Goal: Task Accomplishment & Management: Use online tool/utility

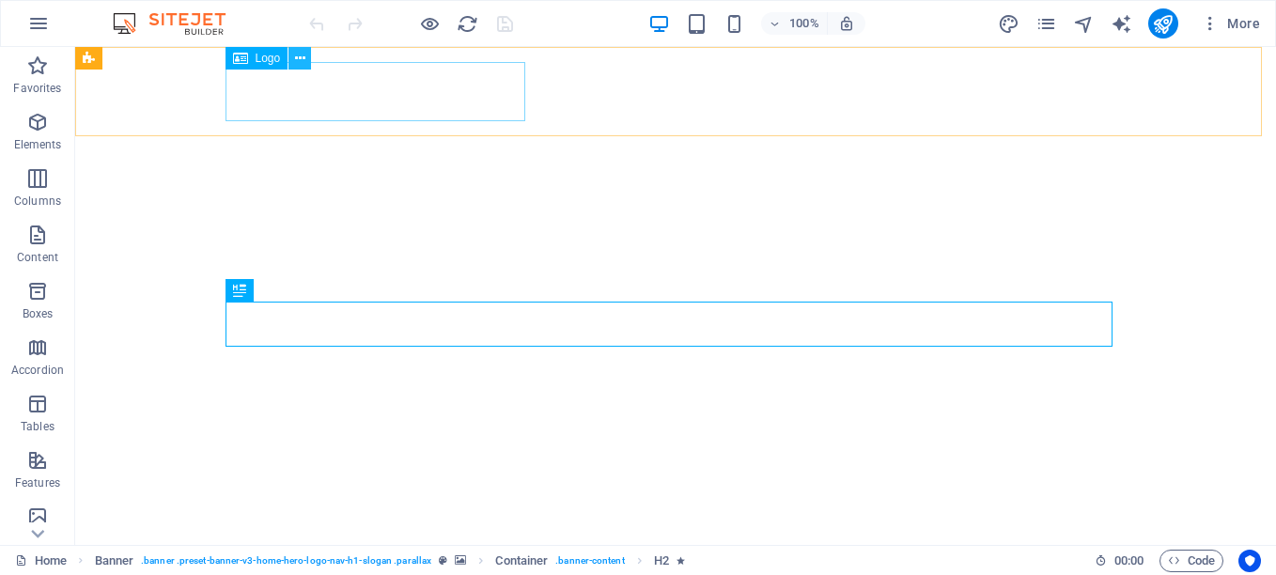
click at [293, 59] on button at bounding box center [299, 58] width 23 height 23
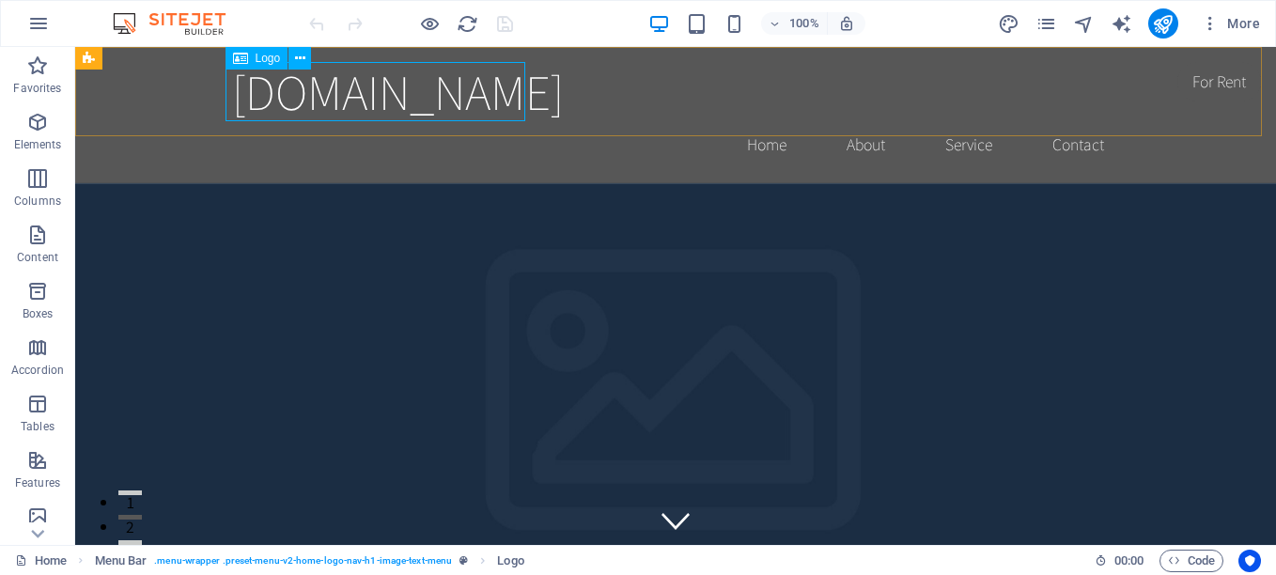
click at [265, 54] on span "Logo" at bounding box center [268, 58] width 25 height 11
click at [300, 54] on icon at bounding box center [300, 59] width 10 height 20
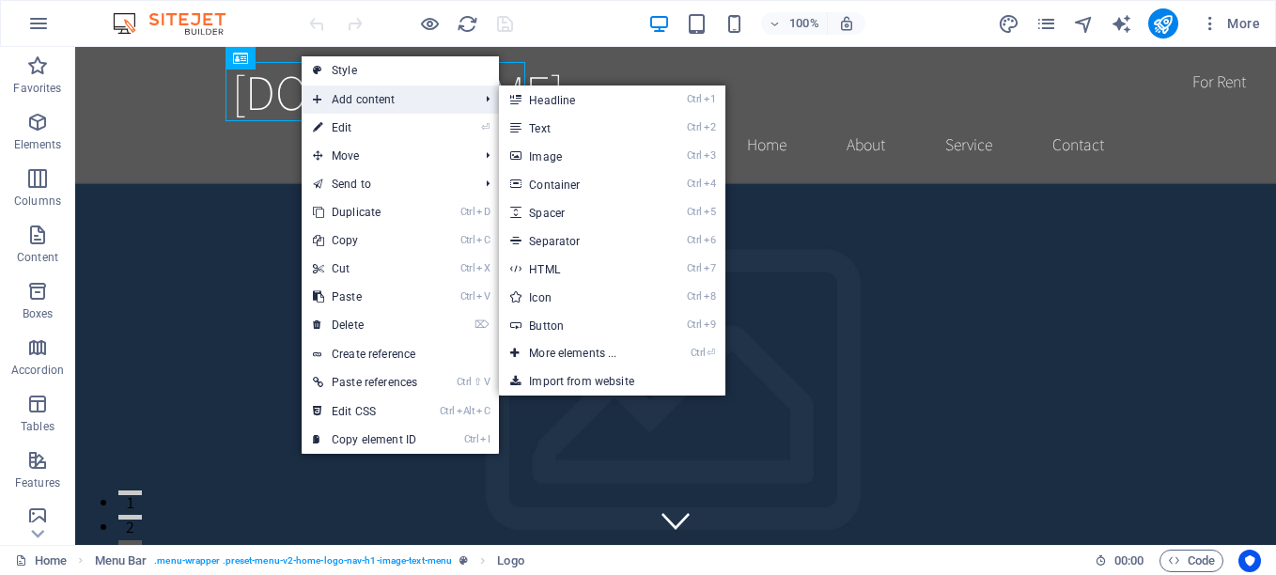
click at [387, 103] on span "Add content" at bounding box center [386, 100] width 169 height 28
click at [541, 155] on link "Ctrl 3 Image" at bounding box center [576, 156] width 155 height 28
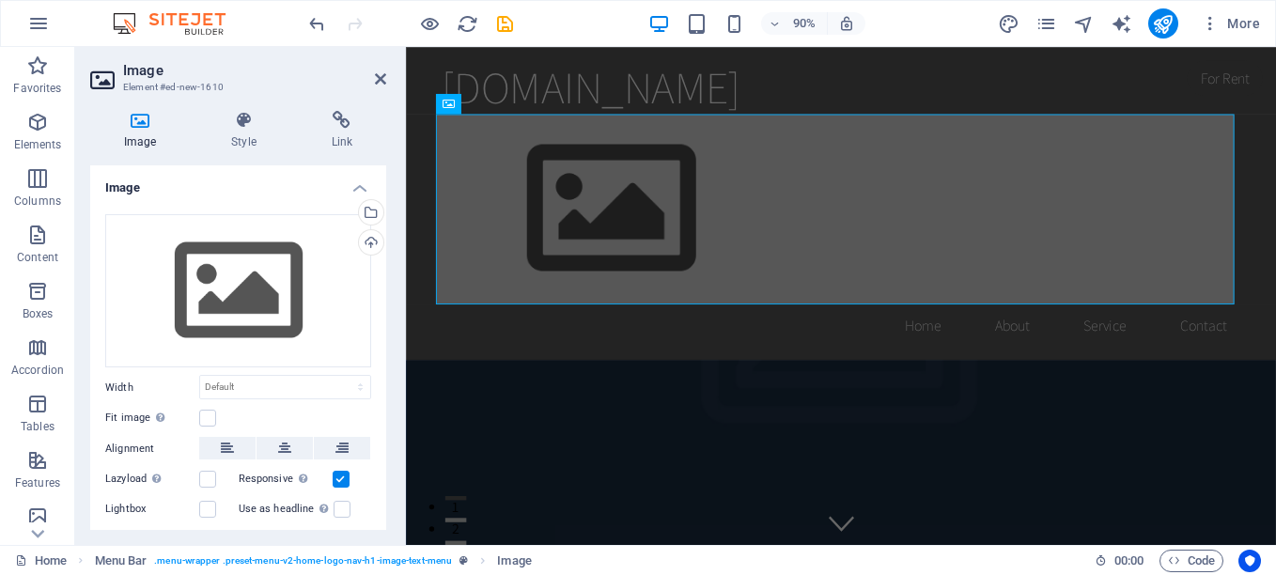
click at [133, 126] on icon at bounding box center [140, 120] width 100 height 19
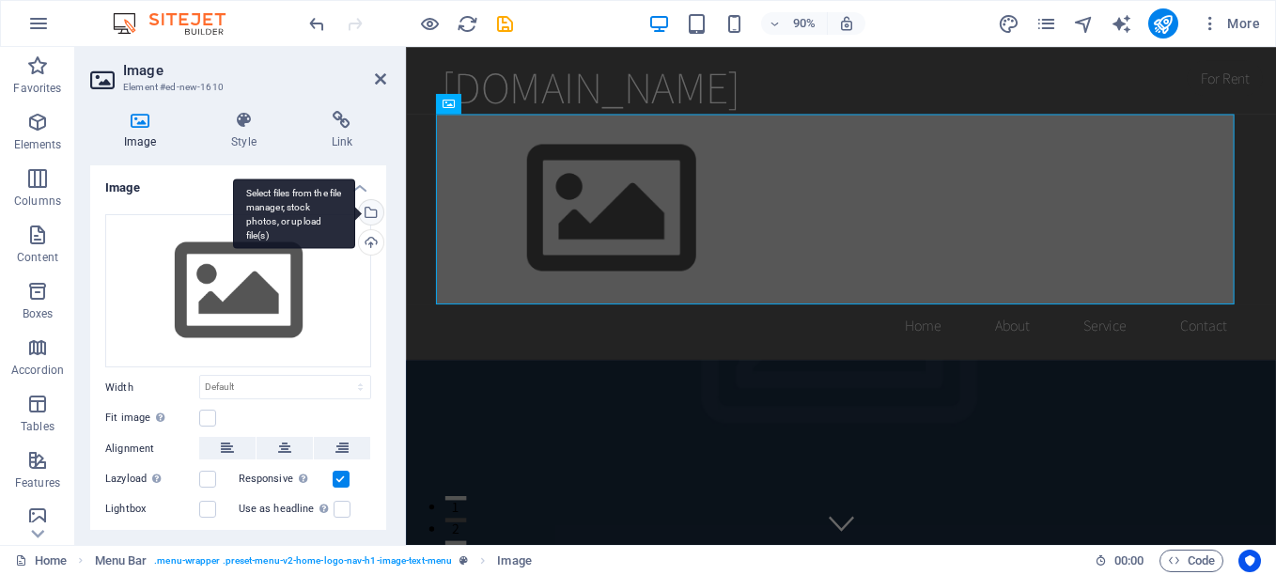
click at [355, 212] on div "Select files from the file manager, stock photos, or upload file(s)" at bounding box center [294, 214] width 122 height 70
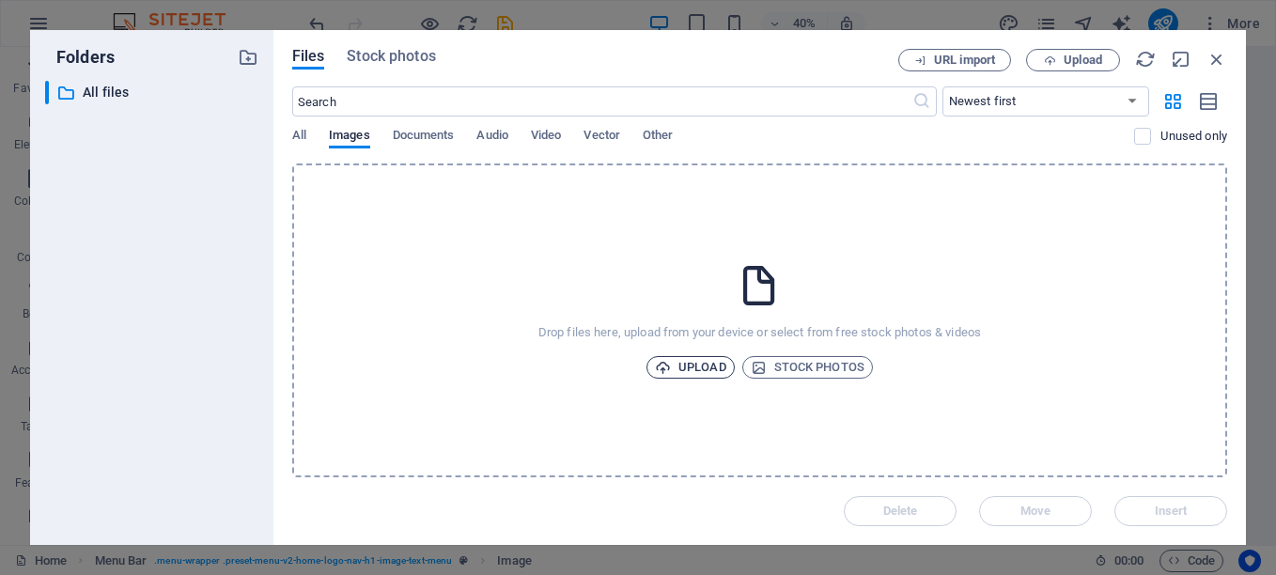
click at [688, 367] on span "Upload" at bounding box center [690, 367] width 71 height 23
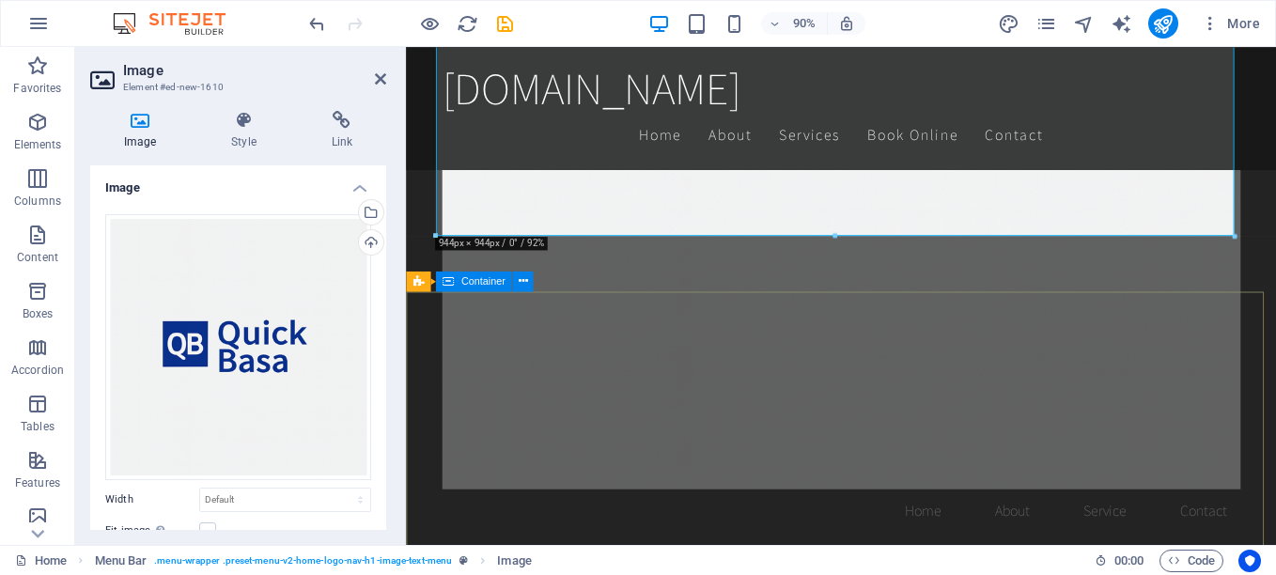
scroll to position [752, 0]
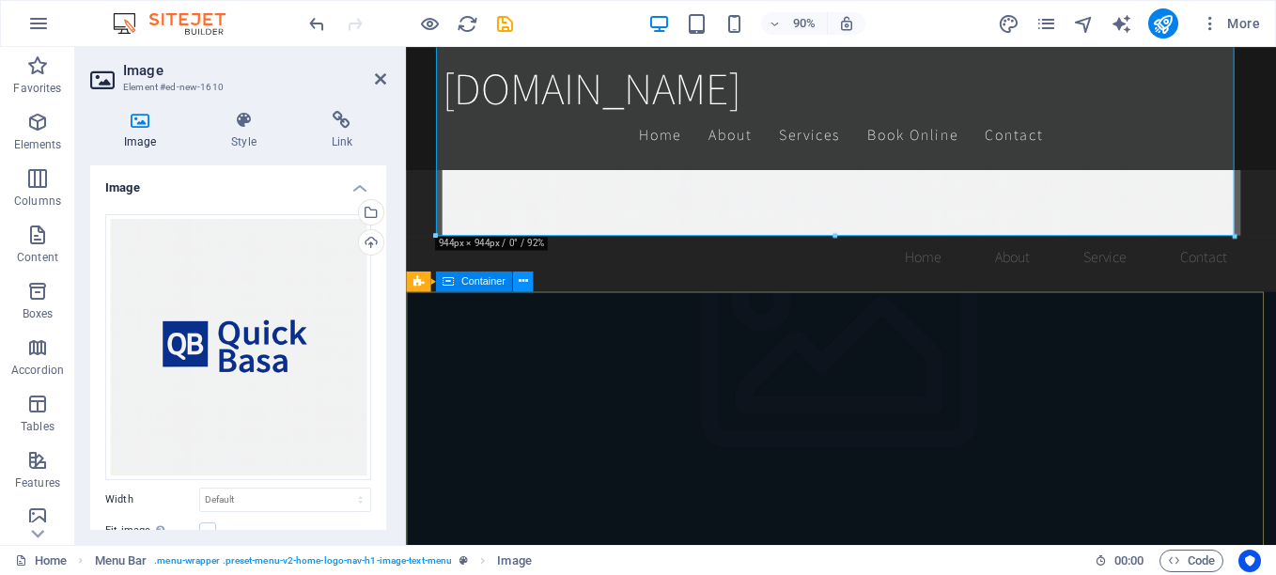
click at [521, 281] on icon at bounding box center [522, 281] width 9 height 18
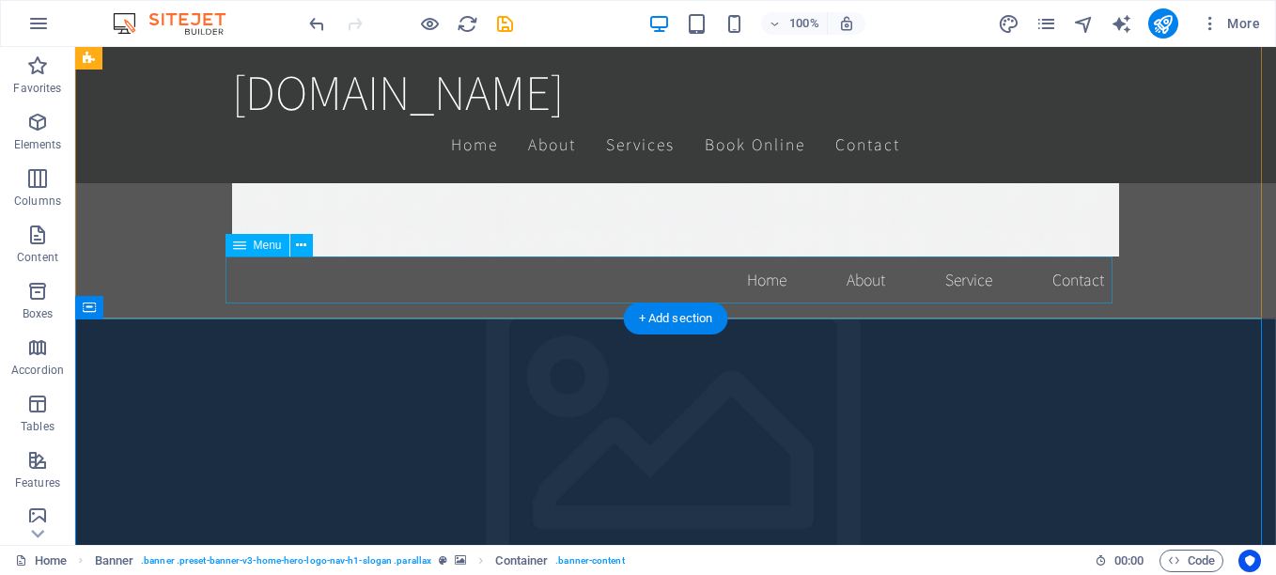
click at [761, 280] on nav "Home About Service Contact" at bounding box center [675, 280] width 887 height 47
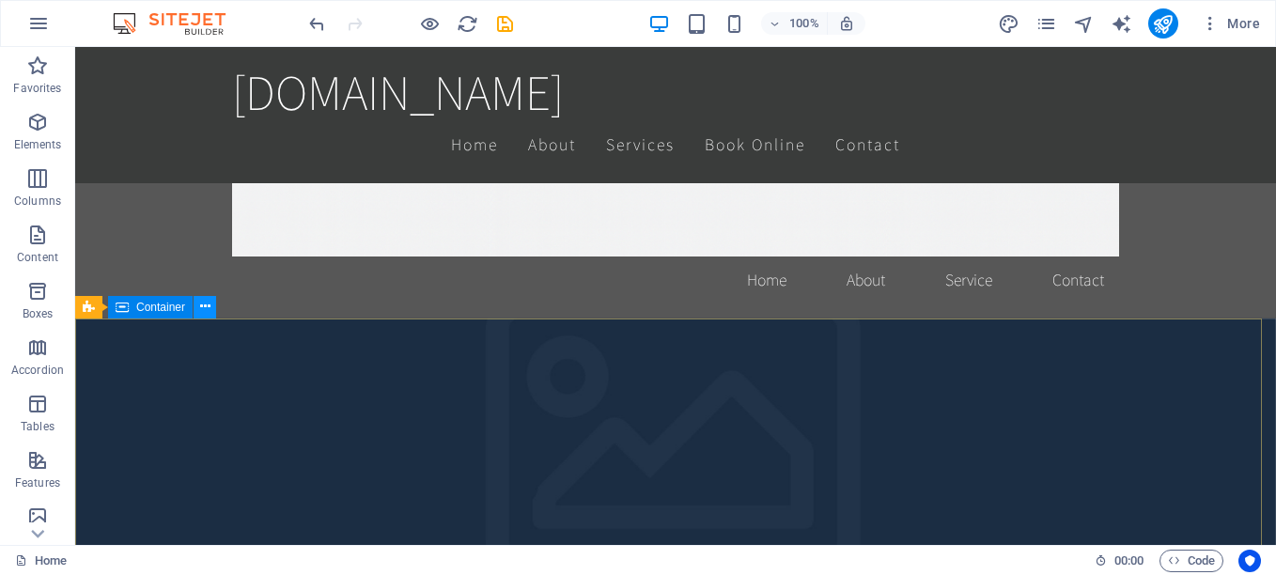
click at [201, 305] on icon at bounding box center [205, 307] width 10 height 20
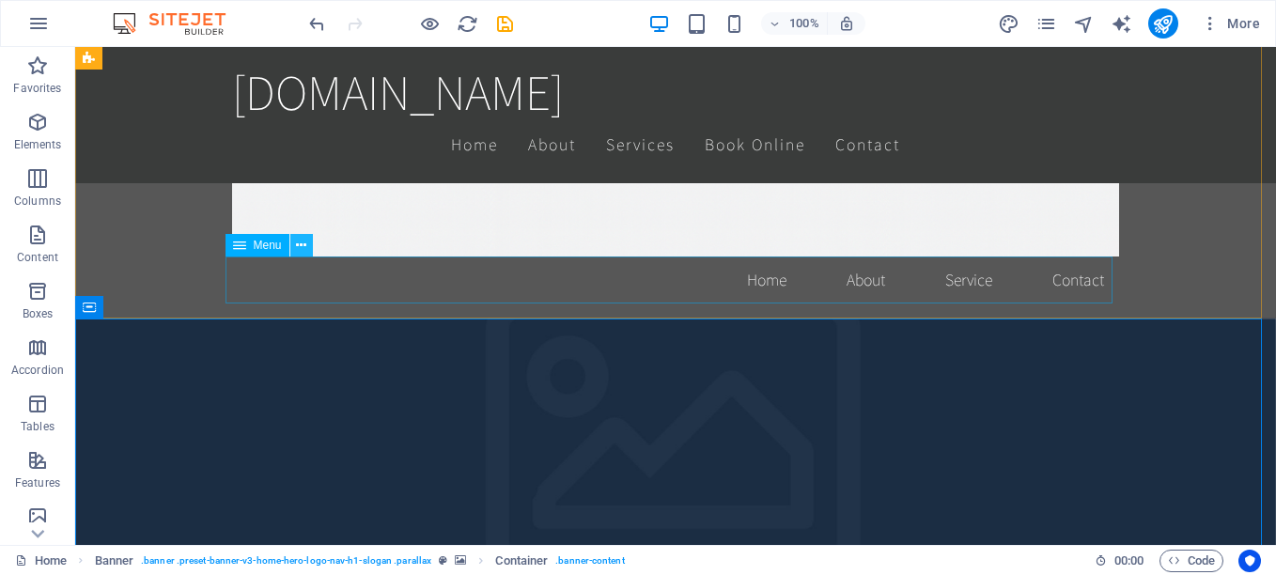
click at [301, 240] on icon at bounding box center [301, 246] width 10 height 20
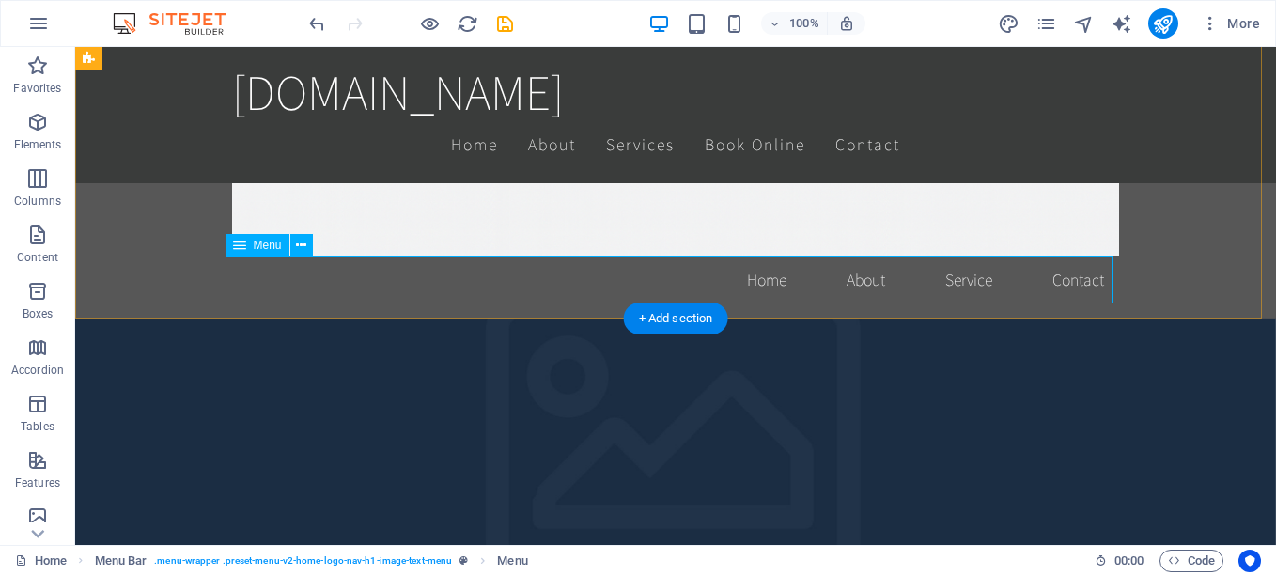
click at [960, 282] on nav "Home About Service Contact" at bounding box center [675, 280] width 887 height 47
click at [1055, 279] on nav "Home About Service Contact" at bounding box center [675, 280] width 887 height 47
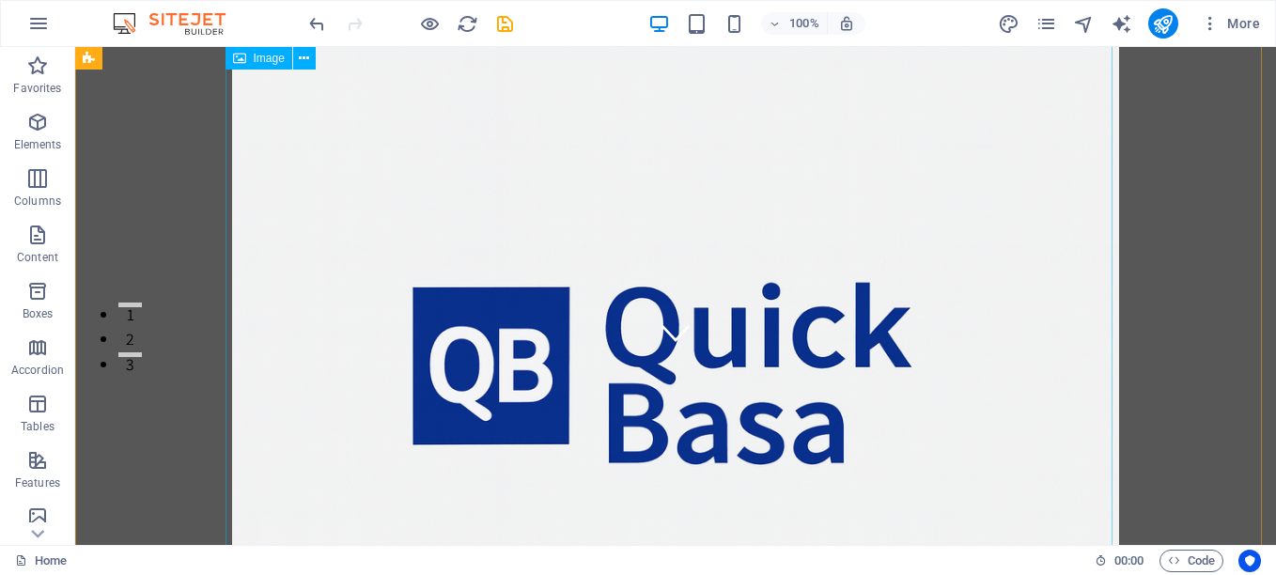
scroll to position [0, 0]
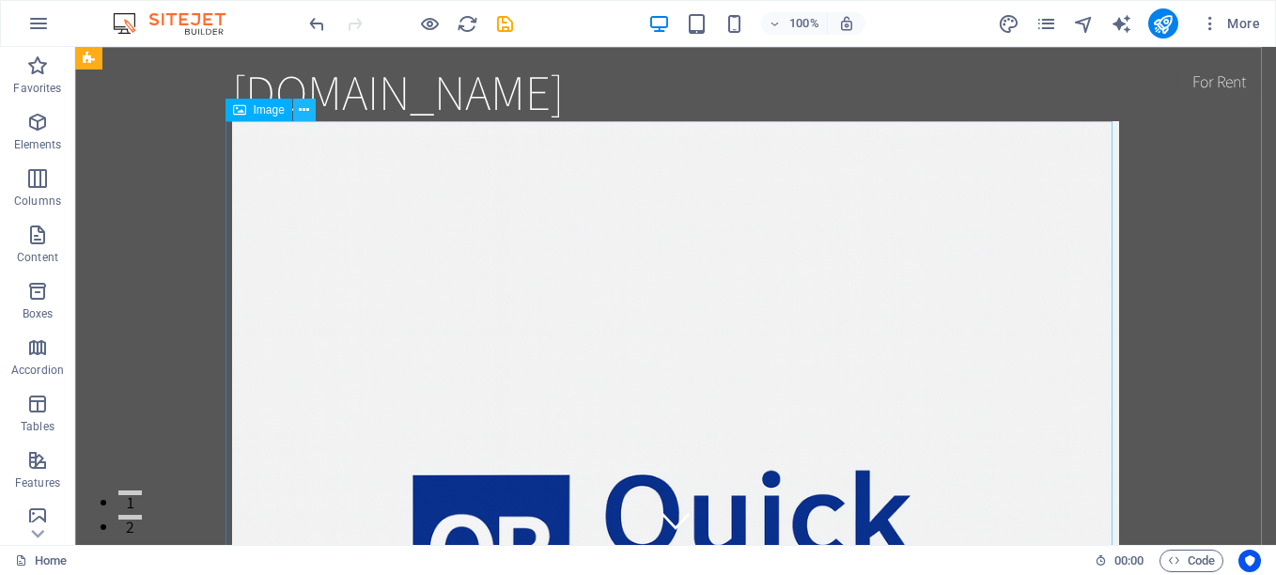
click at [301, 112] on icon at bounding box center [304, 111] width 10 height 20
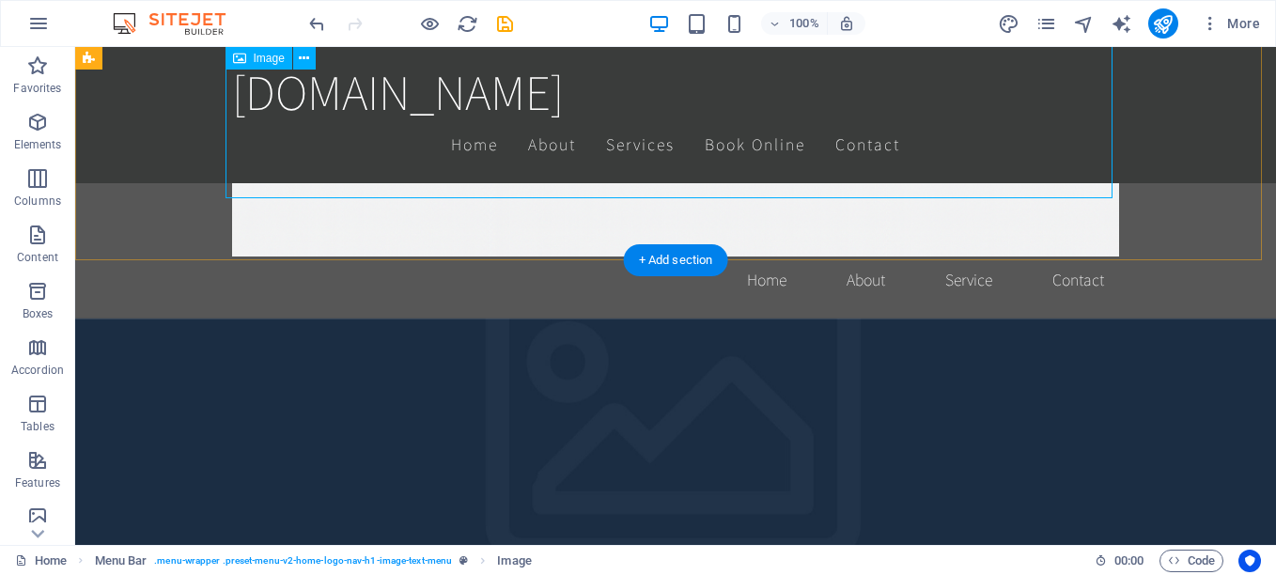
scroll to position [940, 0]
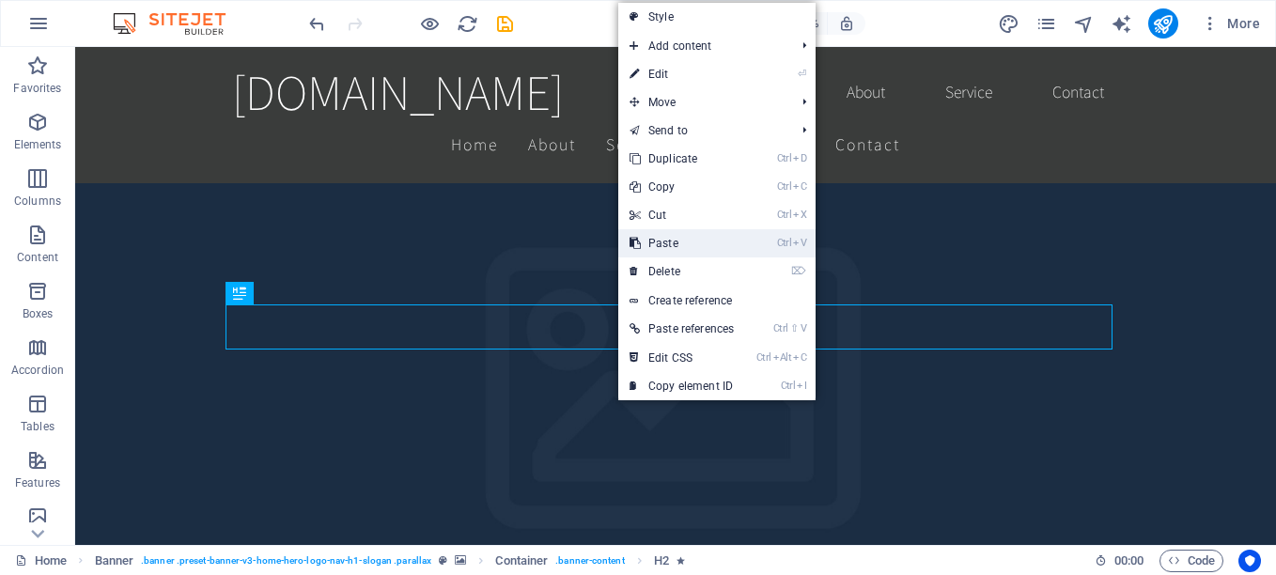
click at [673, 237] on link "Ctrl V Paste" at bounding box center [681, 243] width 127 height 28
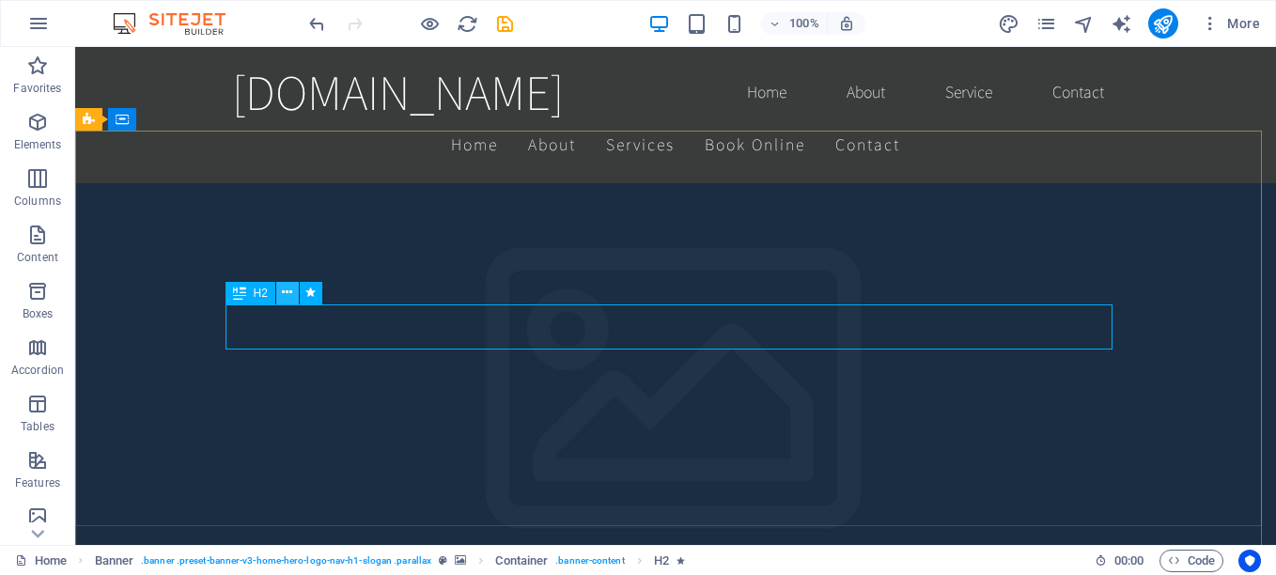
click at [283, 289] on icon at bounding box center [287, 293] width 10 height 20
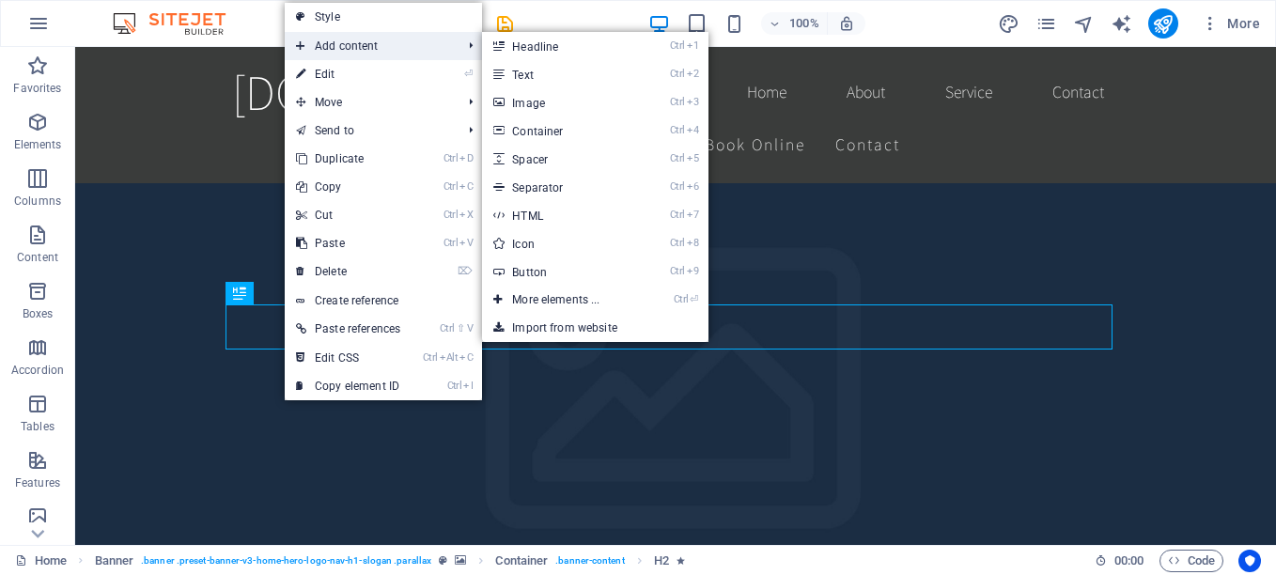
click at [386, 41] on span "Add content" at bounding box center [369, 46] width 169 height 28
click at [547, 38] on link "Ctrl 1 Headline" at bounding box center [559, 46] width 155 height 28
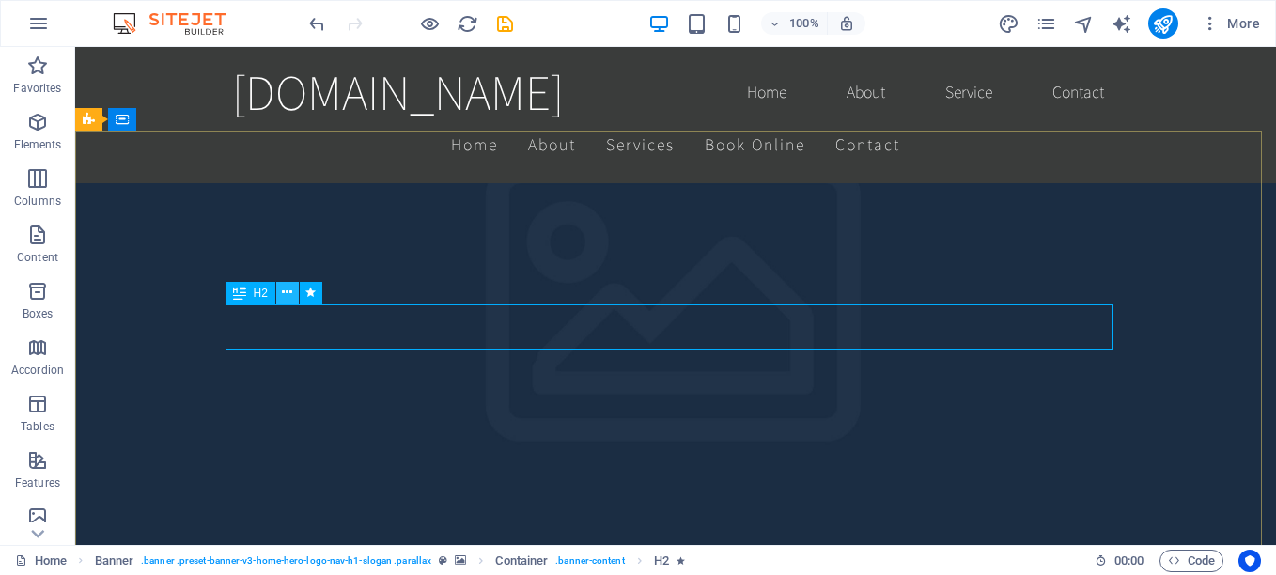
click at [290, 288] on icon at bounding box center [287, 293] width 10 height 20
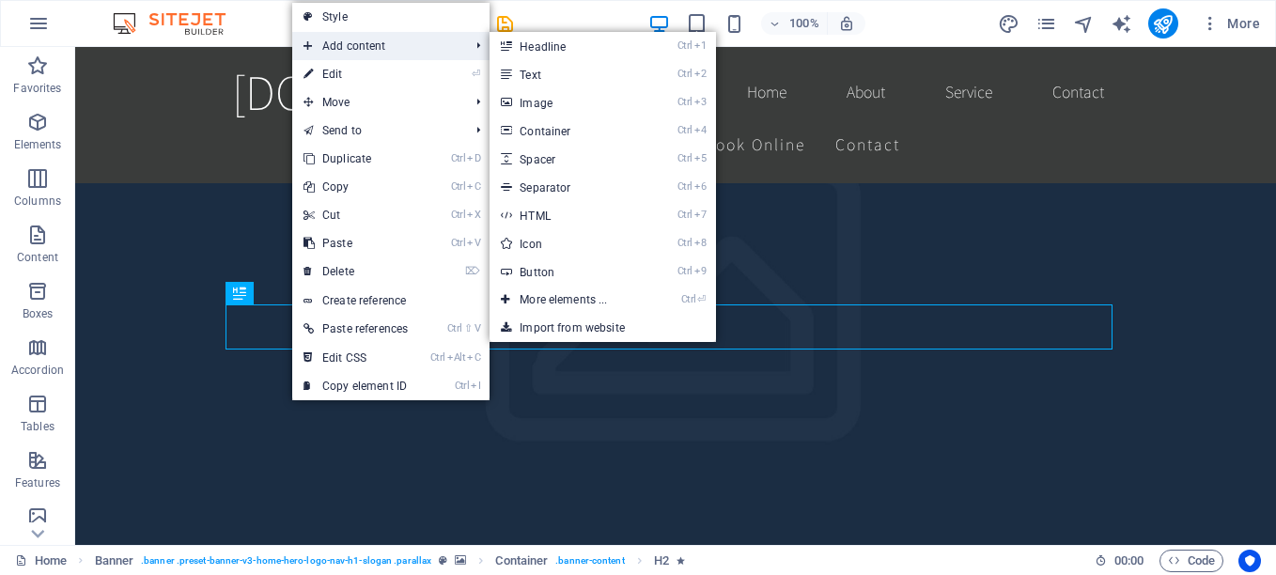
click at [345, 43] on span "Add content" at bounding box center [376, 46] width 169 height 28
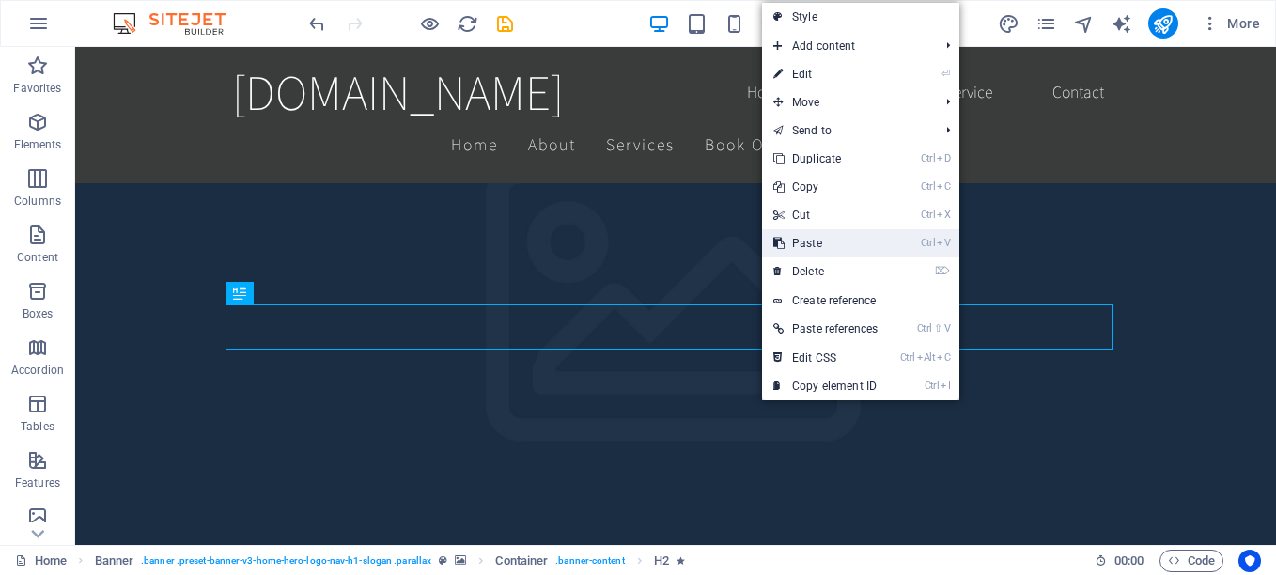
click at [787, 233] on link "Ctrl V Paste" at bounding box center [825, 243] width 127 height 28
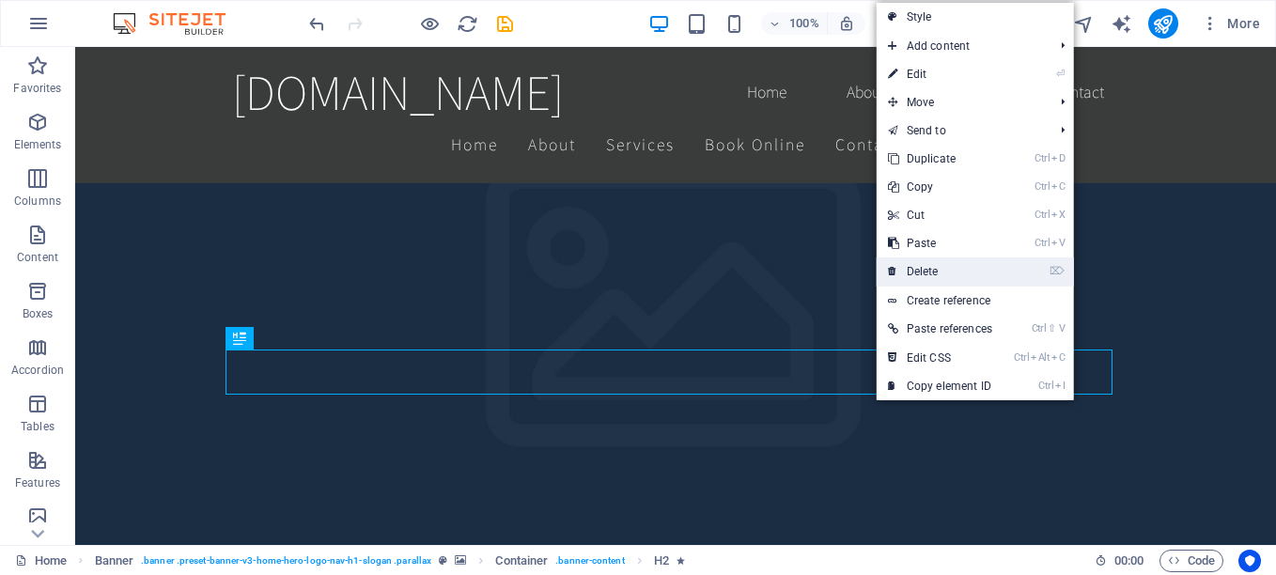
click at [925, 272] on link "⌦ Delete" at bounding box center [940, 271] width 127 height 28
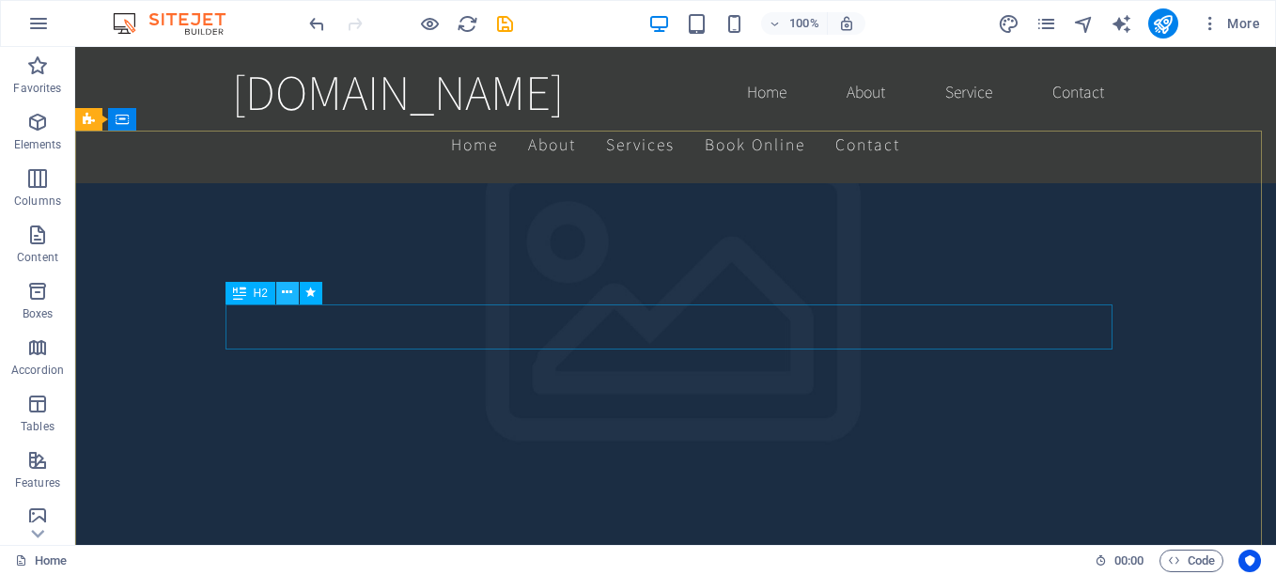
click at [284, 291] on icon at bounding box center [287, 293] width 10 height 20
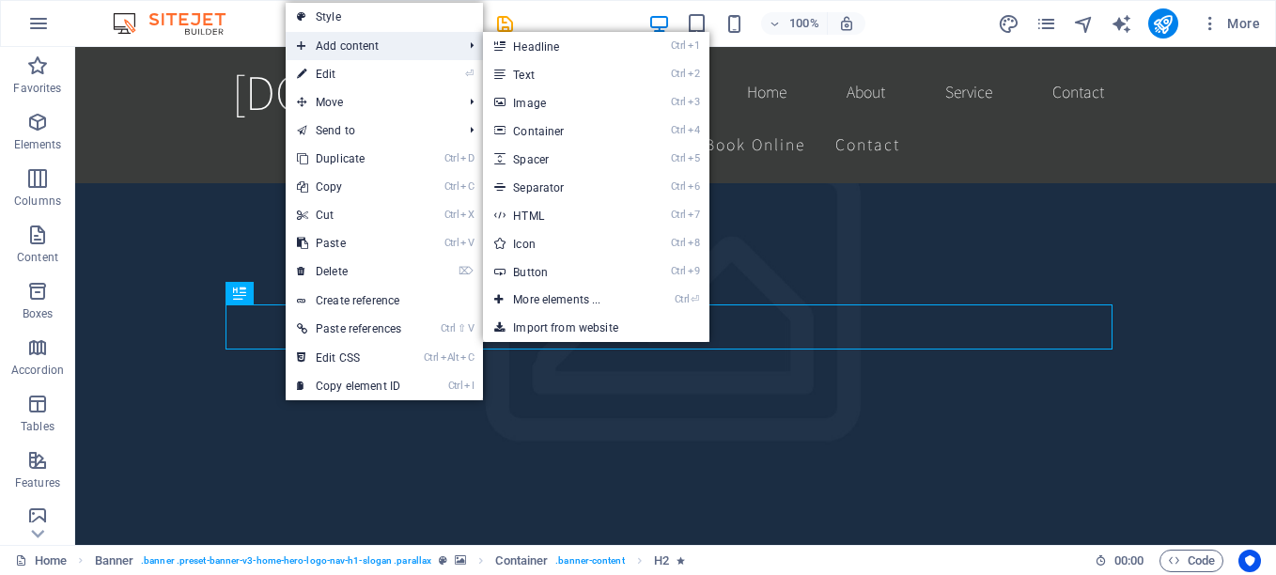
click at [376, 39] on span "Add content" at bounding box center [370, 46] width 169 height 28
click at [549, 50] on link "Ctrl 1 Headline" at bounding box center [560, 46] width 155 height 28
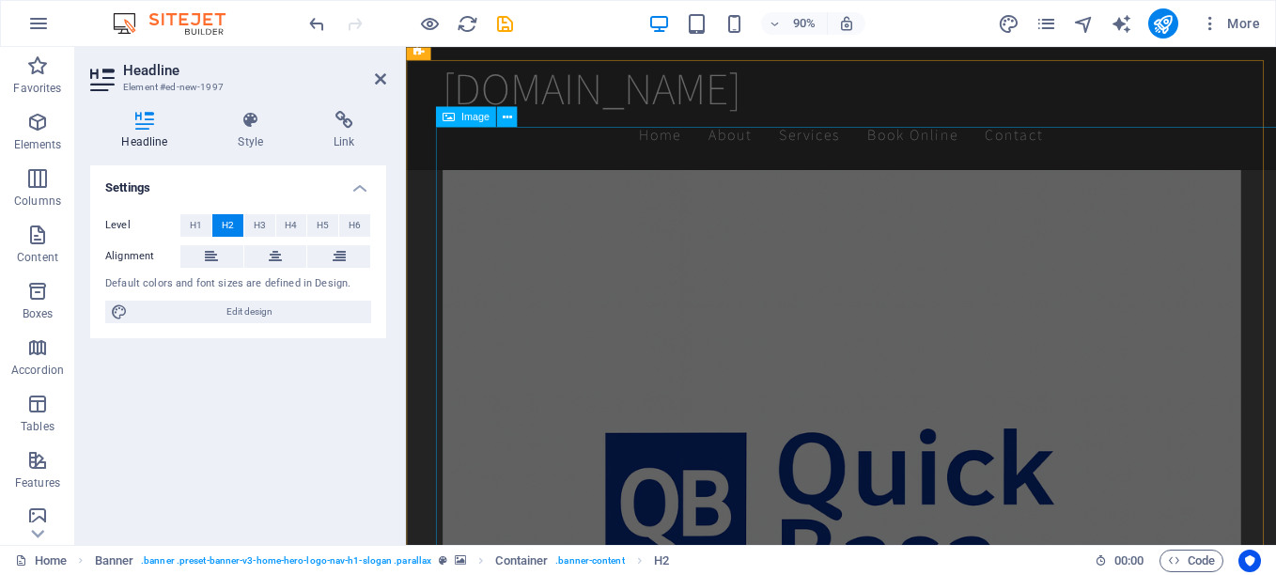
scroll to position [1315, 0]
click at [199, 223] on span "H1" at bounding box center [196, 225] width 12 height 23
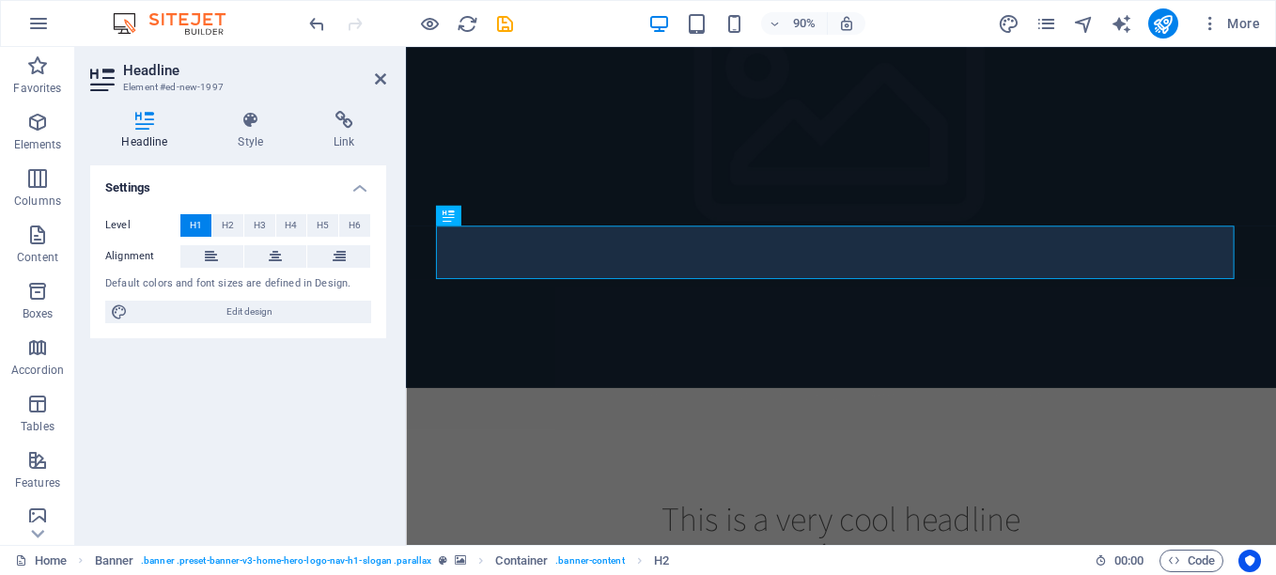
scroll to position [986, 0]
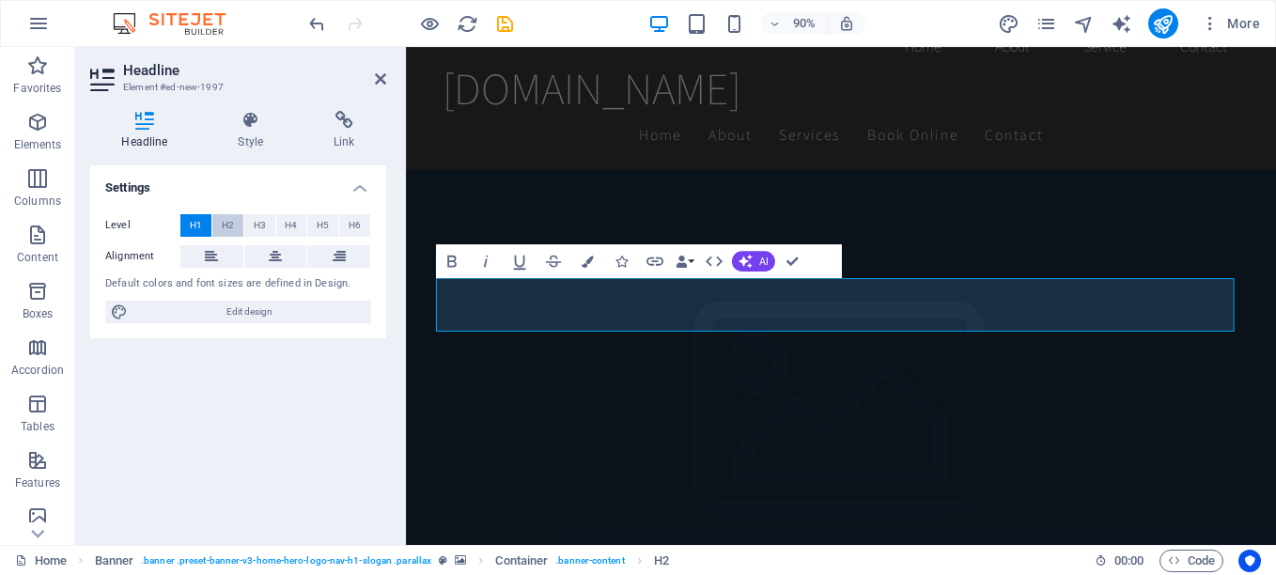
click at [225, 224] on span "H2" at bounding box center [228, 225] width 12 height 23
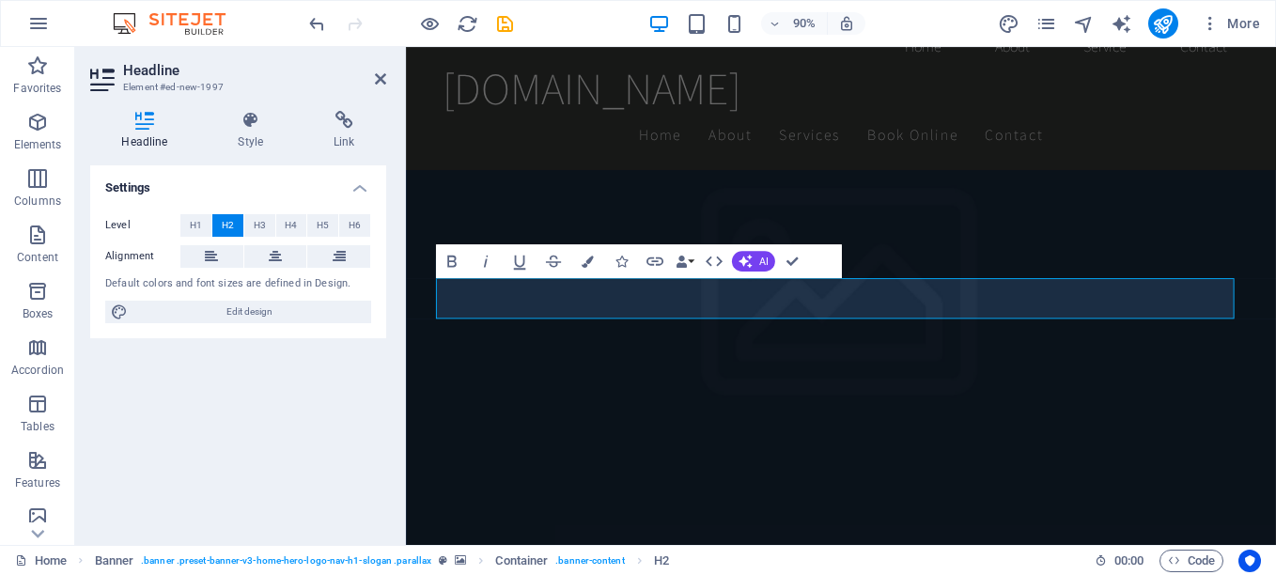
click at [253, 210] on div "Level H1 H2 H3 H4 H5 H6 Alignment Default colors and font sizes are defined in …" at bounding box center [238, 269] width 296 height 140
click at [260, 228] on span "H3" at bounding box center [260, 225] width 12 height 23
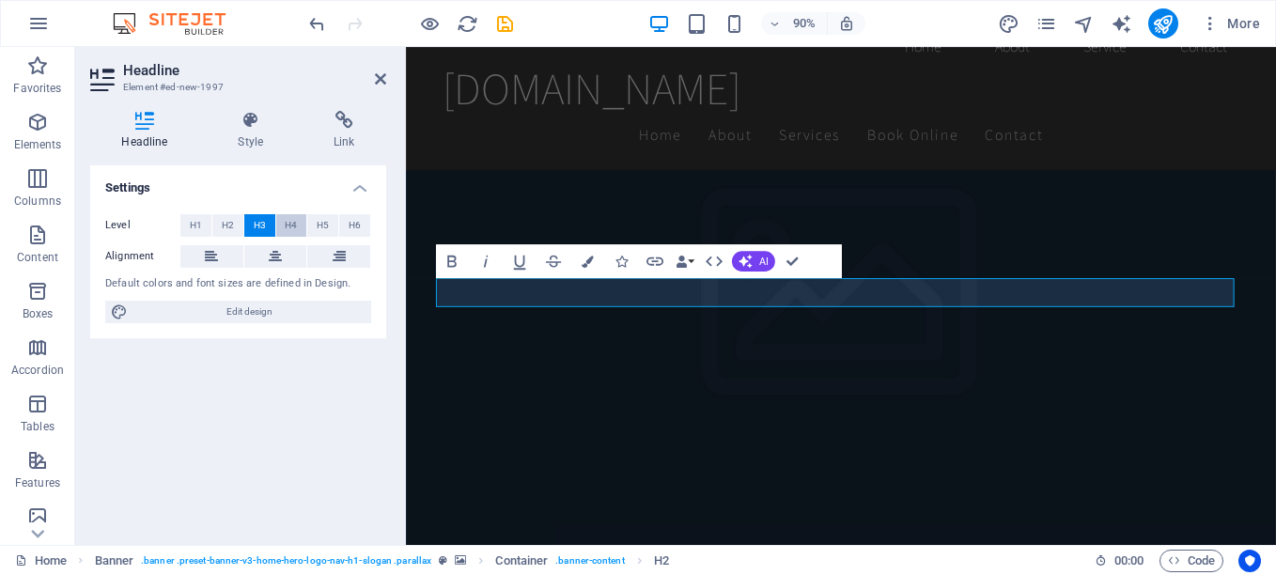
click at [286, 225] on span "H4" at bounding box center [291, 225] width 12 height 23
click at [321, 223] on span "H5" at bounding box center [323, 225] width 12 height 23
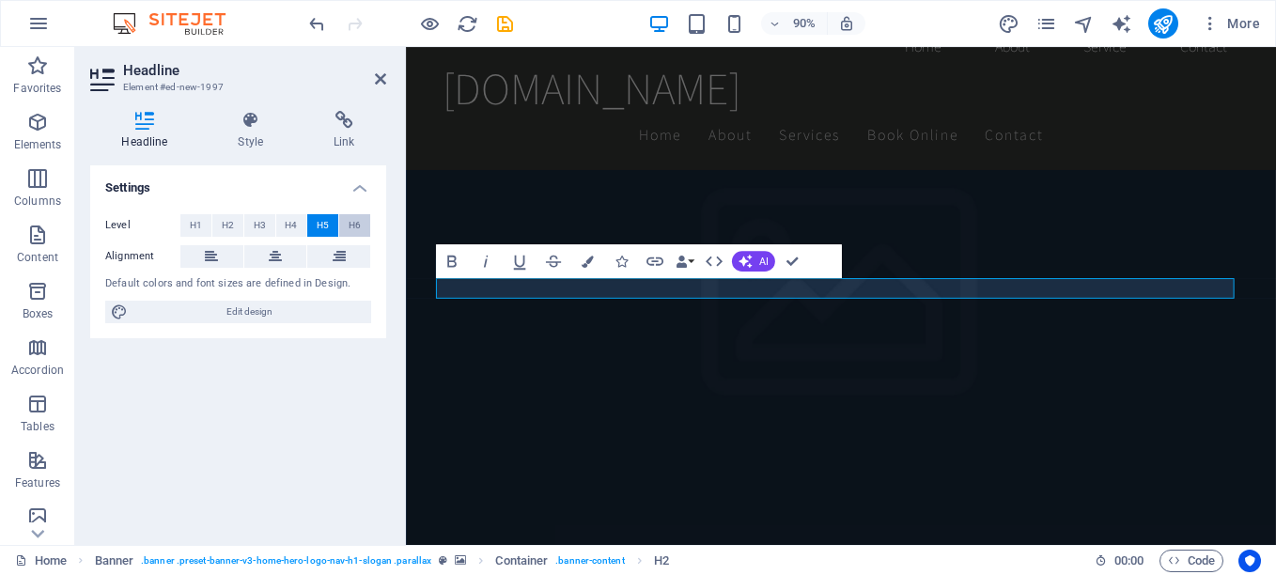
click at [353, 226] on span "H6" at bounding box center [355, 225] width 12 height 23
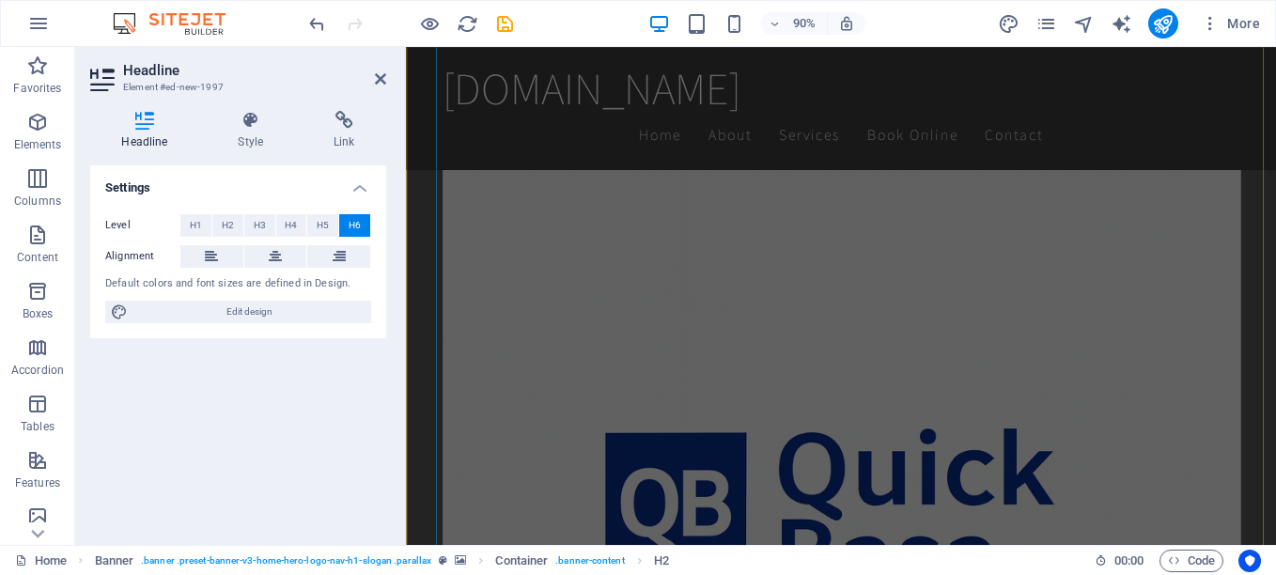
scroll to position [2113, 0]
click at [384, 66] on h2 "Headline" at bounding box center [254, 70] width 263 height 17
click at [381, 73] on icon at bounding box center [380, 78] width 11 height 15
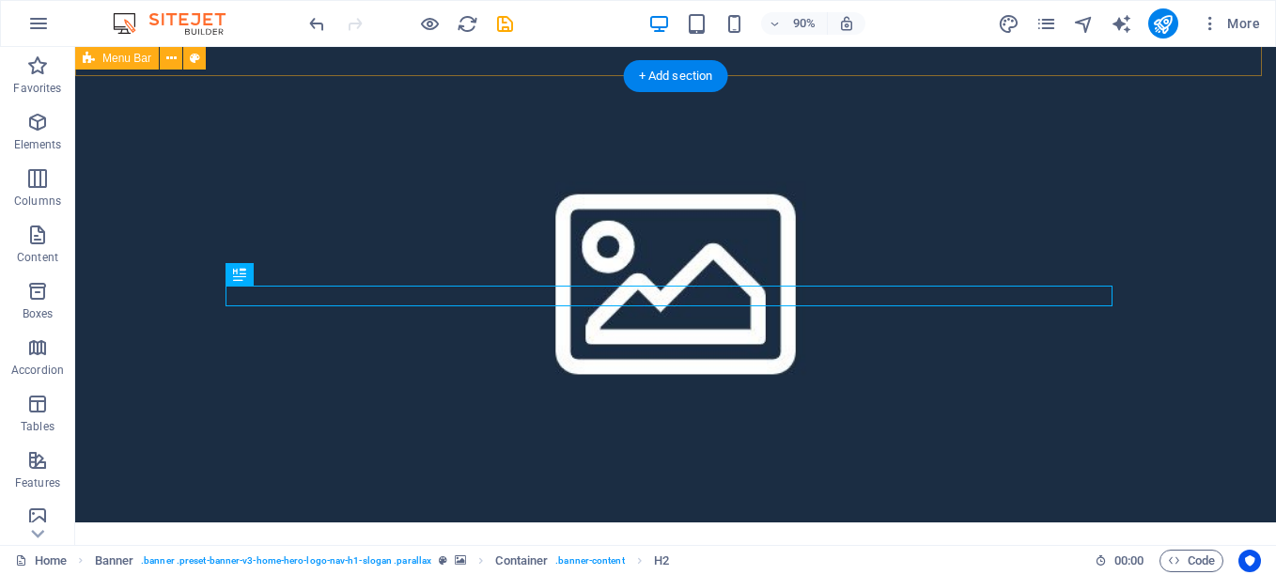
scroll to position [994, 0]
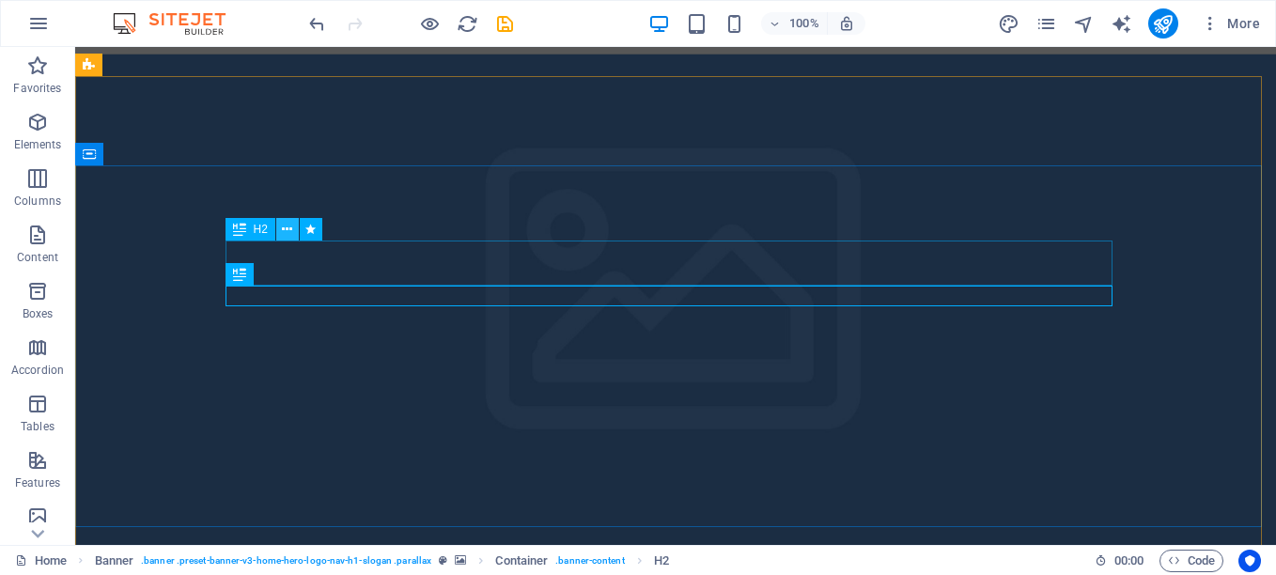
click at [286, 220] on icon at bounding box center [287, 230] width 10 height 20
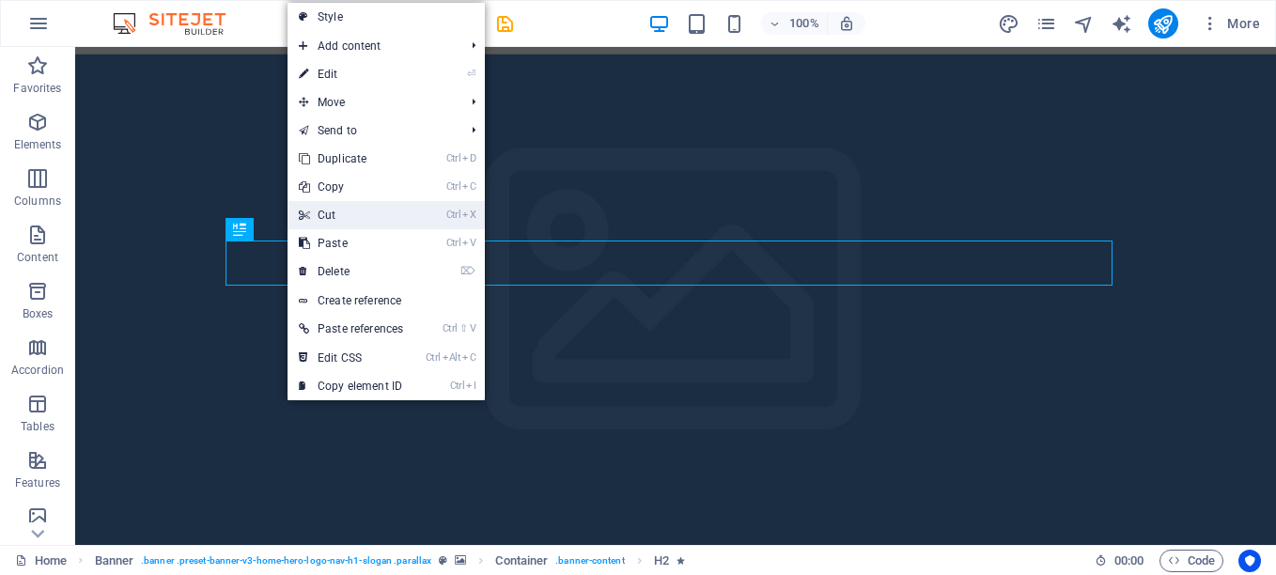
click at [325, 217] on link "Ctrl X Cut" at bounding box center [351, 215] width 127 height 28
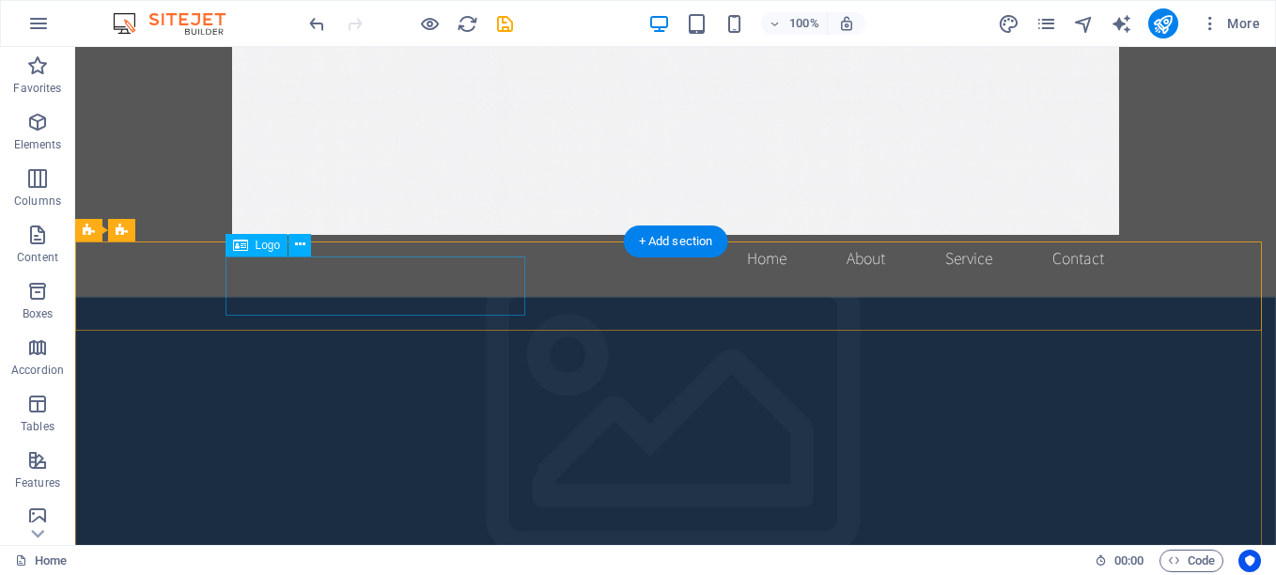
scroll to position [846, 0]
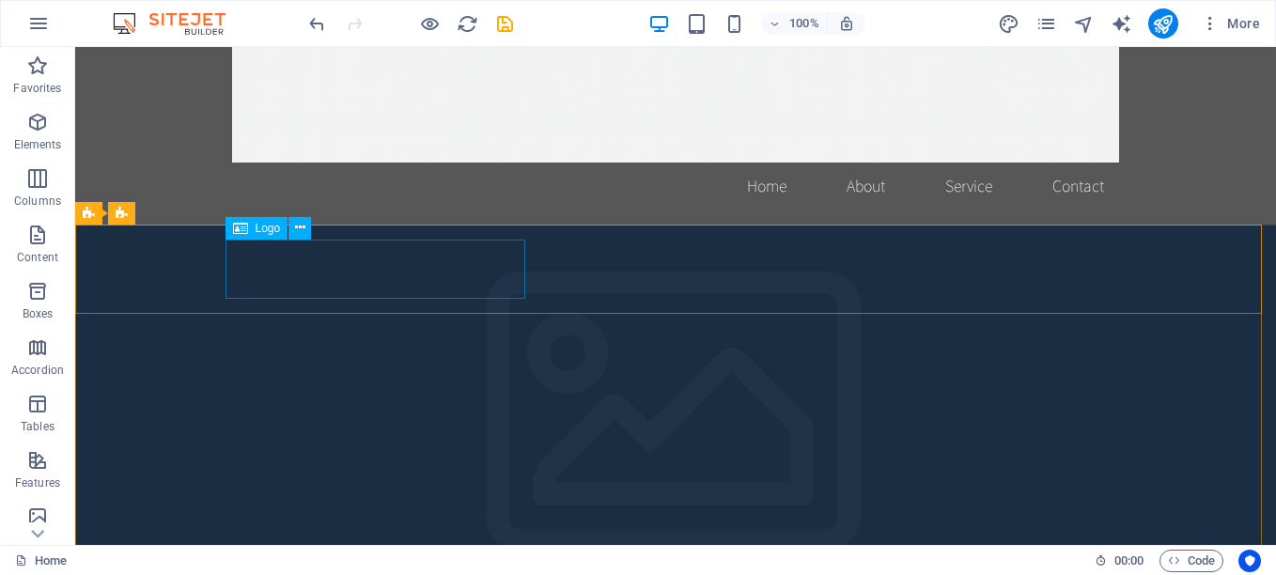
click at [236, 228] on icon at bounding box center [240, 228] width 15 height 23
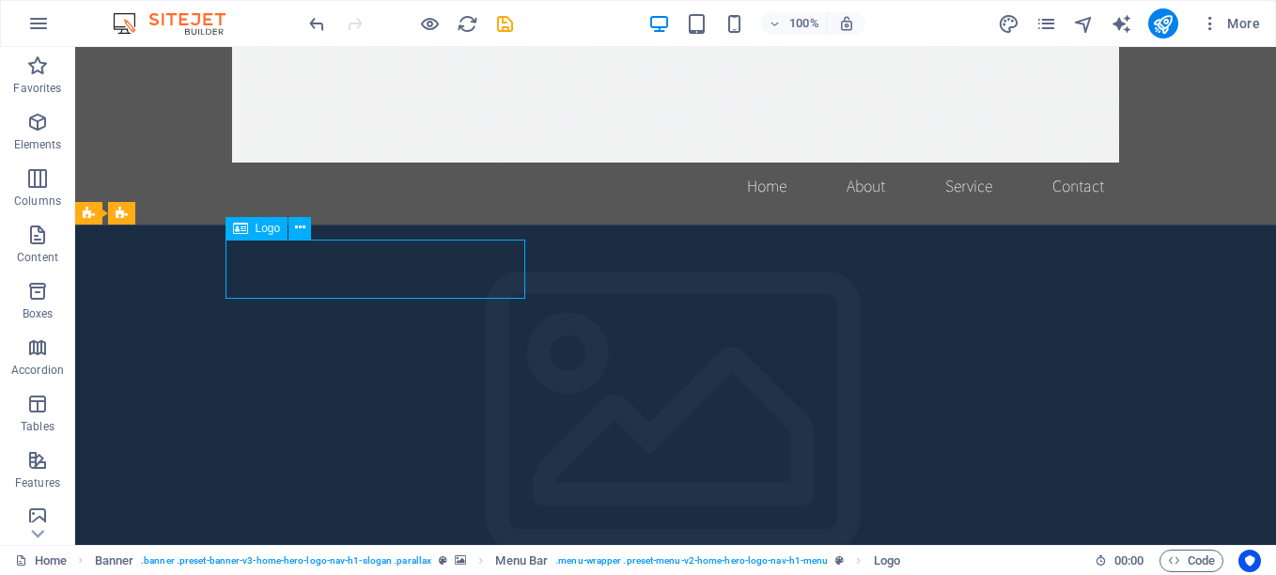
click at [269, 227] on span "Logo" at bounding box center [268, 228] width 25 height 11
click at [311, 228] on button at bounding box center [299, 228] width 23 height 23
click at [270, 237] on div "Logo" at bounding box center [256, 228] width 63 height 23
click at [302, 226] on icon at bounding box center [300, 228] width 10 height 20
click at [291, 230] on button at bounding box center [299, 228] width 23 height 23
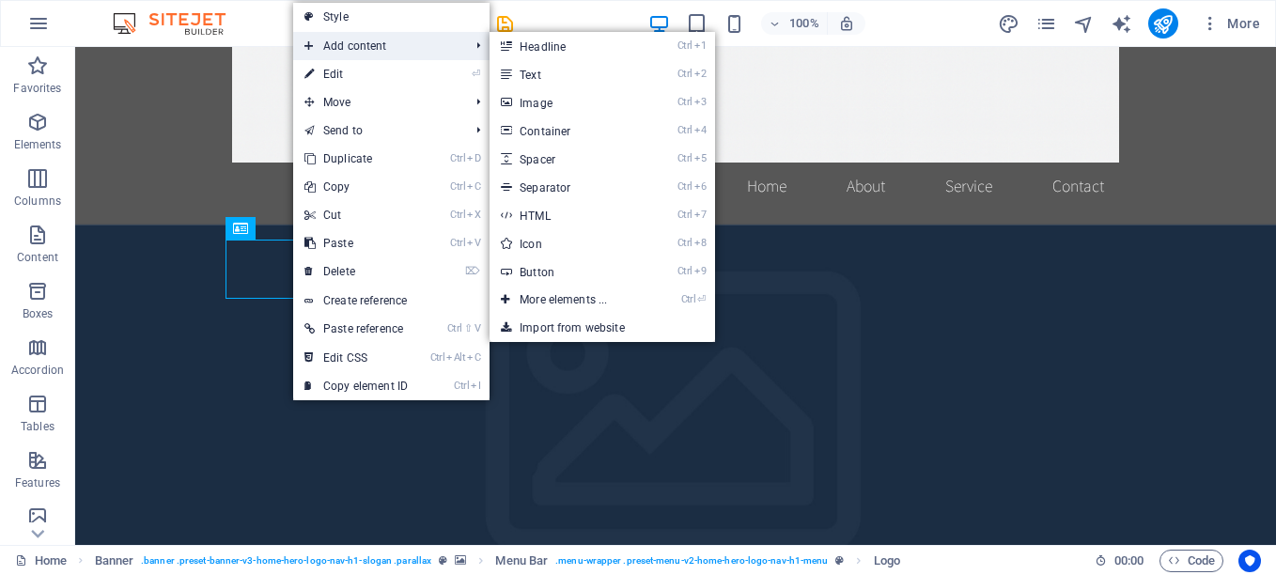
click at [343, 43] on span "Add content" at bounding box center [377, 46] width 168 height 28
click at [554, 101] on link "Ctrl 3 Image" at bounding box center [567, 102] width 155 height 28
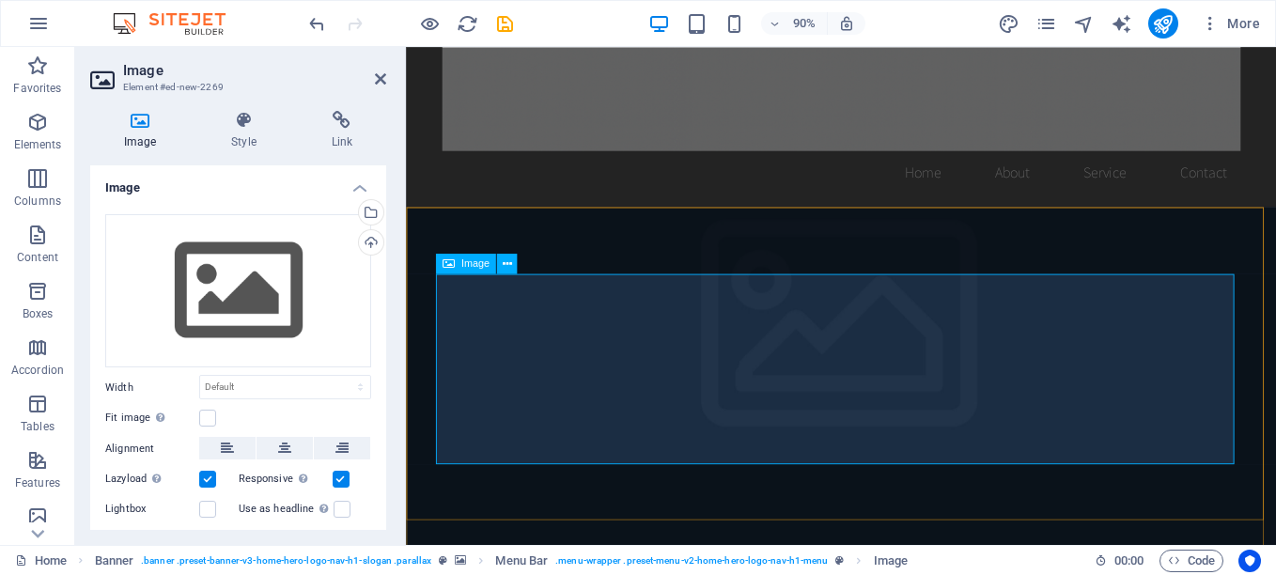
click at [453, 266] on icon at bounding box center [449, 264] width 12 height 21
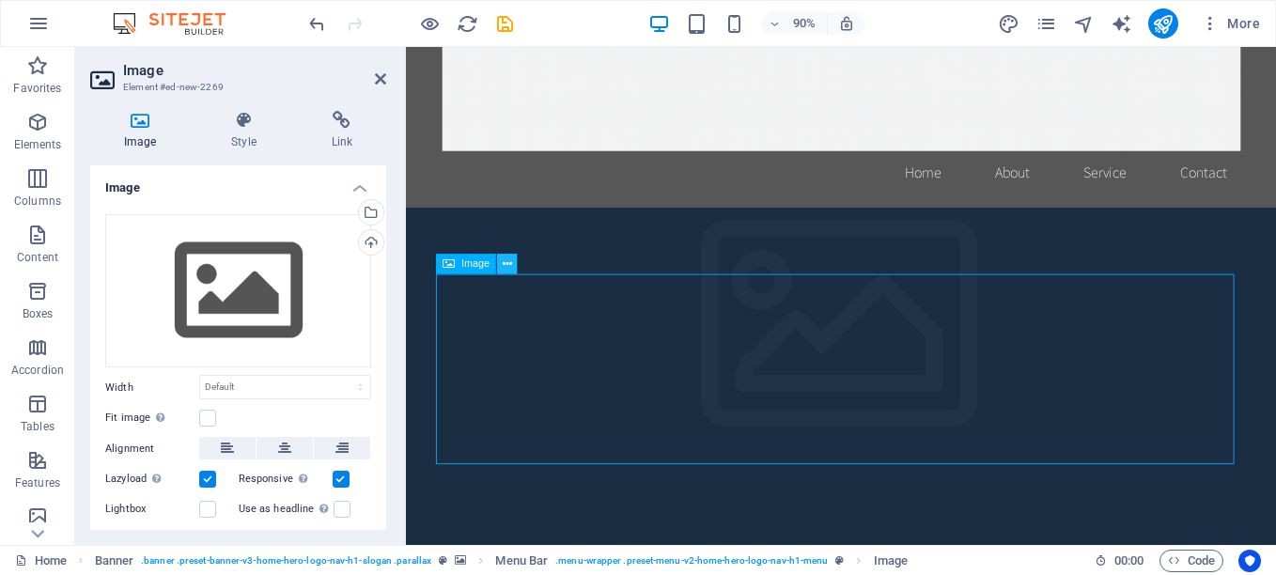
click at [508, 263] on icon at bounding box center [506, 264] width 9 height 18
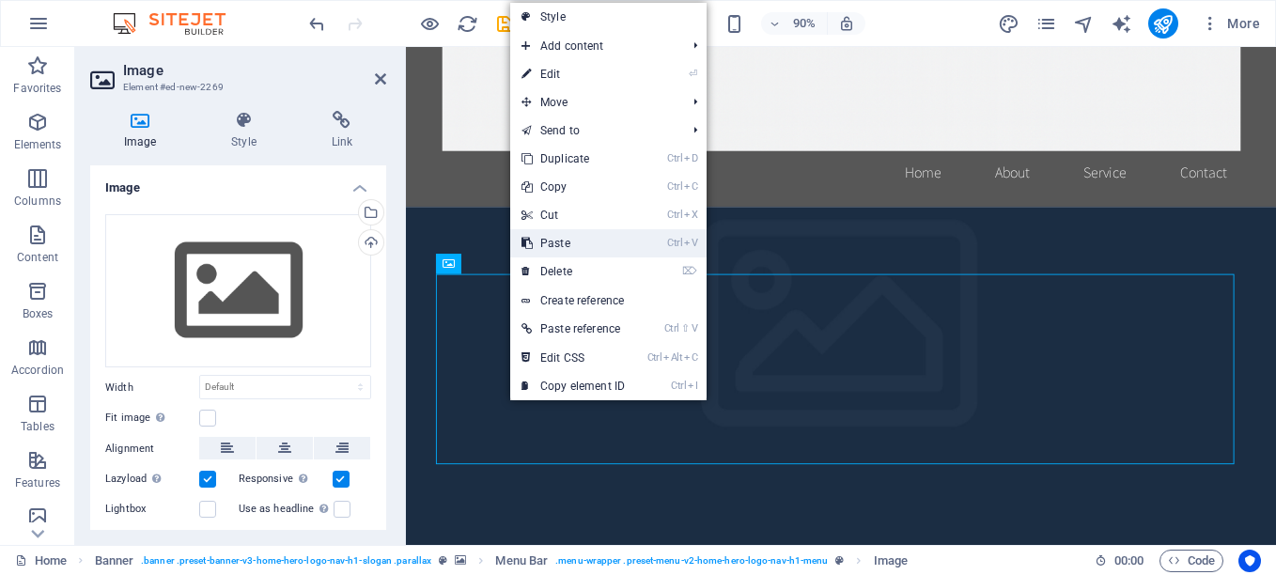
click at [568, 243] on link "Ctrl V Paste" at bounding box center [573, 243] width 126 height 28
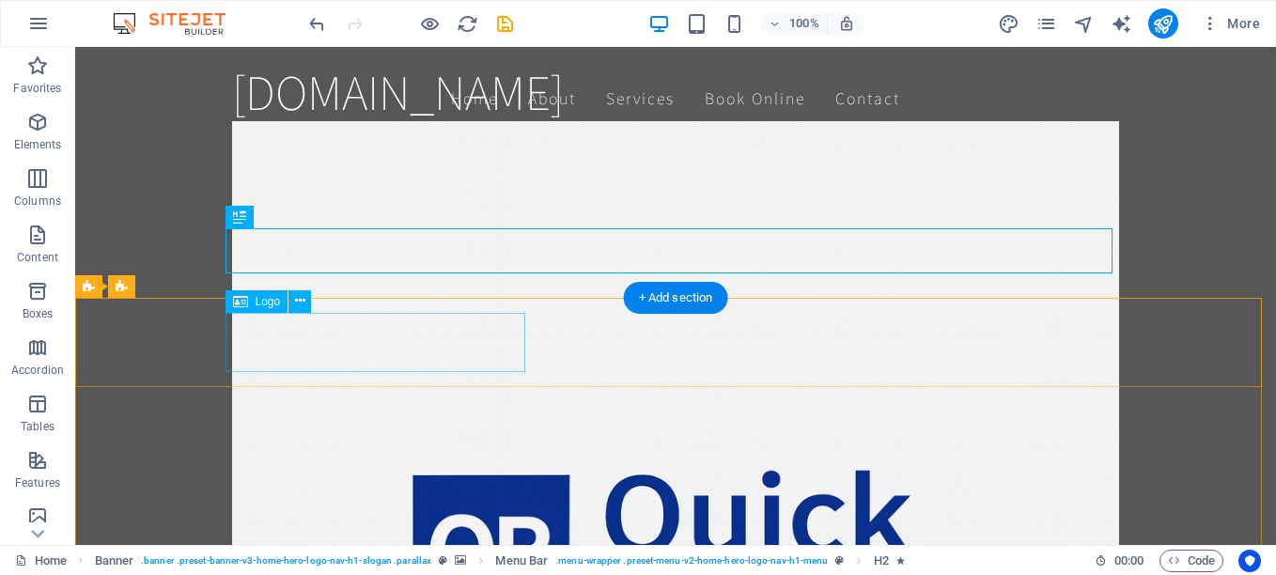
scroll to position [1127, 0]
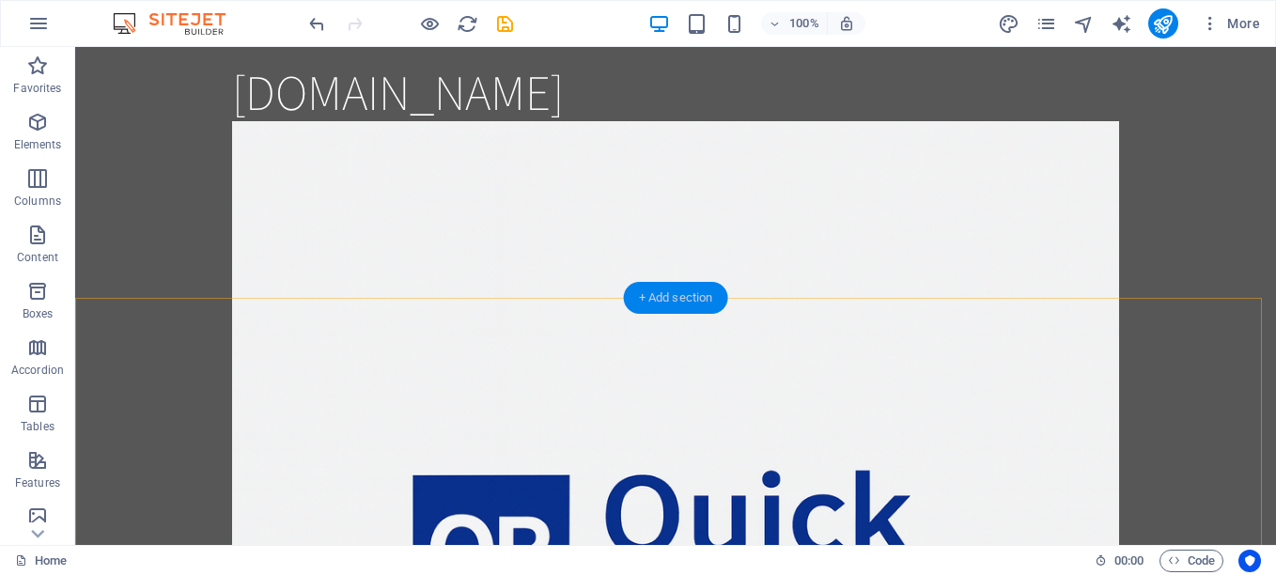
click at [641, 295] on div "+ Add section" at bounding box center [676, 298] width 104 height 32
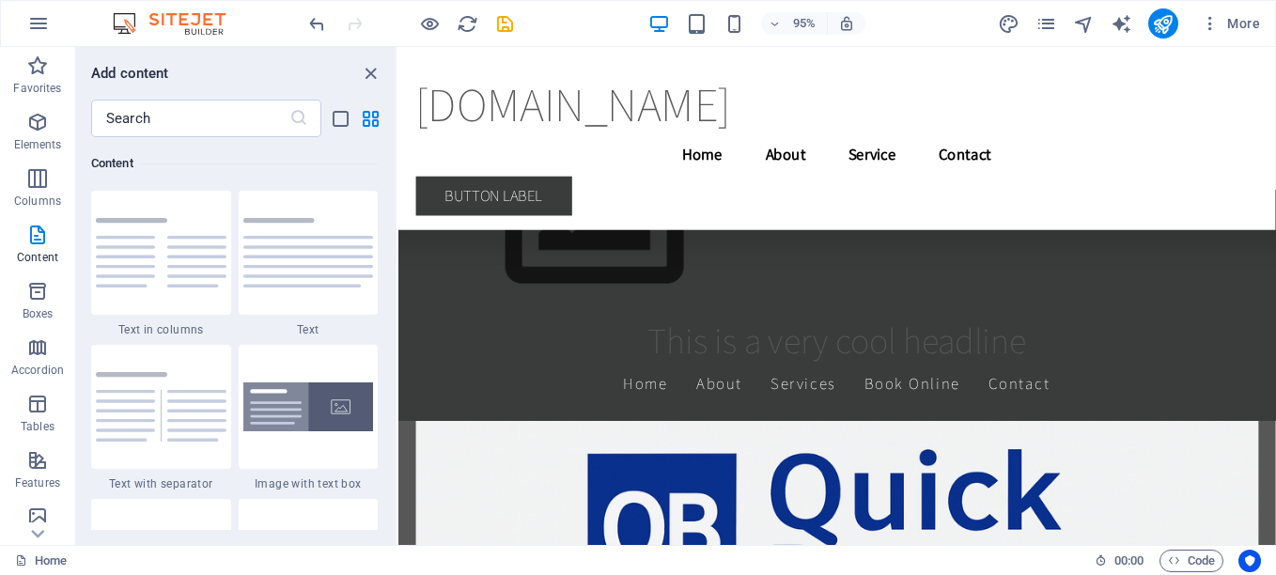
scroll to position [40273, 0]
drag, startPoint x: 1315, startPoint y: 73, endPoint x: 1454, endPoint y: 610, distance: 554.2
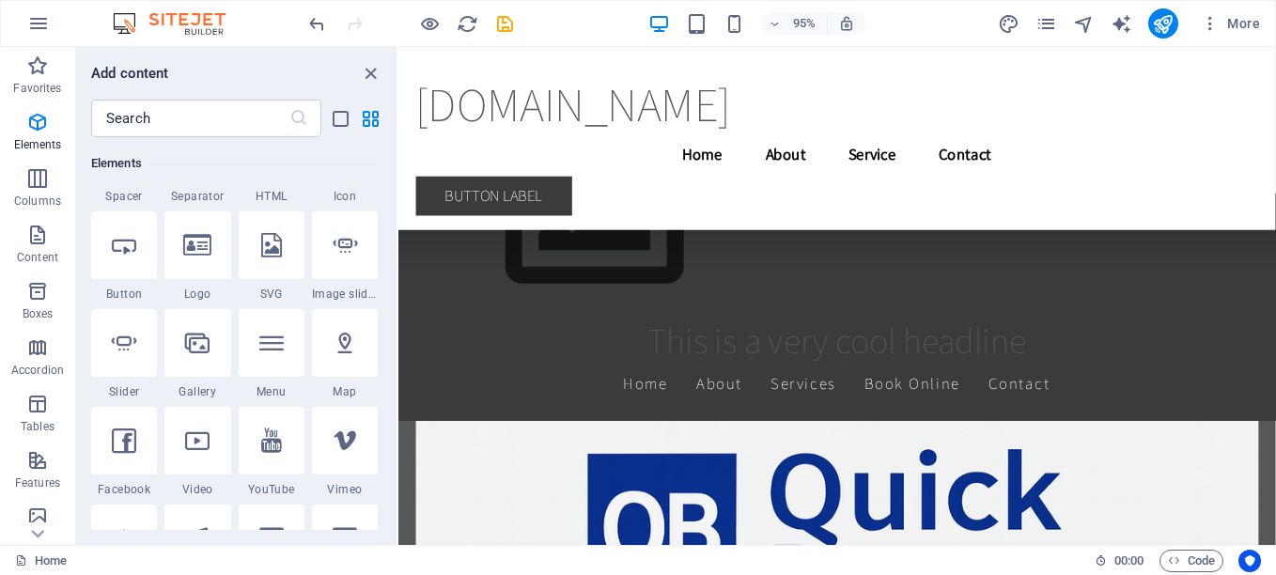
scroll to position [0, 0]
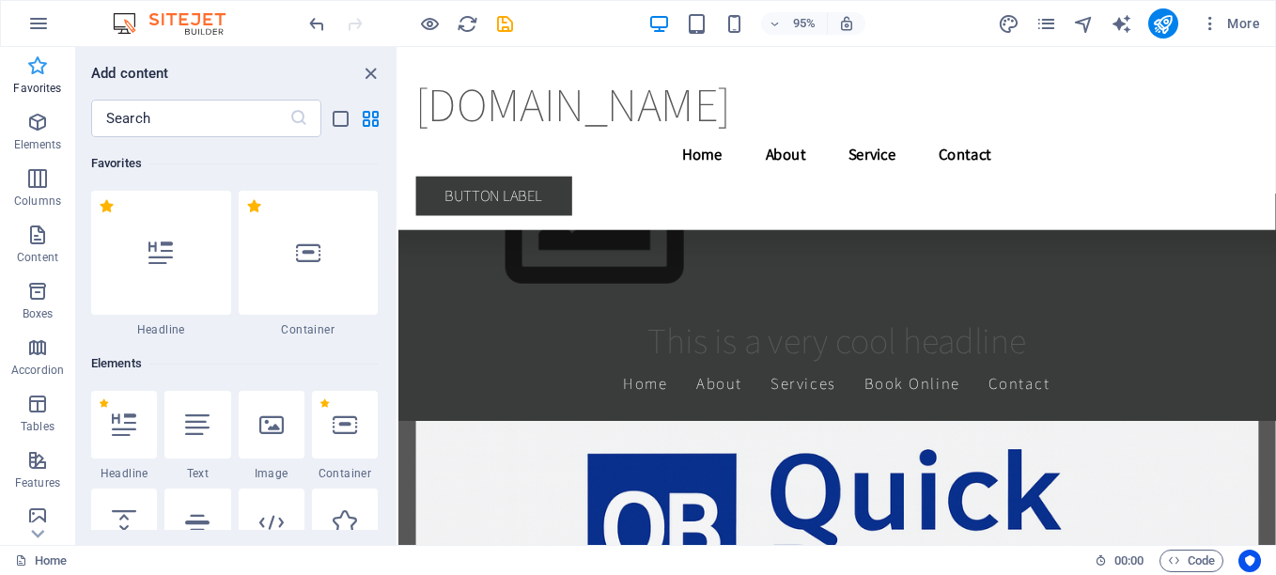
click at [37, 64] on icon "button" at bounding box center [37, 65] width 23 height 23
click at [39, 22] on icon "button" at bounding box center [38, 23] width 23 height 23
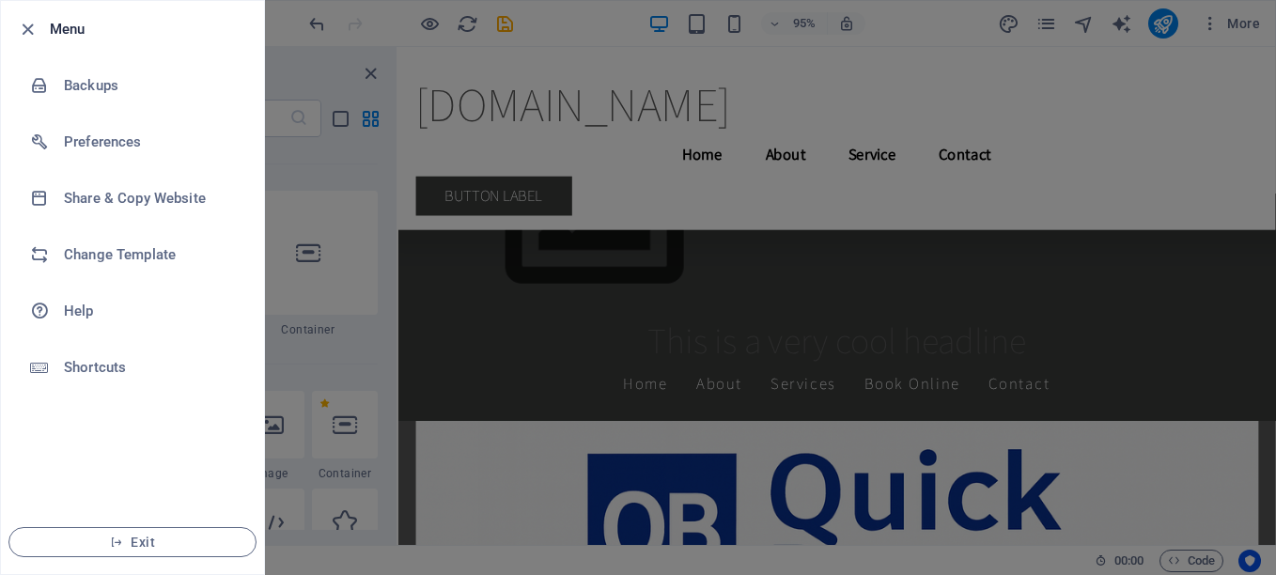
click at [314, 278] on div at bounding box center [638, 287] width 1276 height 575
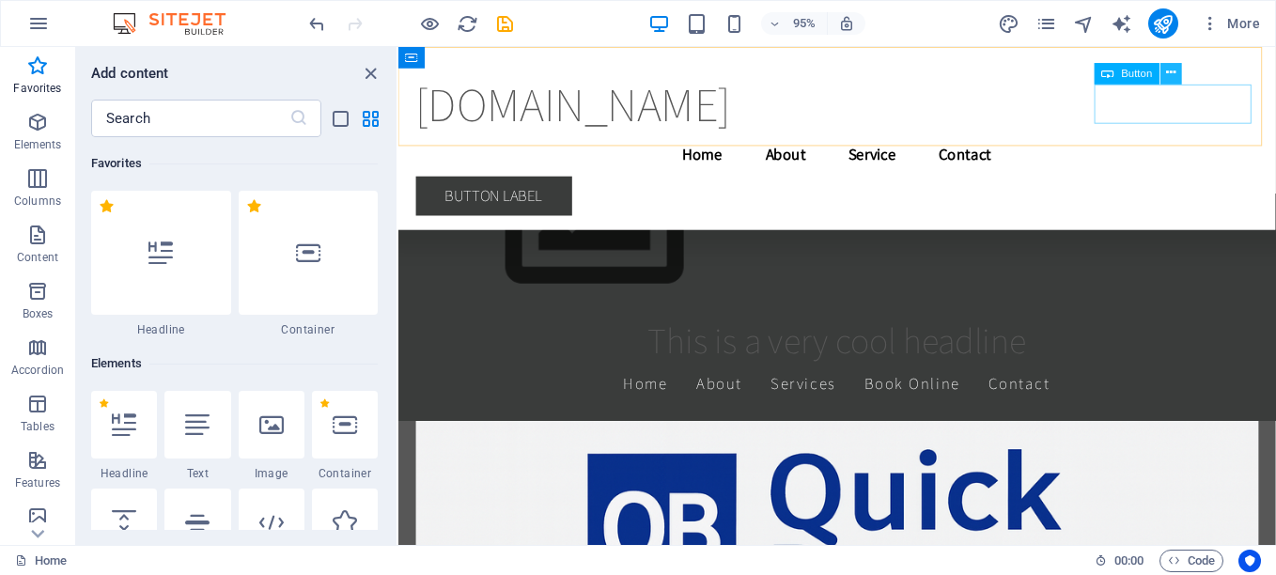
click at [1169, 70] on icon at bounding box center [1170, 73] width 9 height 19
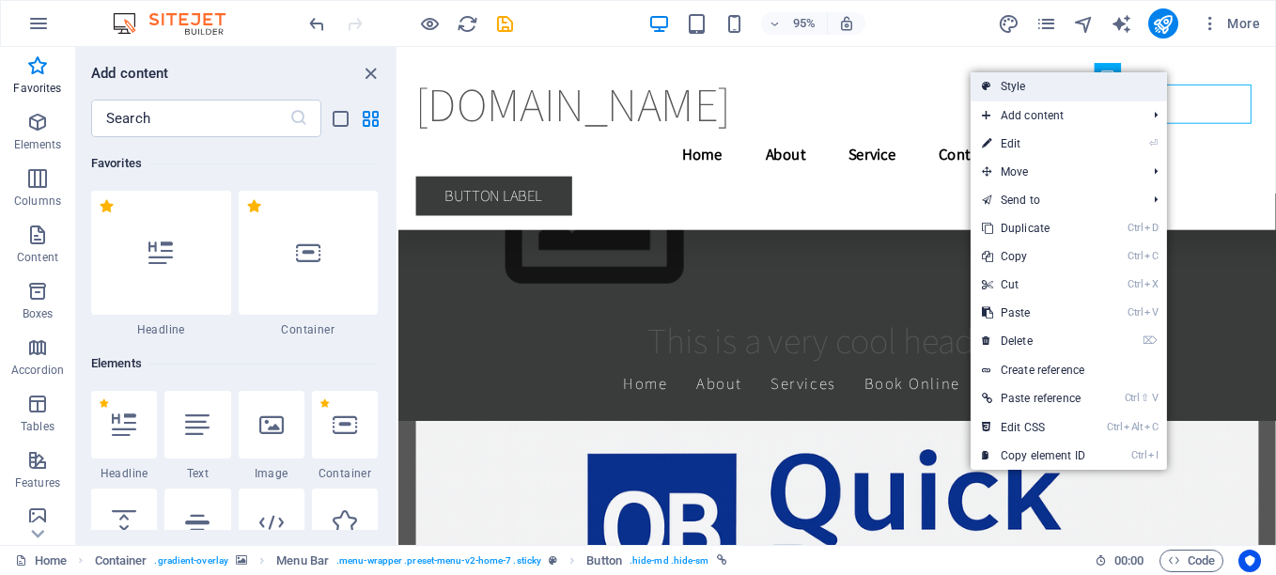
drag, startPoint x: 1045, startPoint y: 87, endPoint x: 710, endPoint y: 57, distance: 335.8
click at [1045, 87] on link "Style" at bounding box center [1069, 86] width 196 height 28
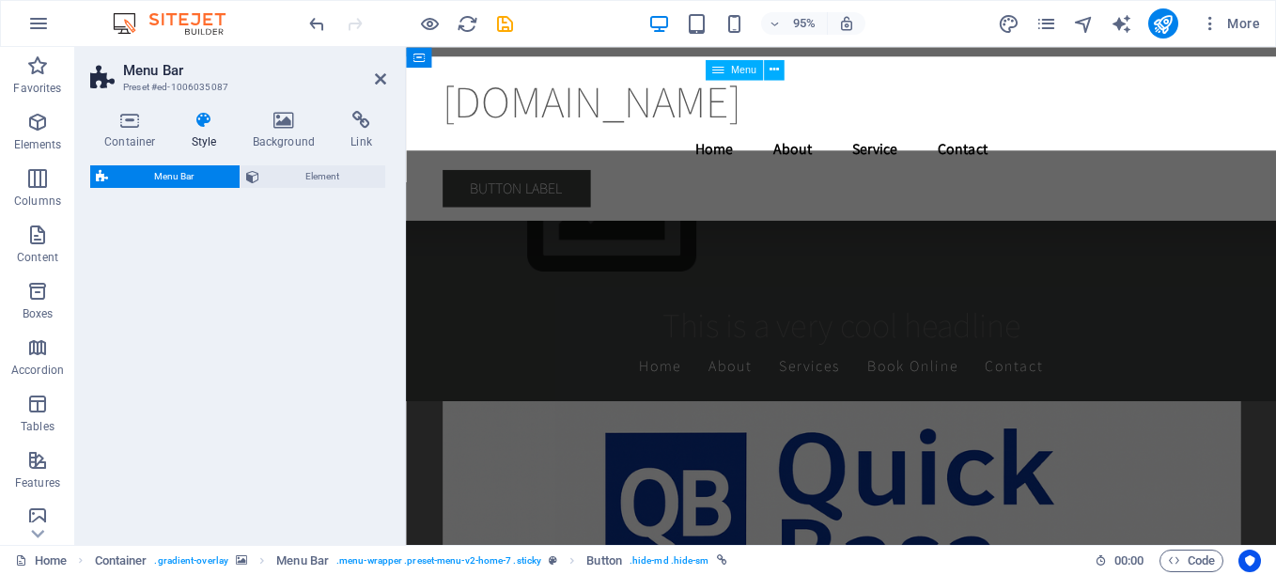
select select "rem"
select select "preset-menu-v2-home-7"
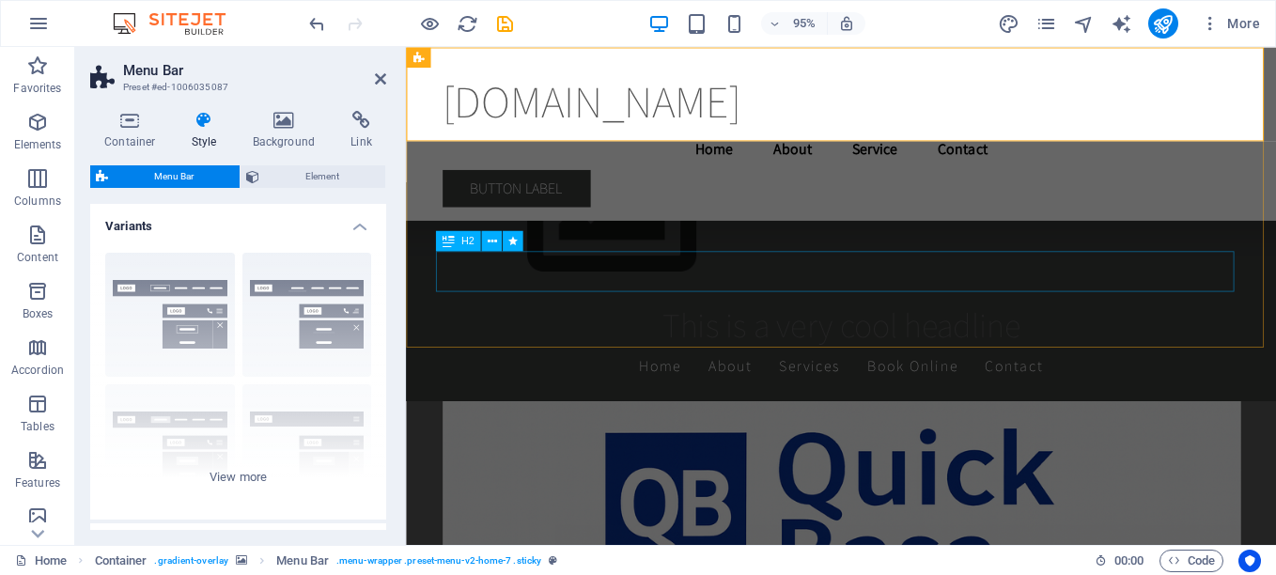
scroll to position [35295, 0]
click at [1219, 183] on div "Button label" at bounding box center [889, 203] width 887 height 41
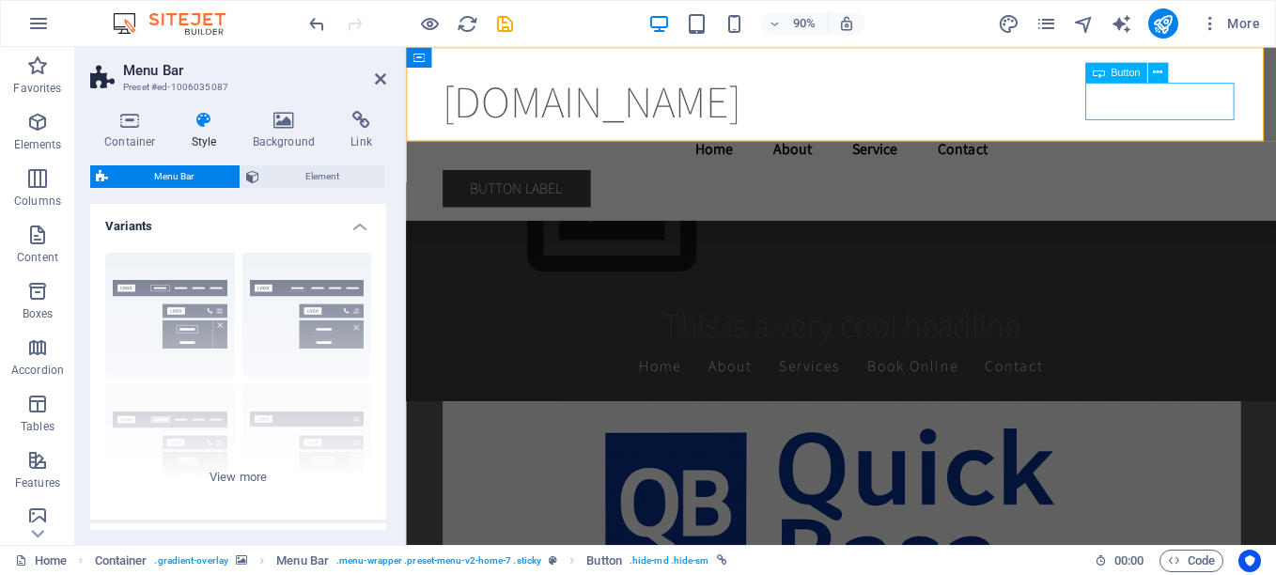
click at [1131, 77] on span "Button" at bounding box center [1125, 72] width 29 height 10
click at [1129, 72] on span "Button" at bounding box center [1125, 72] width 29 height 10
click at [1163, 69] on button at bounding box center [1157, 72] width 21 height 21
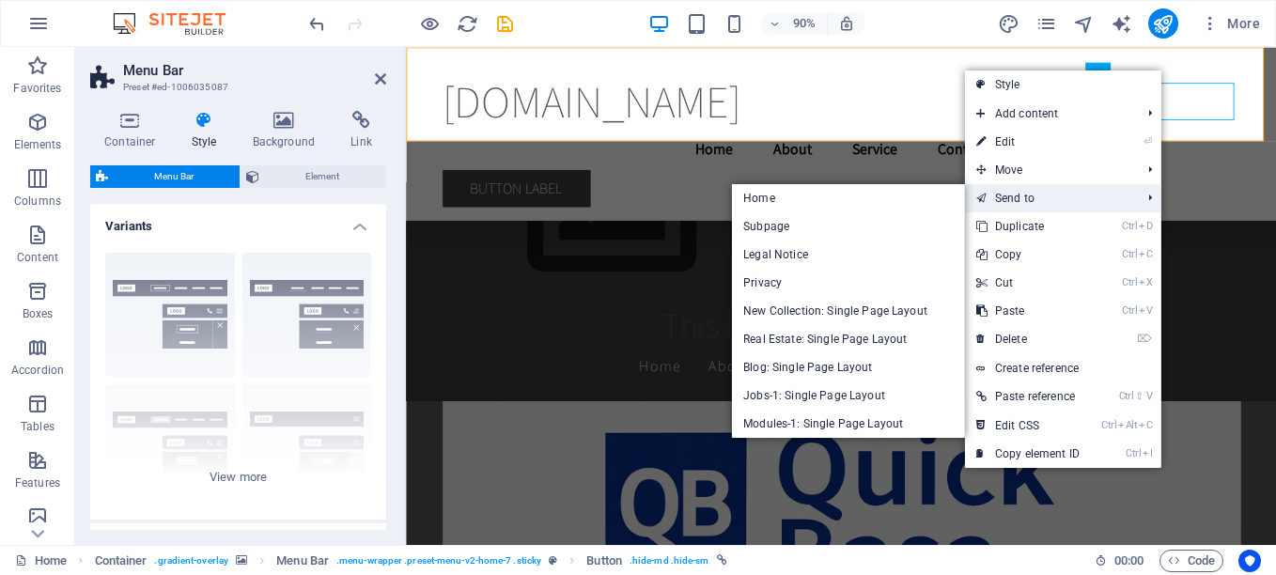
click at [1033, 189] on link "Send to" at bounding box center [1049, 198] width 168 height 28
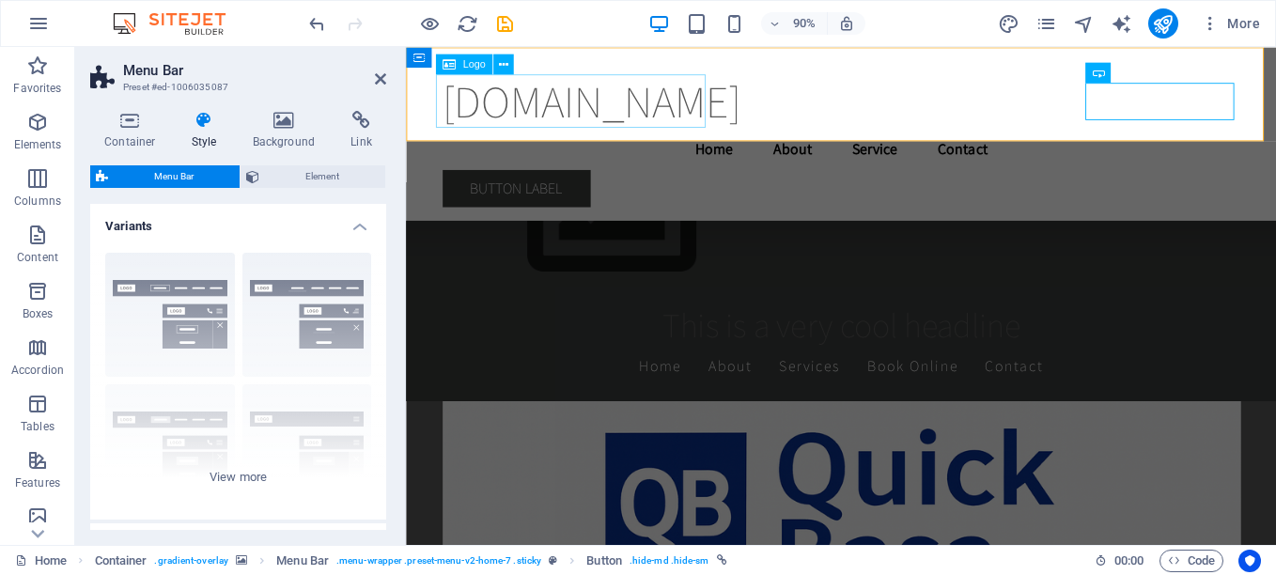
click at [467, 60] on span "Logo" at bounding box center [473, 64] width 23 height 10
click at [500, 66] on icon at bounding box center [502, 64] width 9 height 18
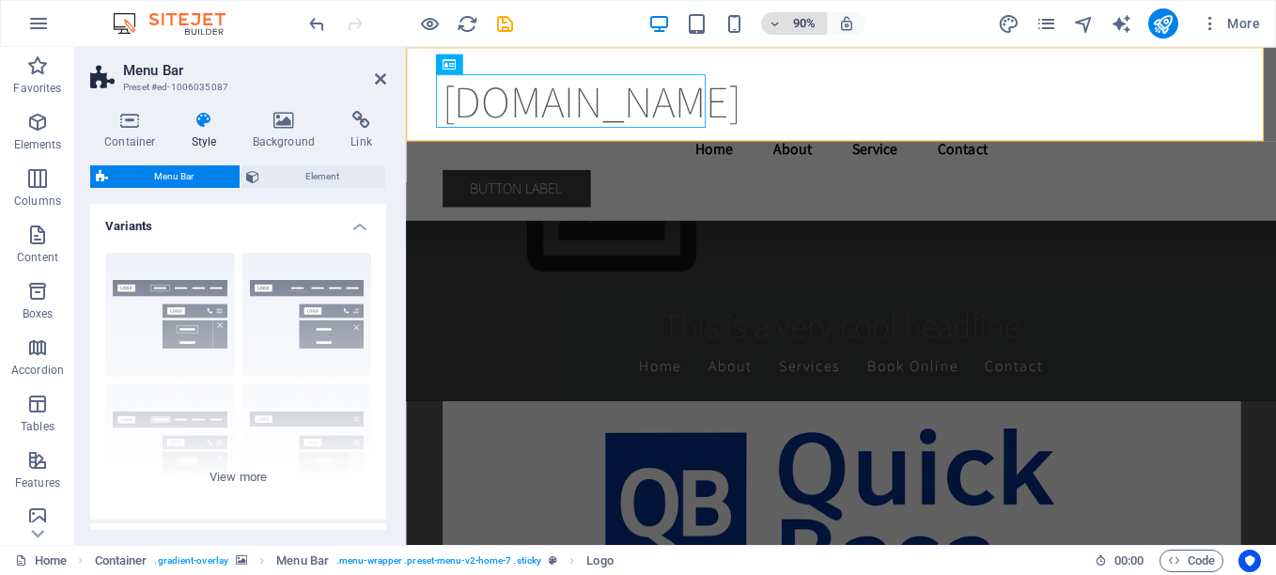
click at [772, 26] on icon "button" at bounding box center [775, 24] width 13 height 12
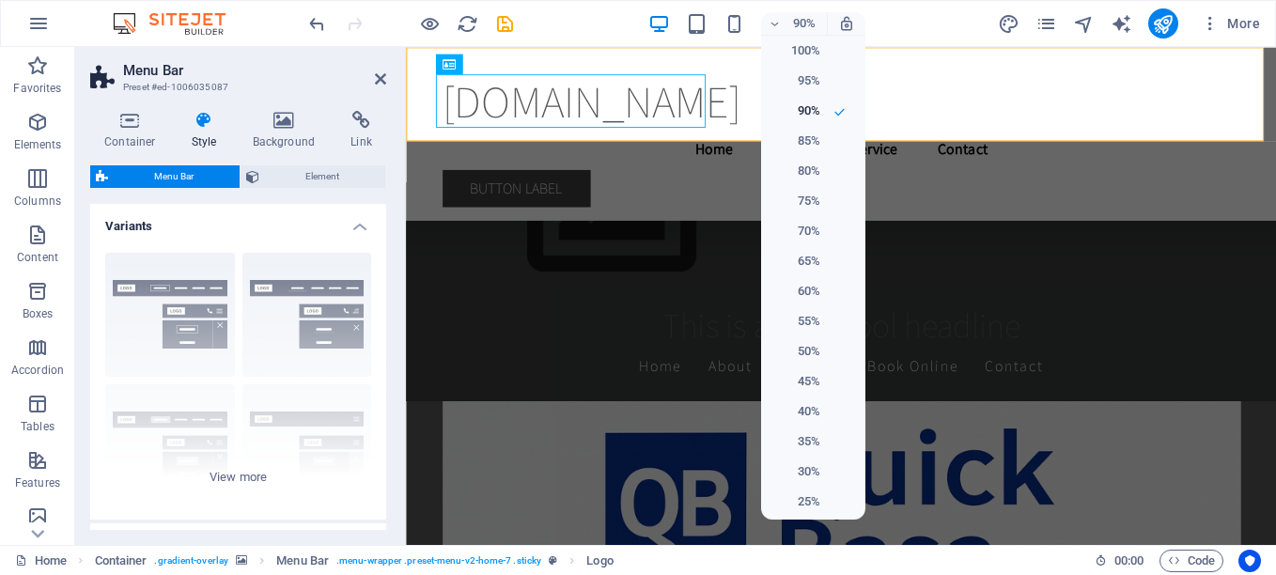
click at [1237, 26] on div at bounding box center [638, 287] width 1276 height 575
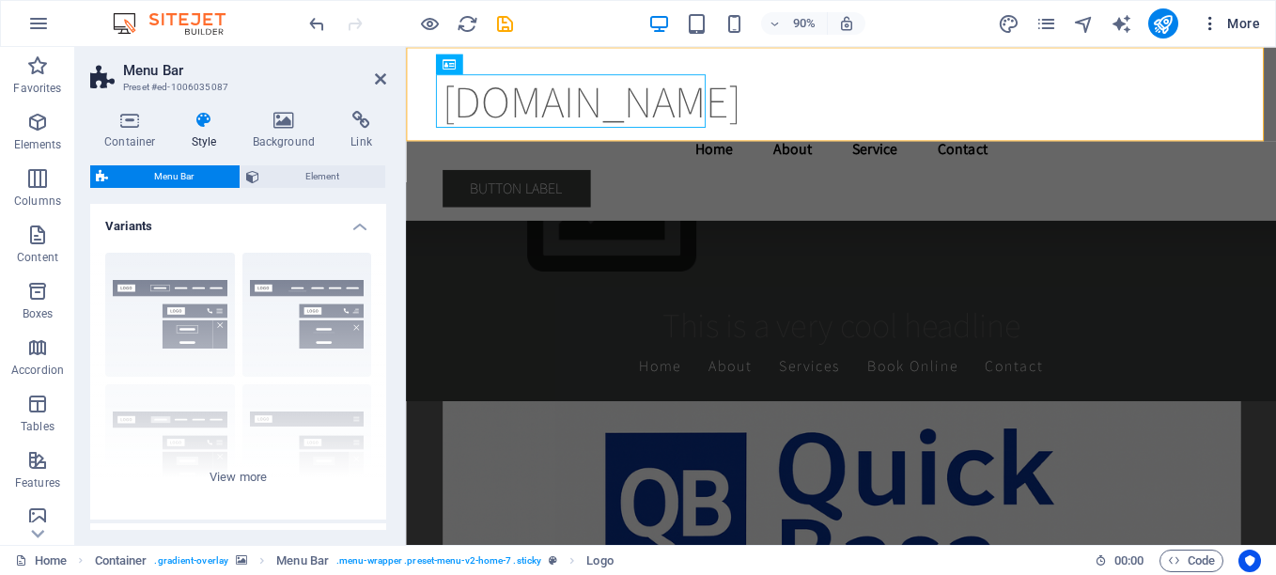
click at [1217, 23] on icon "button" at bounding box center [1210, 23] width 19 height 19
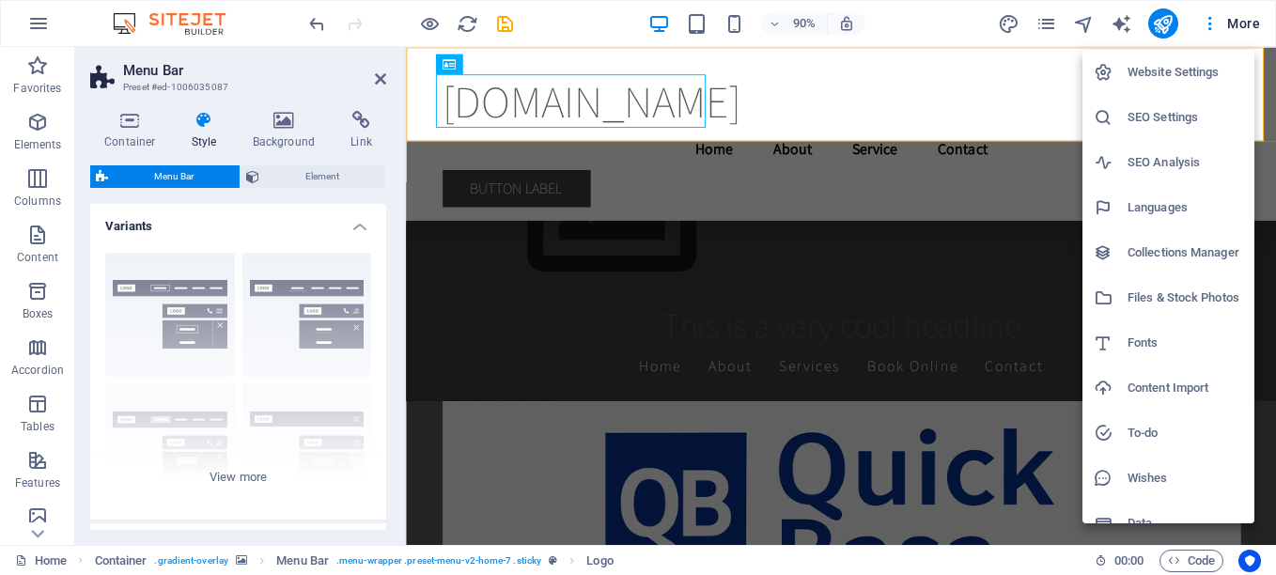
click at [1176, 72] on h6 "Website Settings" at bounding box center [1185, 72] width 116 height 23
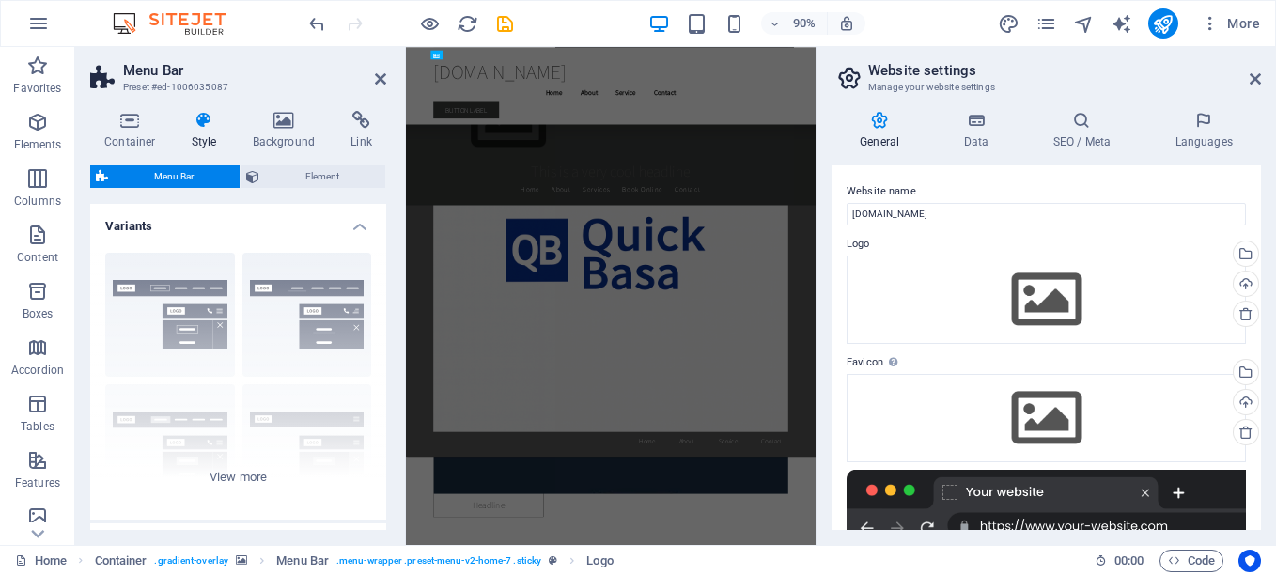
scroll to position [37234, 0]
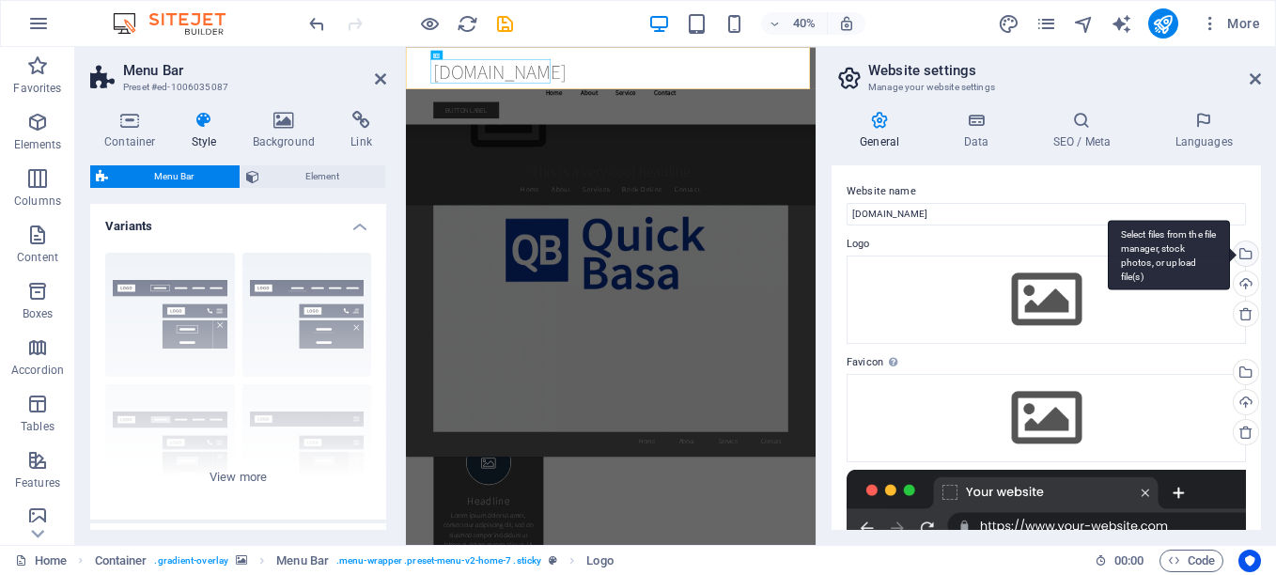
click at [1252, 252] on div "Select files from the file manager, stock photos, or upload file(s)" at bounding box center [1244, 255] width 28 height 28
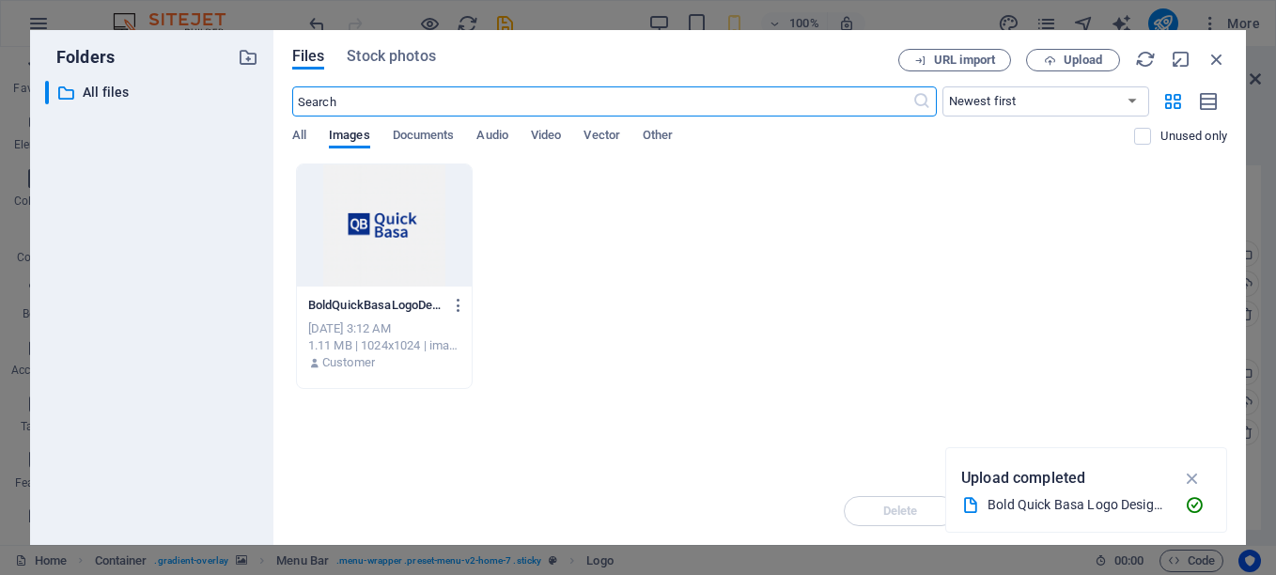
click at [364, 258] on div at bounding box center [384, 225] width 175 height 122
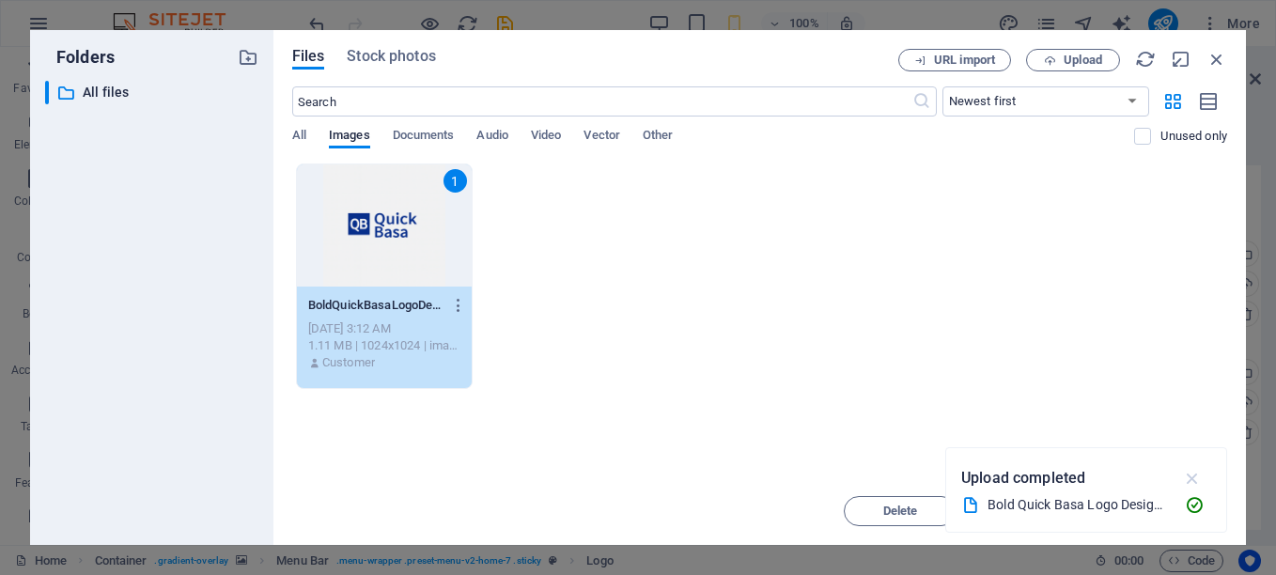
click at [1196, 480] on icon "button" at bounding box center [1193, 478] width 22 height 21
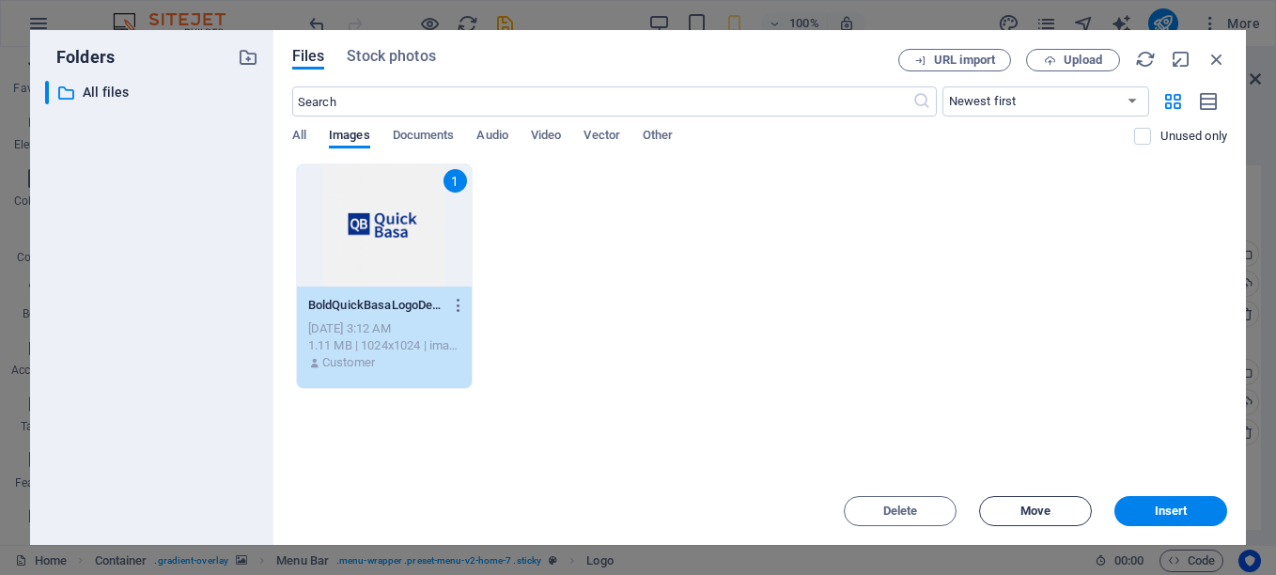
click at [1053, 517] on button "Move" at bounding box center [1035, 511] width 113 height 30
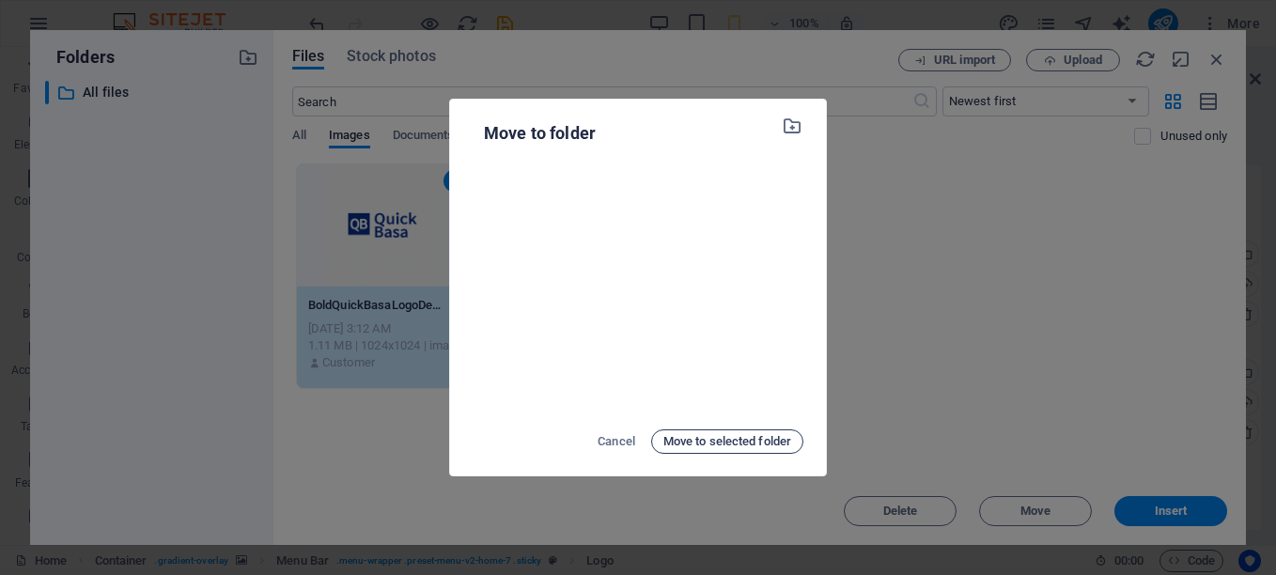
click at [685, 444] on span "Move to selected folder" at bounding box center [727, 441] width 128 height 23
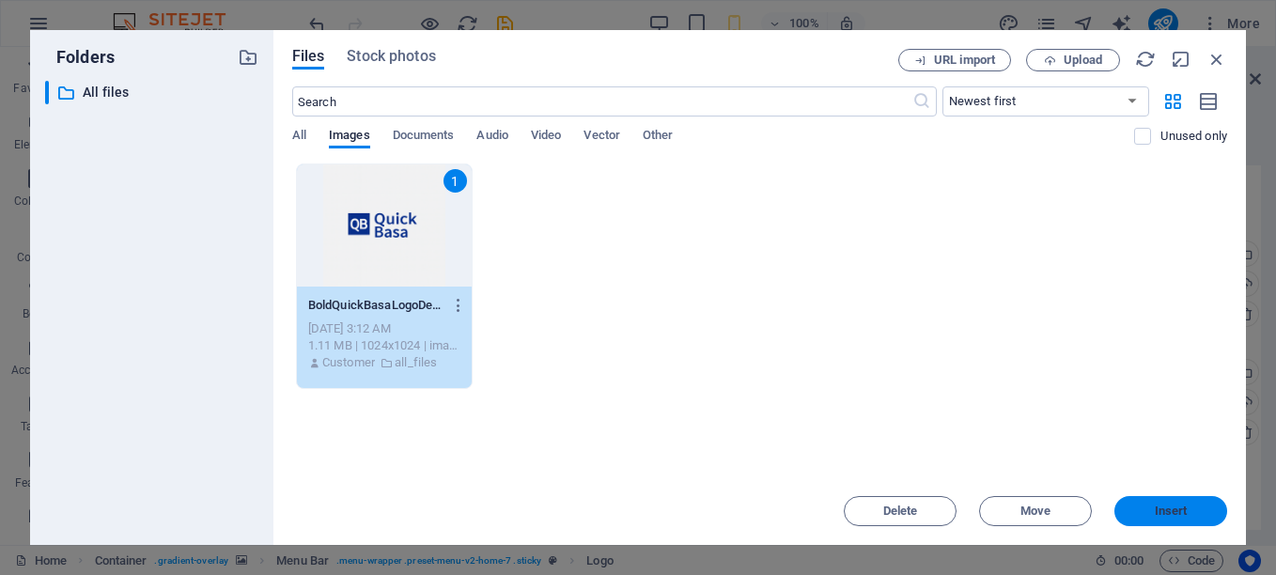
click at [1165, 515] on span "Insert" at bounding box center [1171, 510] width 33 height 11
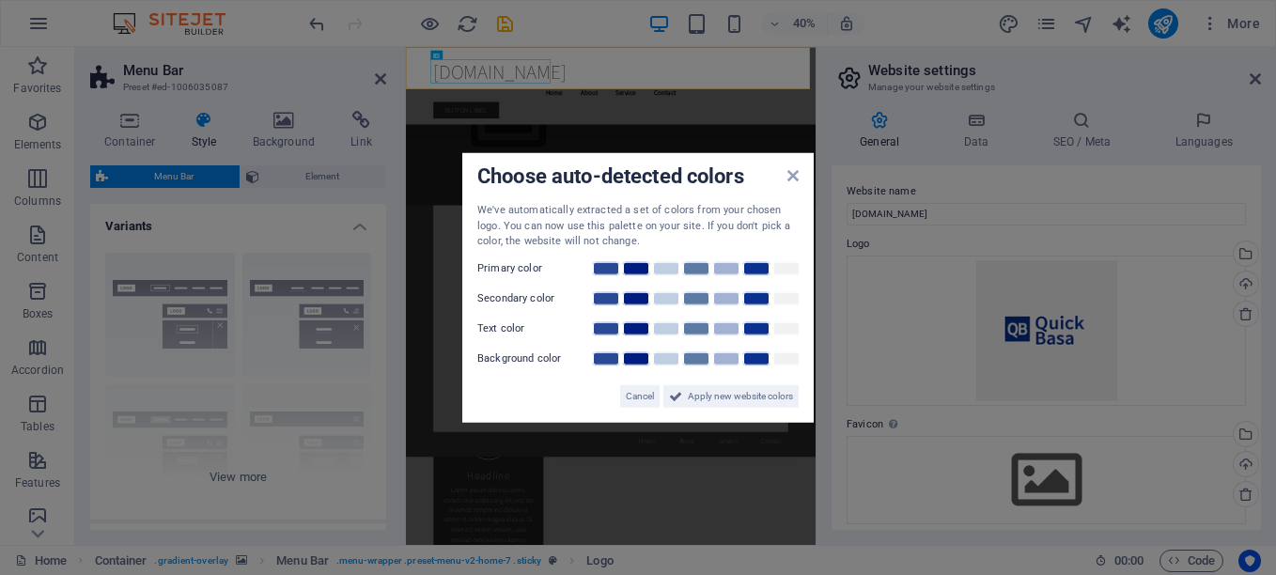
scroll to position [30849, 0]
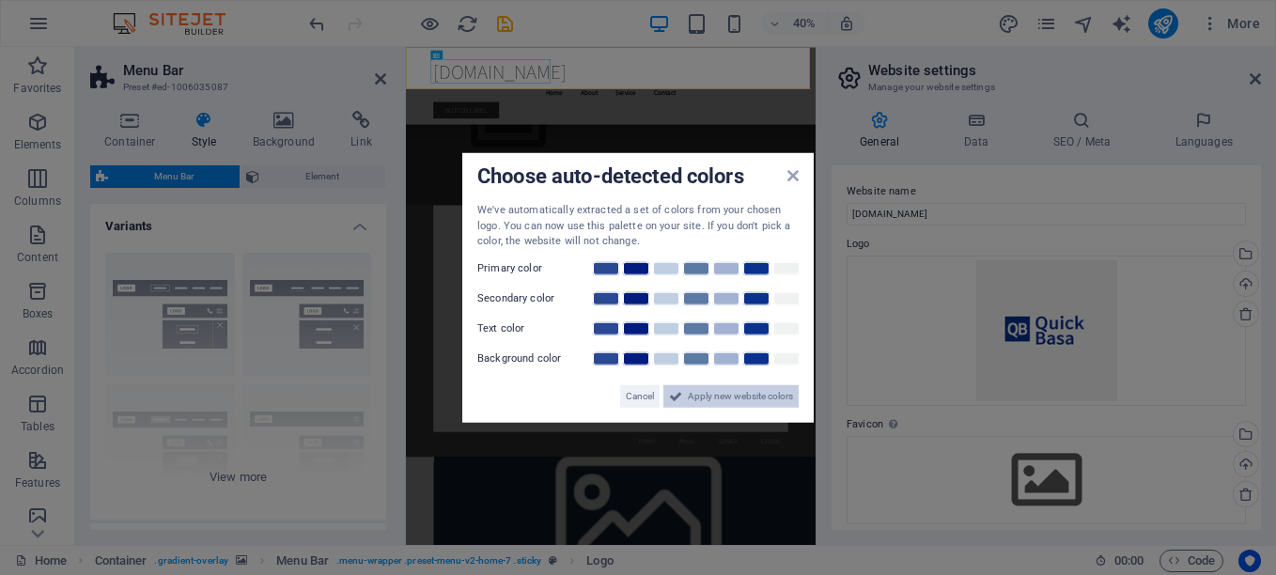
click at [704, 405] on span "Apply new website colors" at bounding box center [740, 395] width 105 height 23
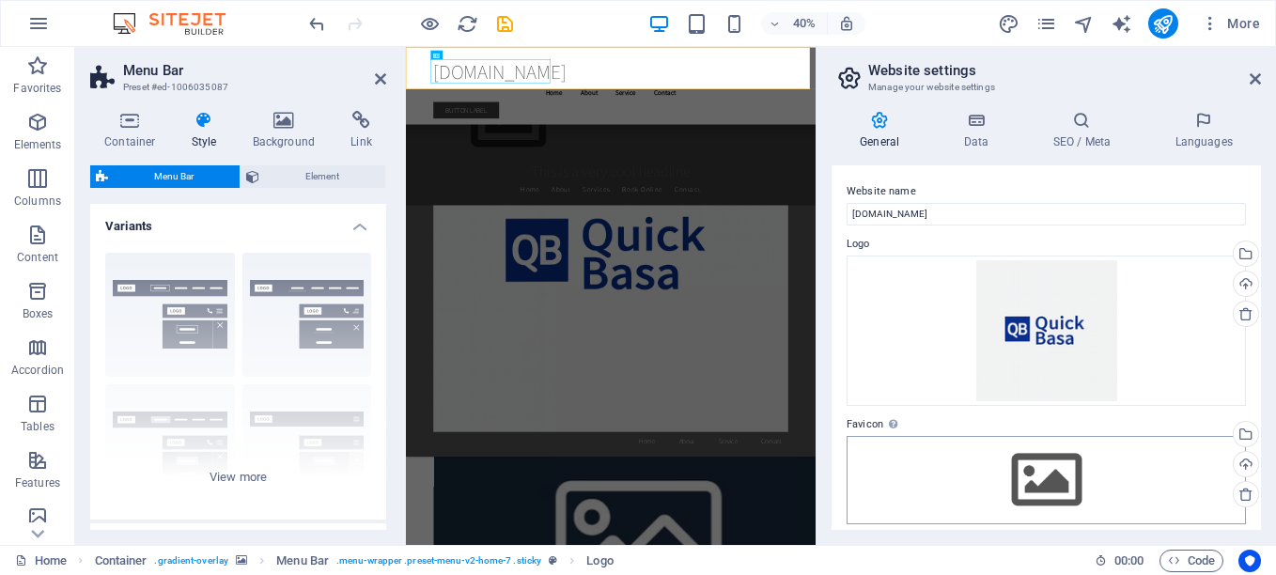
drag, startPoint x: 841, startPoint y: 418, endPoint x: 910, endPoint y: 443, distance: 73.1
click at [910, 443] on div "Website name quickbasa.com Logo Drag files here, click to choose files or selec…" at bounding box center [1046, 347] width 429 height 365
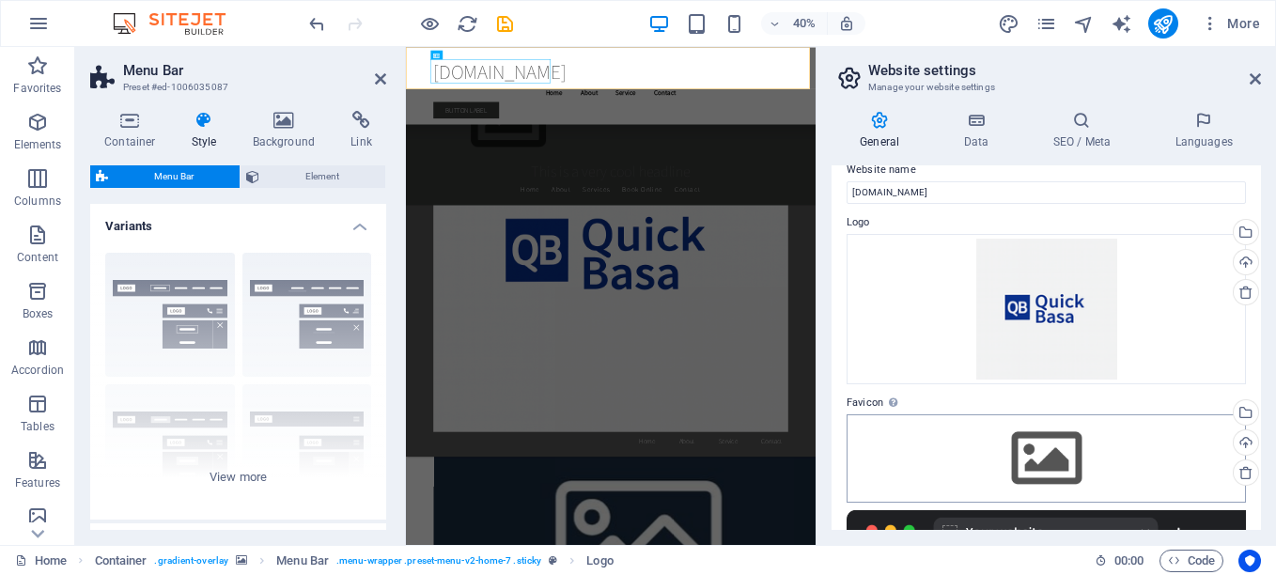
scroll to position [0, 0]
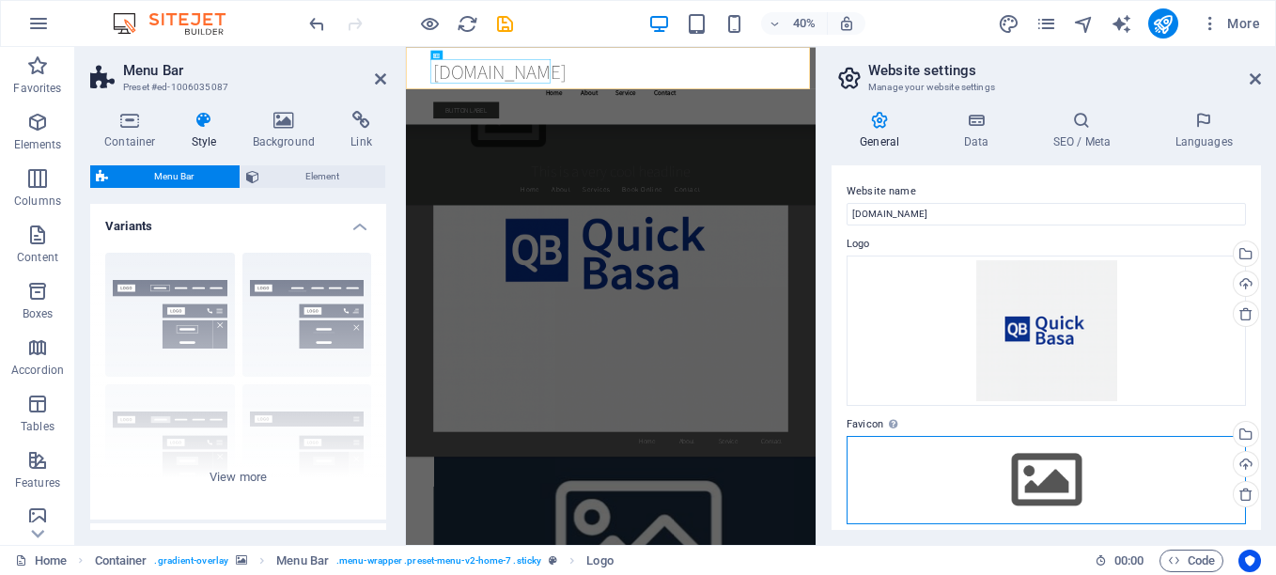
click at [904, 463] on div "Drag files here, click to choose files or select files from Files or our free s…" at bounding box center [1046, 480] width 399 height 88
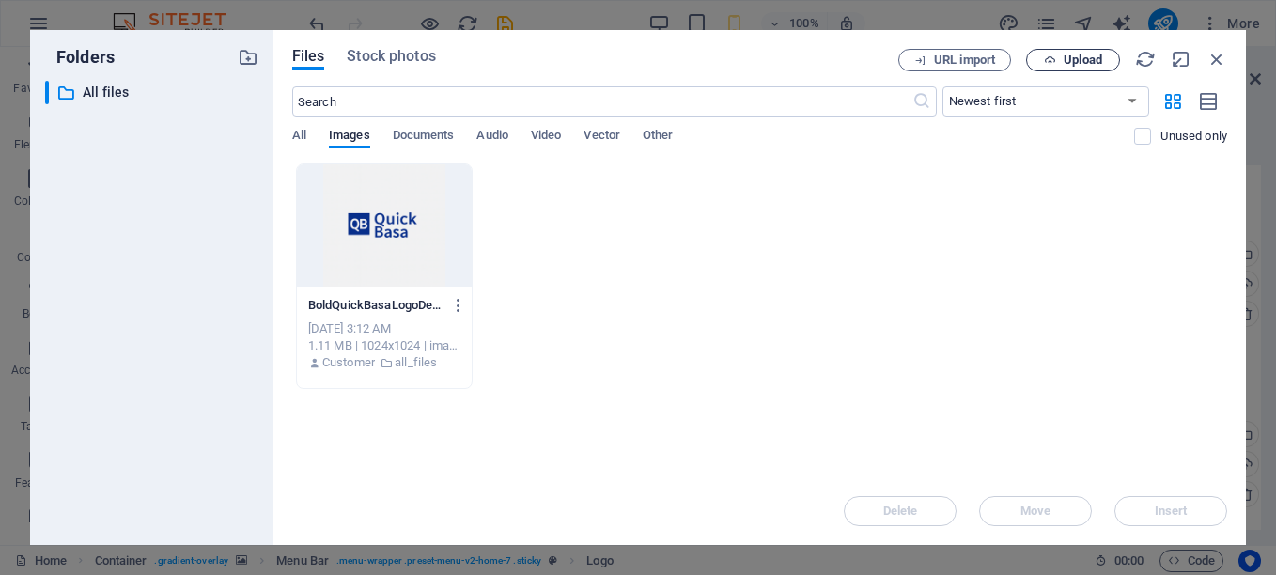
click at [1076, 59] on span "Upload" at bounding box center [1083, 59] width 39 height 11
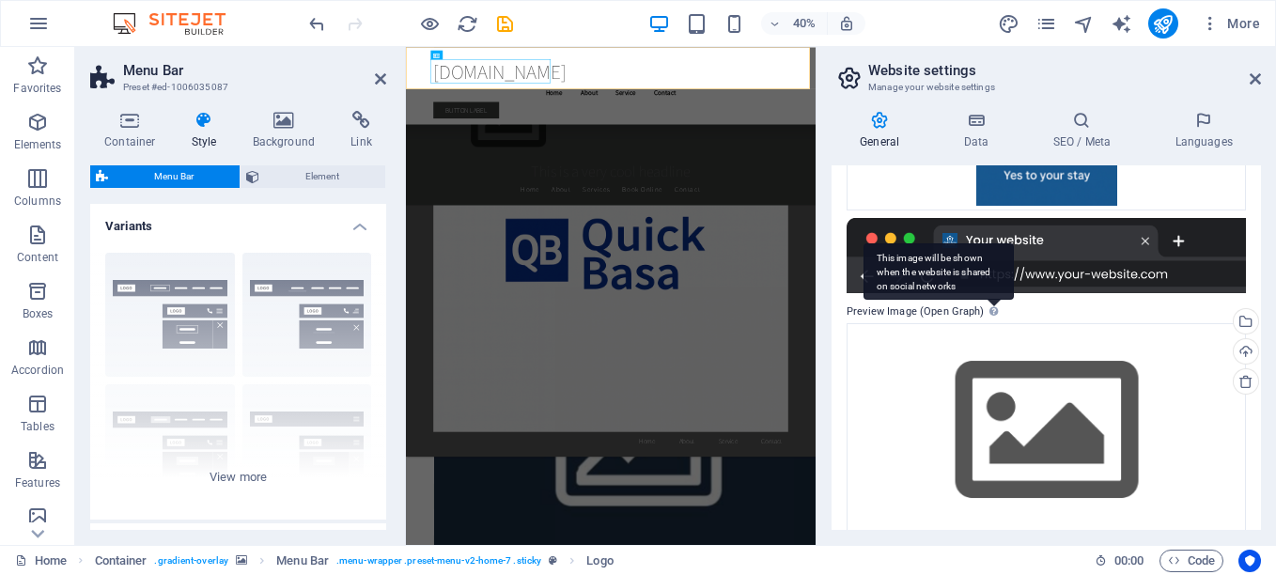
scroll to position [399, 0]
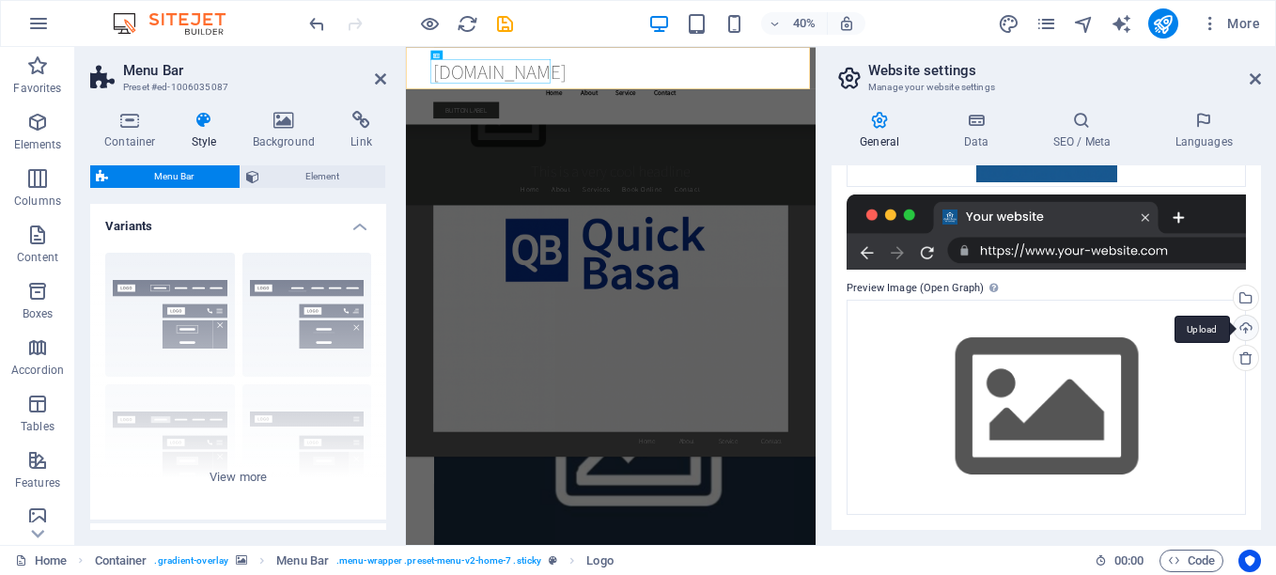
click at [1241, 324] on div "Upload" at bounding box center [1244, 330] width 28 height 28
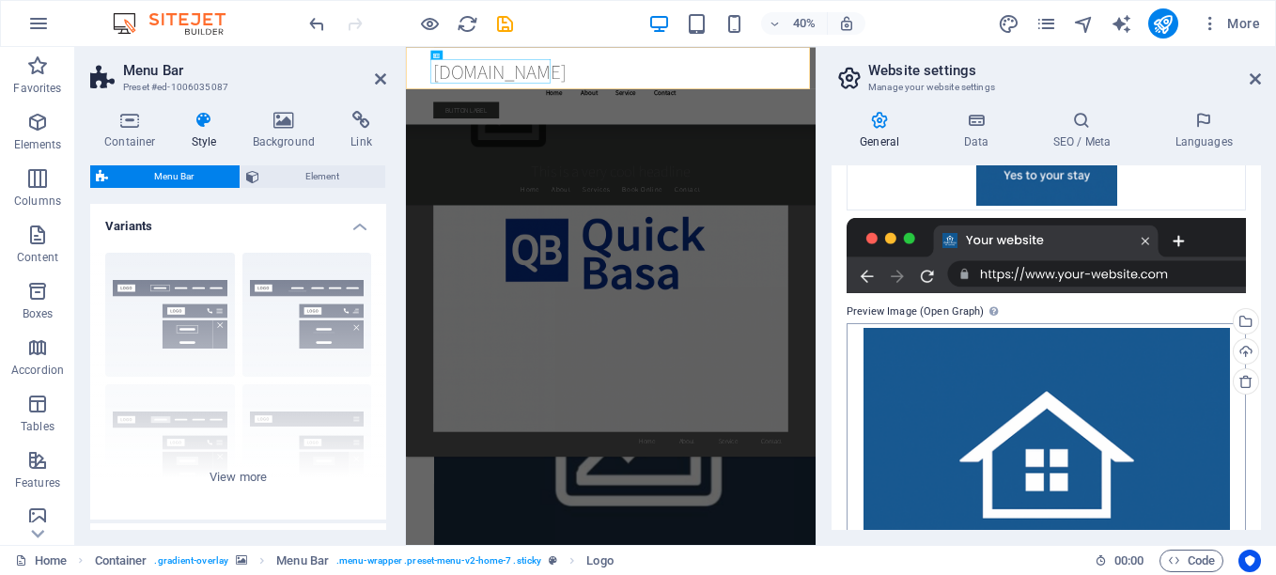
scroll to position [560, 0]
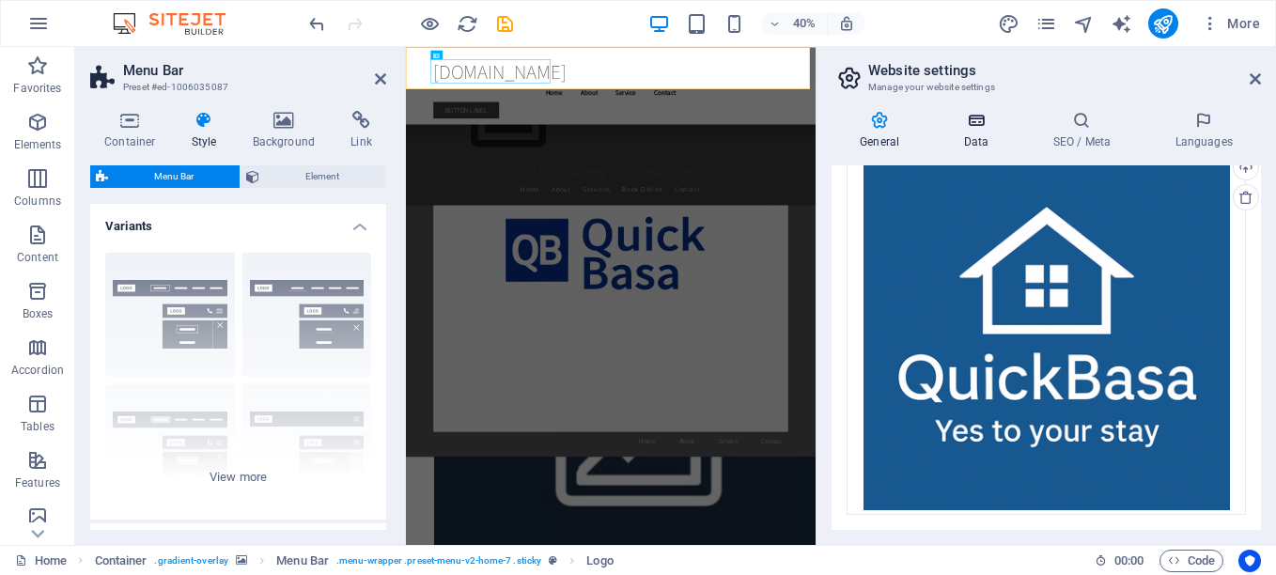
click at [968, 134] on h4 "Data" at bounding box center [979, 130] width 89 height 39
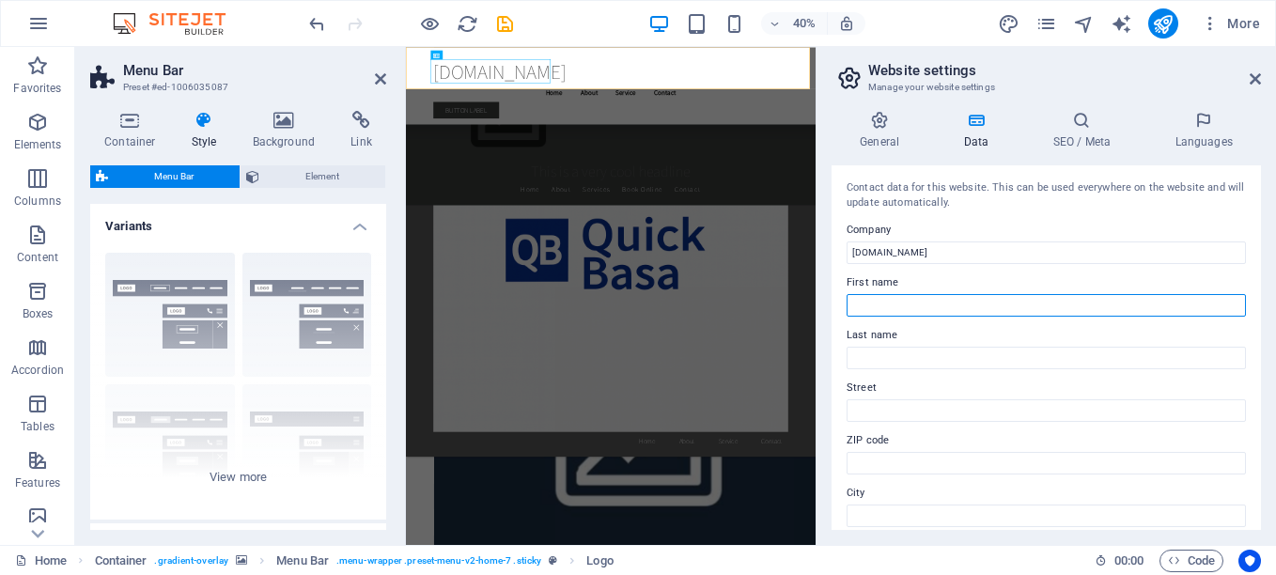
click at [892, 301] on input "First name" at bounding box center [1046, 305] width 399 height 23
type input "Quick Basa"
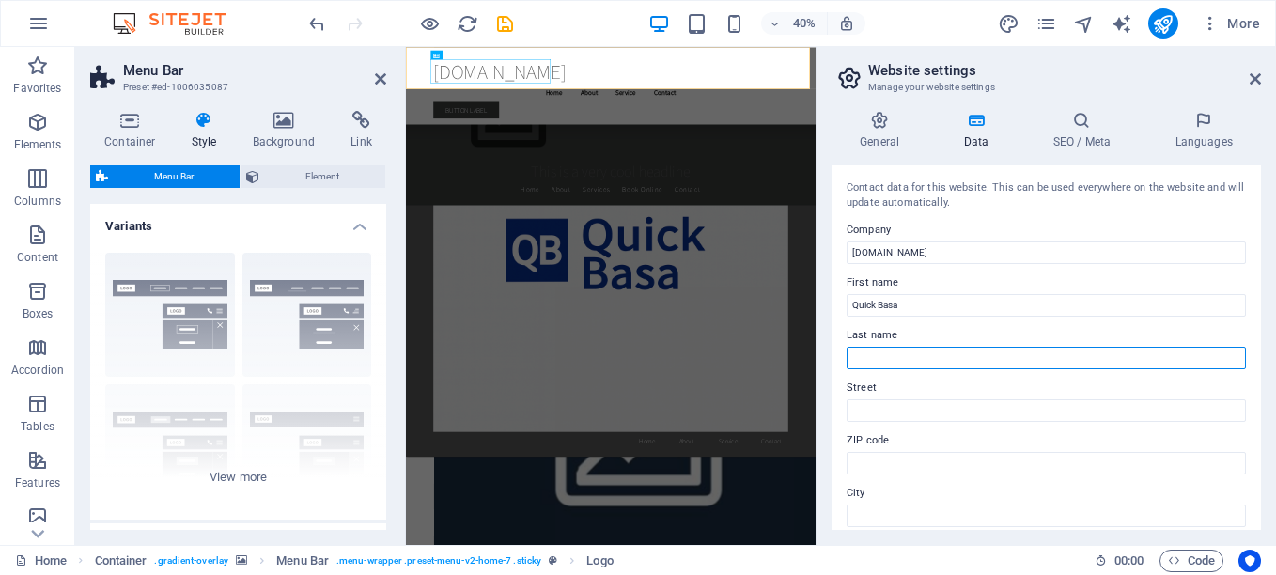
click at [916, 348] on input "Last name" at bounding box center [1046, 358] width 399 height 23
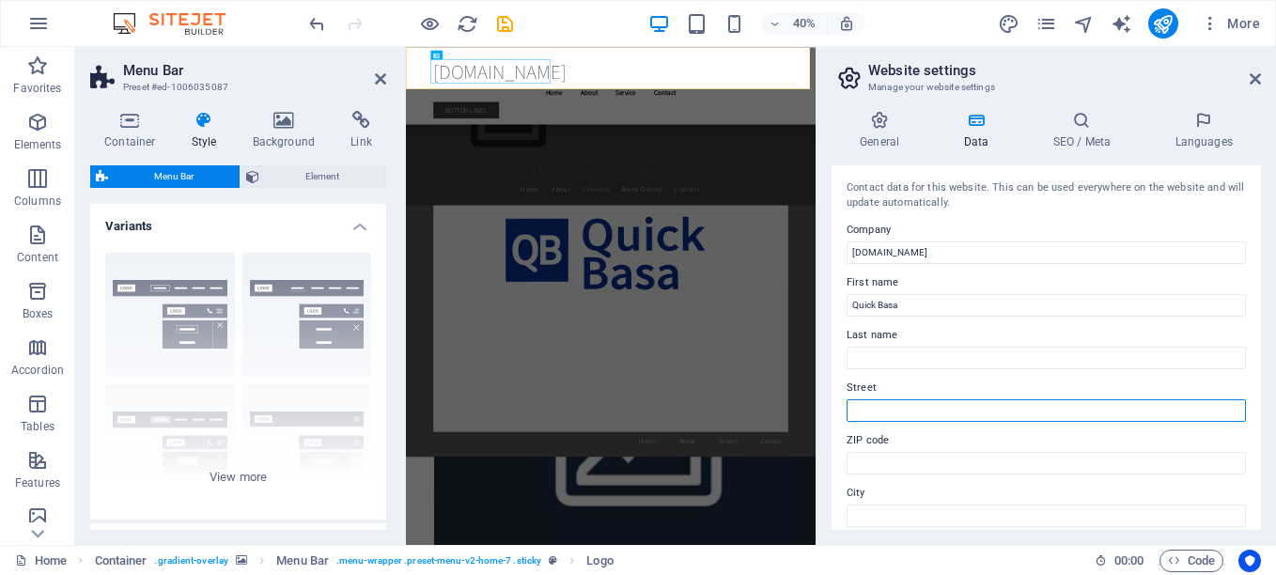
click at [931, 399] on input "Street" at bounding box center [1046, 410] width 399 height 23
type input "d"
drag, startPoint x: 931, startPoint y: 398, endPoint x: 883, endPoint y: 412, distance: 49.9
click at [883, 412] on input "Dhaka" at bounding box center [1046, 410] width 399 height 23
type input "[GEOGRAPHIC_DATA] 1229"
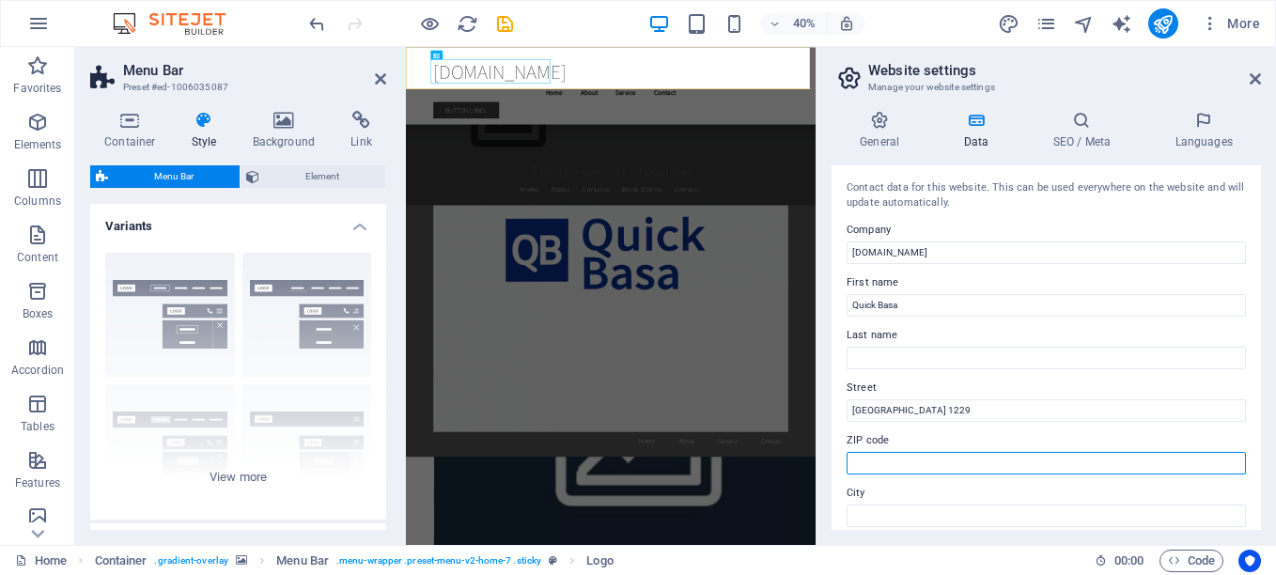
click at [897, 474] on input "ZIP code" at bounding box center [1046, 463] width 399 height 23
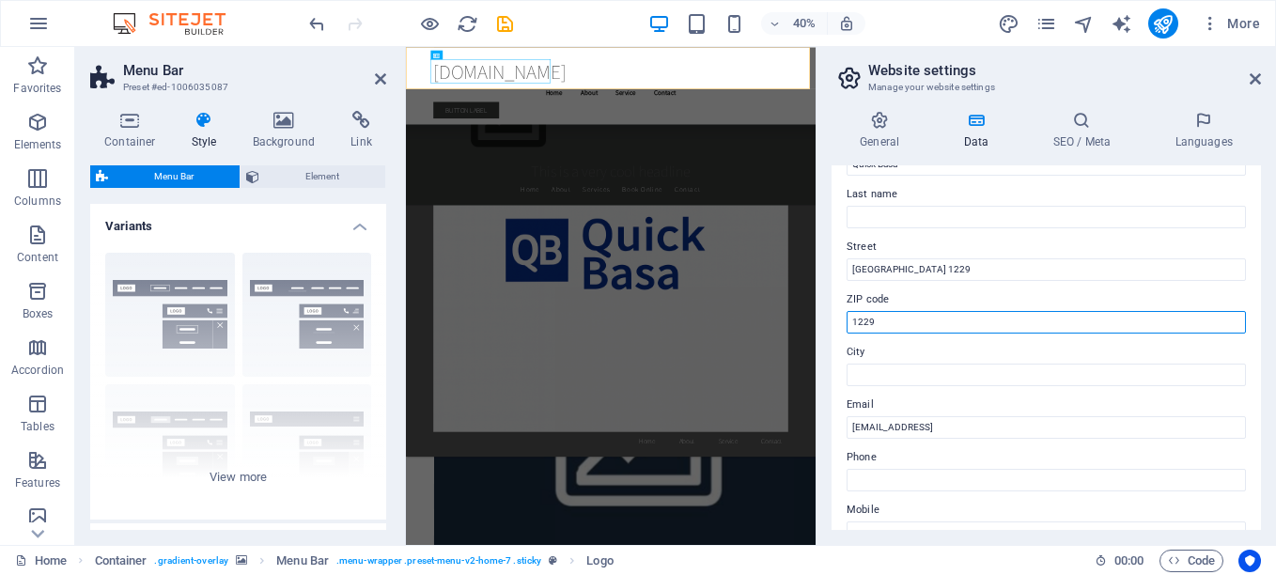
scroll to position [142, 0]
type input "1229"
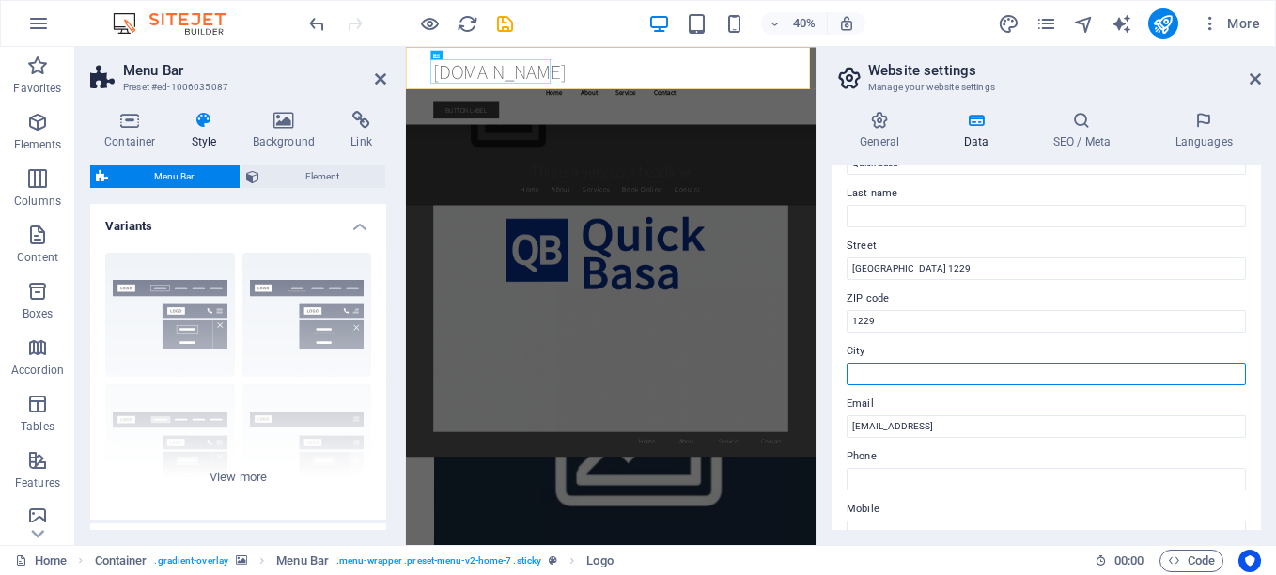
click at [869, 371] on input "City" at bounding box center [1046, 374] width 399 height 23
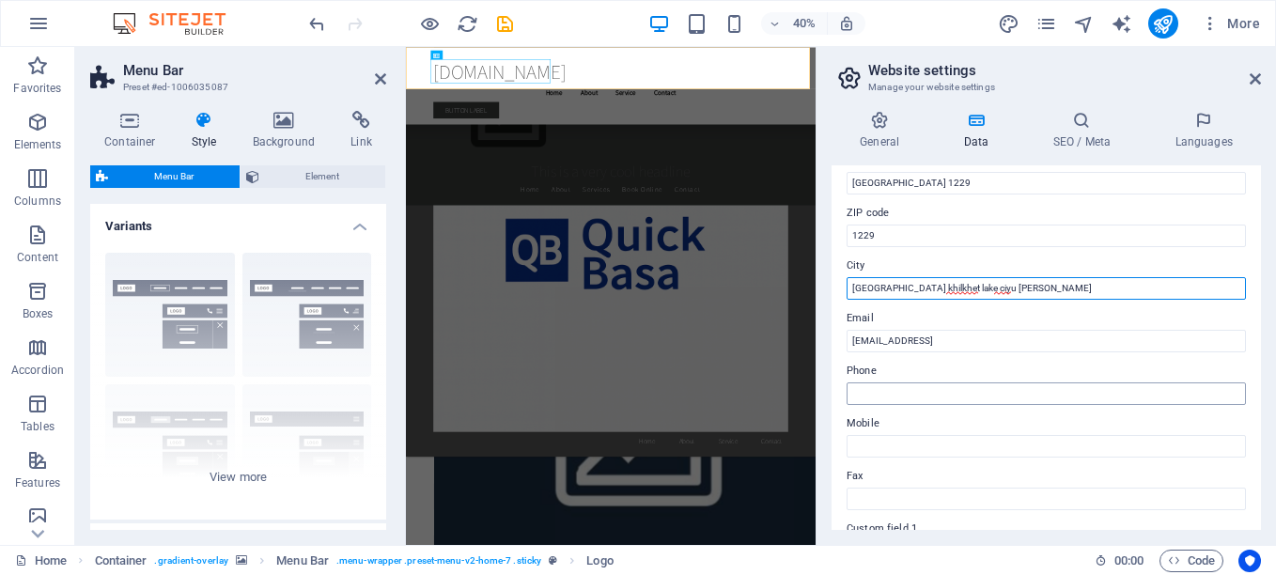
scroll to position [228, 0]
type input "[GEOGRAPHIC_DATA] khilkhet lake ciyu [PERSON_NAME]"
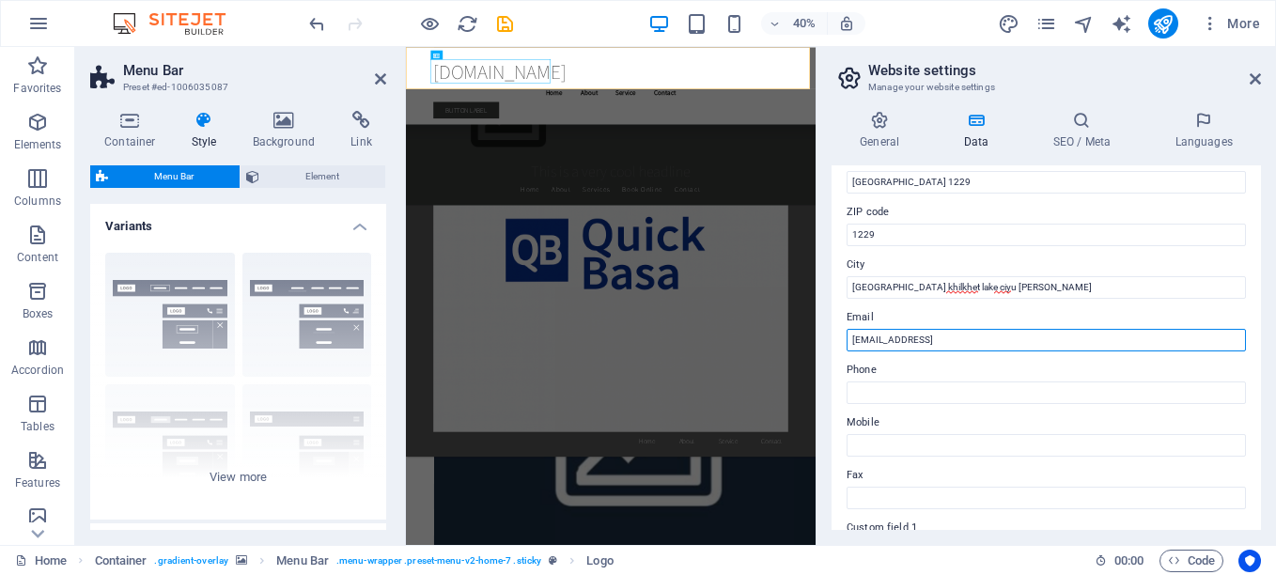
click at [1075, 335] on input "12b4d3db9b9c6421f6469cbc45b6b1@cpanel.local" at bounding box center [1046, 340] width 399 height 23
type input "1"
click at [921, 343] on input "Email" at bounding box center [1046, 340] width 399 height 23
paste input "→ ম্যানেজমেন্ট ও এডমিন কাজের জন্য [EMAIL_ADDRESS][DOMAIN_NAME] → সাধারণ তথ্য ও …"
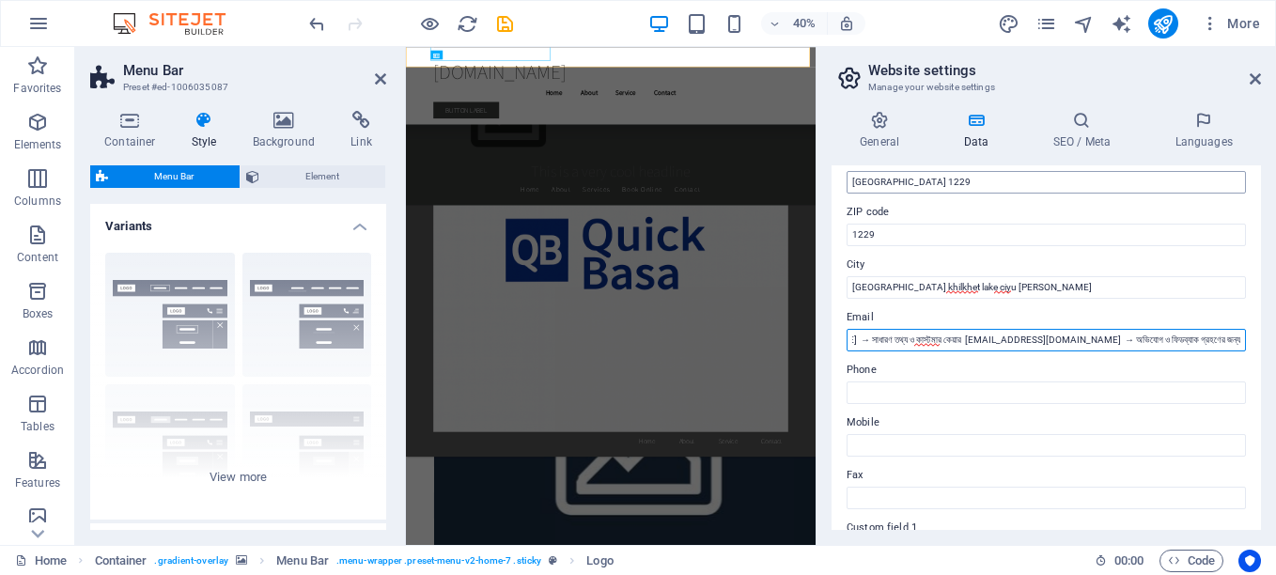
scroll to position [28481, 0]
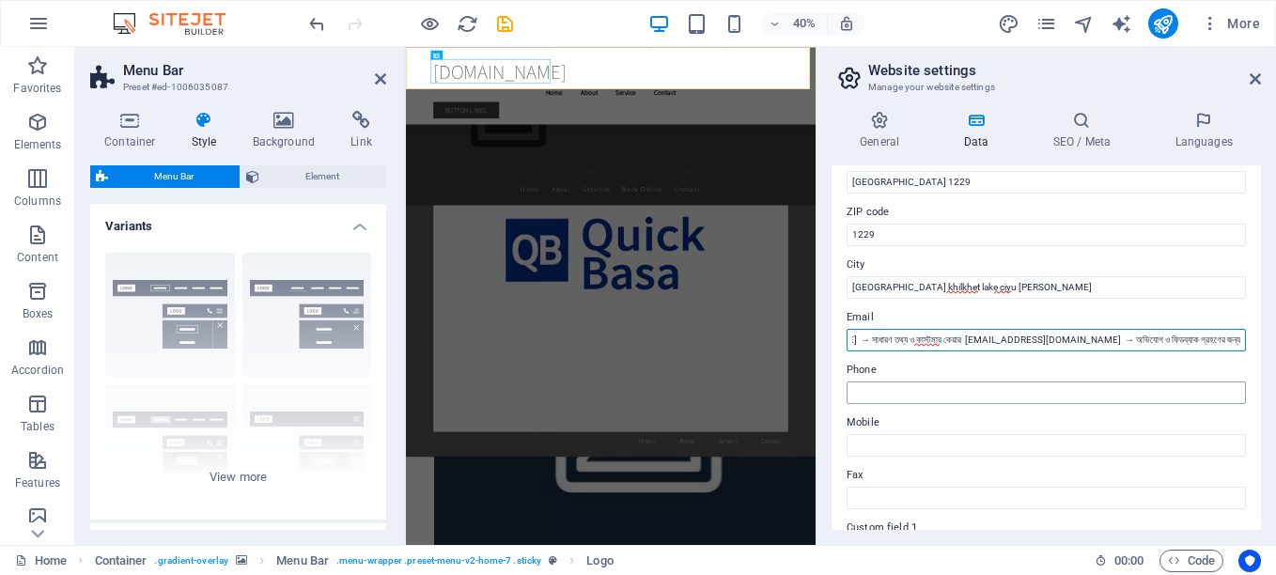
type input "→ ম্যানেজমেন্ট ও এডমিন কাজের জন্য [EMAIL_ADDRESS][DOMAIN_NAME] → সাধারণ তথ্য ও …"
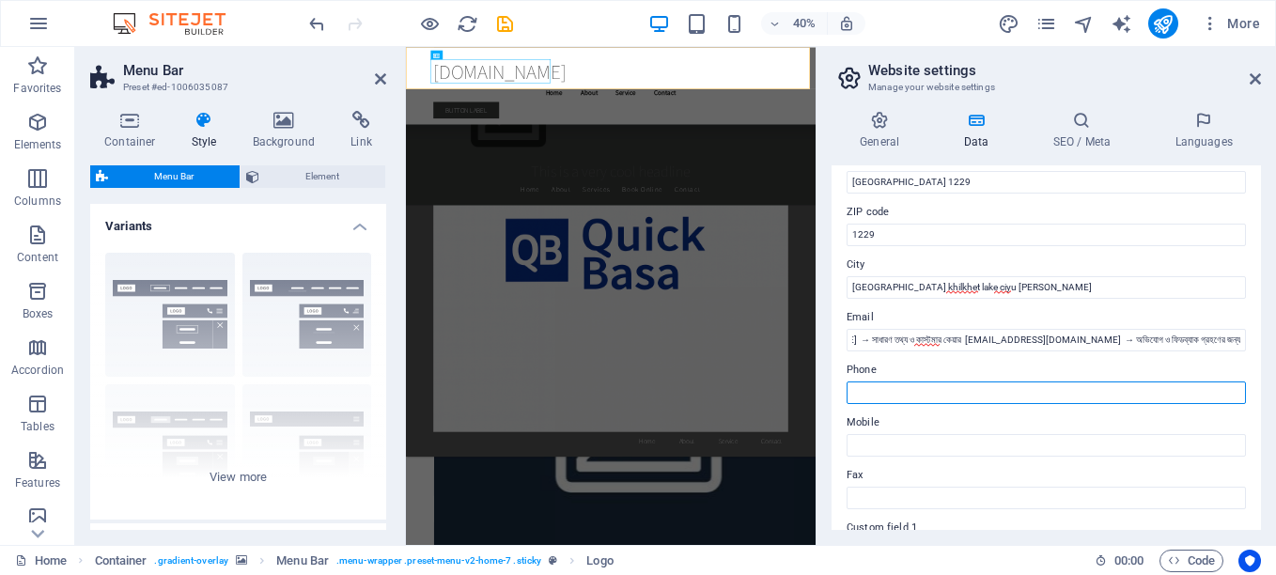
scroll to position [0, 0]
click at [878, 394] on input "Phone" at bounding box center [1046, 392] width 399 height 23
click at [875, 395] on input "017110900299" at bounding box center [1046, 392] width 399 height 23
type input "017110900299"
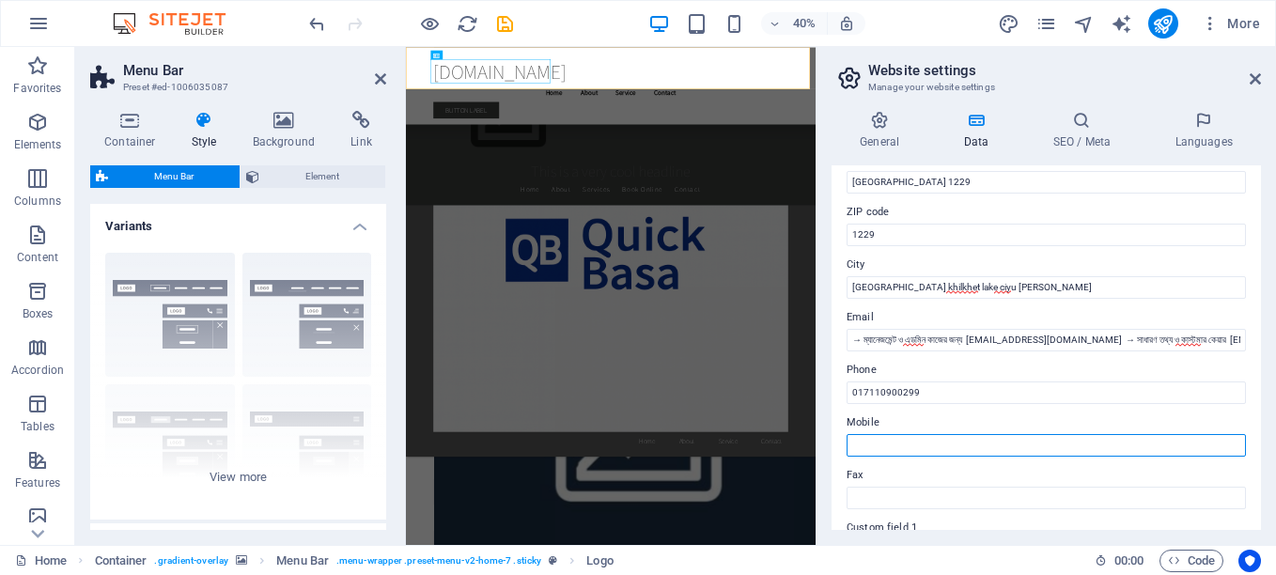
click at [953, 446] on input "Mobile" at bounding box center [1046, 445] width 399 height 23
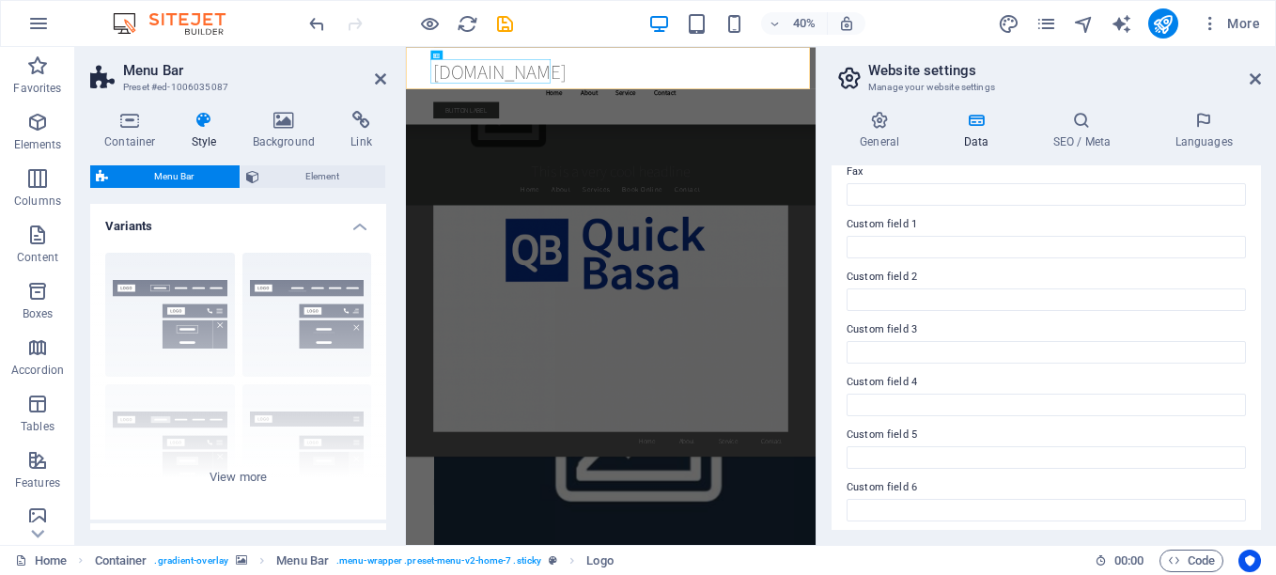
scroll to position [538, 0]
type input "01537387885"
drag, startPoint x: 839, startPoint y: 212, endPoint x: 1048, endPoint y: 299, distance: 225.8
click at [1048, 299] on div "Contact data for this website. This can be used everywhere on the website and w…" at bounding box center [1046, 347] width 429 height 365
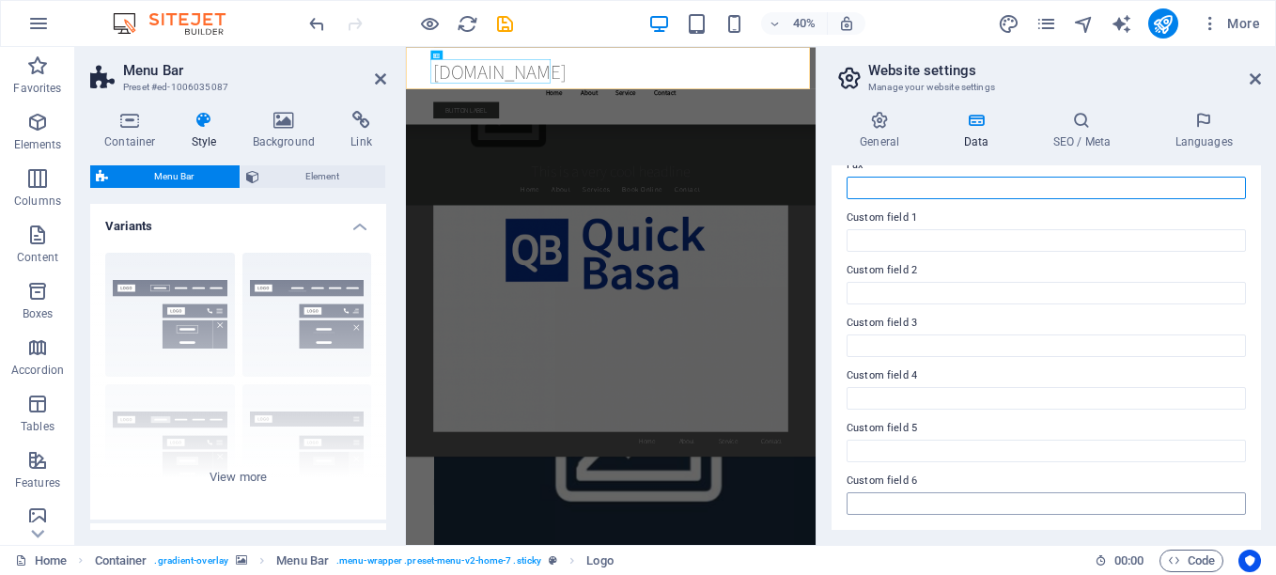
drag, startPoint x: 851, startPoint y: 190, endPoint x: 1058, endPoint y: 505, distance: 376.6
click at [1058, 505] on div "Contact data for this website. This can be used everywhere on the website and w…" at bounding box center [1046, 347] width 429 height 365
drag, startPoint x: 946, startPoint y: 215, endPoint x: 839, endPoint y: 242, distance: 110.5
click at [839, 242] on div "Contact data for this website. This can be used everywhere on the website and w…" at bounding box center [1046, 347] width 429 height 365
drag, startPoint x: 828, startPoint y: 210, endPoint x: 1128, endPoint y: 211, distance: 300.7
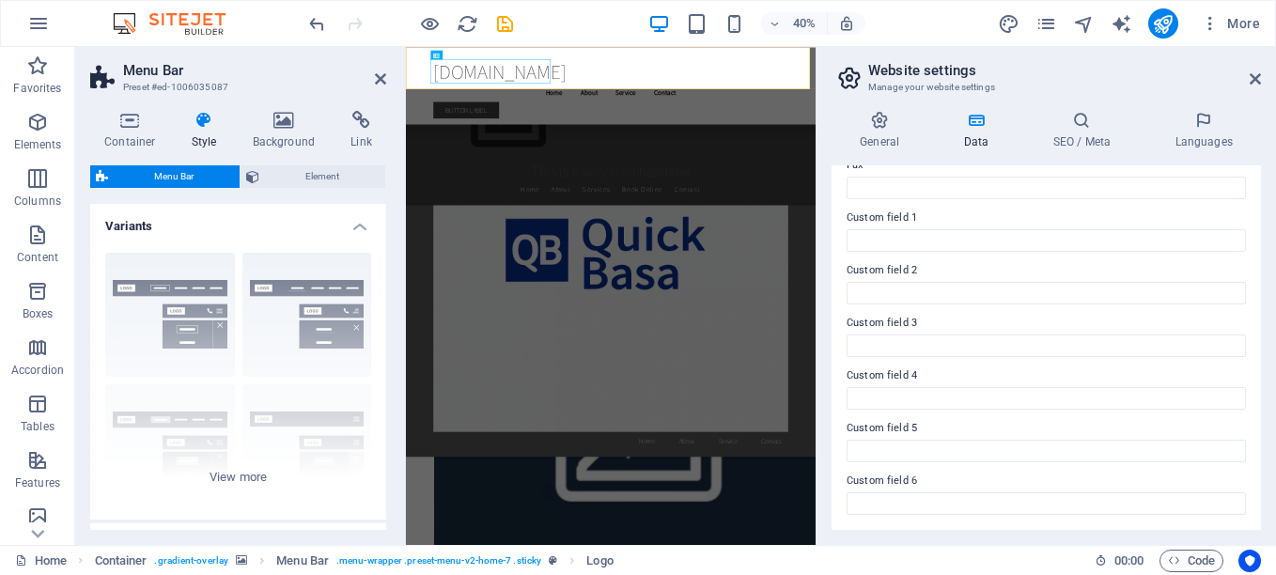
click at [1128, 211] on div "General Data SEO / Meta Languages Website name quickbasa.com Logo Drag files he…" at bounding box center [1045, 320] width 459 height 449
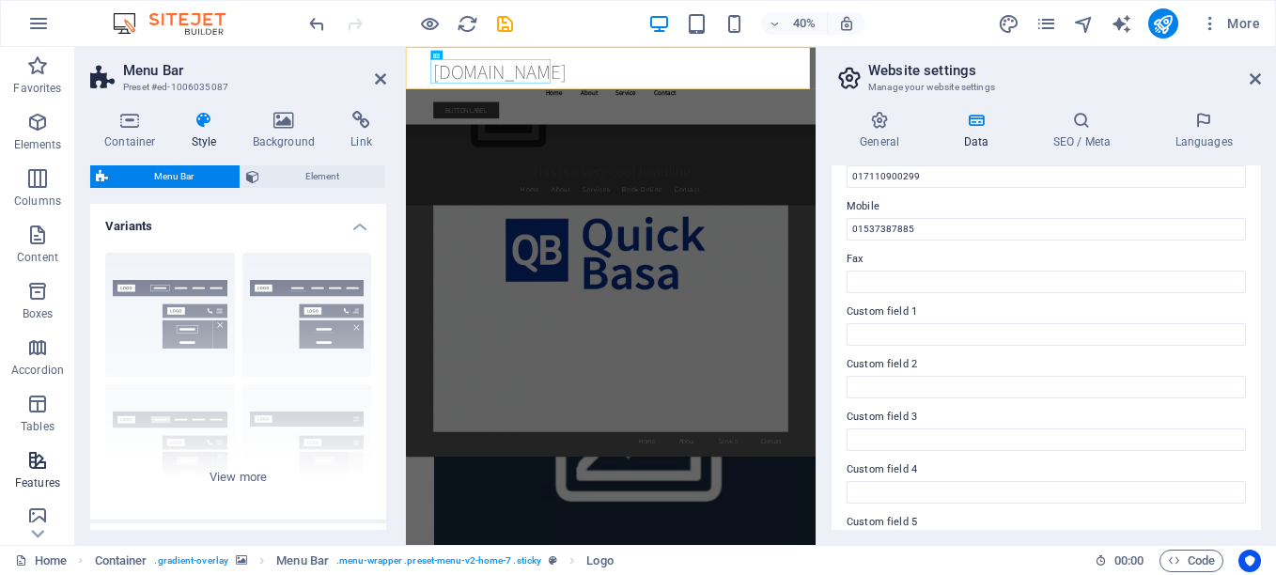
scroll to position [188, 0]
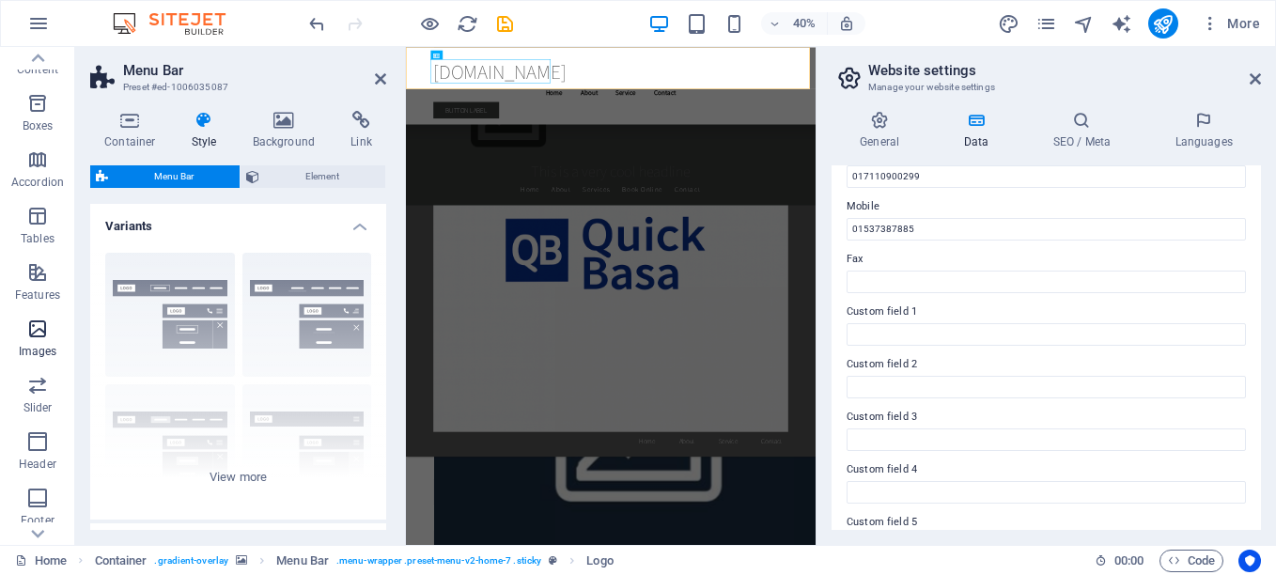
click at [35, 334] on icon "button" at bounding box center [37, 329] width 23 height 23
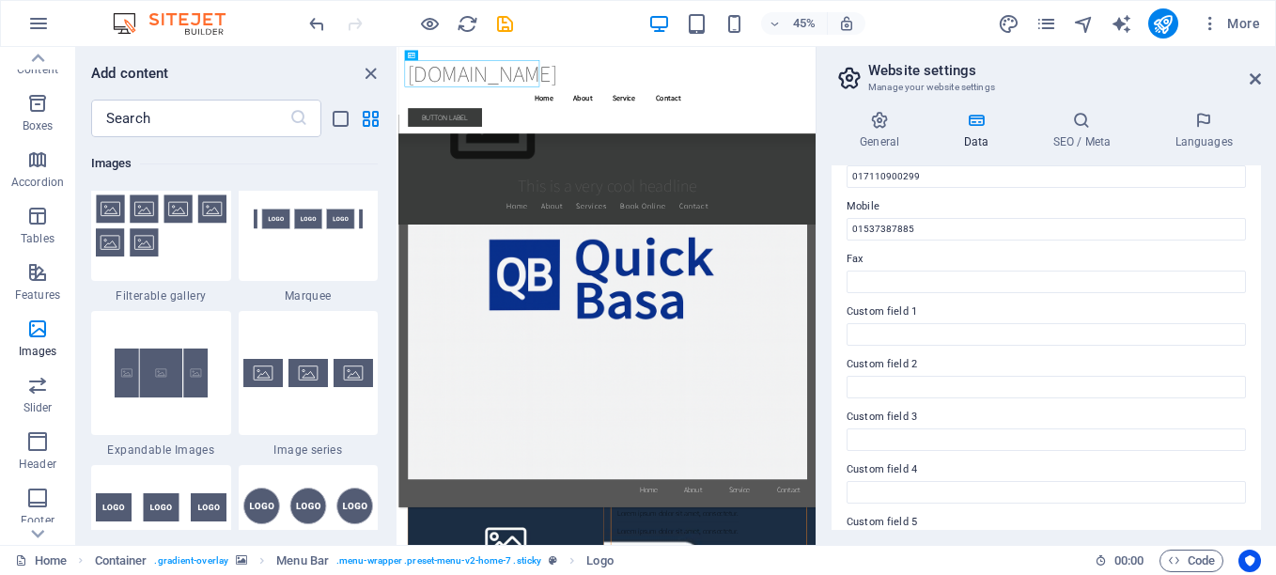
scroll to position [10185, 0]
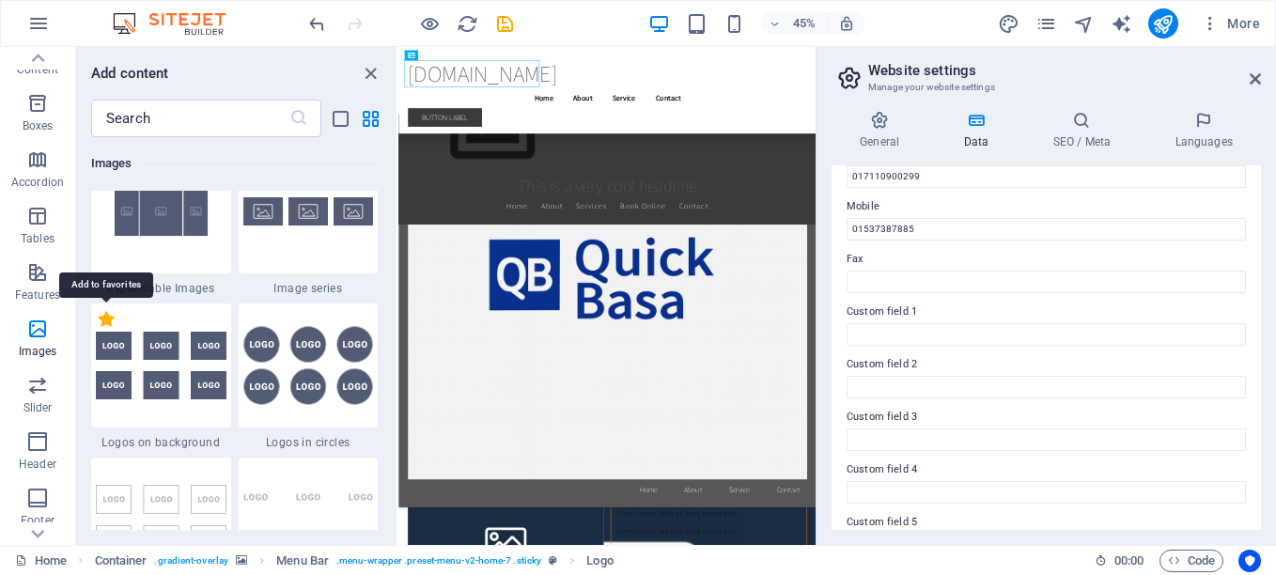
click at [109, 317] on label "1 Star" at bounding box center [107, 319] width 16 height 16
click at [99, 329] on input "1 Star" at bounding box center [98, 329] width 1 height 1
radio input "true"
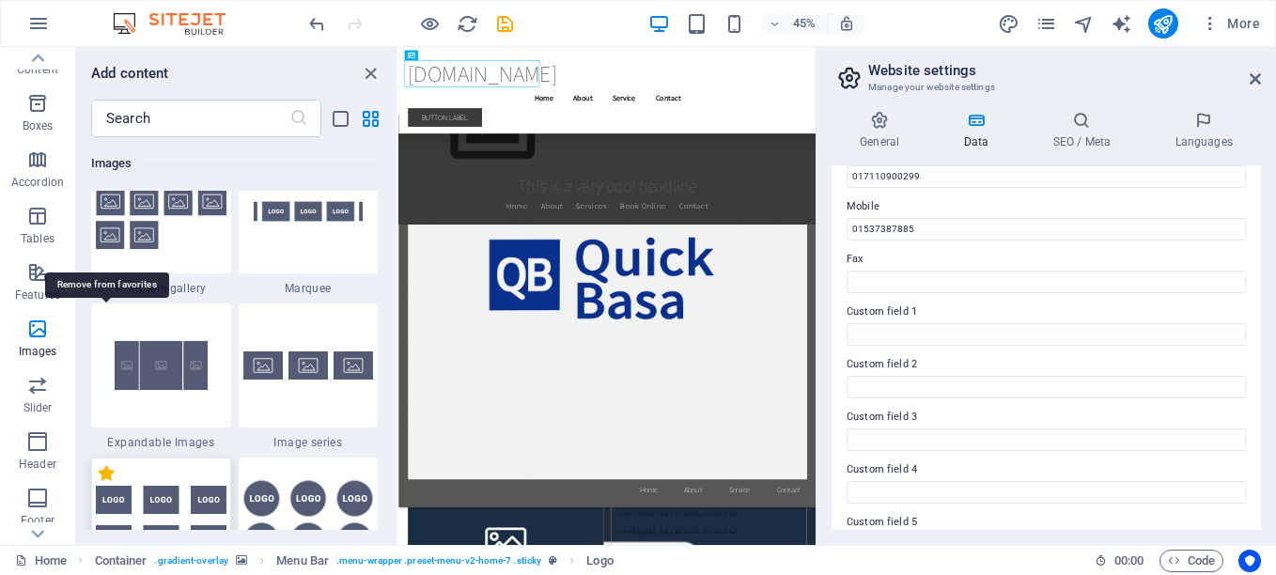
scroll to position [10339, 0]
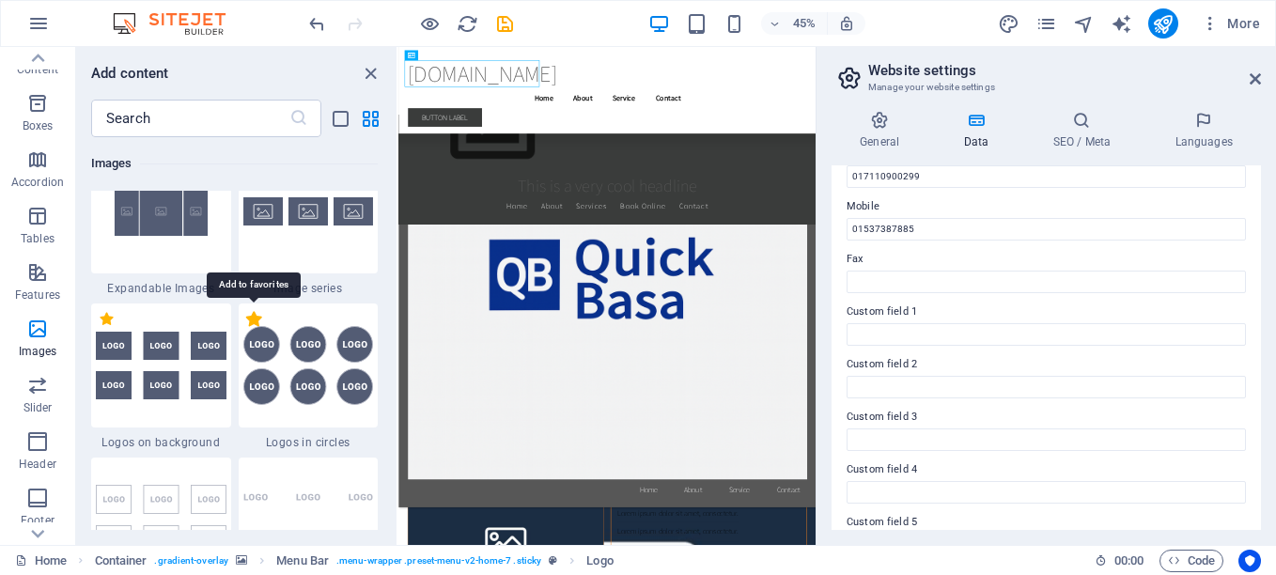
click at [250, 319] on label "1 Star" at bounding box center [254, 319] width 16 height 16
click at [246, 329] on input "1 Star" at bounding box center [245, 329] width 1 height 1
radio input "true"
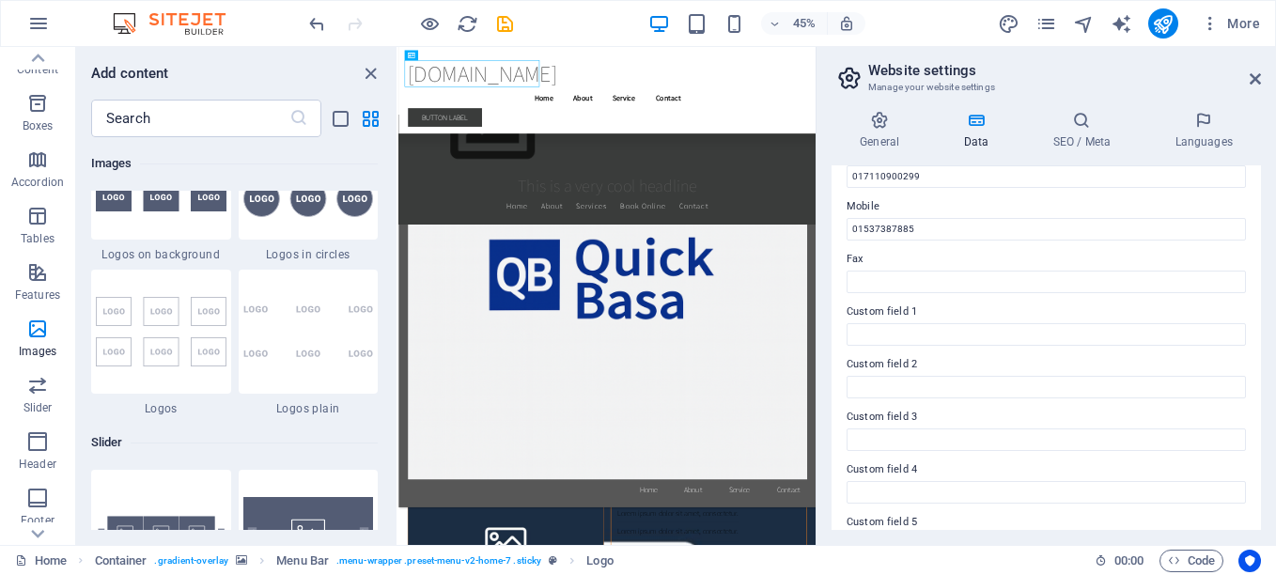
scroll to position [10715, 0]
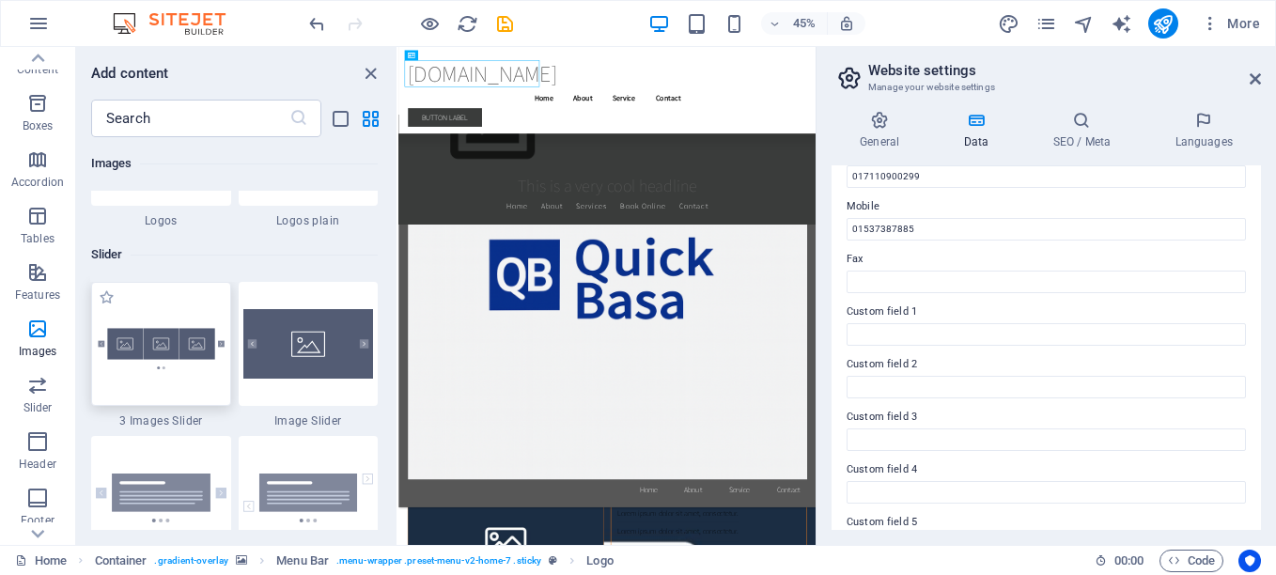
click at [119, 344] on img at bounding box center [161, 344] width 131 height 86
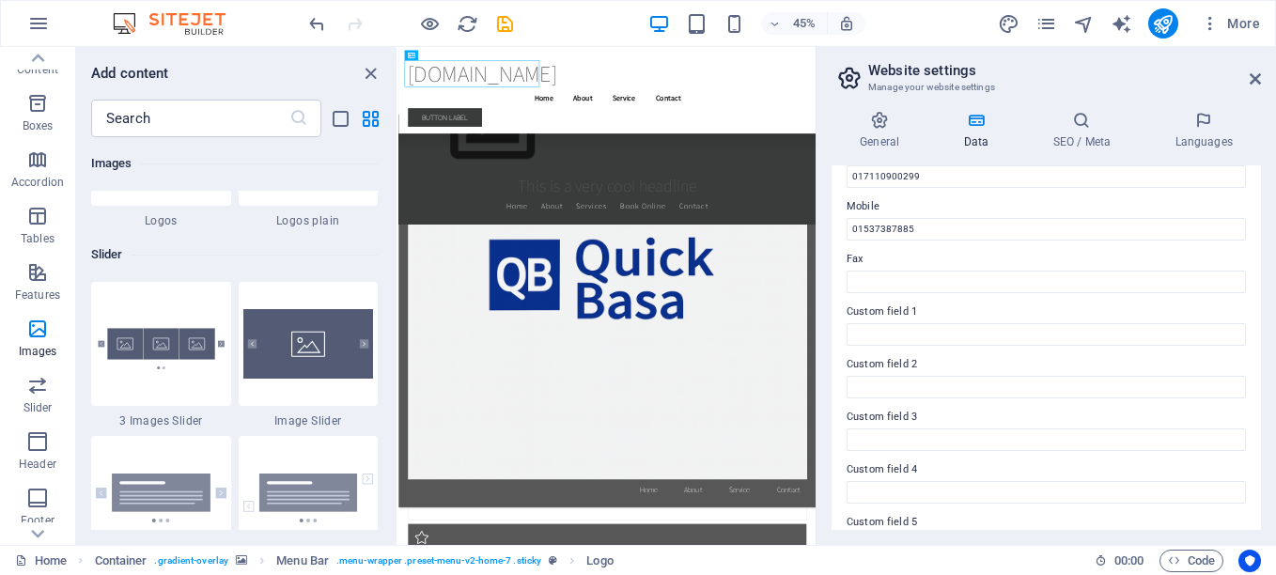
scroll to position [5605, 0]
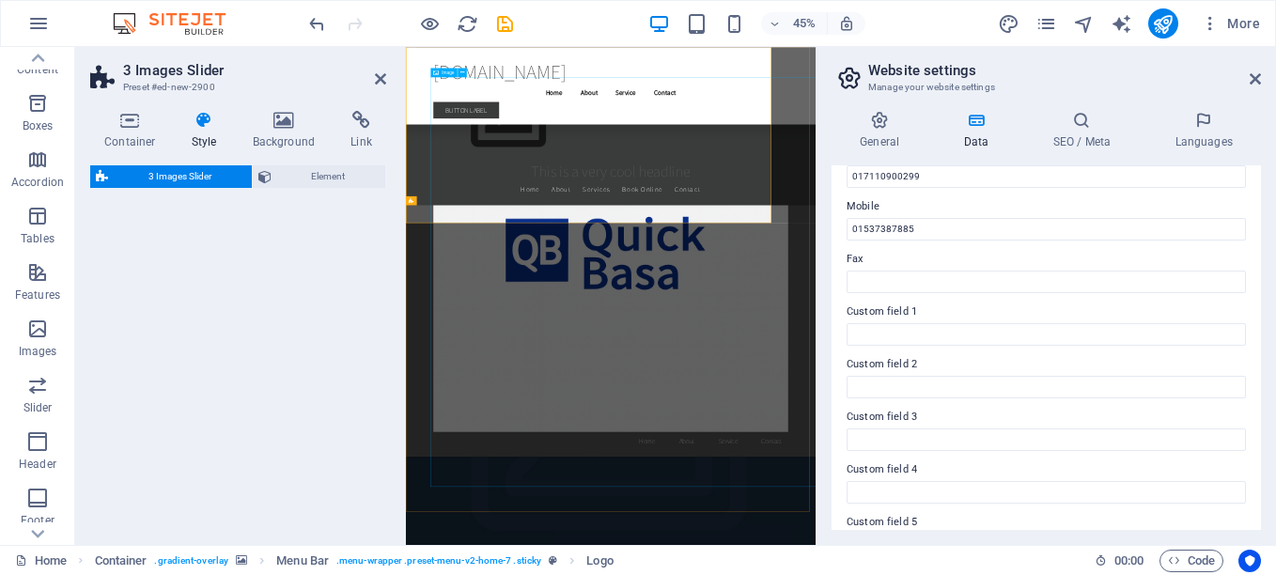
select select "rem"
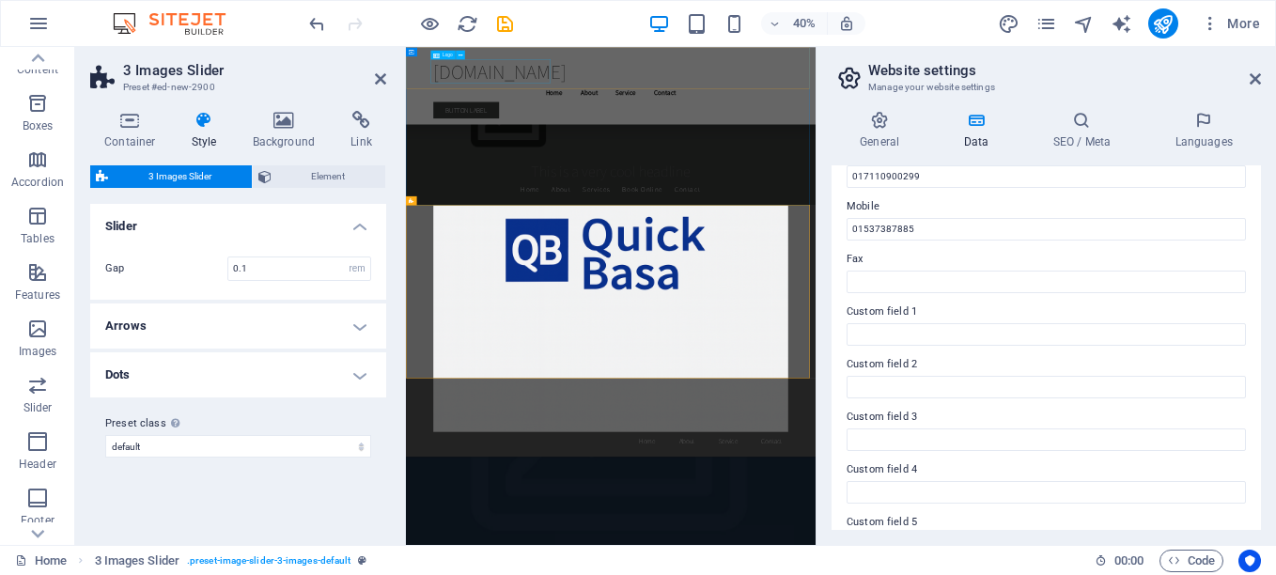
drag, startPoint x: 488, startPoint y: 80, endPoint x: 962, endPoint y: 357, distance: 549.5
click at [862, 63] on div "quickbasa.com Menu Home About Service Contact Button label" at bounding box center [918, 143] width 1024 height 193
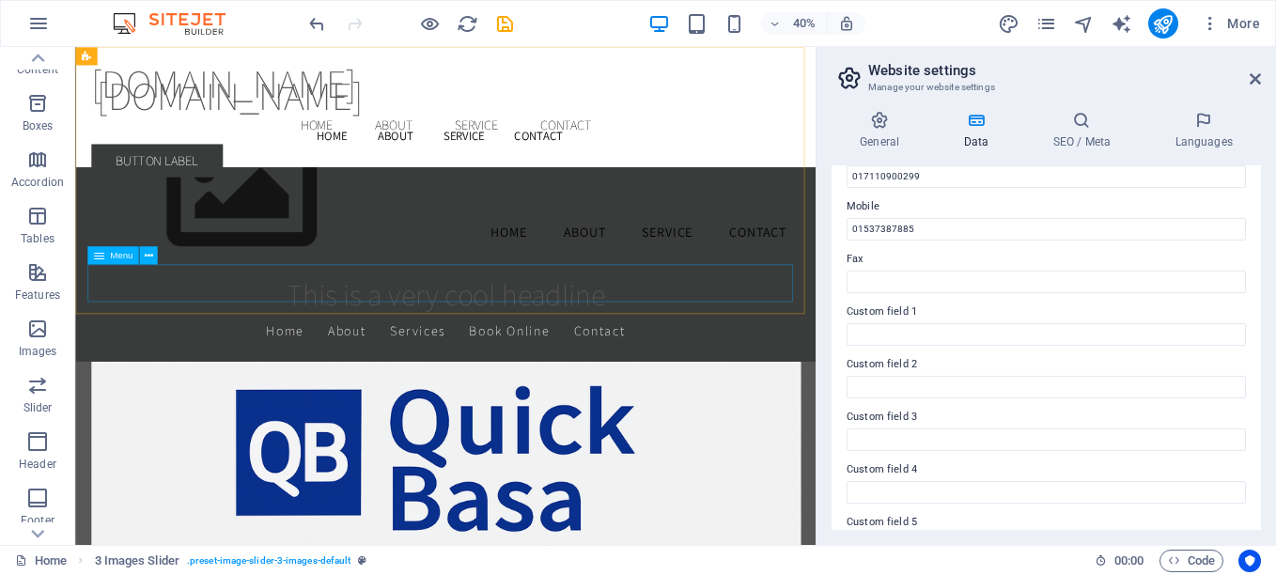
scroll to position [3434, 0]
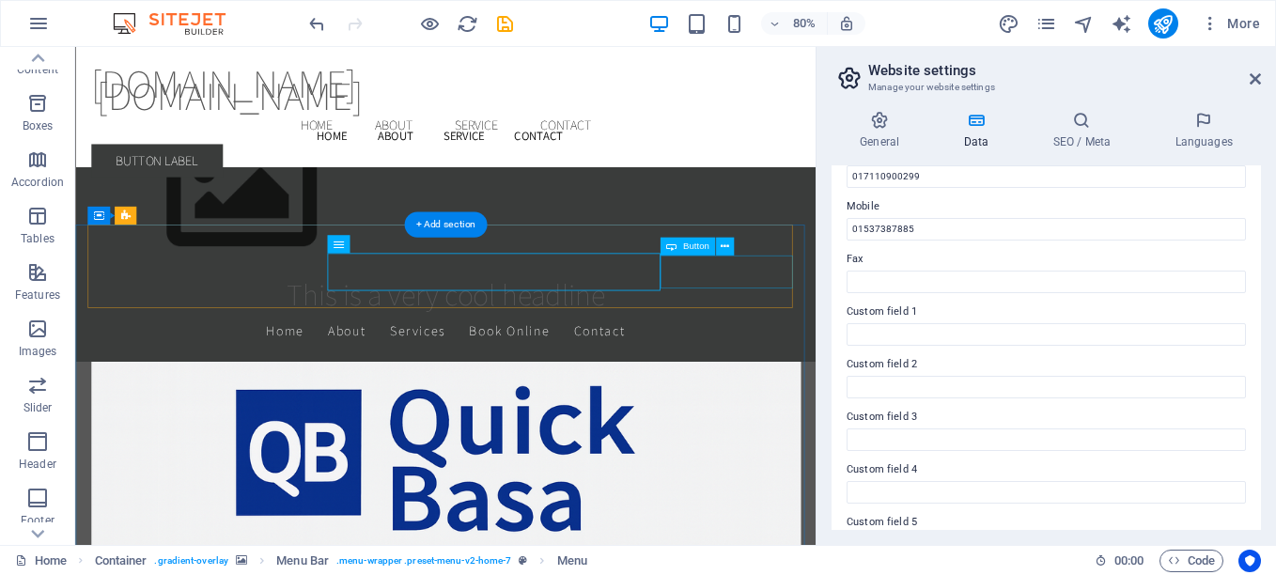
click at [725, 253] on icon at bounding box center [725, 247] width 8 height 16
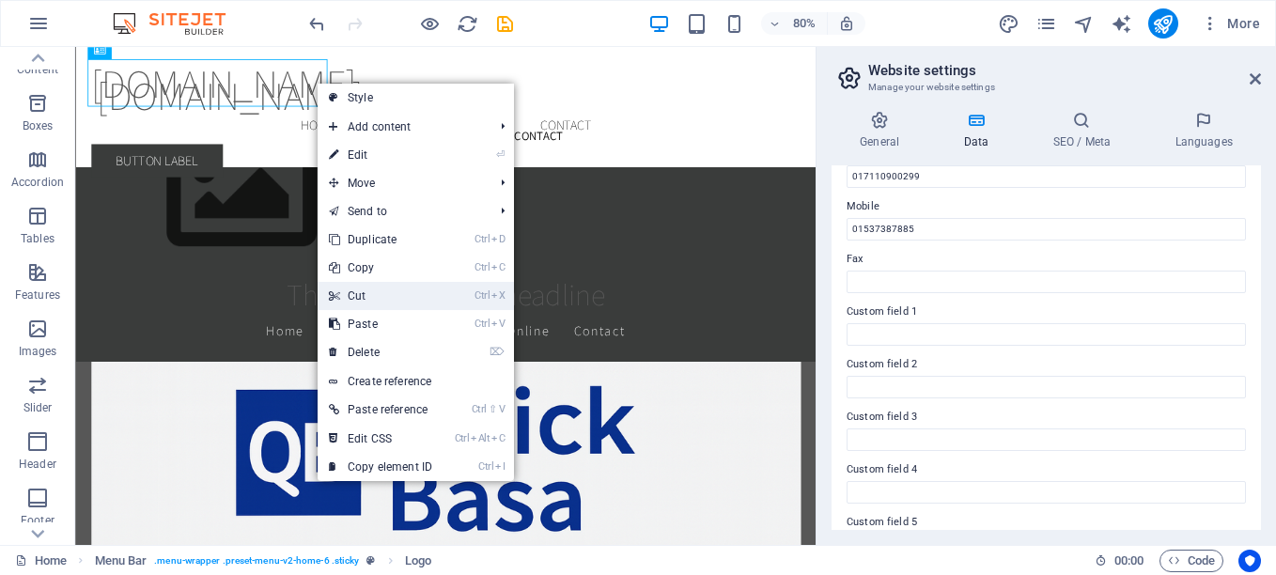
click at [375, 290] on link "Ctrl X Cut" at bounding box center [381, 296] width 126 height 28
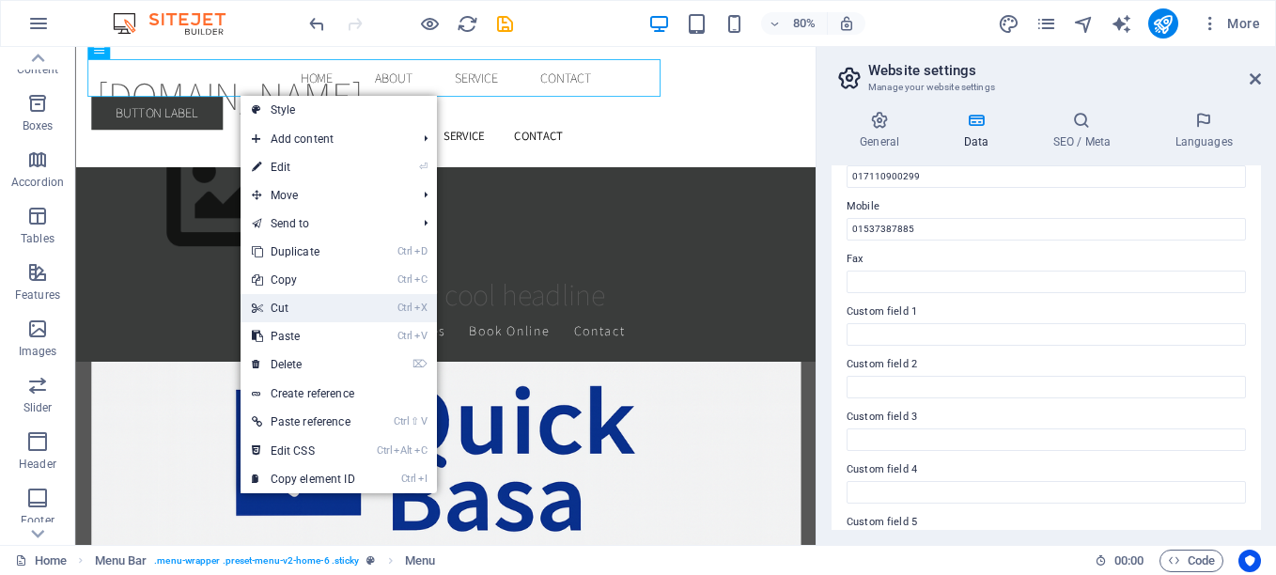
click at [327, 306] on link "Ctrl X Cut" at bounding box center [304, 308] width 126 height 28
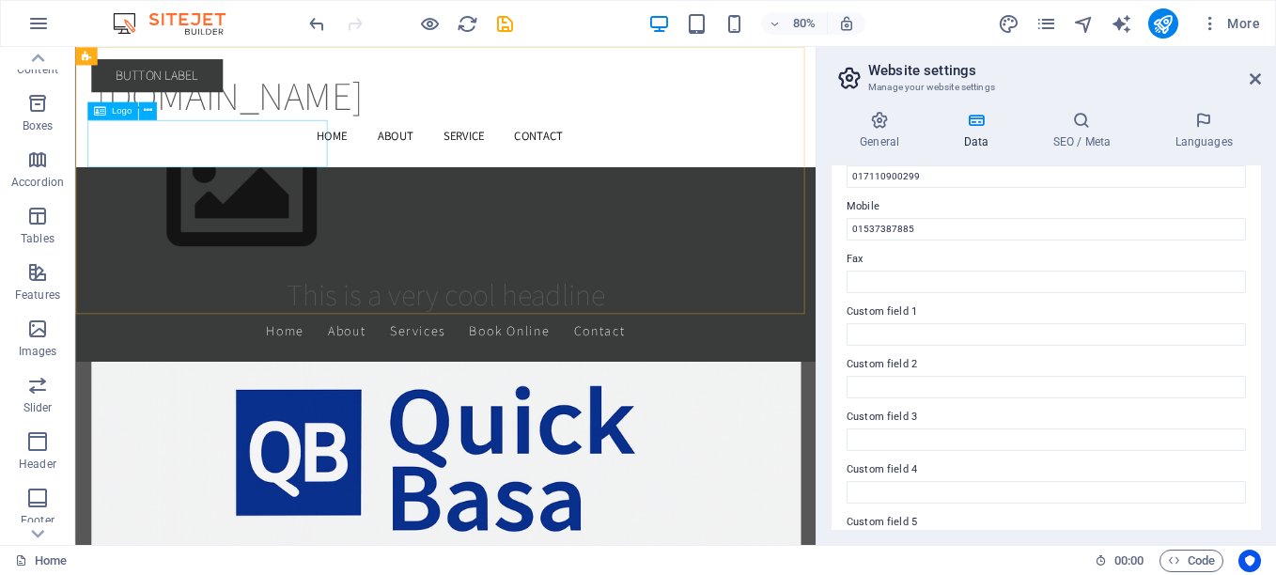
click at [350, 121] on div "[DOMAIN_NAME]" at bounding box center [538, 91] width 887 height 59
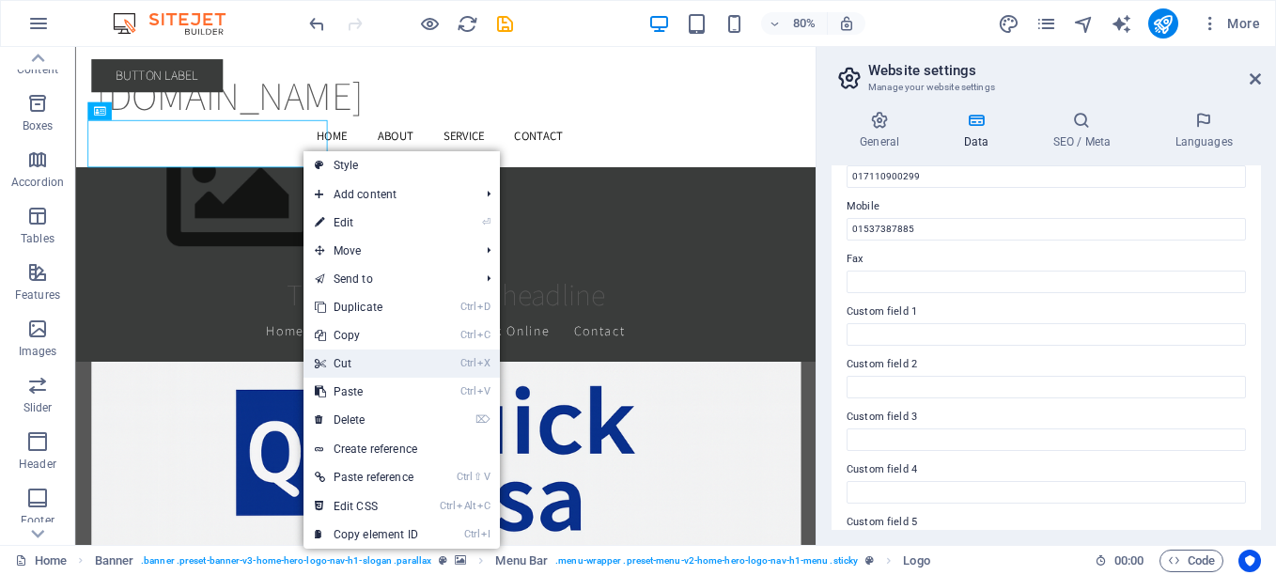
click at [378, 358] on link "Ctrl X Cut" at bounding box center [366, 364] width 126 height 28
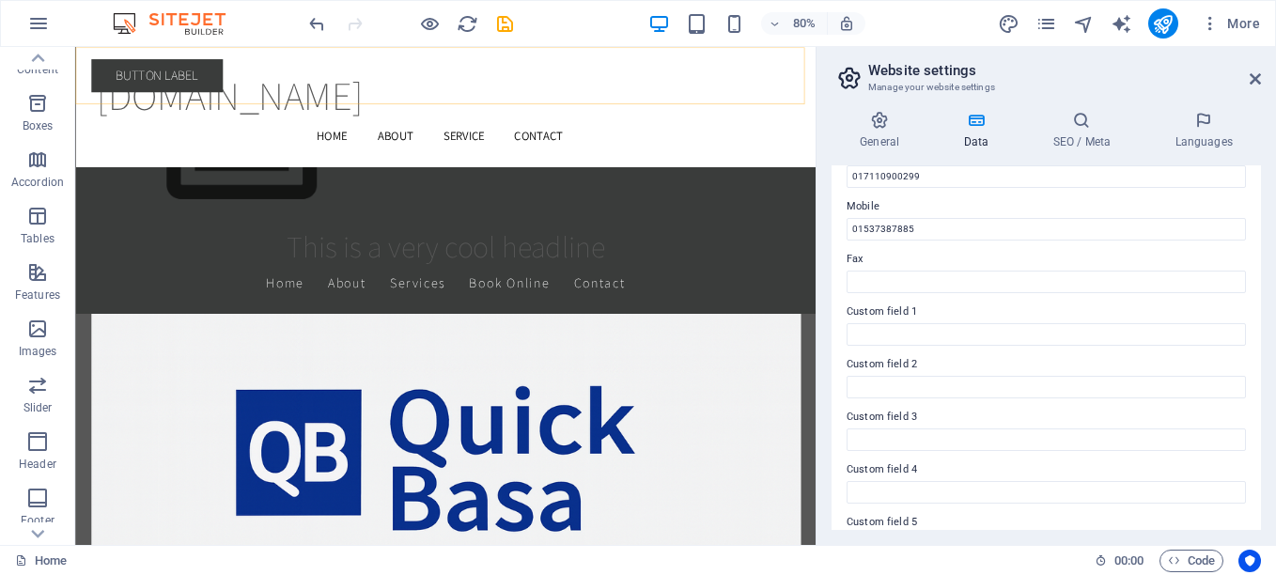
scroll to position [3152, 0]
click at [178, 54] on icon at bounding box center [178, 50] width 8 height 16
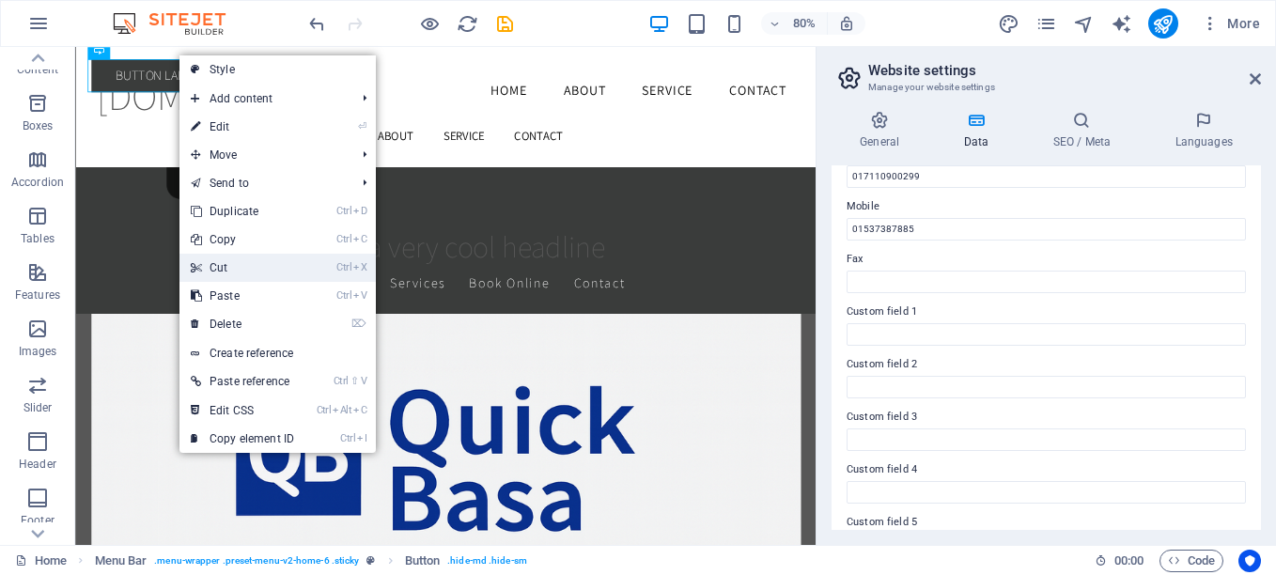
click at [272, 267] on link "Ctrl X Cut" at bounding box center [242, 268] width 126 height 28
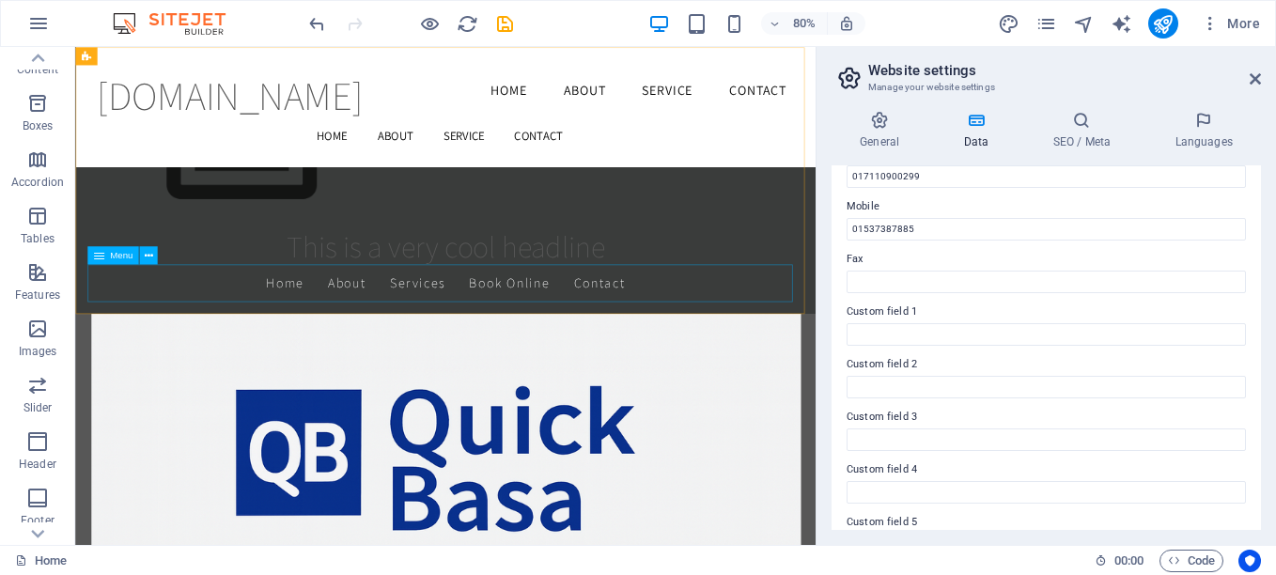
scroll to position [2947, 0]
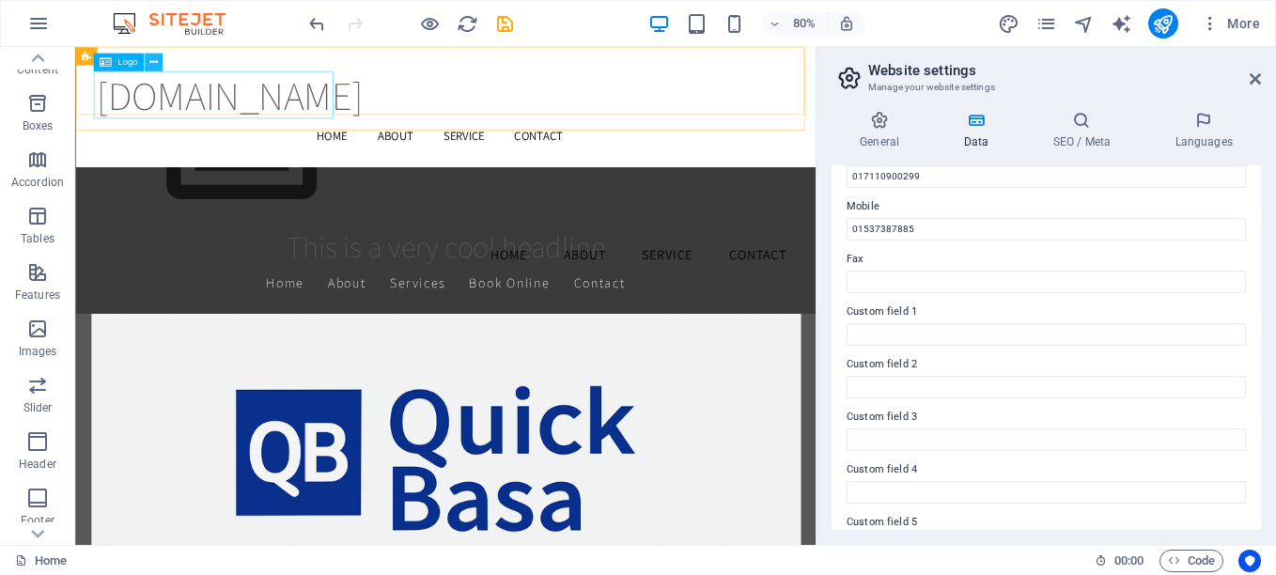
click at [158, 63] on button at bounding box center [153, 62] width 18 height 18
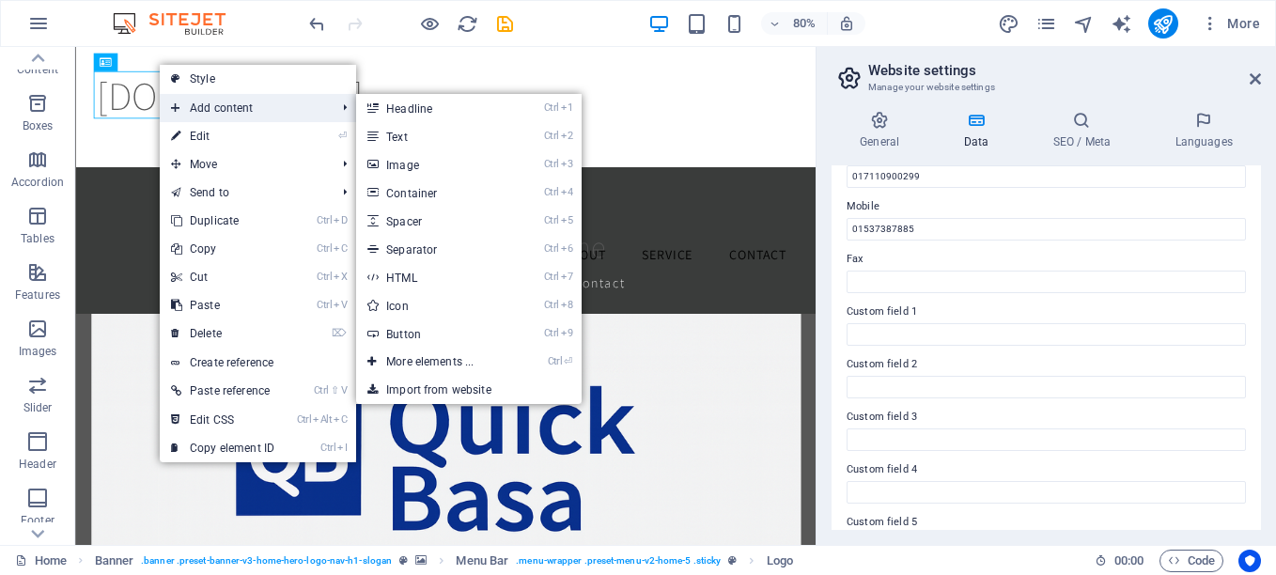
click at [225, 110] on span "Add content" at bounding box center [244, 108] width 168 height 28
click at [404, 168] on link "Ctrl 3 Image" at bounding box center [433, 164] width 155 height 28
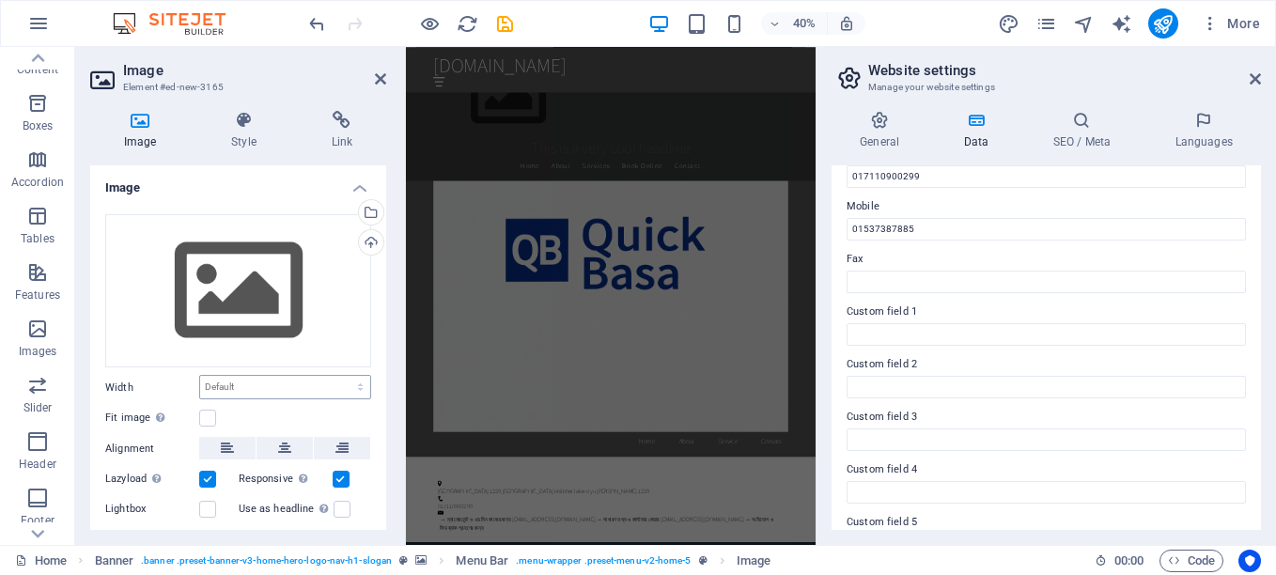
scroll to position [2438, 0]
click at [979, 367] on figure at bounding box center [917, 564] width 887 height 887
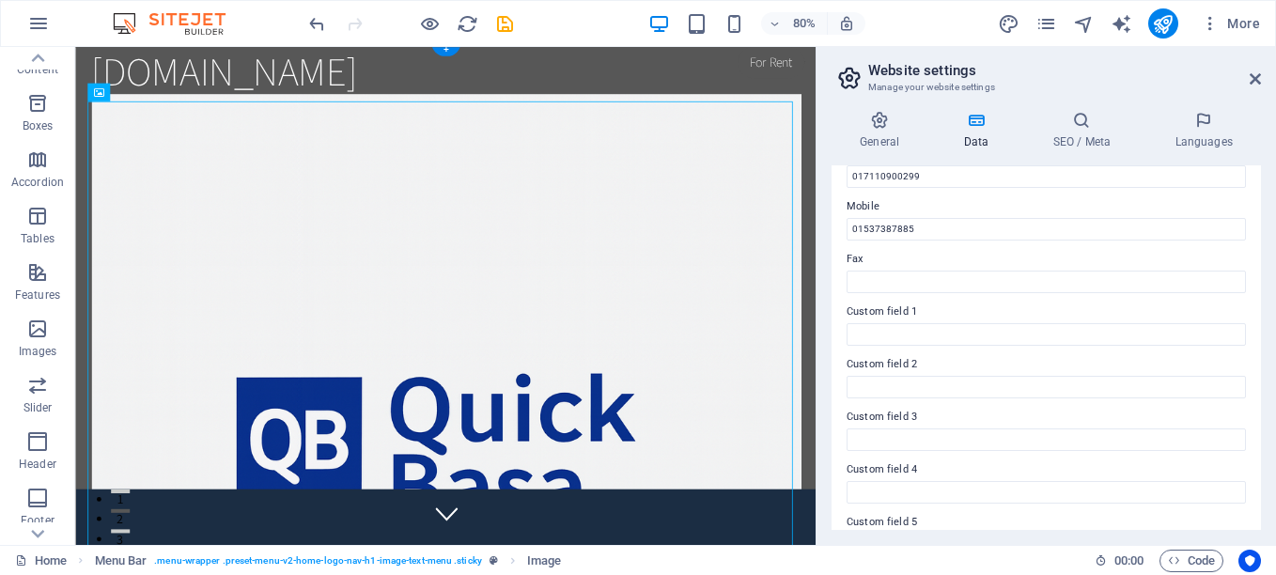
scroll to position [0, 0]
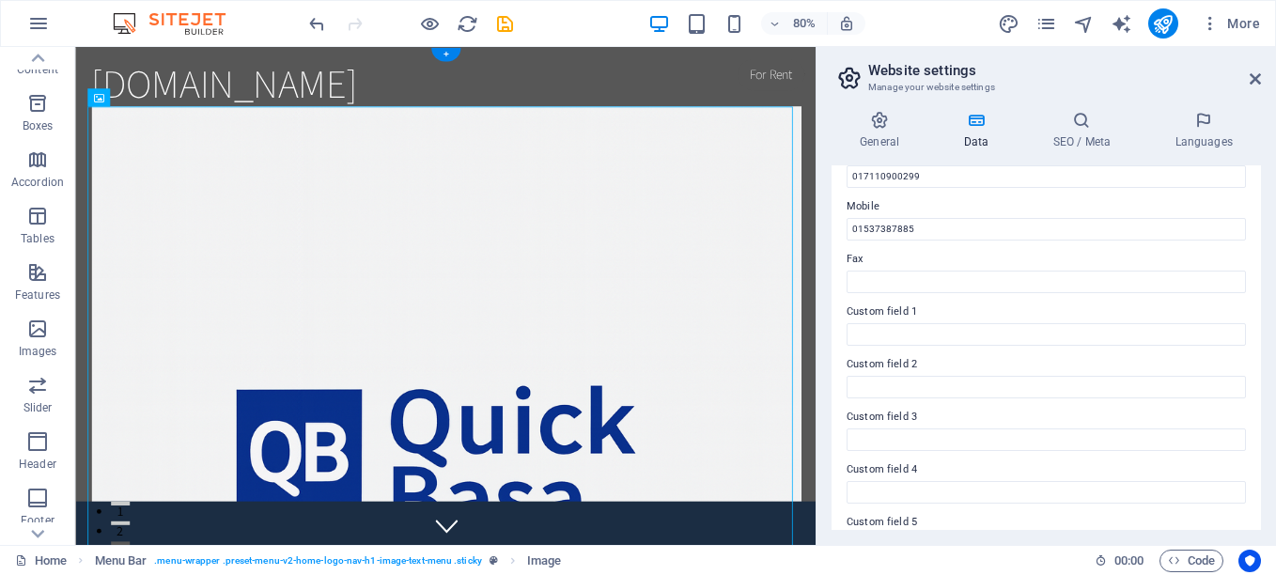
drag, startPoint x: 95, startPoint y: 123, endPoint x: 222, endPoint y: 324, distance: 237.7
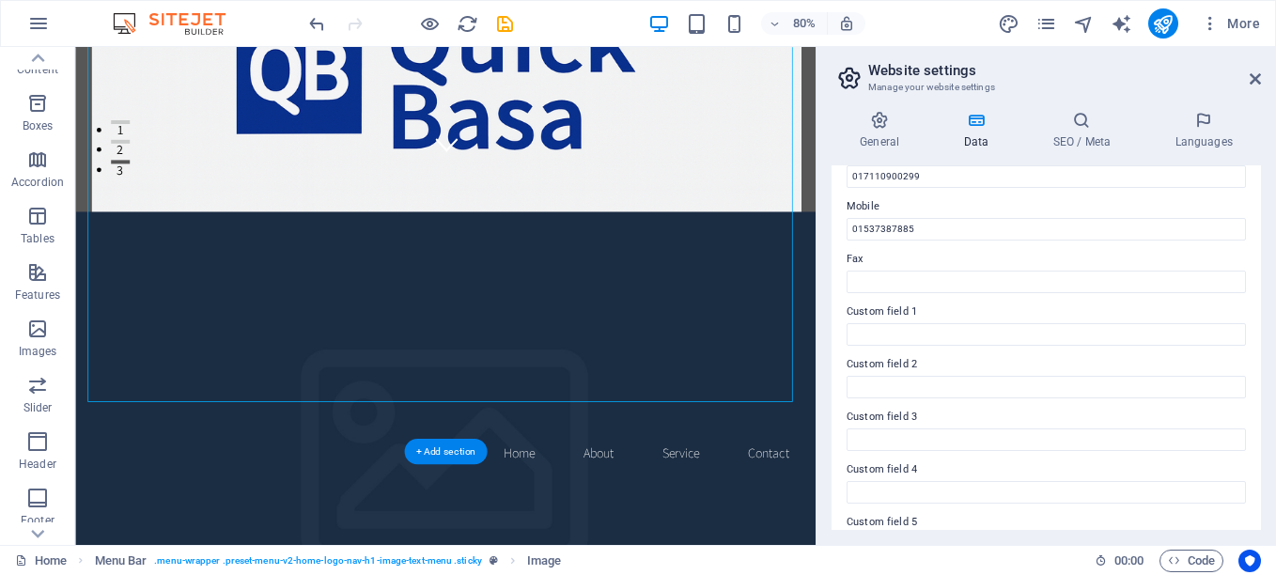
scroll to position [564, 0]
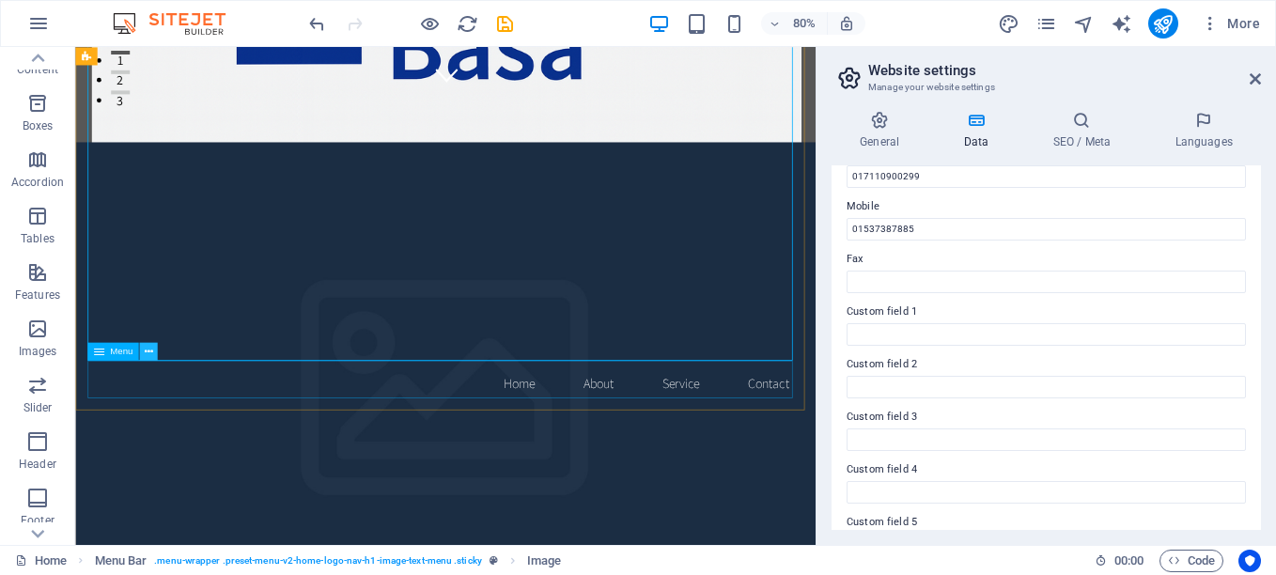
click at [146, 351] on icon at bounding box center [148, 352] width 8 height 16
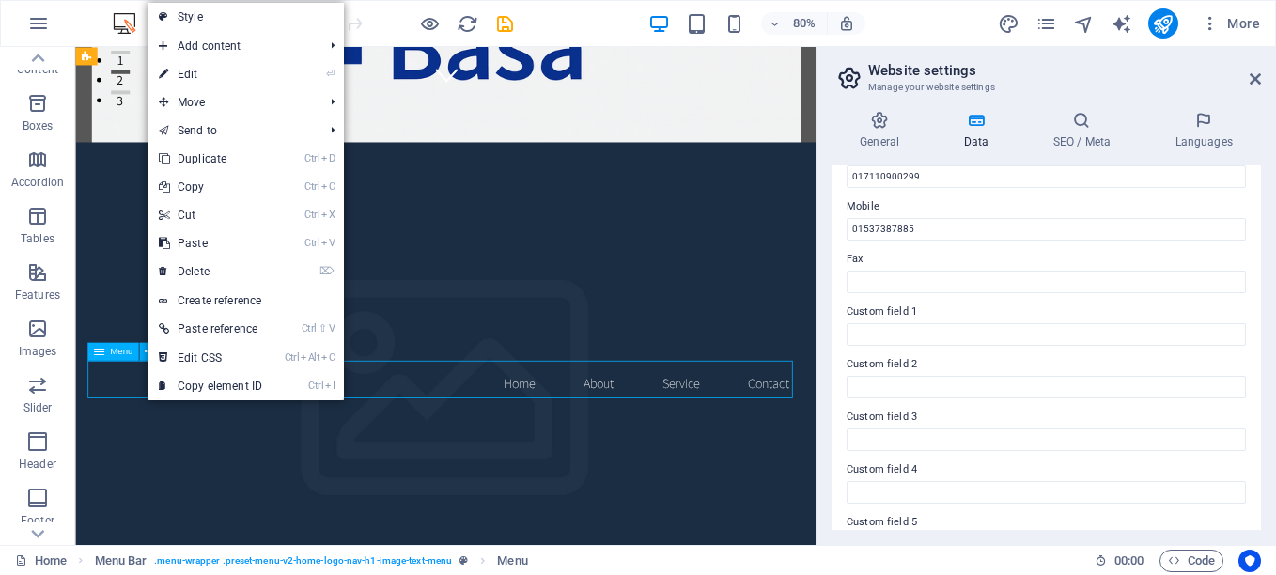
click at [99, 357] on icon at bounding box center [98, 352] width 10 height 18
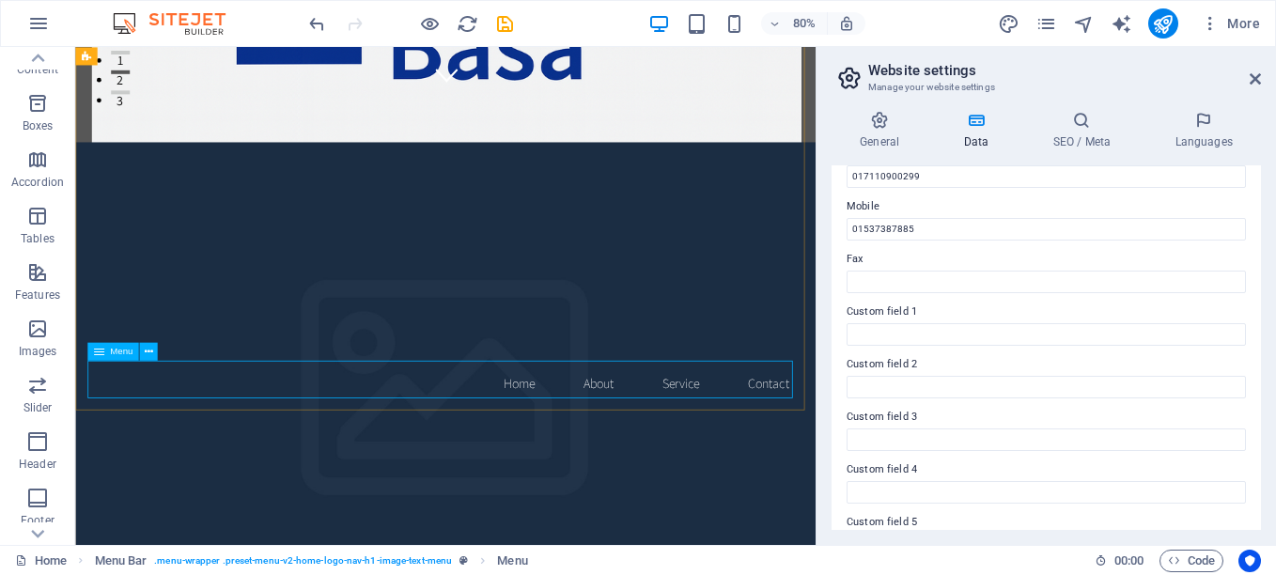
click at [101, 351] on icon at bounding box center [98, 352] width 10 height 18
click at [127, 353] on span "Menu" at bounding box center [121, 351] width 23 height 9
click at [148, 353] on icon at bounding box center [148, 352] width 8 height 16
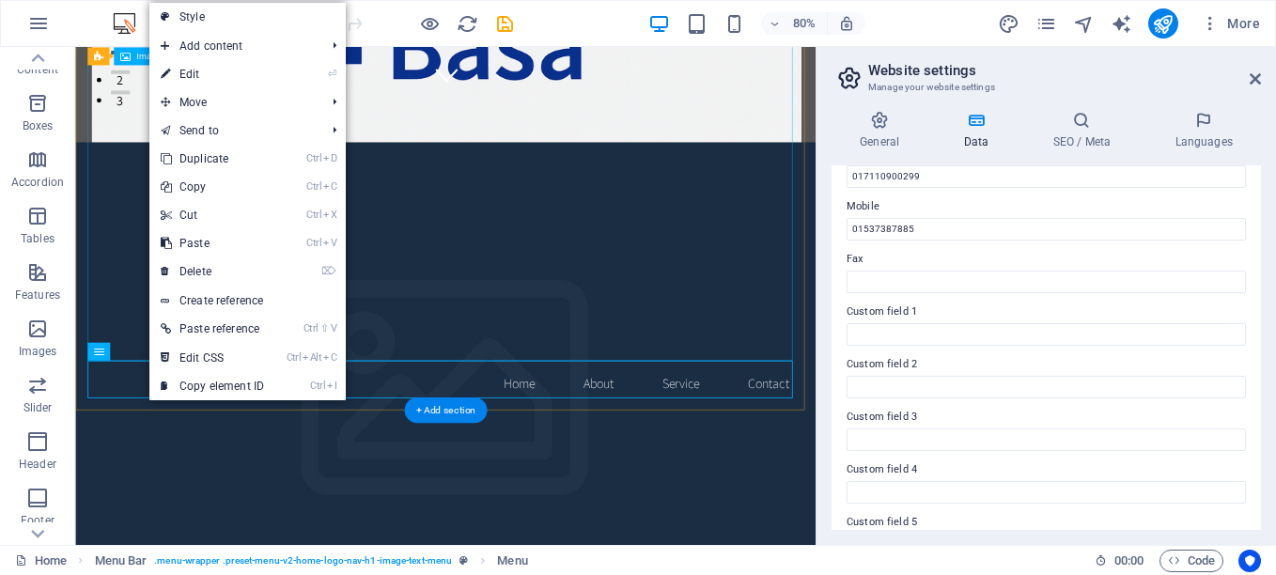
click at [487, 298] on figure at bounding box center [538, 0] width 887 height 887
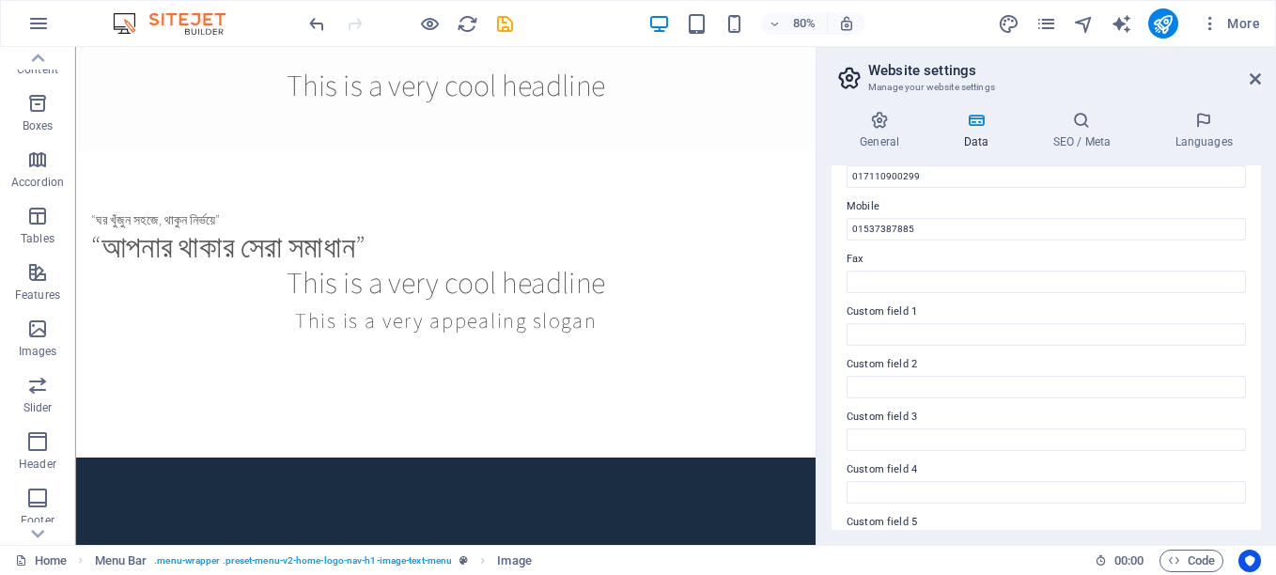
scroll to position [0, 0]
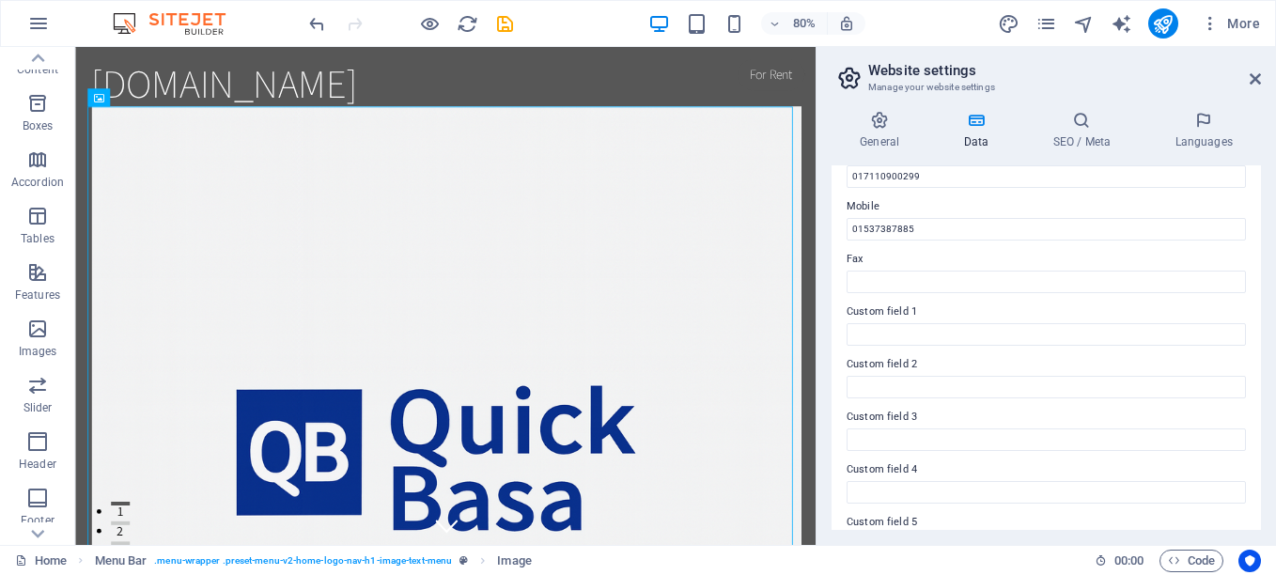
drag, startPoint x: 993, startPoint y: 101, endPoint x: 848, endPoint y: 76, distance: 146.7
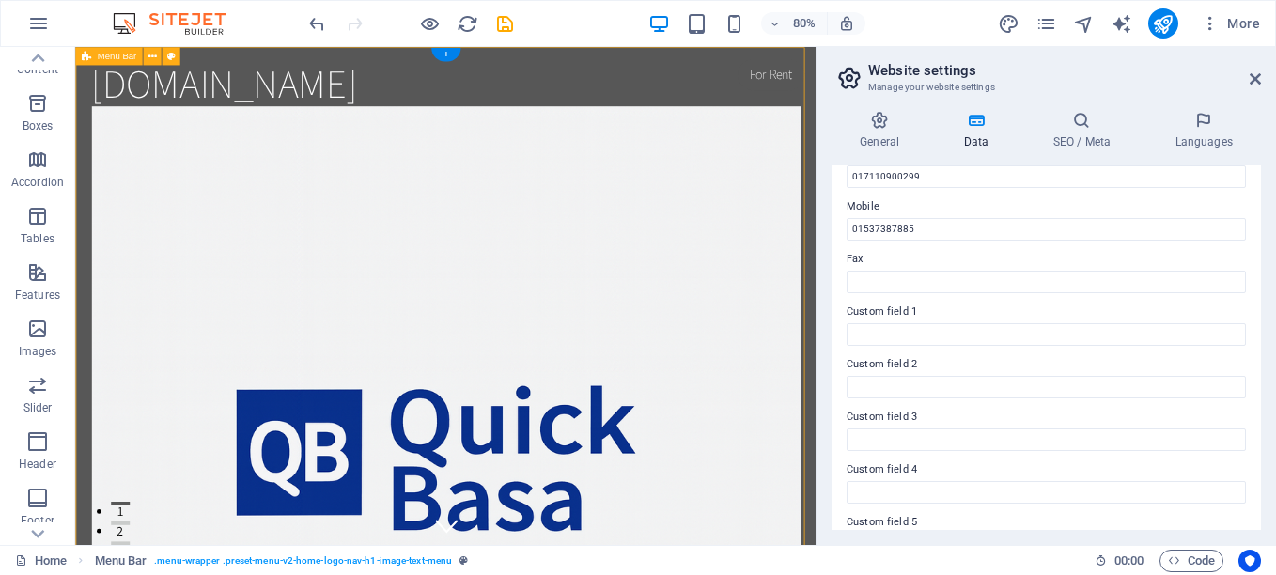
drag, startPoint x: 985, startPoint y: 76, endPoint x: 985, endPoint y: 92, distance: 16.0
click at [985, 92] on div "quickbasa.com Home About Service Contact" at bounding box center [537, 558] width 925 height 1023
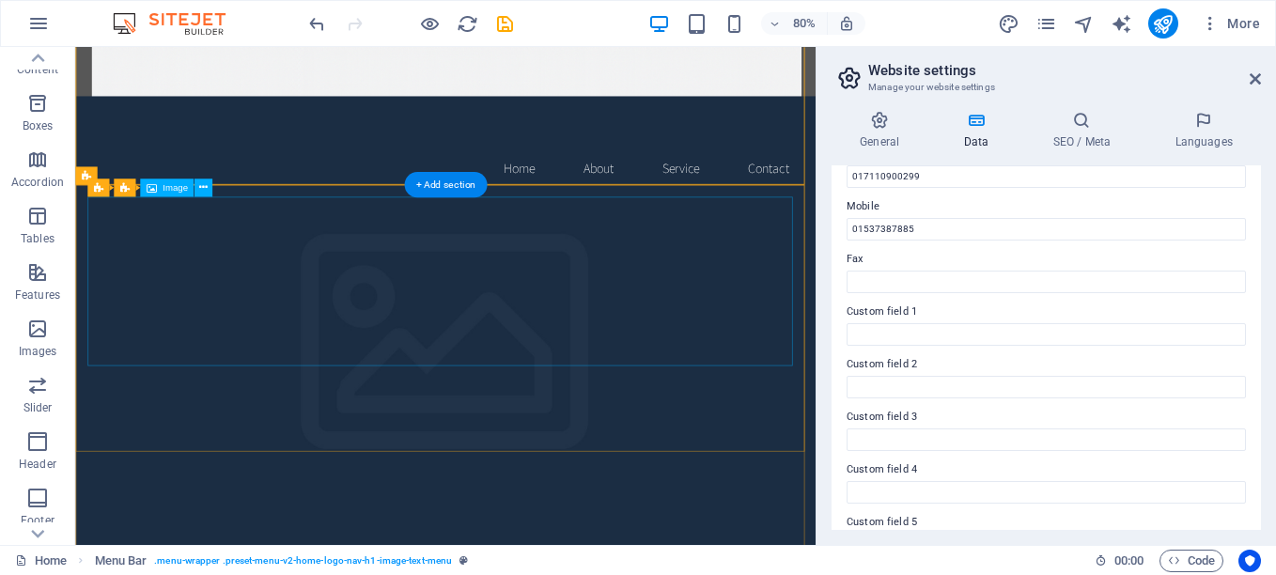
scroll to position [846, 0]
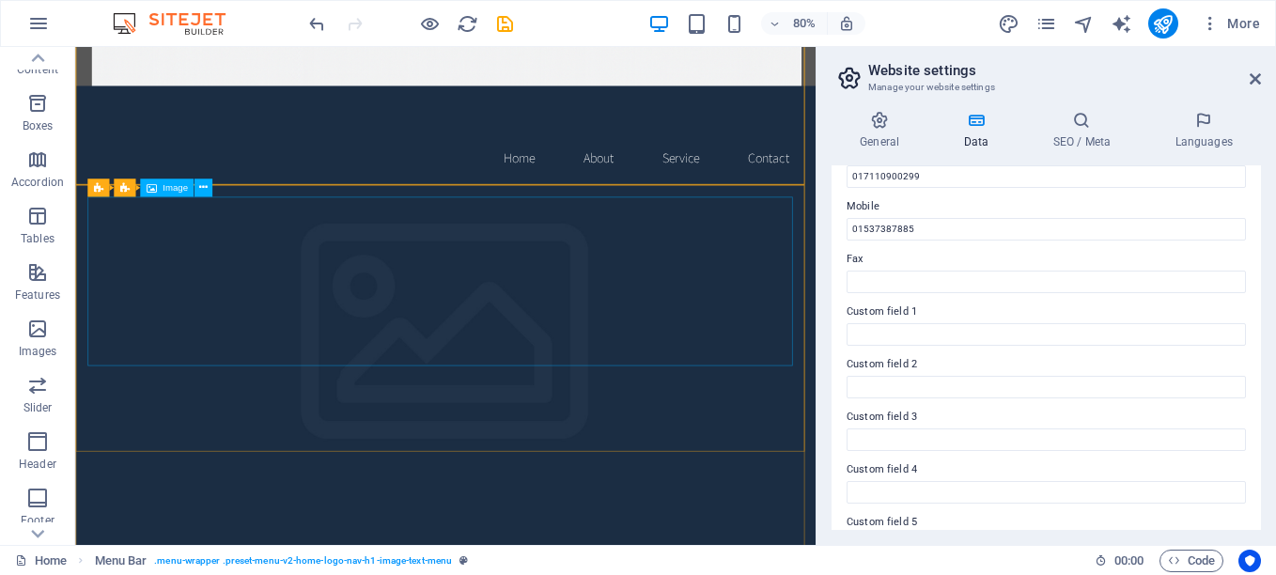
click at [168, 191] on span "Image" at bounding box center [175, 187] width 25 height 9
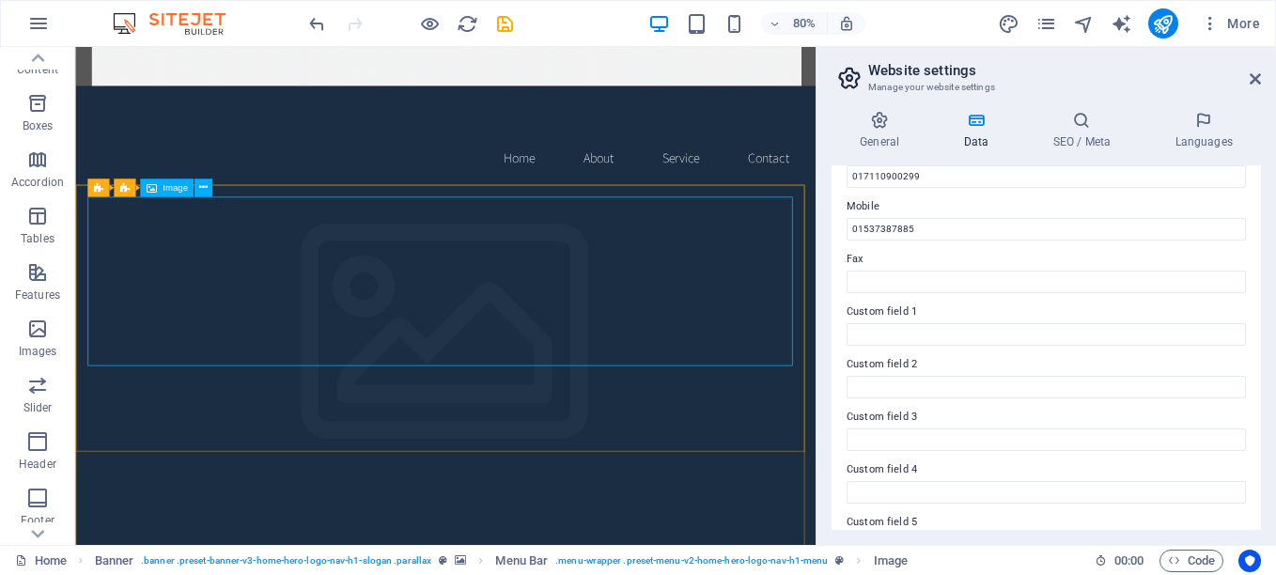
click at [173, 183] on span "Image" at bounding box center [175, 187] width 25 height 9
click at [204, 188] on icon at bounding box center [203, 187] width 8 height 16
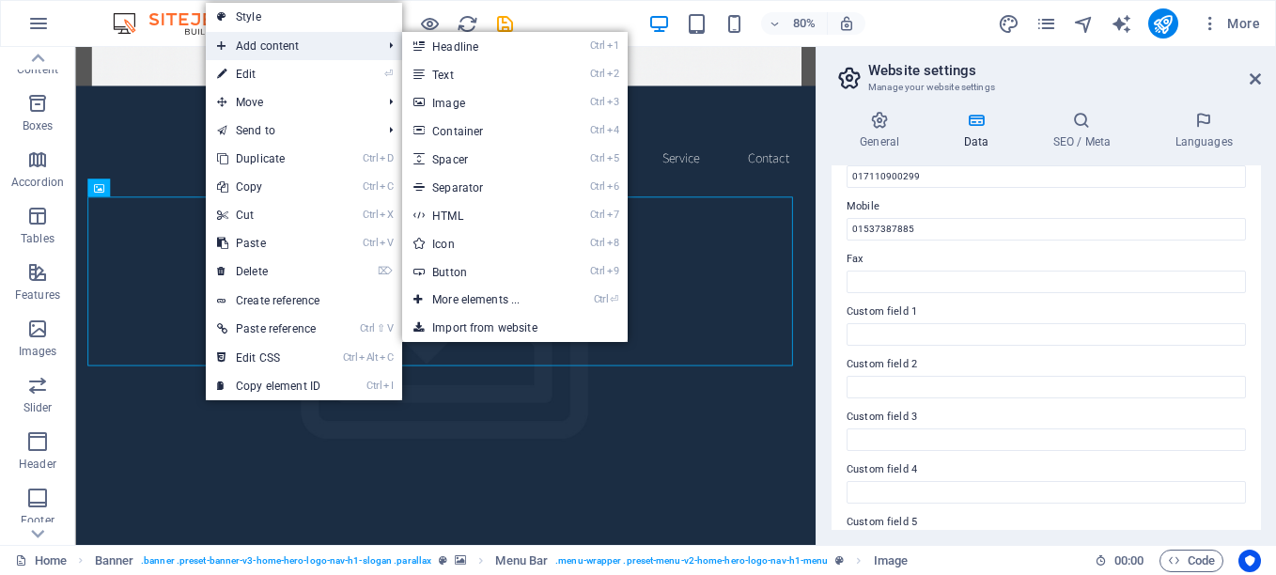
click at [300, 43] on span "Add content" at bounding box center [290, 46] width 168 height 28
click at [465, 106] on link "Ctrl 3 Image" at bounding box center [479, 102] width 155 height 28
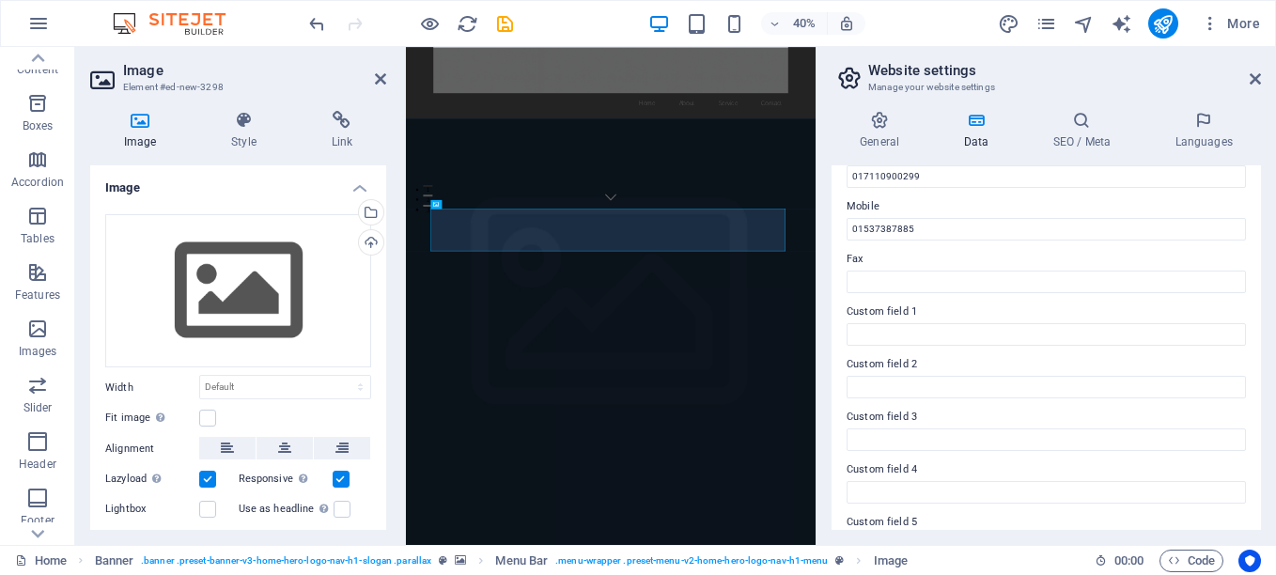
click at [132, 137] on h4 "Image" at bounding box center [143, 130] width 107 height 39
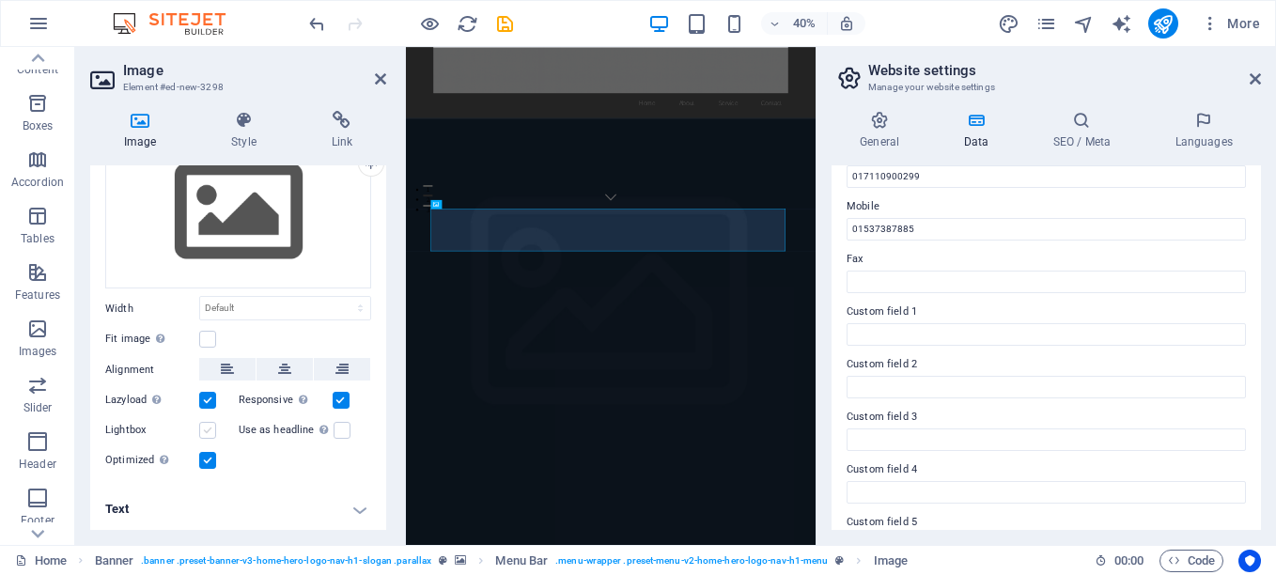
click at [203, 424] on label at bounding box center [207, 430] width 17 height 17
click at [0, 0] on input "Lightbox" at bounding box center [0, 0] width 0 height 0
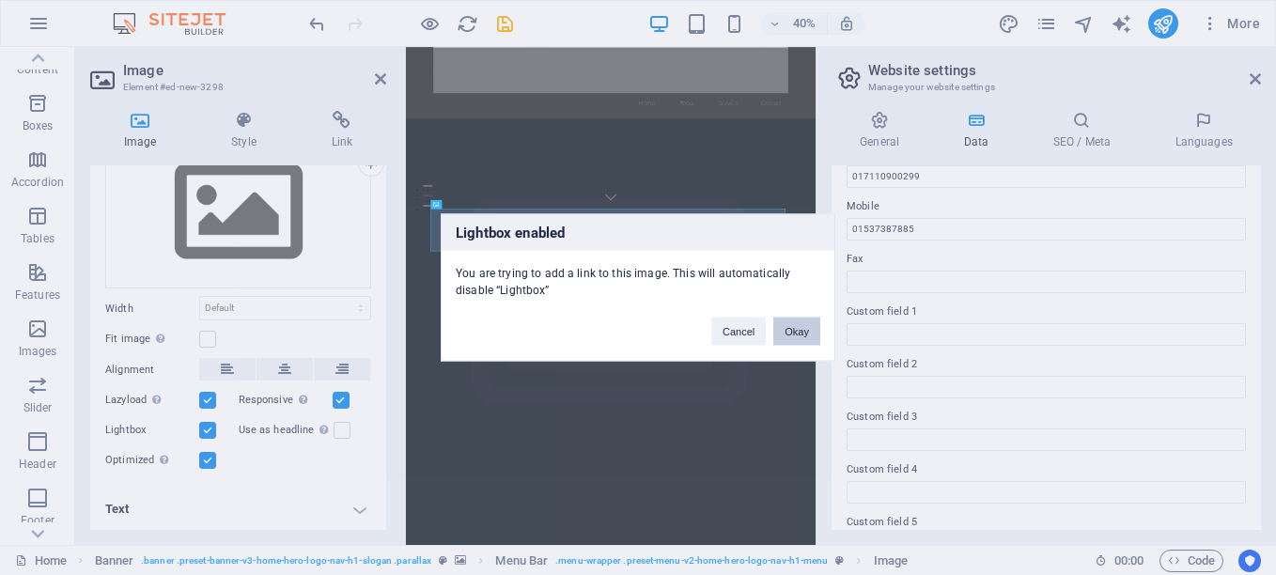
click at [806, 324] on button "Okay" at bounding box center [796, 332] width 47 height 28
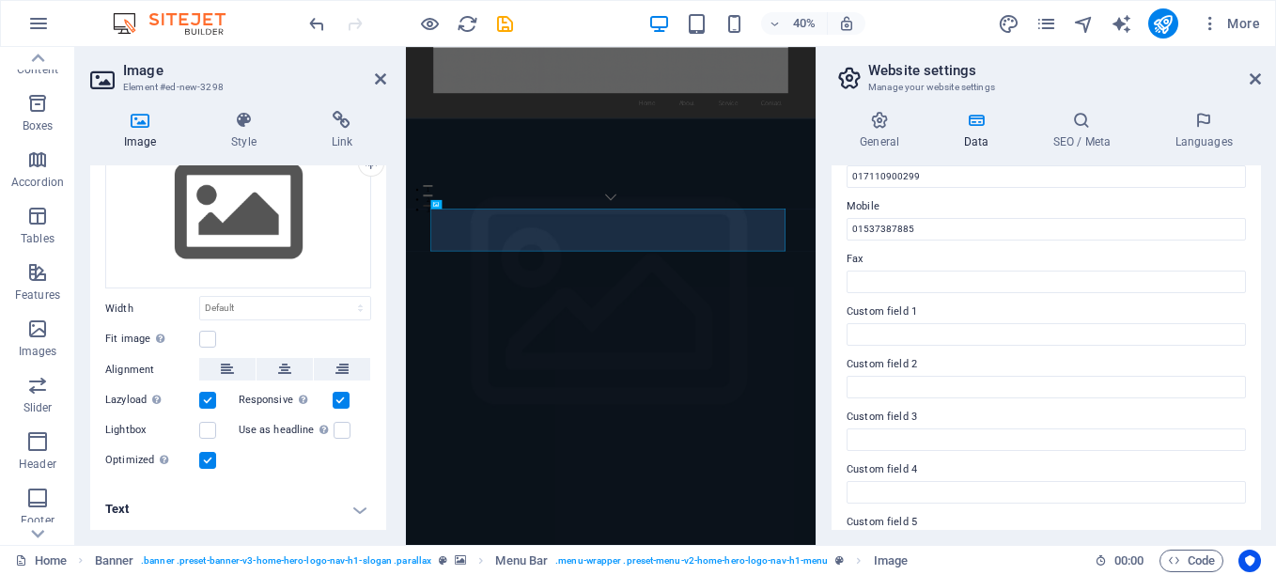
click at [354, 506] on h4 "Text" at bounding box center [238, 509] width 296 height 45
click at [358, 508] on h4 "Text" at bounding box center [238, 504] width 296 height 34
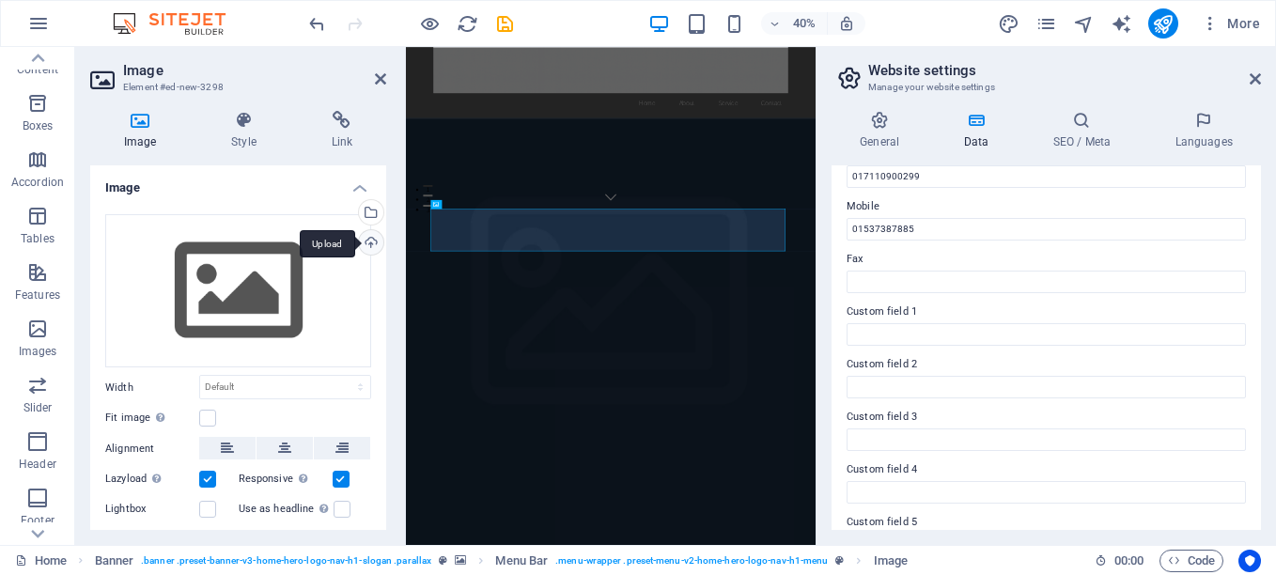
click at [365, 245] on div "Upload" at bounding box center [369, 244] width 28 height 28
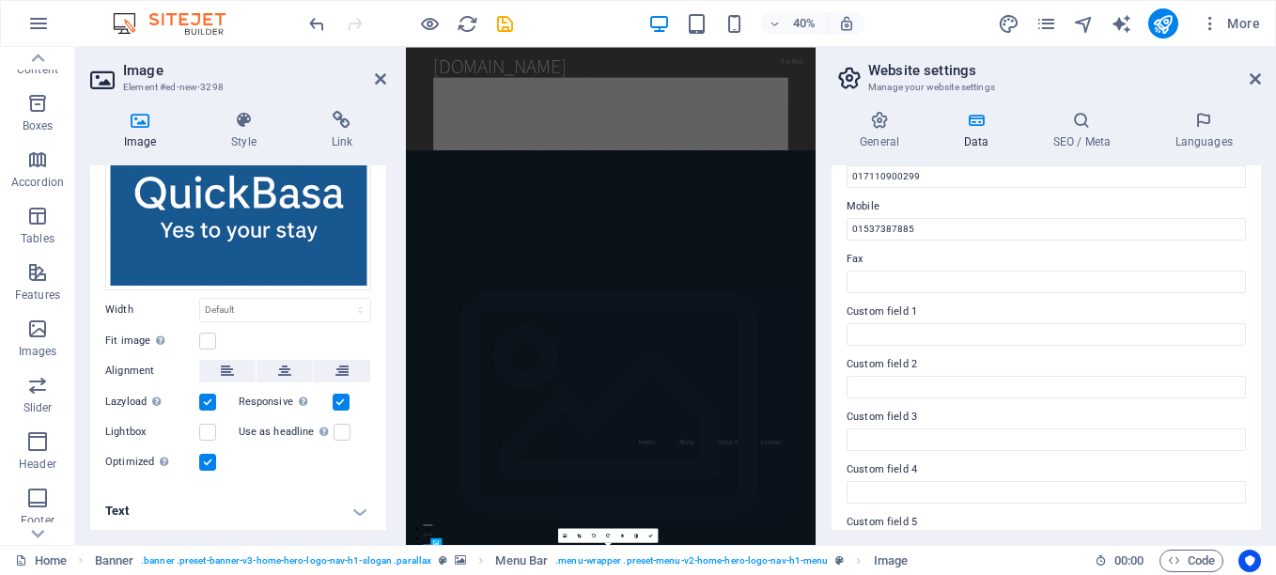
click at [354, 502] on h4 "Text" at bounding box center [238, 511] width 296 height 45
click at [354, 502] on h4 "Text" at bounding box center [238, 506] width 296 height 34
click at [398, 472] on div "Image Style Link Image Drag files here, click to choose files or select files f…" at bounding box center [238, 320] width 326 height 449
click at [399, 471] on div "Image Style Link Image Drag files here, click to choose files or select files f…" at bounding box center [238, 320] width 326 height 449
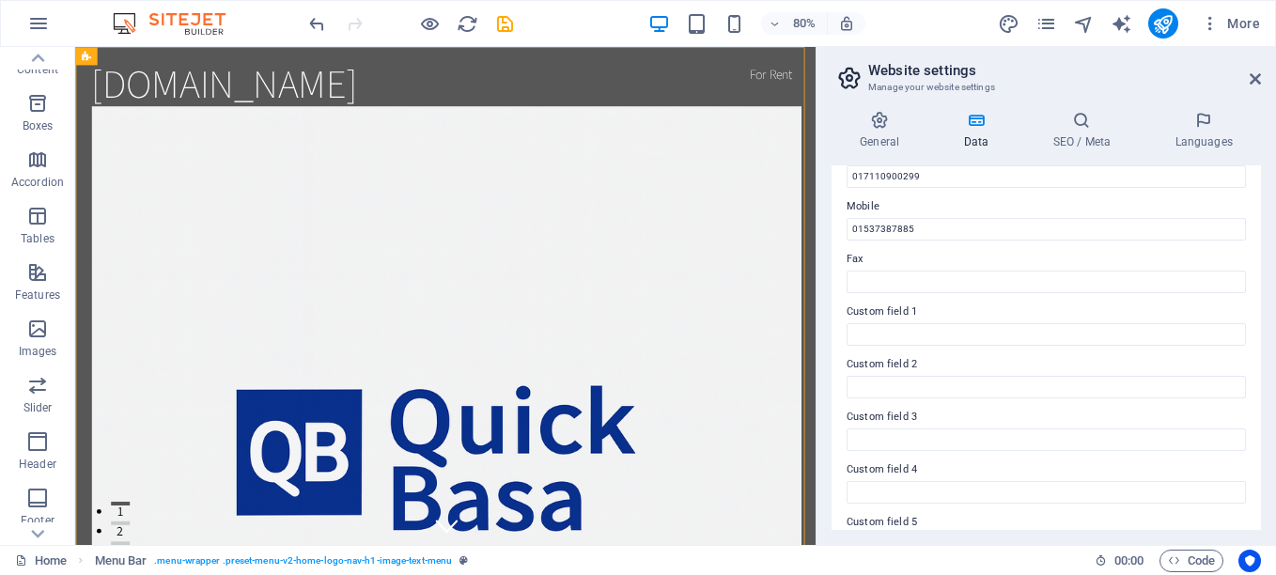
drag, startPoint x: 1078, startPoint y: 89, endPoint x: 1015, endPoint y: 226, distance: 150.9
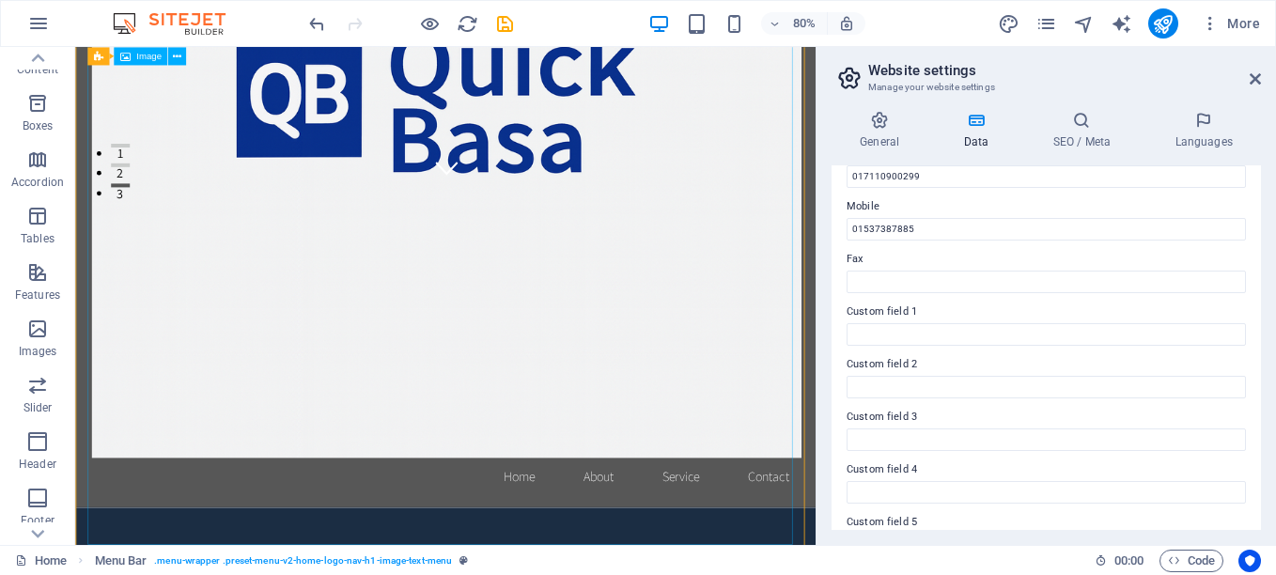
scroll to position [470, 0]
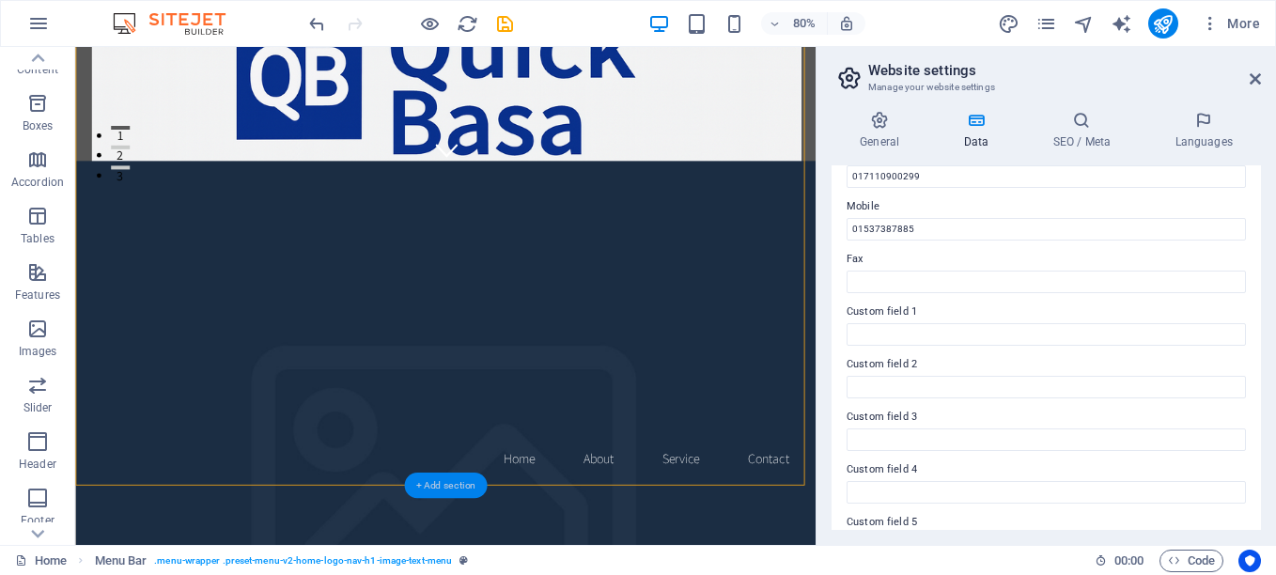
click at [462, 482] on div "+ Add section" at bounding box center [446, 485] width 84 height 25
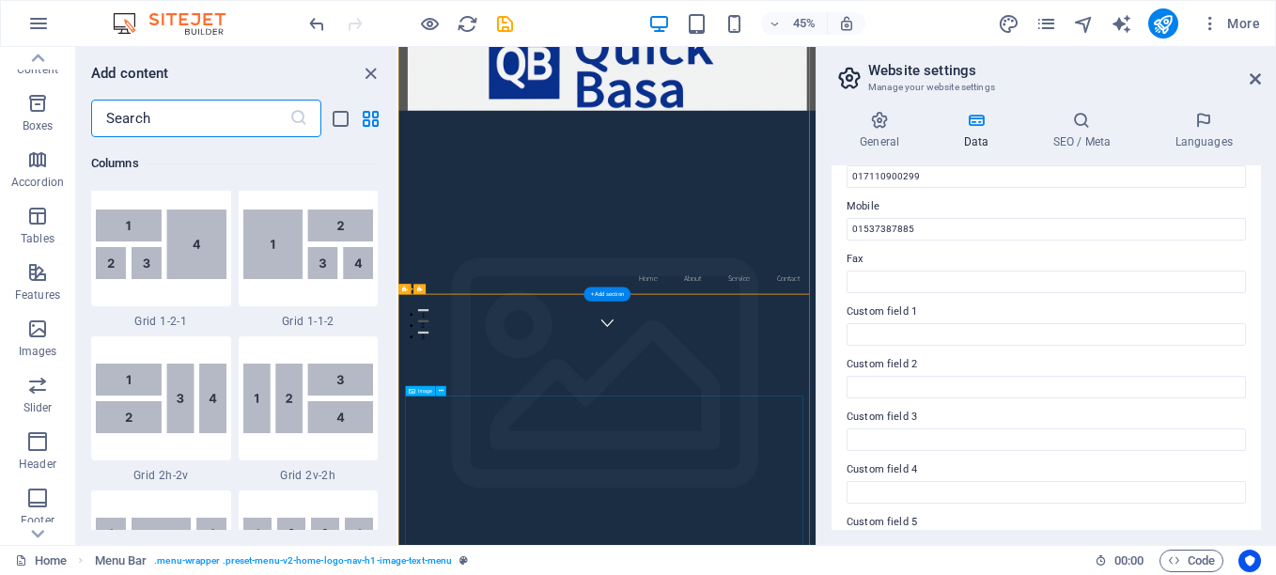
scroll to position [3442, 0]
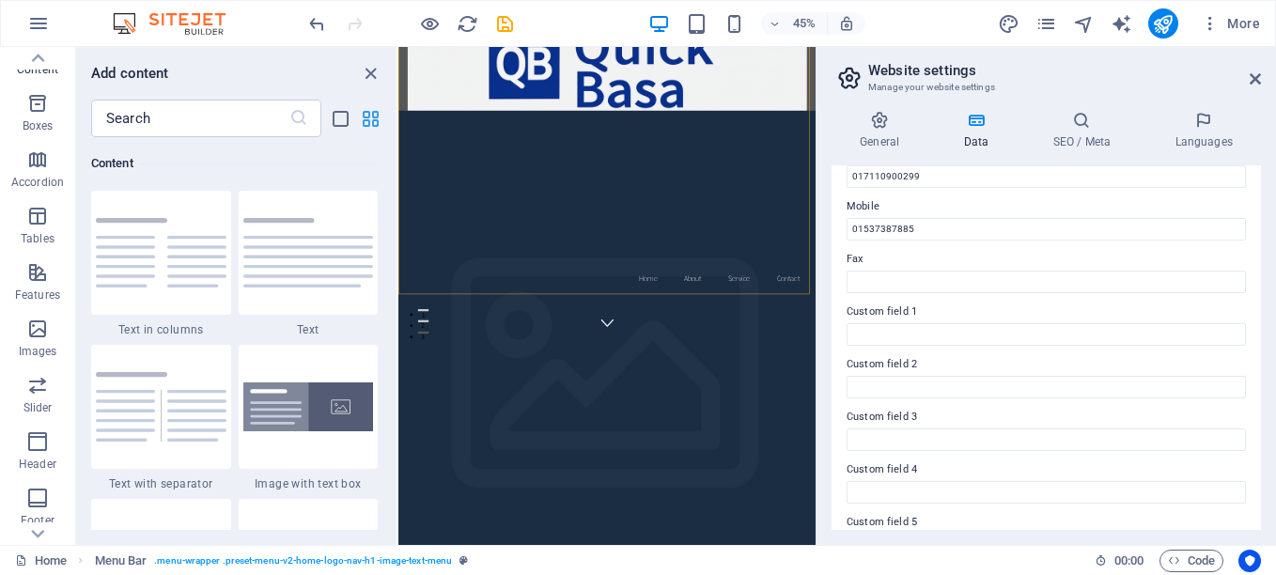
click at [377, 117] on icon "grid-view" at bounding box center [371, 119] width 22 height 22
click at [339, 120] on icon "list-view" at bounding box center [341, 119] width 22 height 22
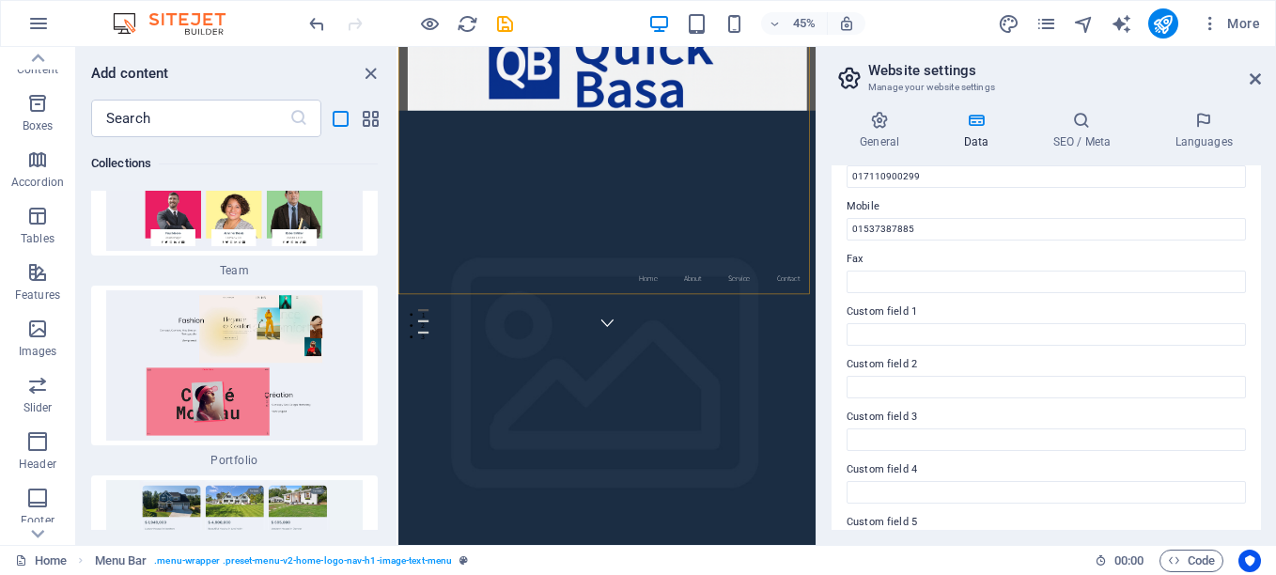
scroll to position [40181, 0]
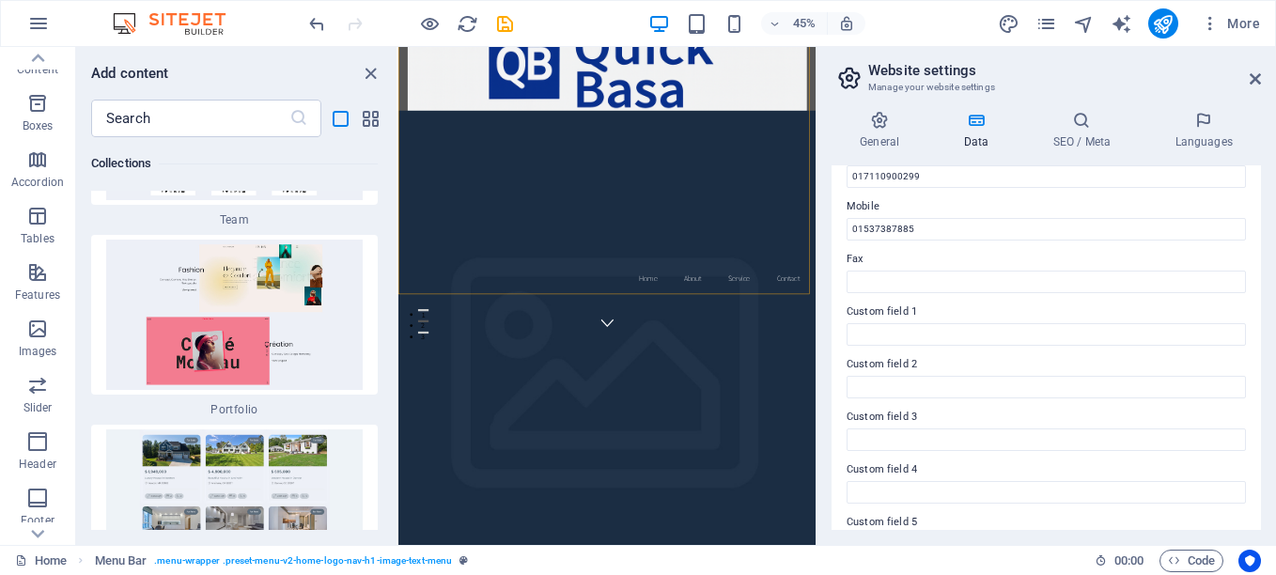
drag, startPoint x: 91, startPoint y: 54, endPoint x: 287, endPoint y: 357, distance: 361.0
click at [287, 357] on div "Add content ​ Favorites 1 Star Headline 1 Star Container 1 Star Logos on backgr…" at bounding box center [236, 296] width 320 height 498
copy div "Add content ​ Favorites 1 Star Headline 1 Star Container 1 Star Logos on backgr…"
drag, startPoint x: 197, startPoint y: 298, endPoint x: 193, endPoint y: 224, distance: 74.4
click at [197, 298] on div "Favorites 1 Star Headline 1 Star Container 1 Star Logos on background 1 Star Lo…" at bounding box center [236, 333] width 320 height 393
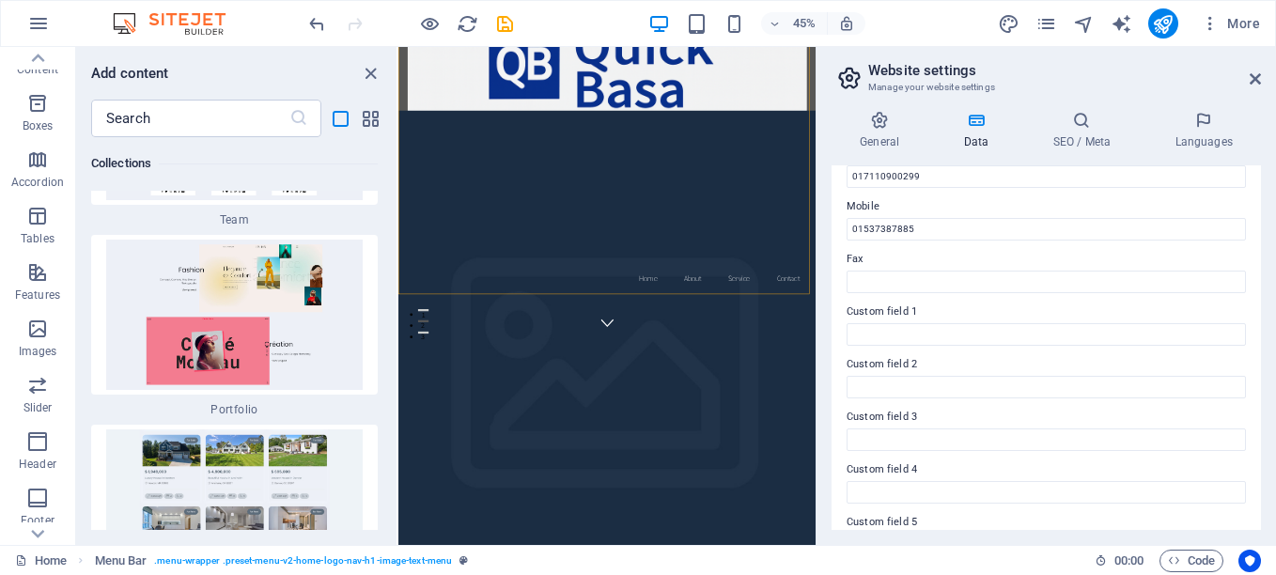
click at [144, 280] on div "Favorites 1 Star Headline 1 Star Container 1 Star Logos on background 1 Star Lo…" at bounding box center [236, 333] width 320 height 393
click at [176, 170] on h6 "Collections" at bounding box center [234, 163] width 287 height 23
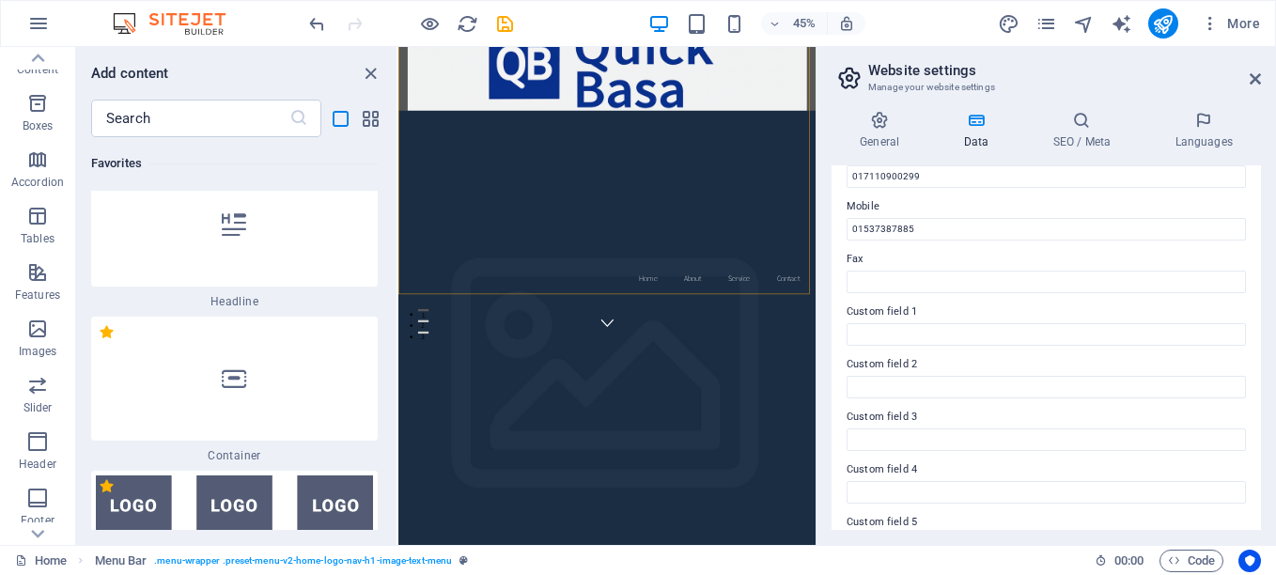
scroll to position [0, 0]
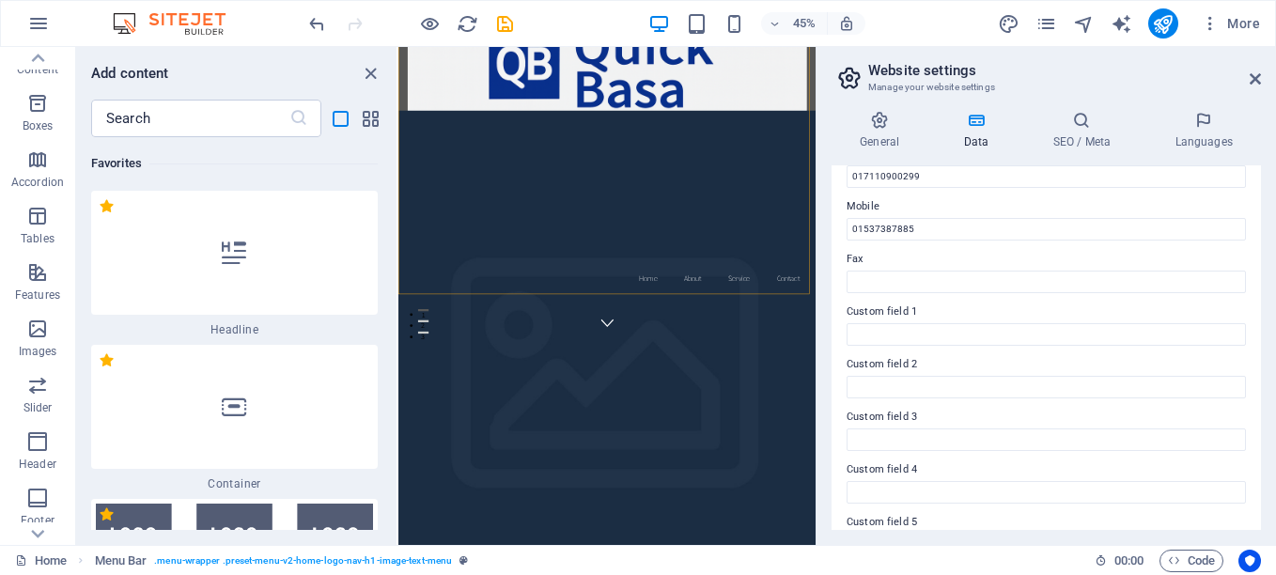
drag, startPoint x: 175, startPoint y: 168, endPoint x: 117, endPoint y: 0, distance: 177.7
click at [117, 47] on section "Favorites Elements Columns Content Boxes Accordion Tables Features Images Slide…" at bounding box center [408, 296] width 816 height 498
drag, startPoint x: 99, startPoint y: 69, endPoint x: 146, endPoint y: 72, distance: 47.1
click at [146, 72] on h6 "Add content" at bounding box center [130, 73] width 78 height 23
drag, startPoint x: 146, startPoint y: 72, endPoint x: 188, endPoint y: 516, distance: 445.5
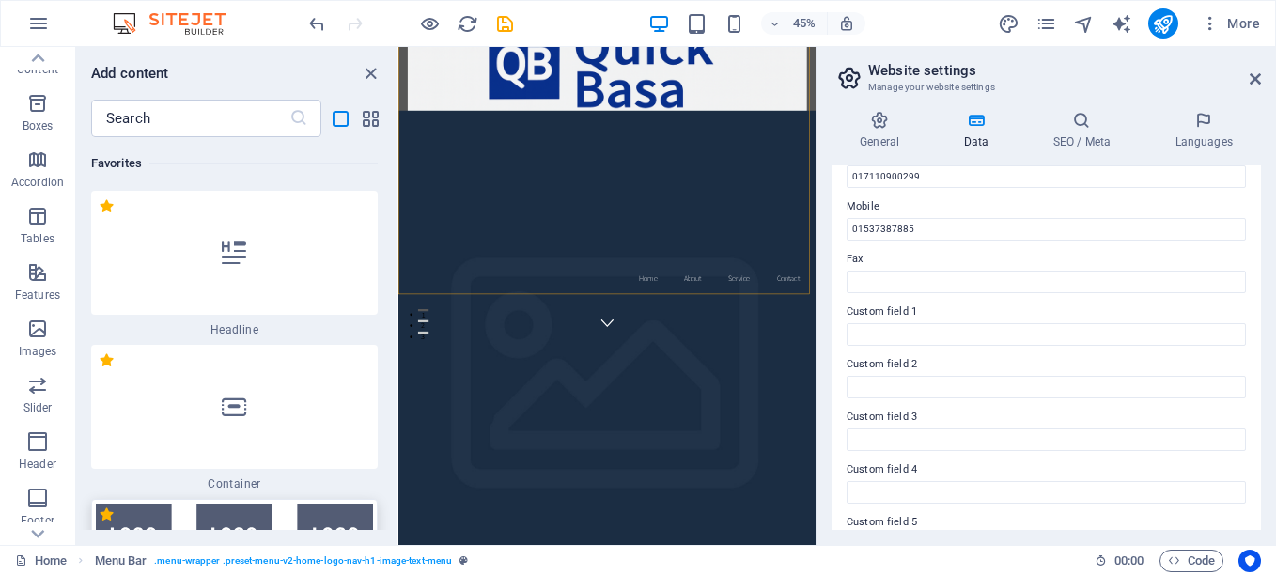
click at [189, 521] on div "Add content ​ Favorites 1 Star Headline 1 Star Container 1 Star Logos on backgr…" at bounding box center [236, 296] width 320 height 498
drag, startPoint x: 349, startPoint y: 442, endPoint x: 176, endPoint y: 91, distance: 390.8
click at [176, 91] on div "Add content ​ Favorites 1 Star Headline 1 Star Container 1 Star Logos on backgr…" at bounding box center [236, 296] width 320 height 498
copy div "​ Favorites 1 Star Headline 1 Star Container 1 Star Logos on background 1 Star …"
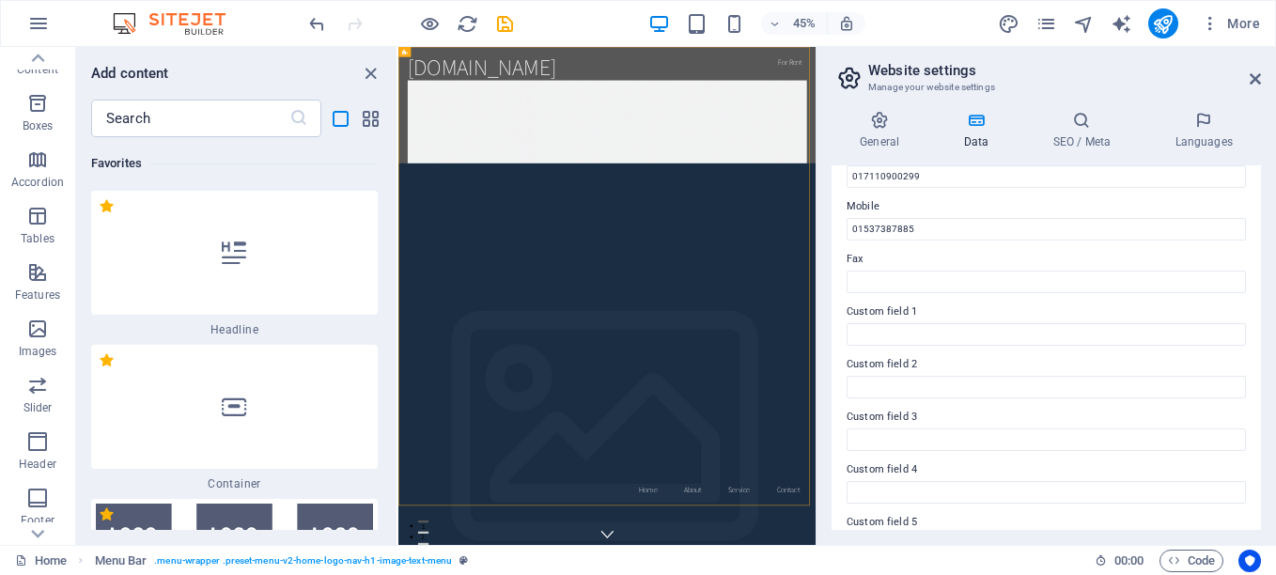
click at [296, 73] on div "Add content" at bounding box center [236, 73] width 320 height 23
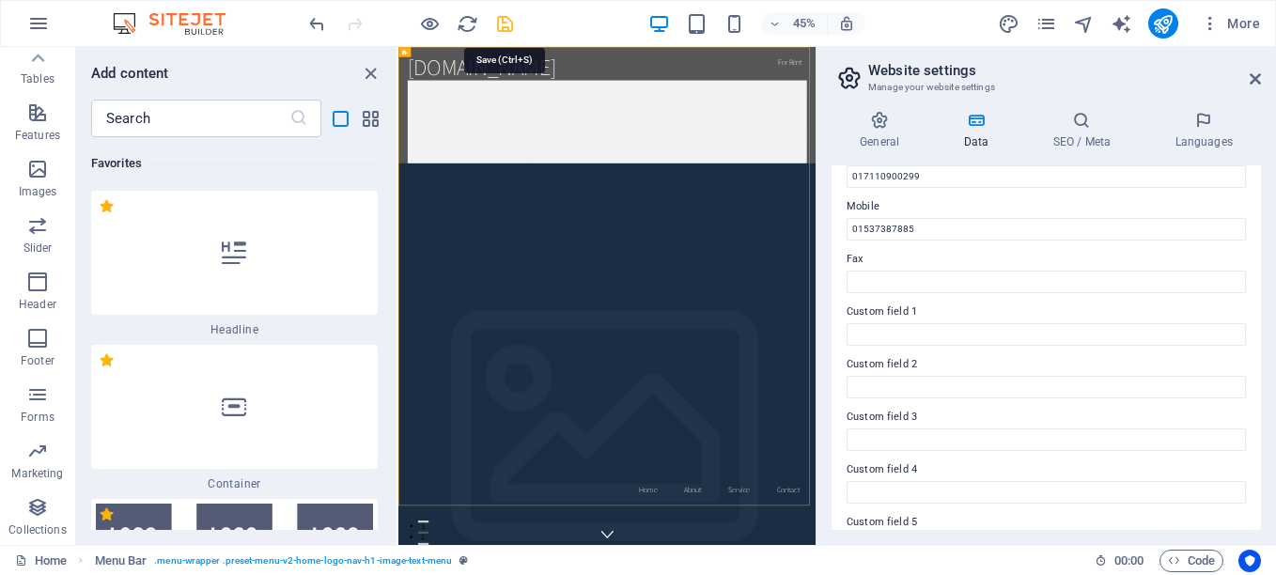
click at [507, 19] on icon "save" at bounding box center [505, 24] width 22 height 22
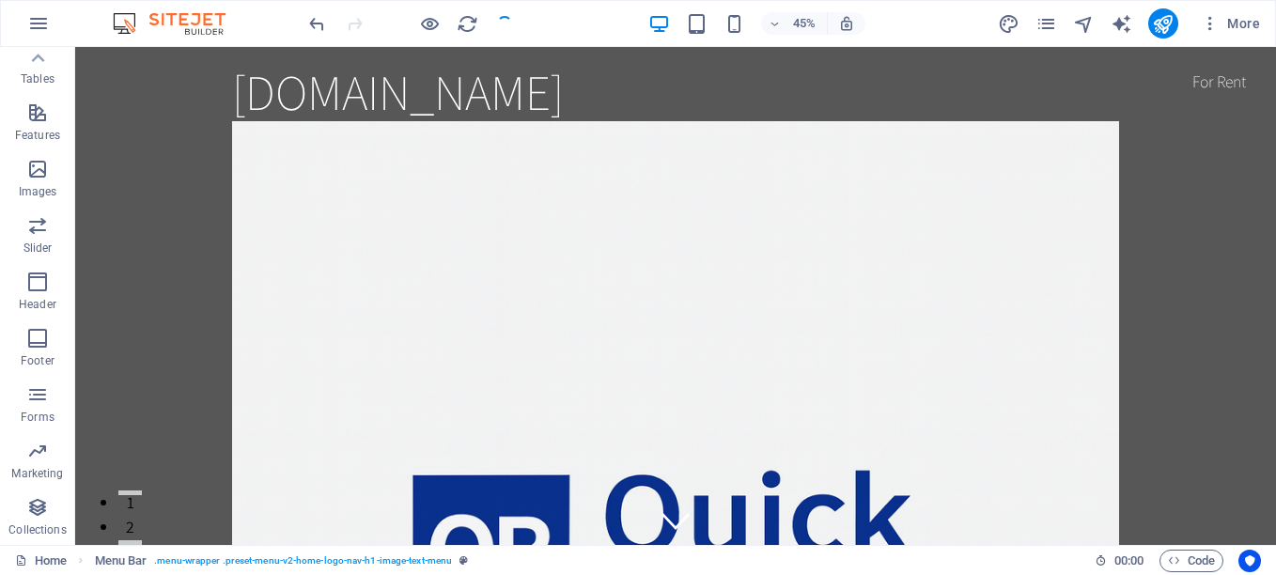
checkbox input "false"
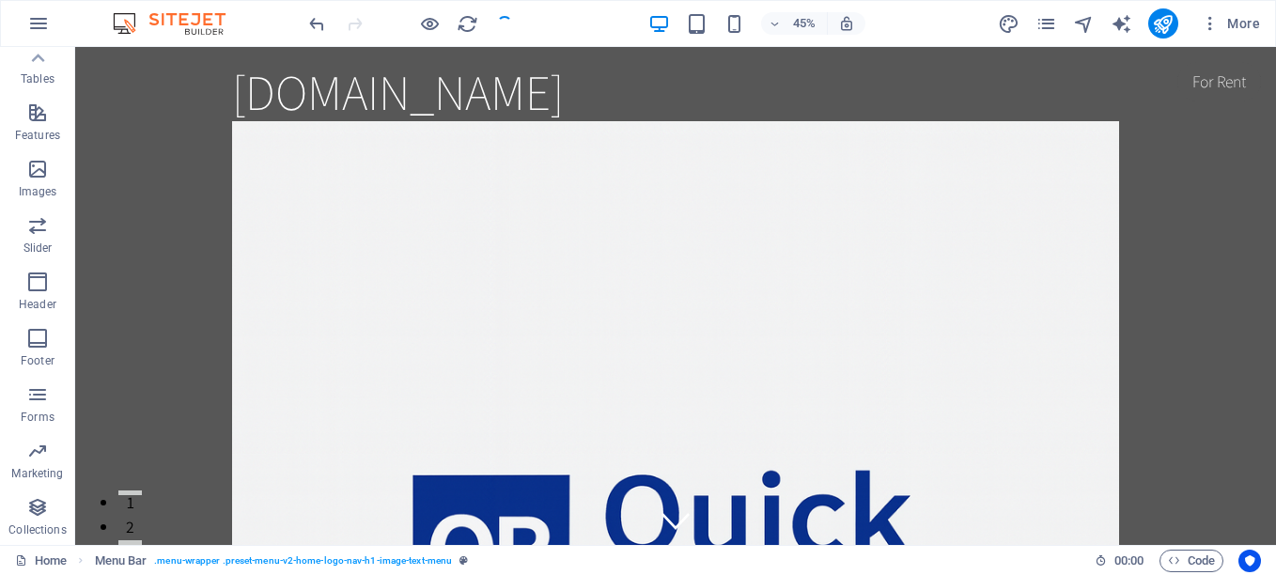
checkbox input "false"
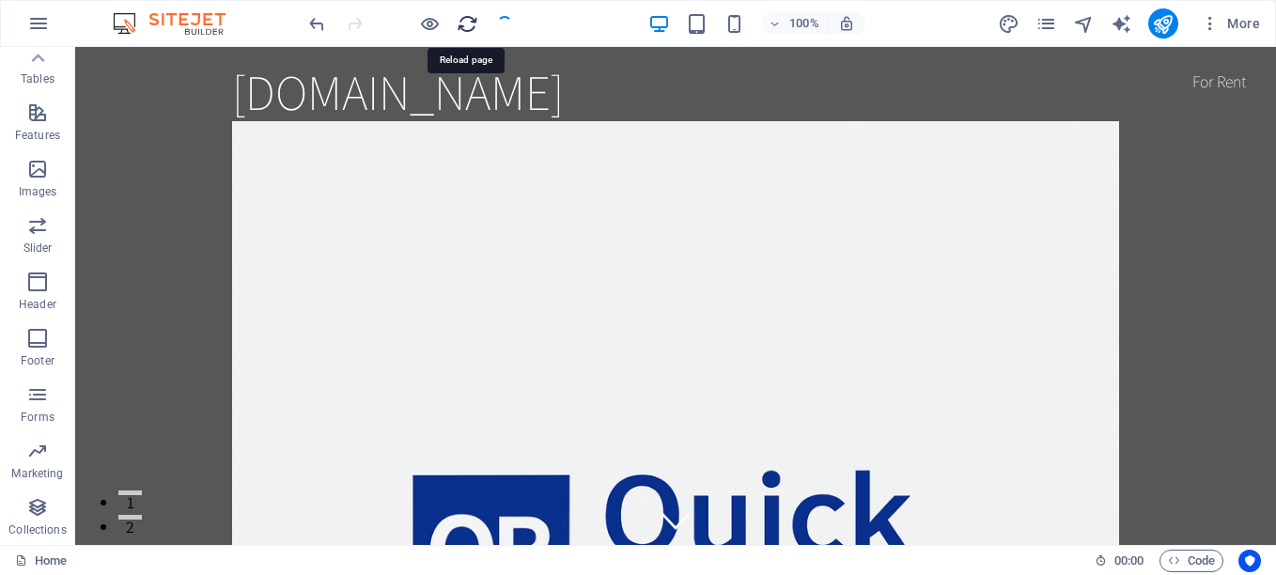
click at [468, 23] on icon "reload" at bounding box center [468, 24] width 22 height 22
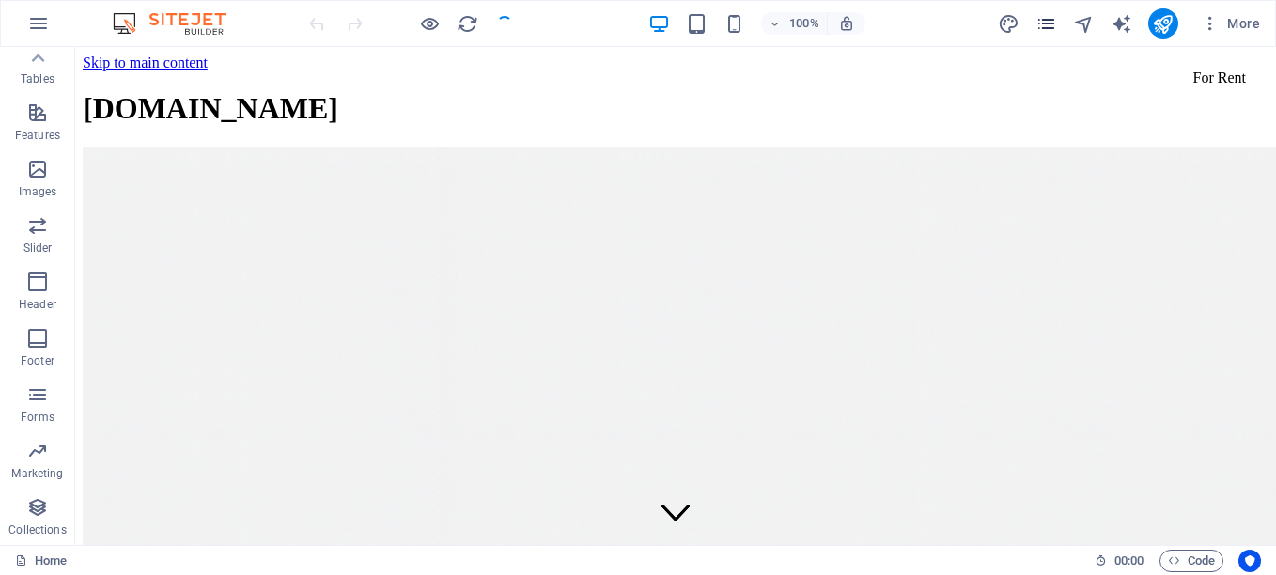
scroll to position [0, 0]
click at [1051, 21] on icon "pages" at bounding box center [1046, 24] width 22 height 22
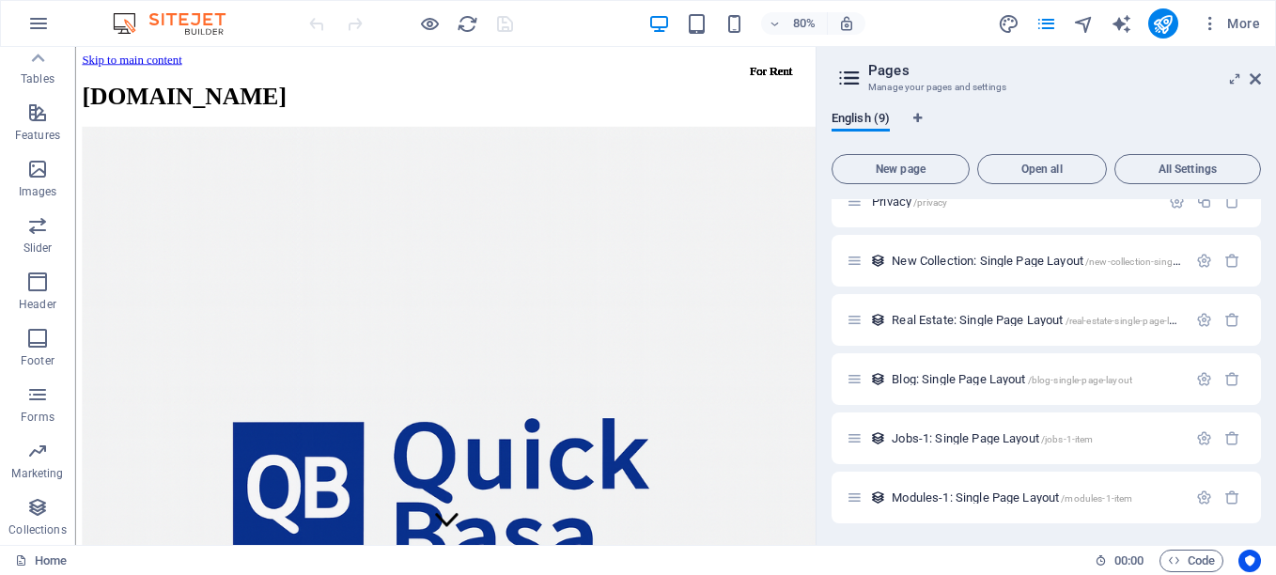
scroll to position [202, 0]
click at [919, 113] on icon "Language Tabs" at bounding box center [917, 118] width 8 height 11
select select "41"
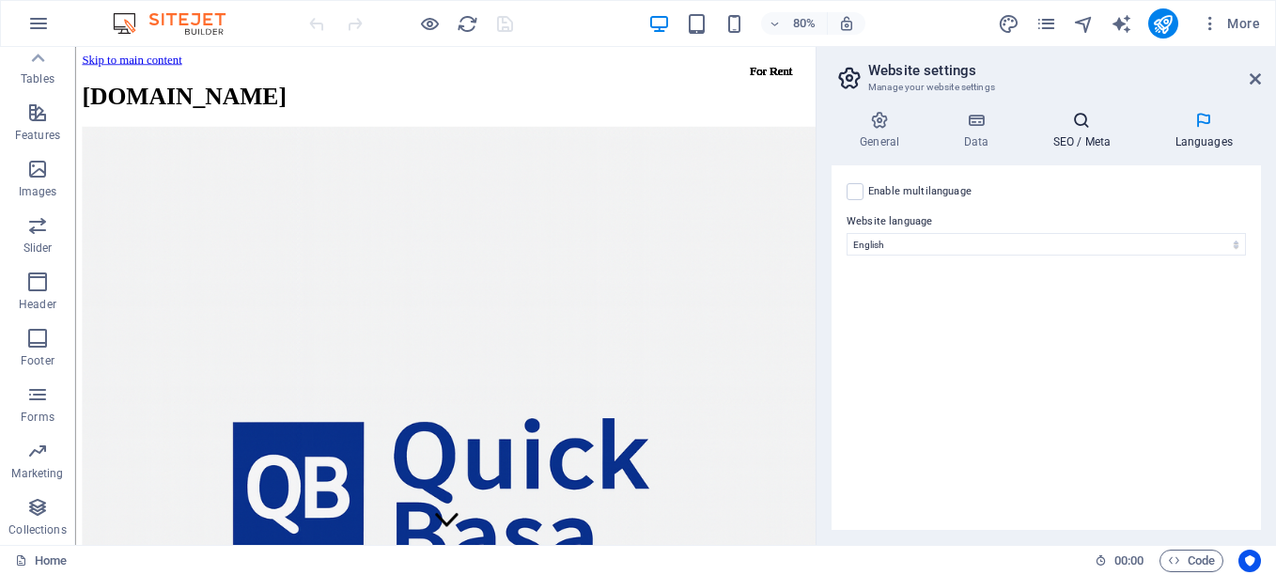
click at [1088, 133] on h4 "SEO / Meta" at bounding box center [1085, 130] width 122 height 39
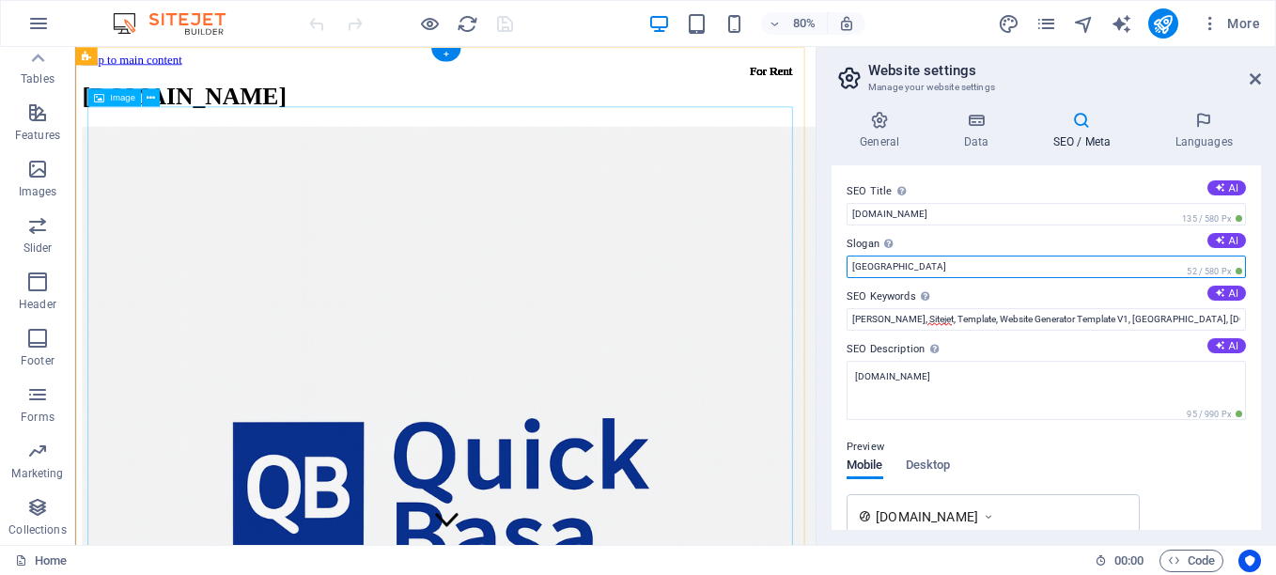
drag, startPoint x: 975, startPoint y: 319, endPoint x: 963, endPoint y: 344, distance: 27.3
click at [898, 272] on input "[GEOGRAPHIC_DATA]" at bounding box center [1046, 267] width 399 height 23
type input "B"
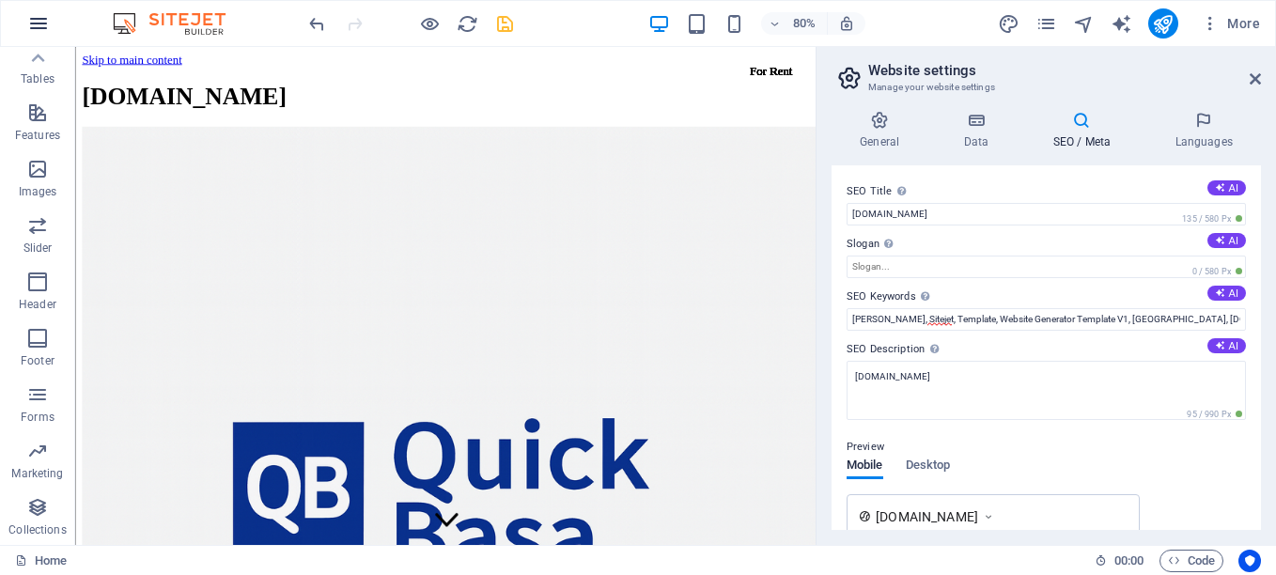
click at [32, 22] on icon "button" at bounding box center [38, 23] width 23 height 23
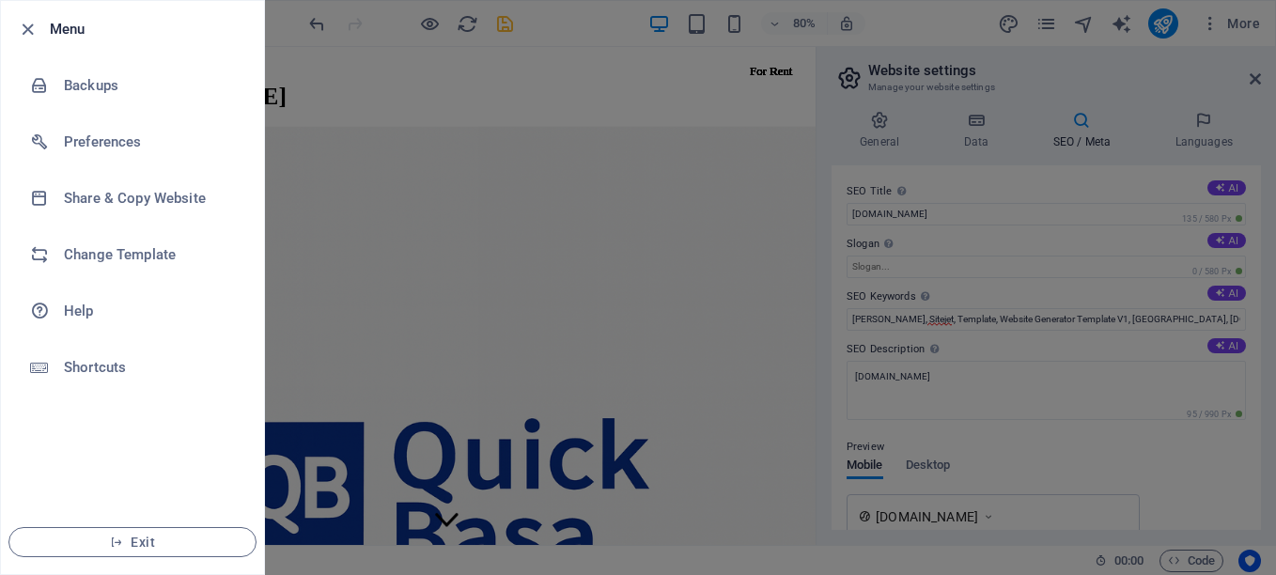
click at [1217, 21] on div at bounding box center [638, 287] width 1276 height 575
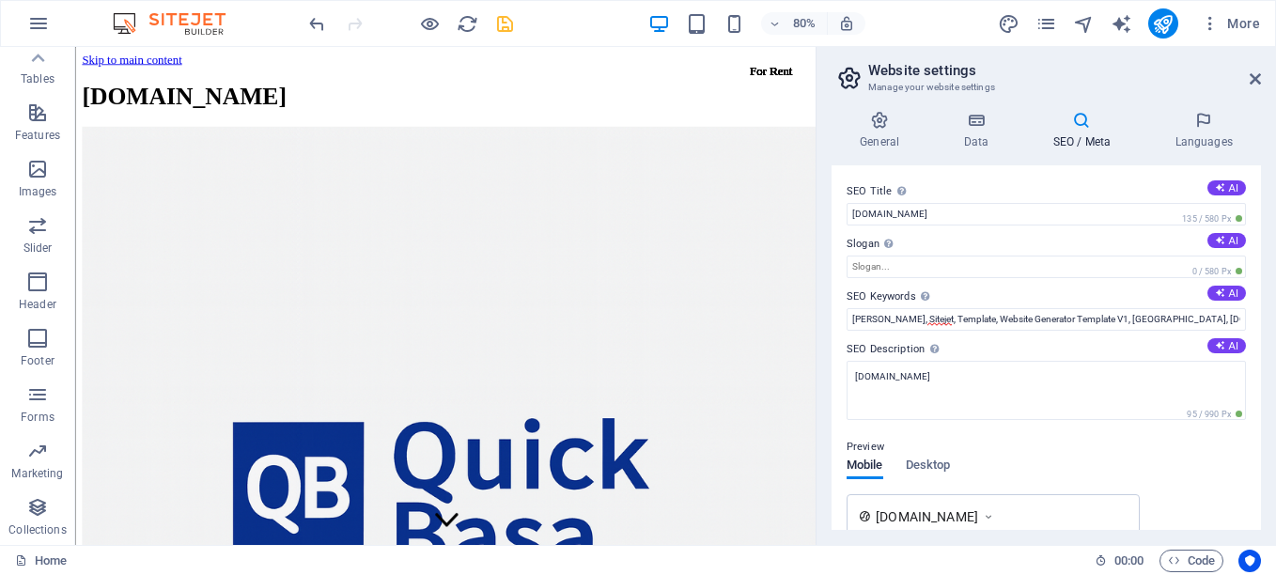
click at [1217, 21] on icon "button" at bounding box center [1210, 23] width 19 height 19
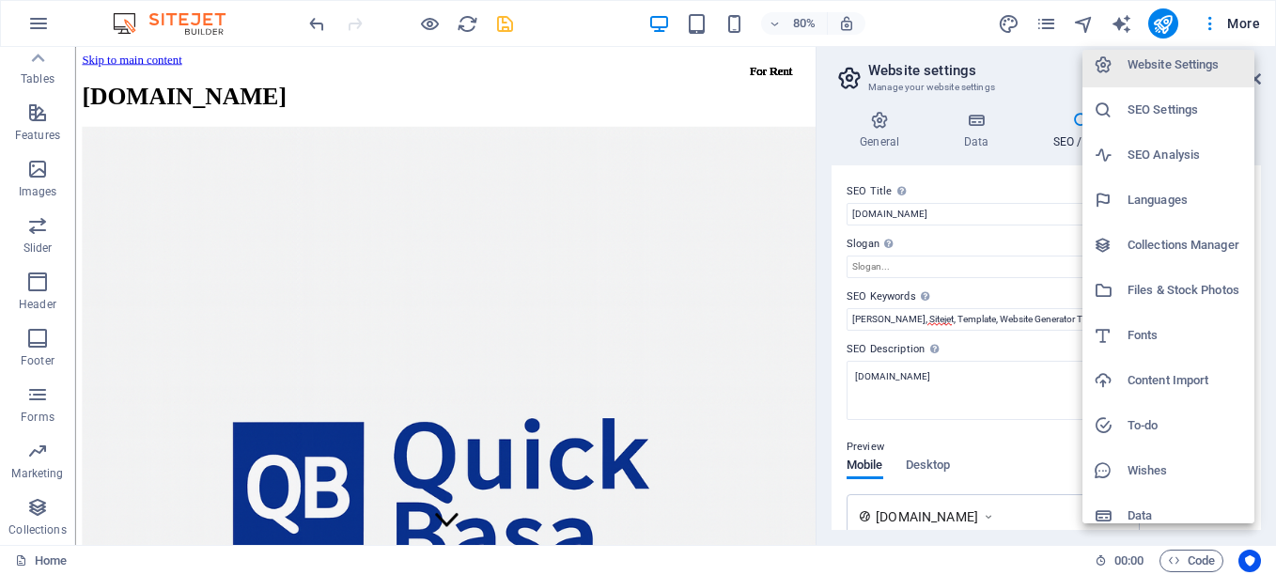
scroll to position [0, 0]
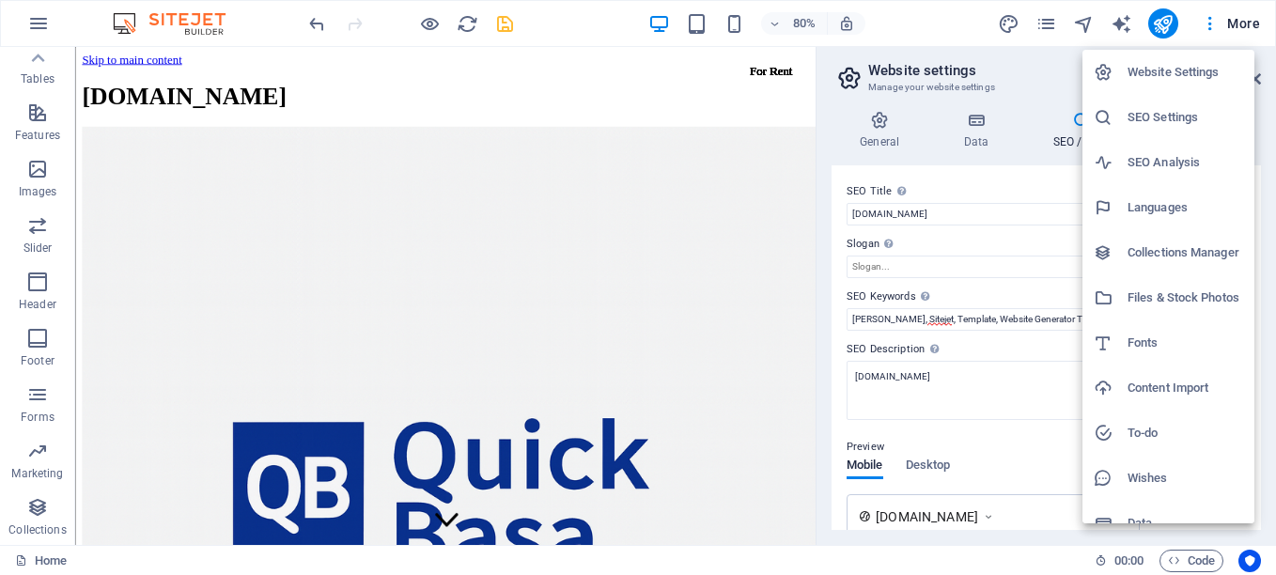
click at [1141, 71] on h6 "Website Settings" at bounding box center [1185, 72] width 116 height 23
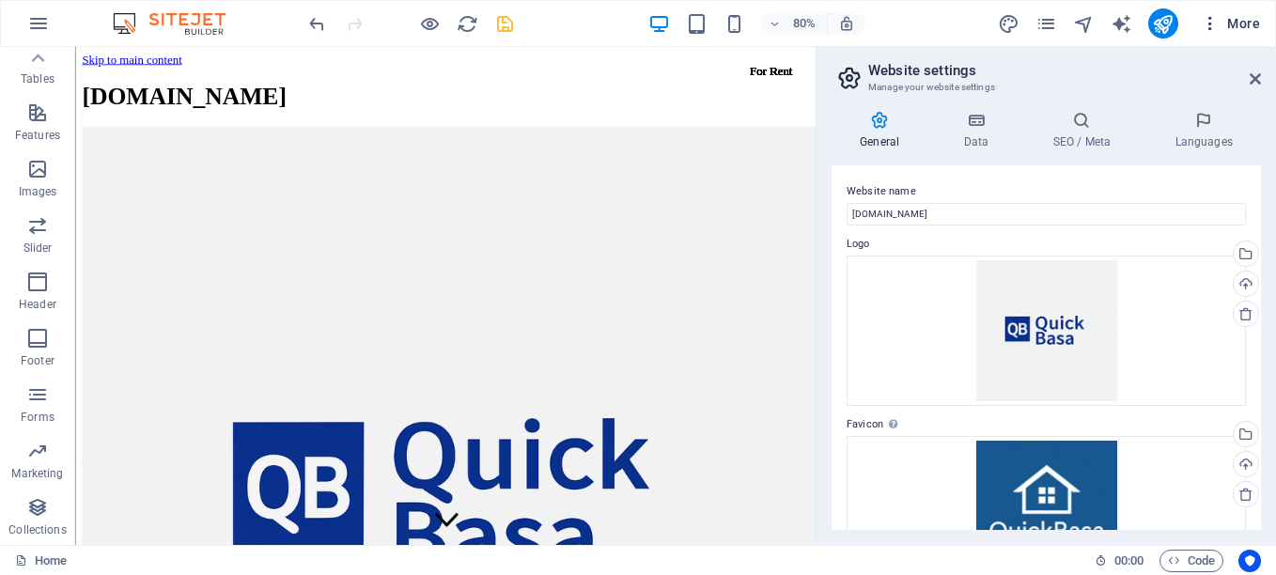
click at [1211, 18] on icon "button" at bounding box center [1210, 23] width 19 height 19
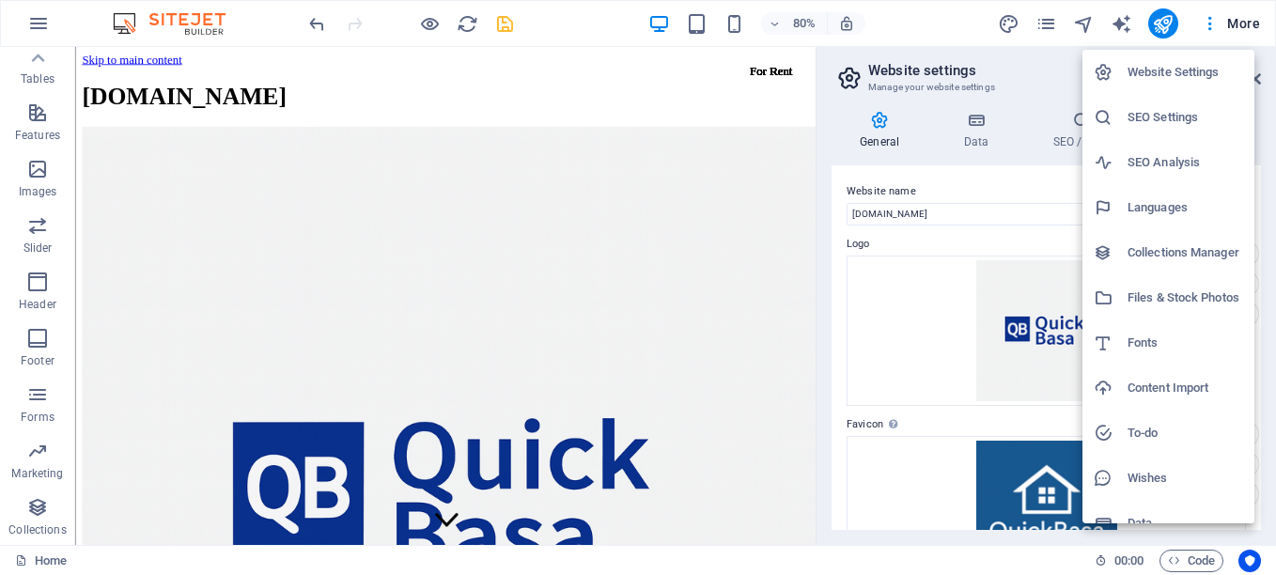
click at [1174, 70] on h6 "Website Settings" at bounding box center [1185, 72] width 116 height 23
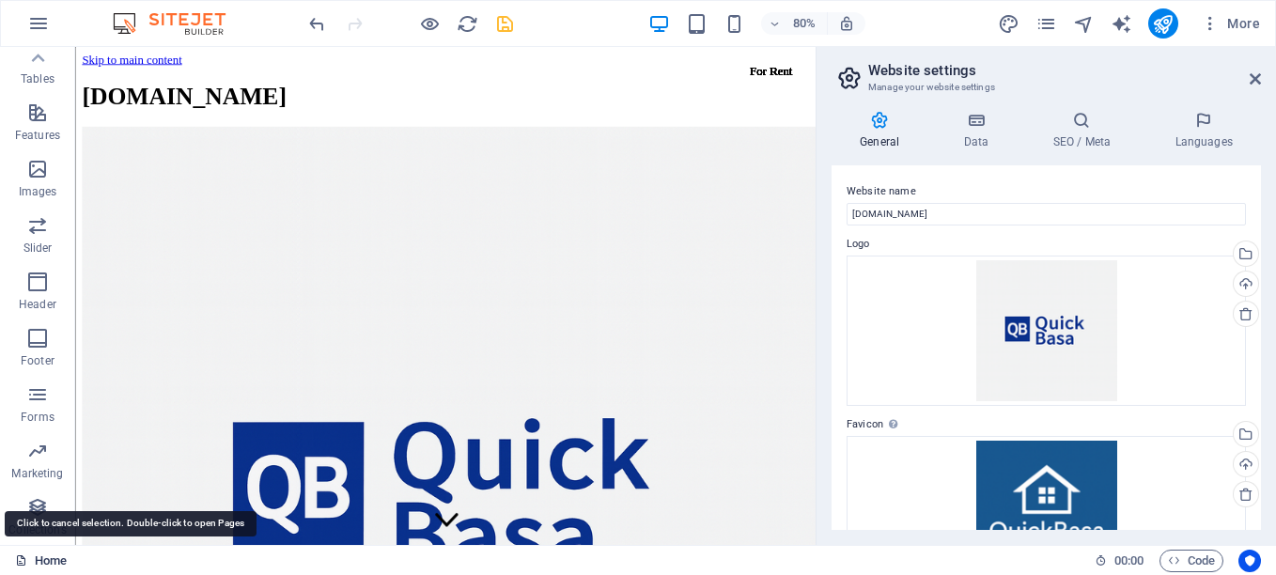
click at [42, 556] on link "Home" at bounding box center [41, 561] width 52 height 23
click at [29, 558] on link "Home" at bounding box center [41, 561] width 52 height 23
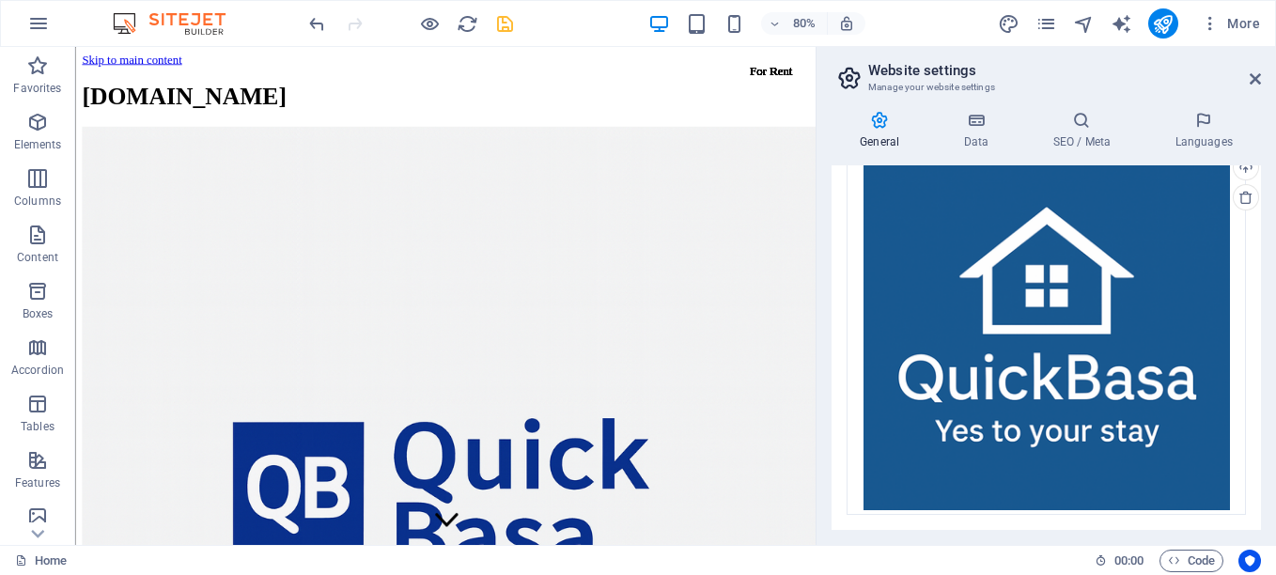
scroll to position [372, 0]
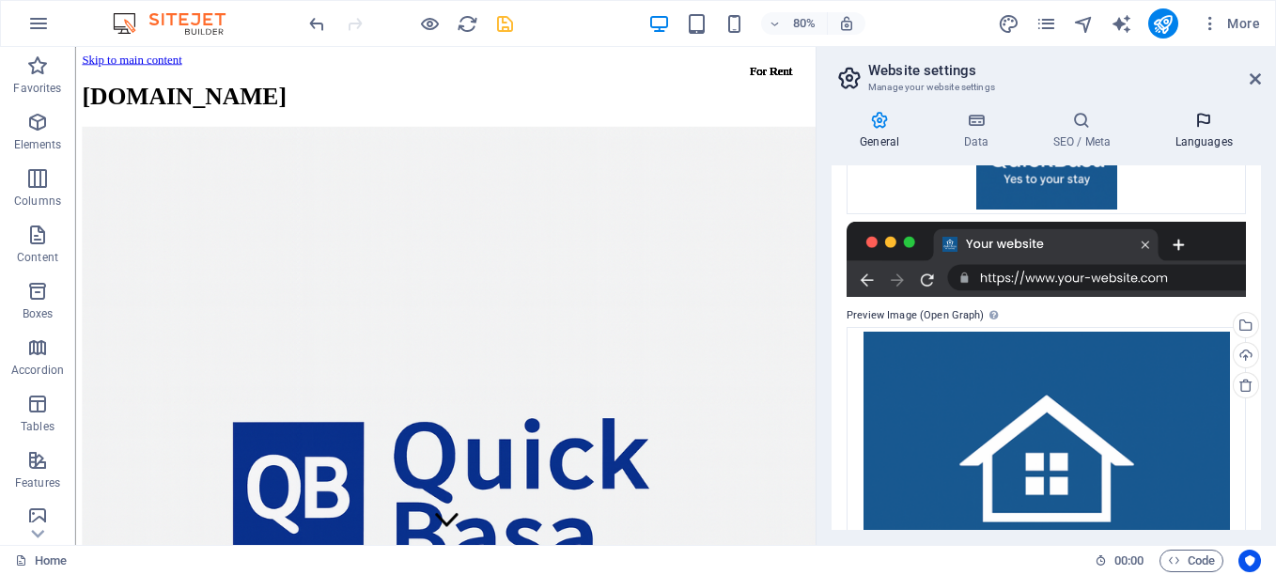
click at [1179, 138] on h4 "Languages" at bounding box center [1203, 130] width 115 height 39
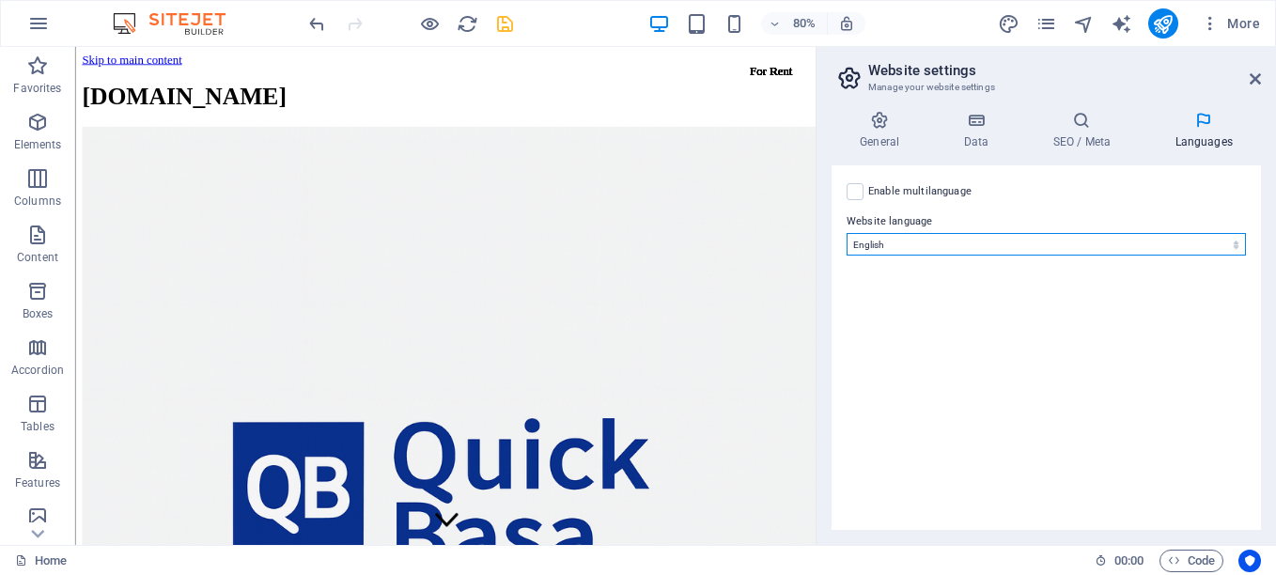
click at [921, 243] on select "Abkhazian Afar Afrikaans Akan Albanian Amharic Arabic Aragonese Armenian Assame…" at bounding box center [1046, 244] width 399 height 23
select select "18"
click at [847, 233] on select "Abkhazian Afar Afrikaans Akan Albanian Amharic Arabic Aragonese Armenian Assame…" at bounding box center [1046, 244] width 399 height 23
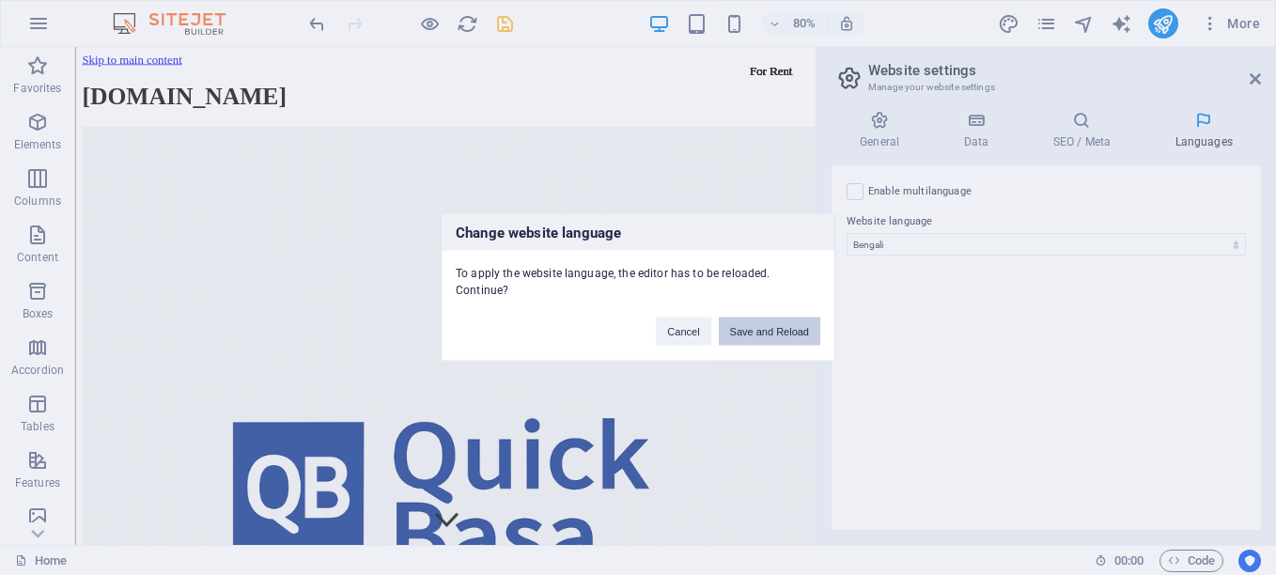
click at [770, 330] on button "Save and Reload" at bounding box center [769, 332] width 101 height 28
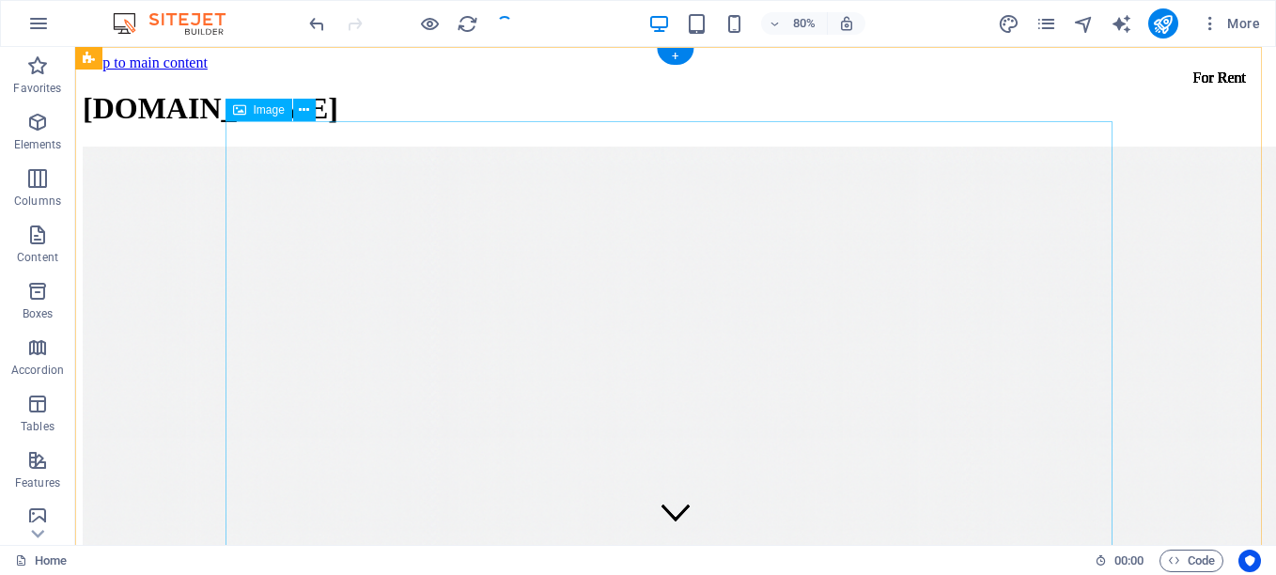
checkbox input "false"
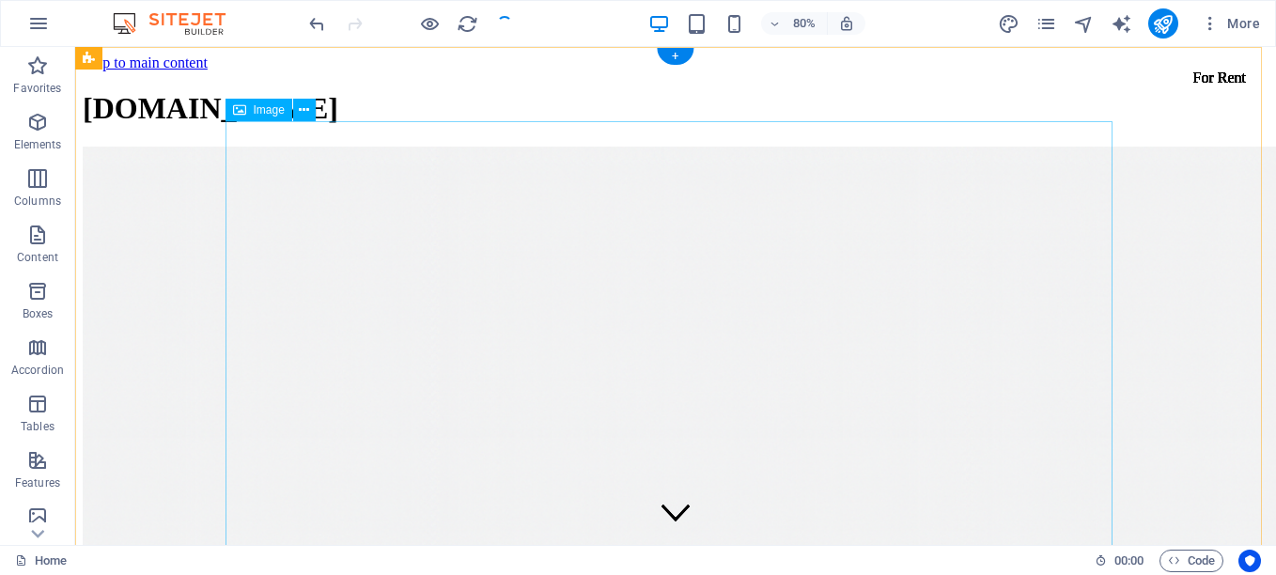
checkbox input "false"
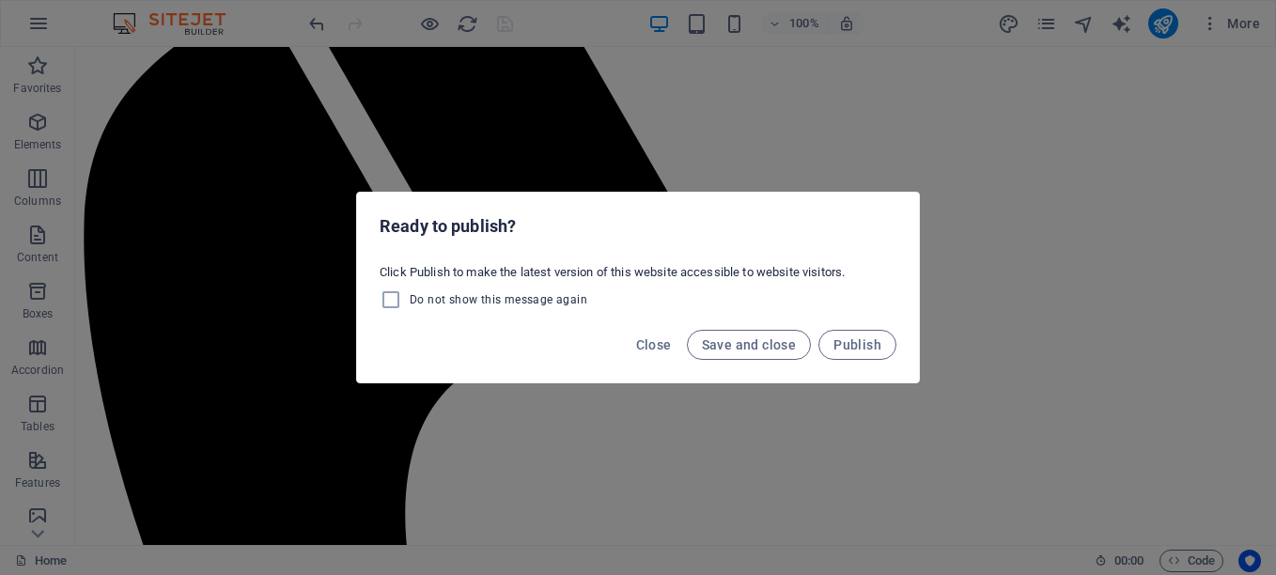
scroll to position [1235, 0]
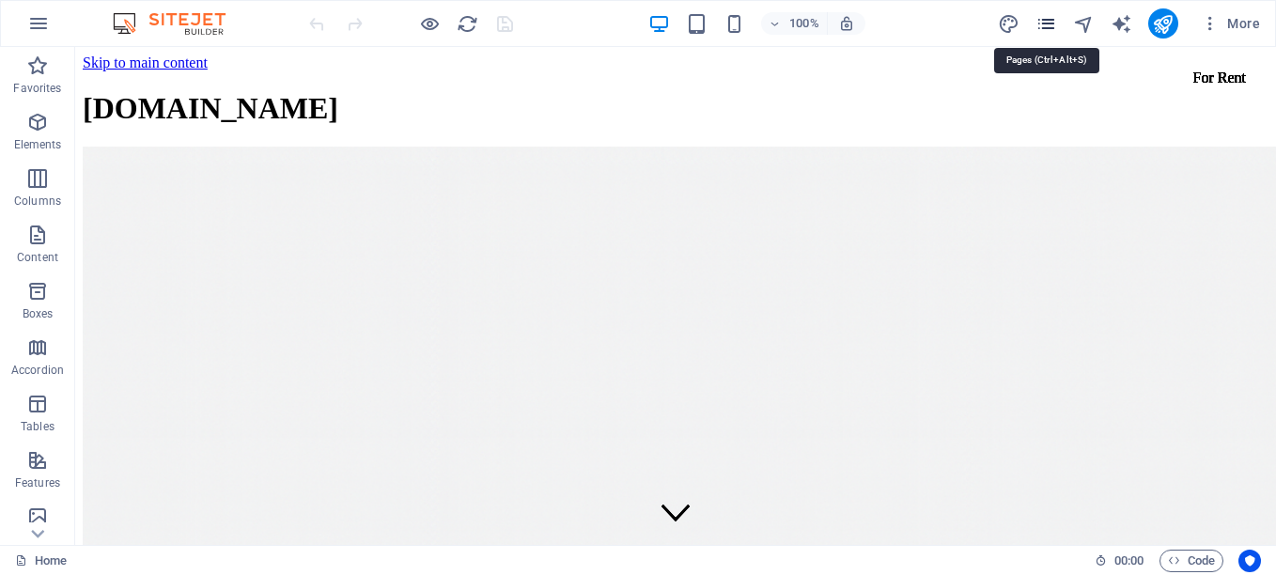
scroll to position [1628, 0]
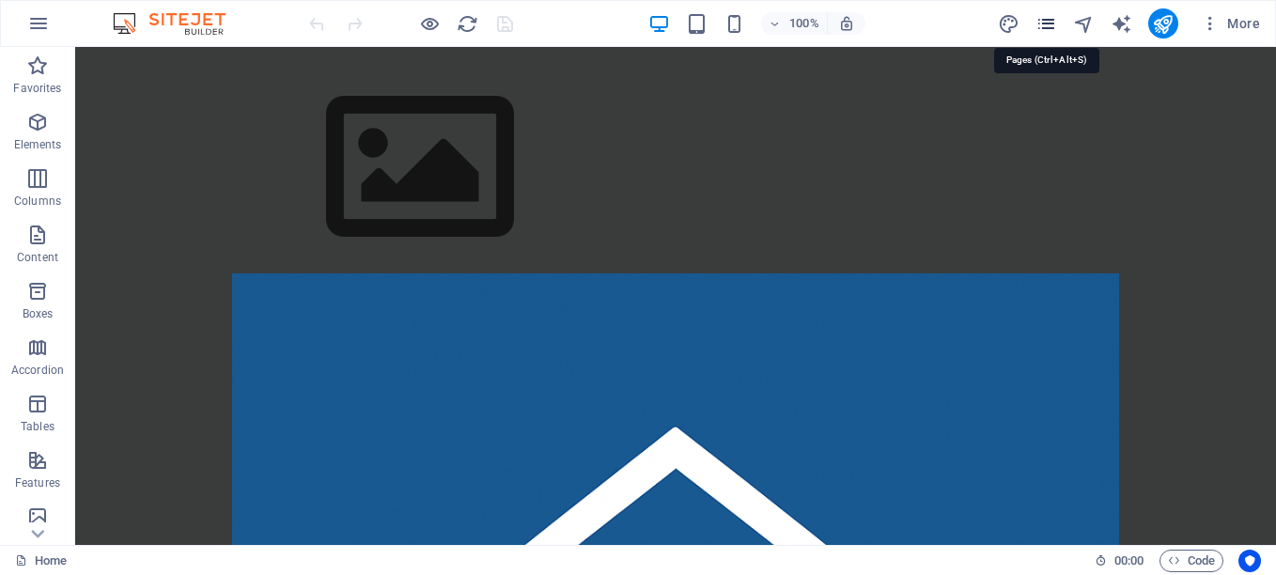
click at [1041, 17] on icon "pages" at bounding box center [1046, 24] width 22 height 22
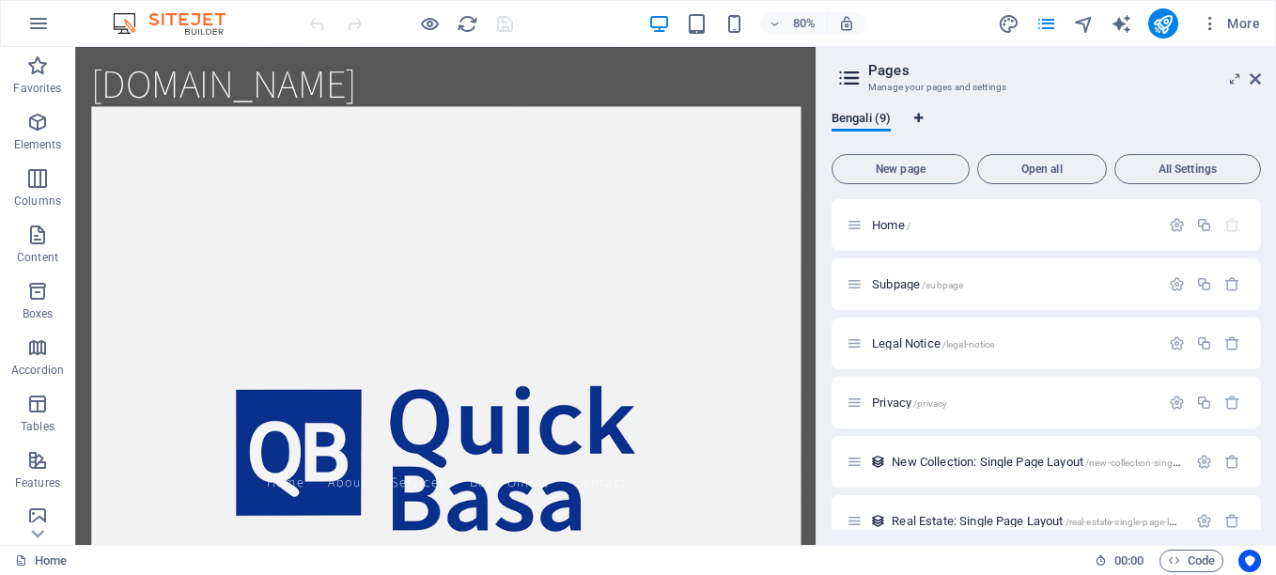
click at [920, 117] on icon "Language Tabs" at bounding box center [918, 118] width 8 height 11
select select "18"
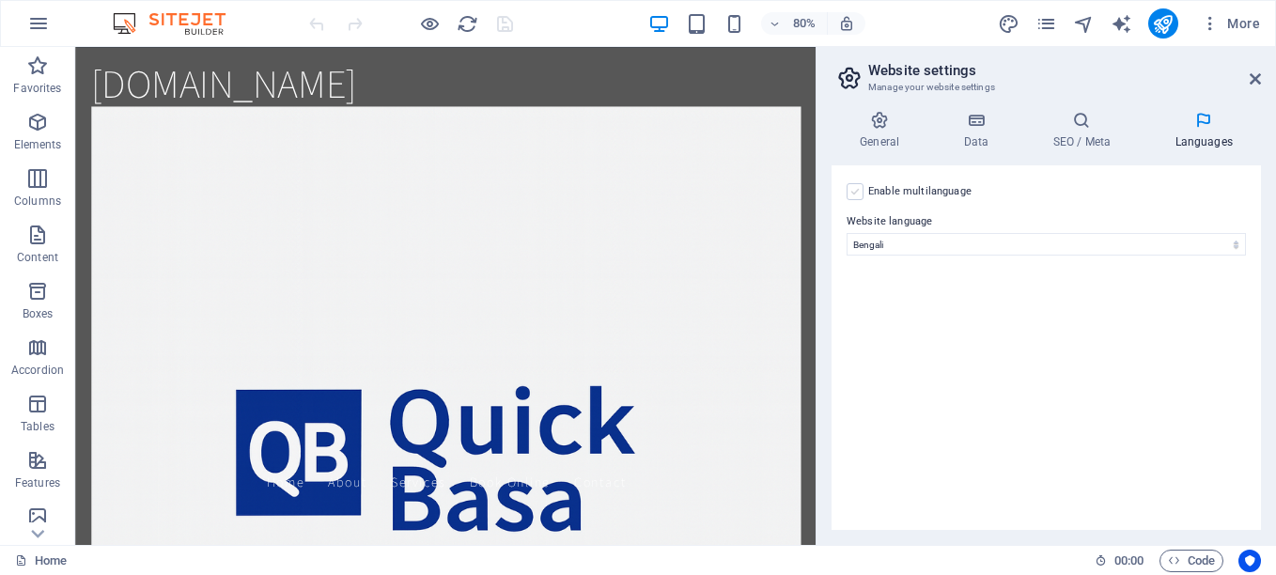
click at [854, 185] on label at bounding box center [855, 191] width 17 height 17
click at [0, 0] on input "Enable multilanguage To disable multilanguage delete all languages until only o…" at bounding box center [0, 0] width 0 height 0
select select
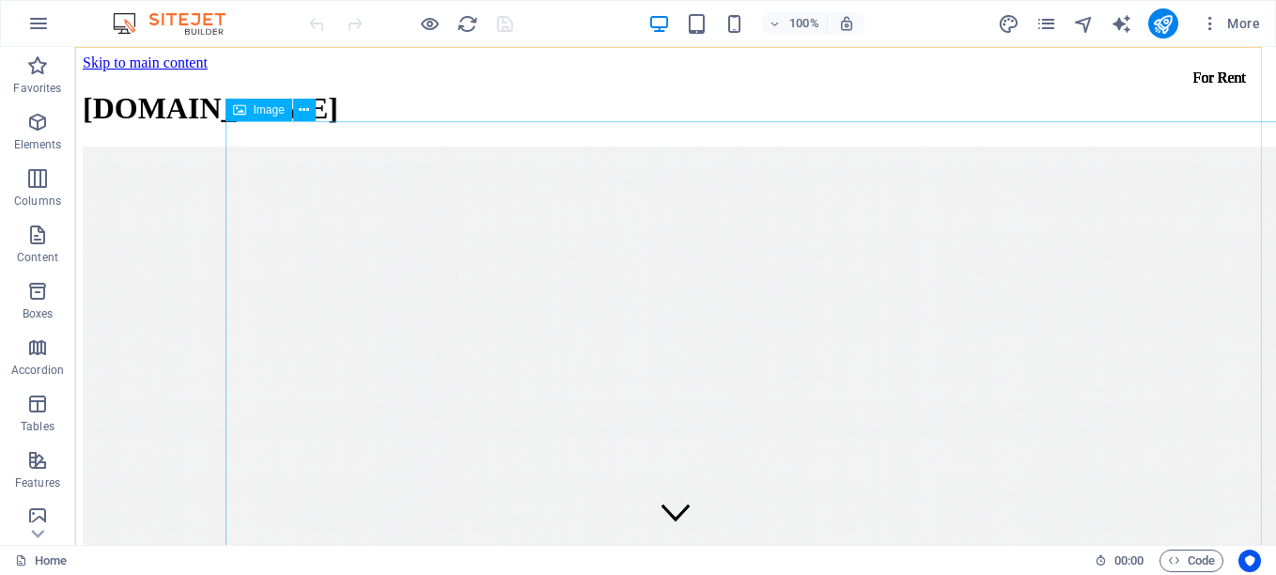
scroll to position [1628, 0]
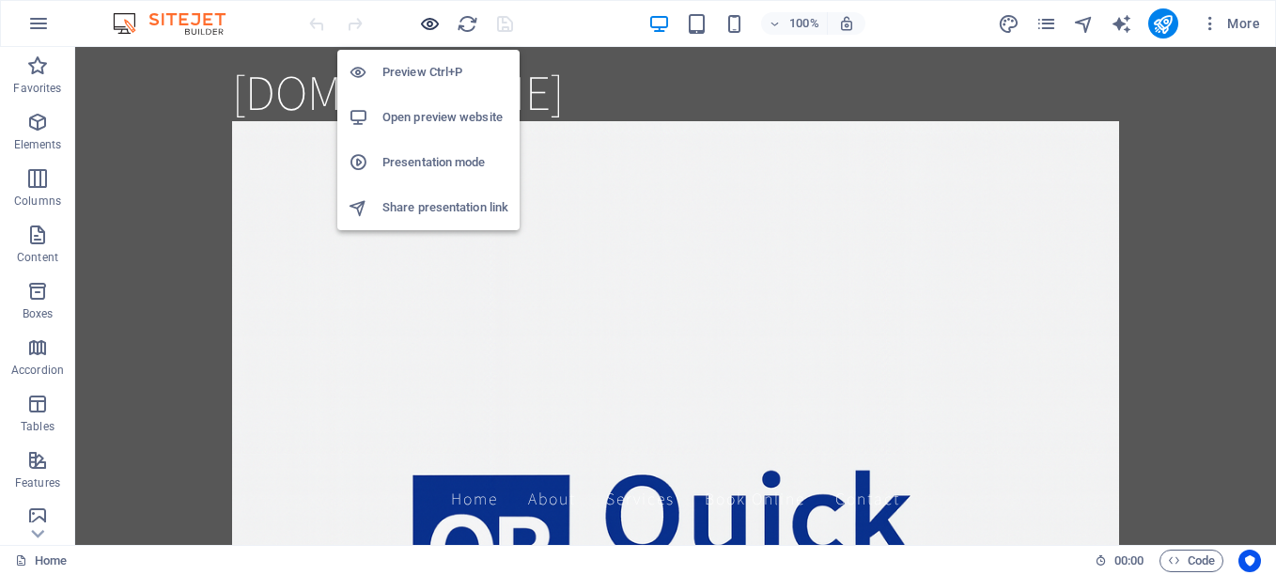
click at [432, 23] on icon "button" at bounding box center [430, 24] width 22 height 22
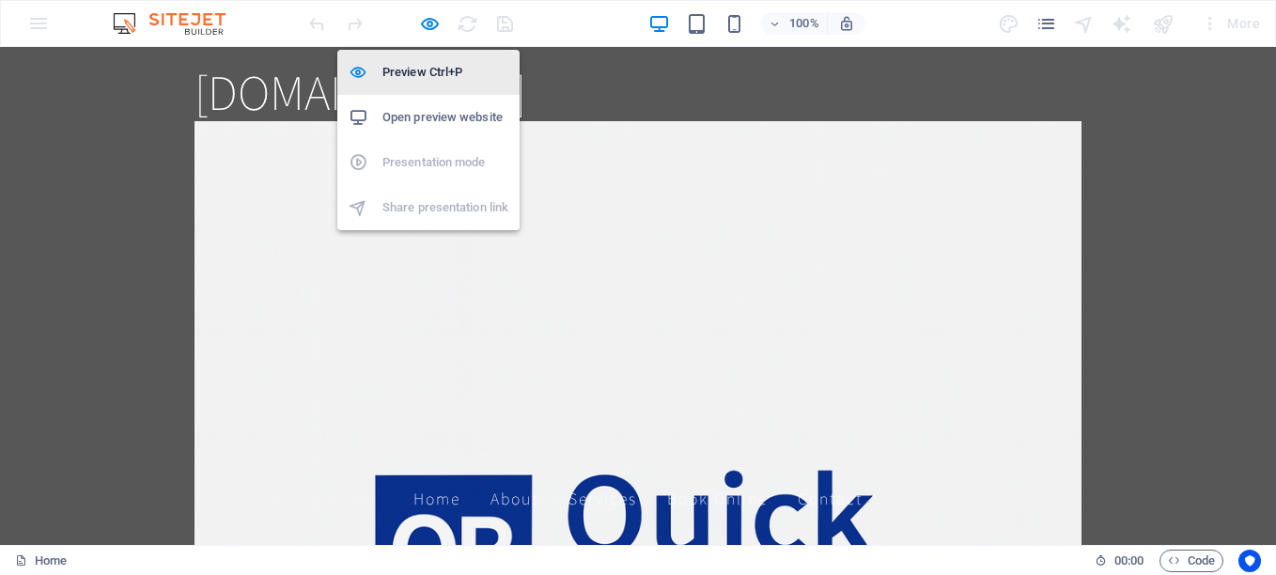
click at [456, 73] on h6 "Preview Ctrl+P" at bounding box center [445, 72] width 126 height 23
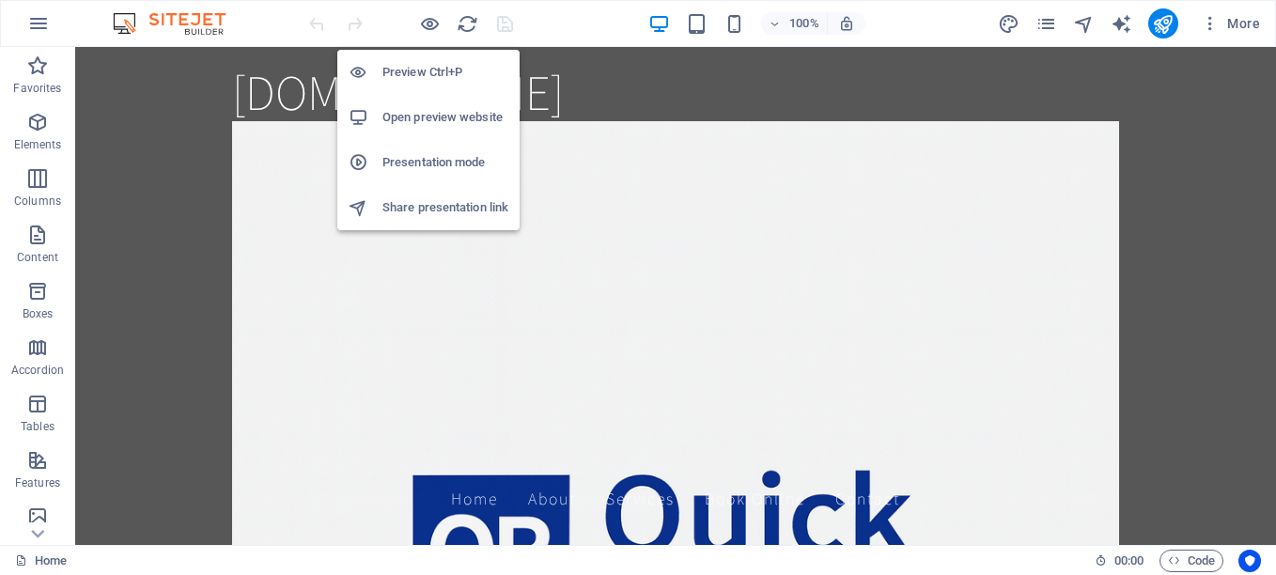
click at [481, 117] on h6 "Open preview website" at bounding box center [445, 117] width 126 height 23
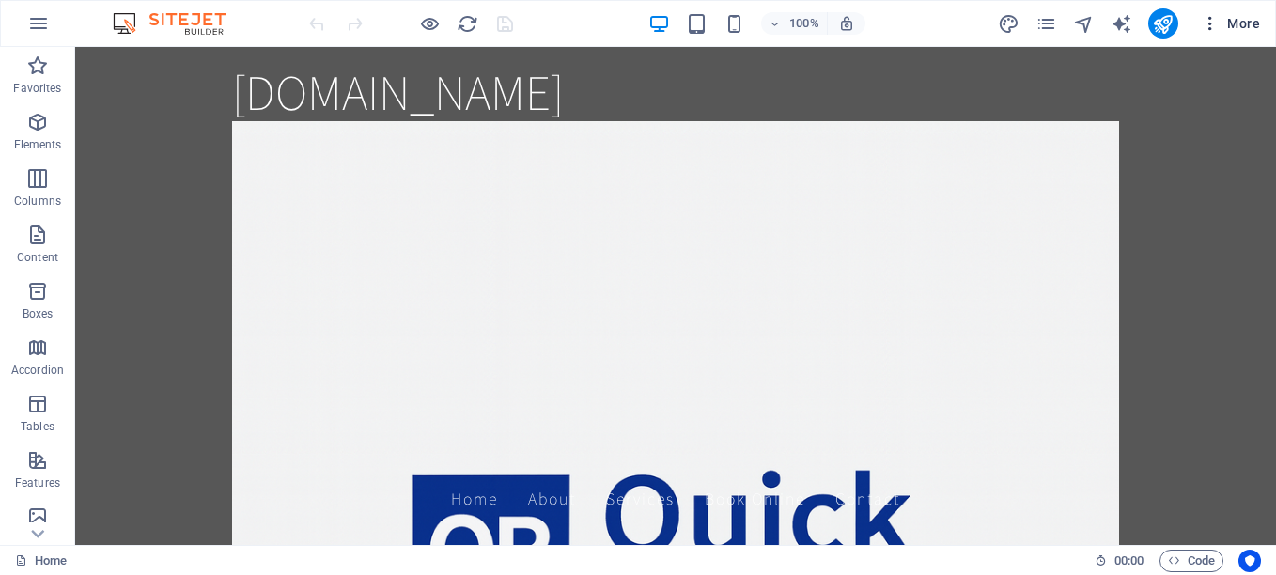
click at [1206, 25] on icon "button" at bounding box center [1210, 23] width 19 height 19
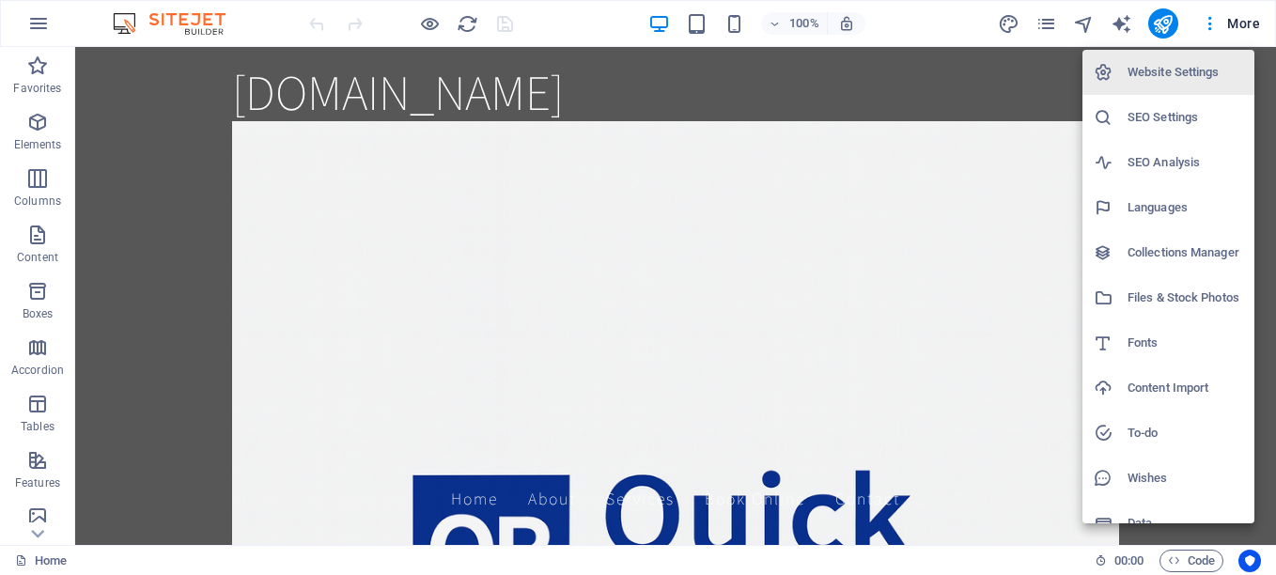
scroll to position [23, 0]
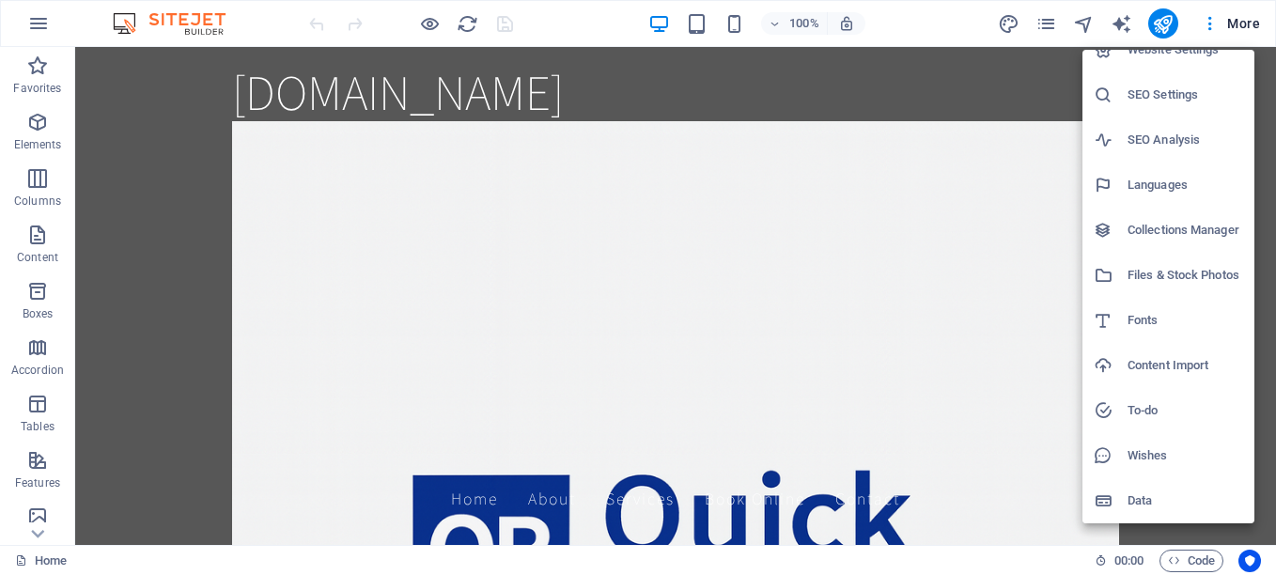
click at [1192, 367] on h6 "Content Import" at bounding box center [1185, 365] width 116 height 23
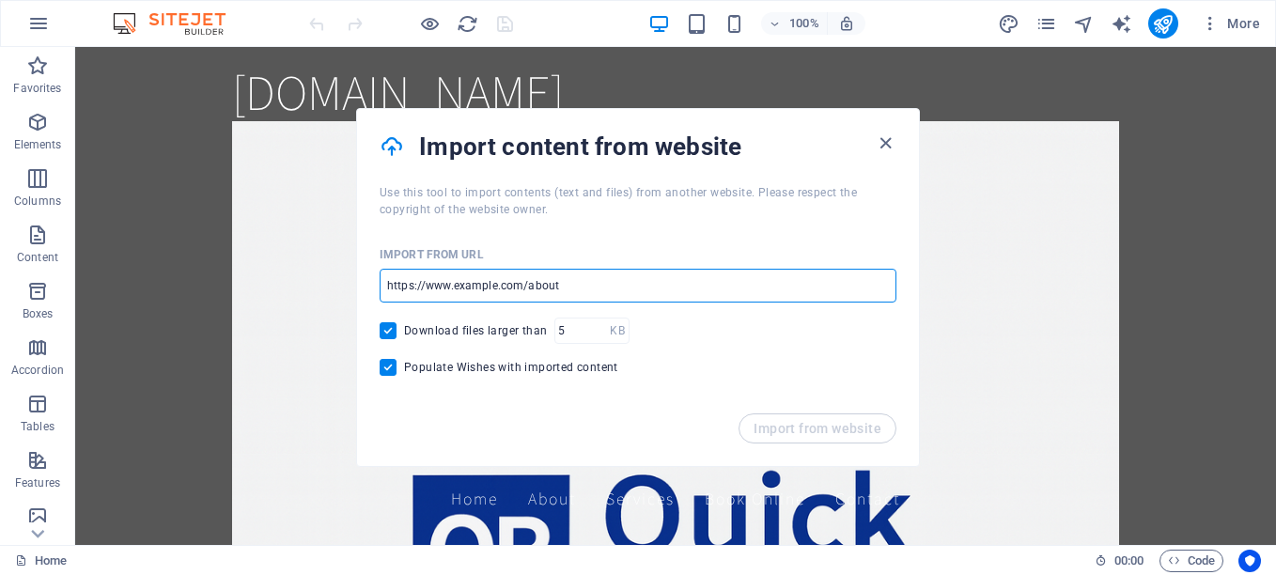
click at [615, 284] on input "url" at bounding box center [638, 286] width 517 height 34
paste input "<!loremip dolo> <sita cons="ad"> <elit> <sedd eiusmod="tem-1" /> <inci utla="et…"
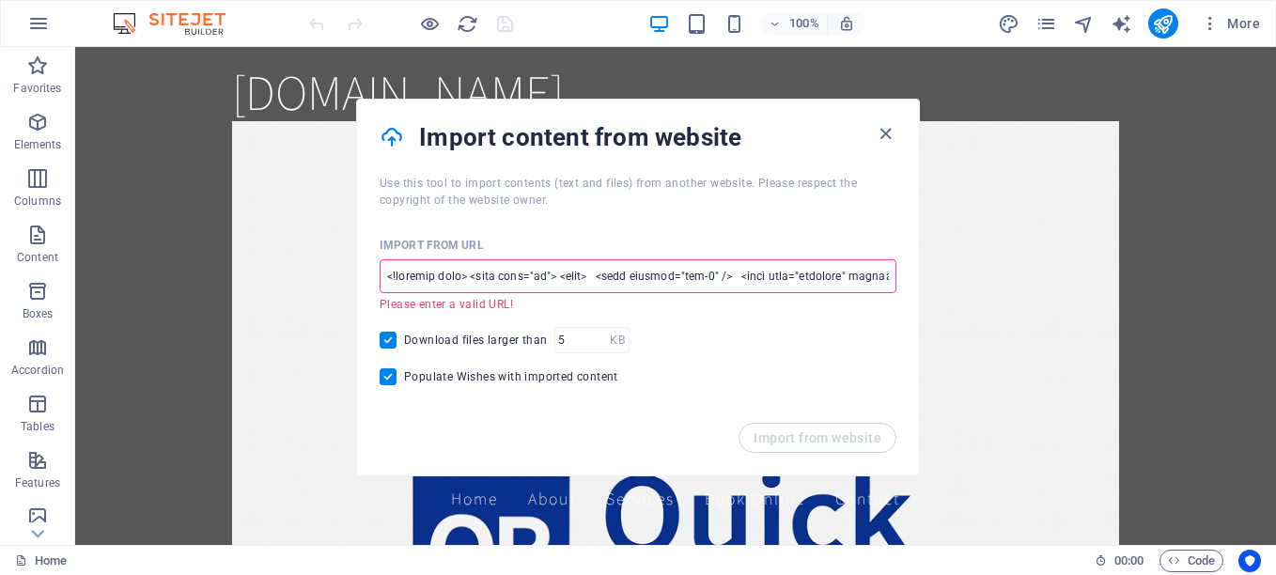
scroll to position [0, 20614]
type input "<!loremip dolo> <sita cons="ad"> <elit> <sedd eiusmod="tem-1" /> <inci utla="et…"
click at [879, 132] on icon "button" at bounding box center [886, 134] width 22 height 22
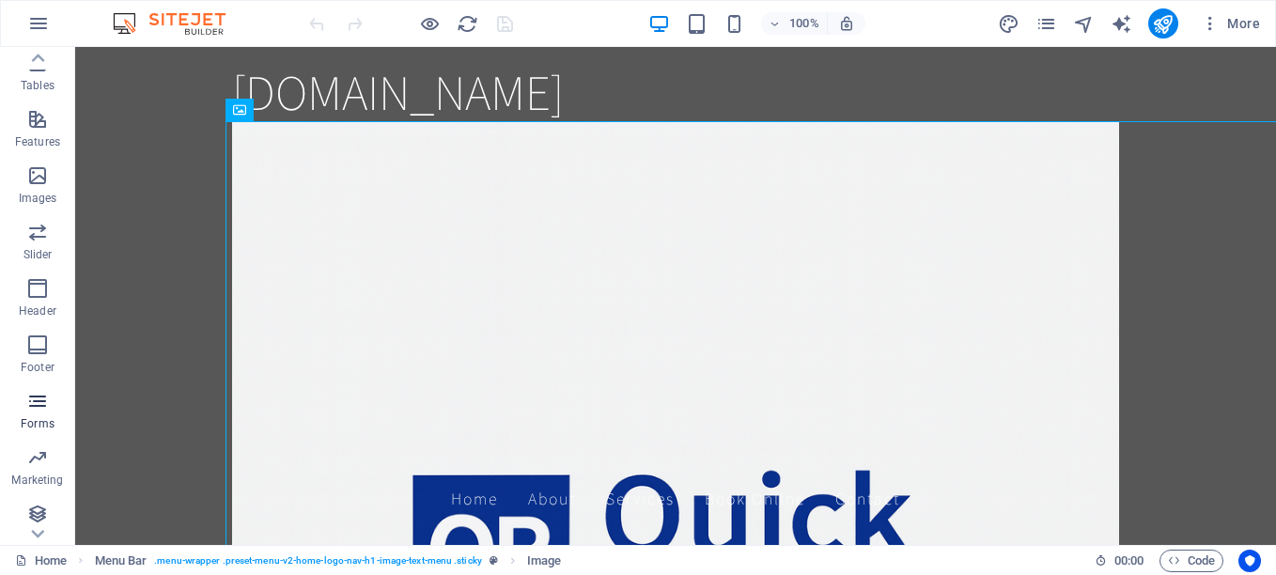
scroll to position [348, 0]
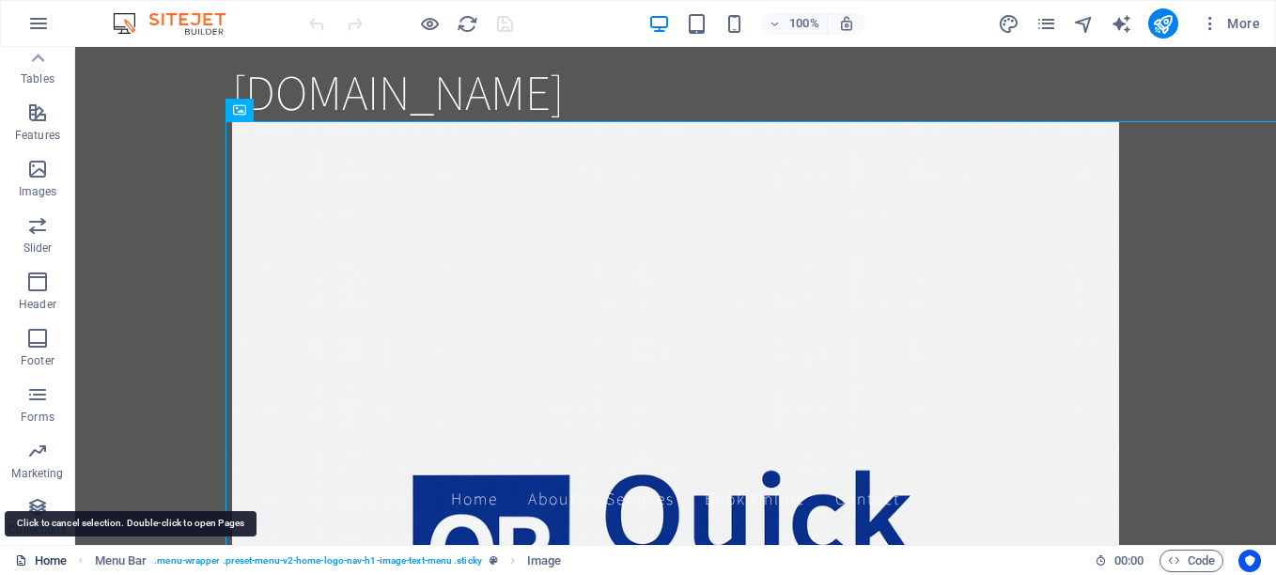
click at [49, 567] on link "Home" at bounding box center [41, 561] width 52 height 23
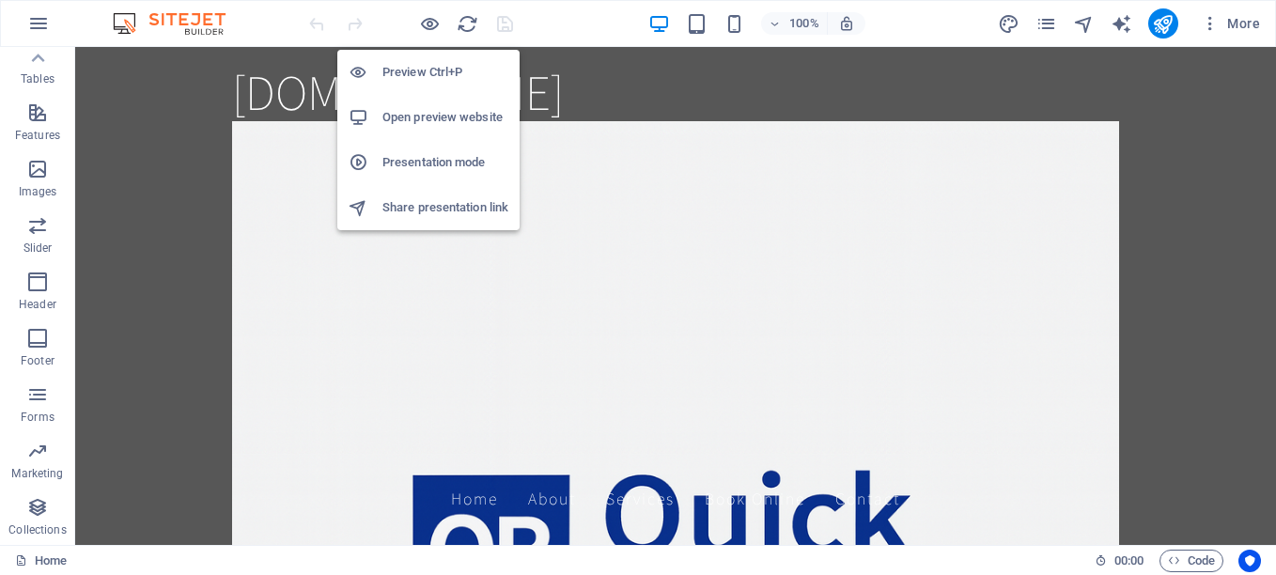
click at [416, 205] on h6 "Share presentation link" at bounding box center [445, 207] width 126 height 23
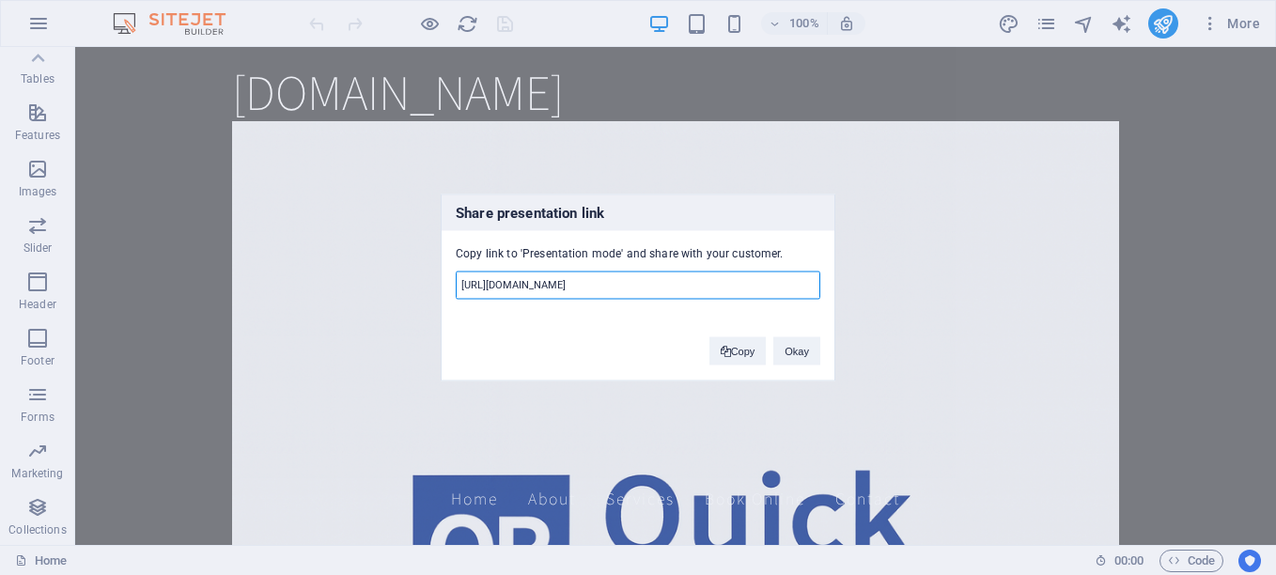
drag, startPoint x: 795, startPoint y: 285, endPoint x: 304, endPoint y: 380, distance: 499.6
click at [309, 380] on div "Share presentation link Copy link to 'Presentation mode' and share with your cu…" at bounding box center [638, 287] width 1276 height 575
type input "0411c003a46f4ff9efc3ccf0d3236d53072270c36"
drag, startPoint x: 697, startPoint y: 285, endPoint x: 151, endPoint y: 391, distance: 556.1
click at [164, 392] on div "Share presentation link Copy link to 'Presentation mode' and share with your cu…" at bounding box center [638, 287] width 1276 height 575
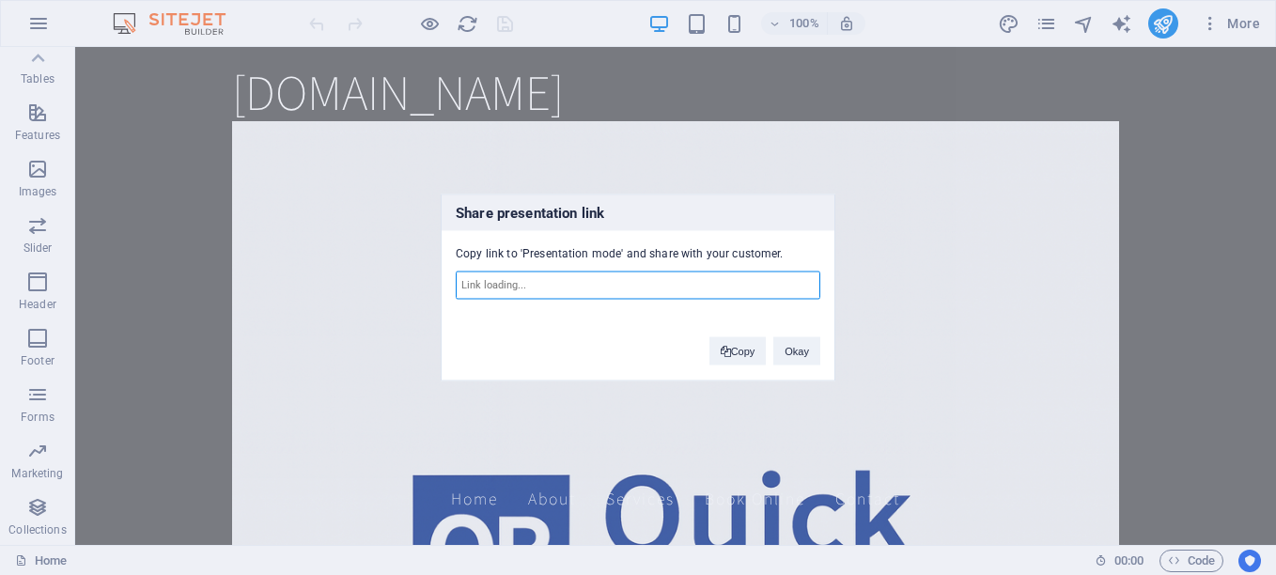
paste input "<!loremip dolo> <sita cons="ad"> <elit> <sedd eiusmod="tem-1" /> <inci utla="et…"
type input "<!loremip dolo> <sita cons="ad"> <elit> <sedd eiusmod="tem-1" /> <inci utla="et…"
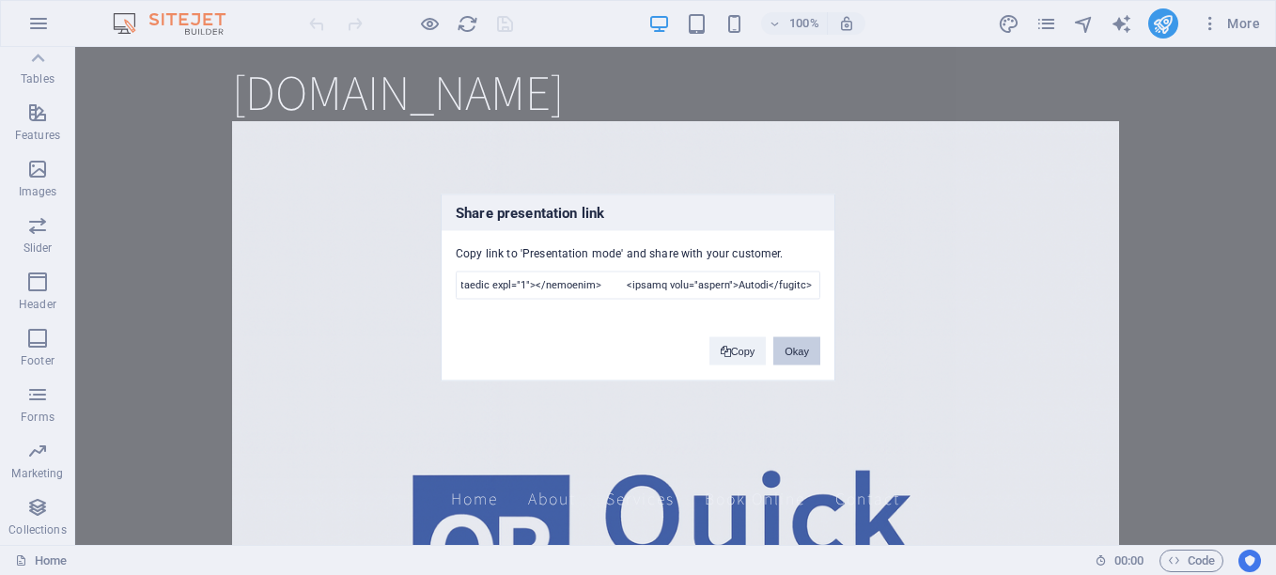
scroll to position [0, 0]
click at [802, 353] on button "Okay" at bounding box center [796, 351] width 47 height 28
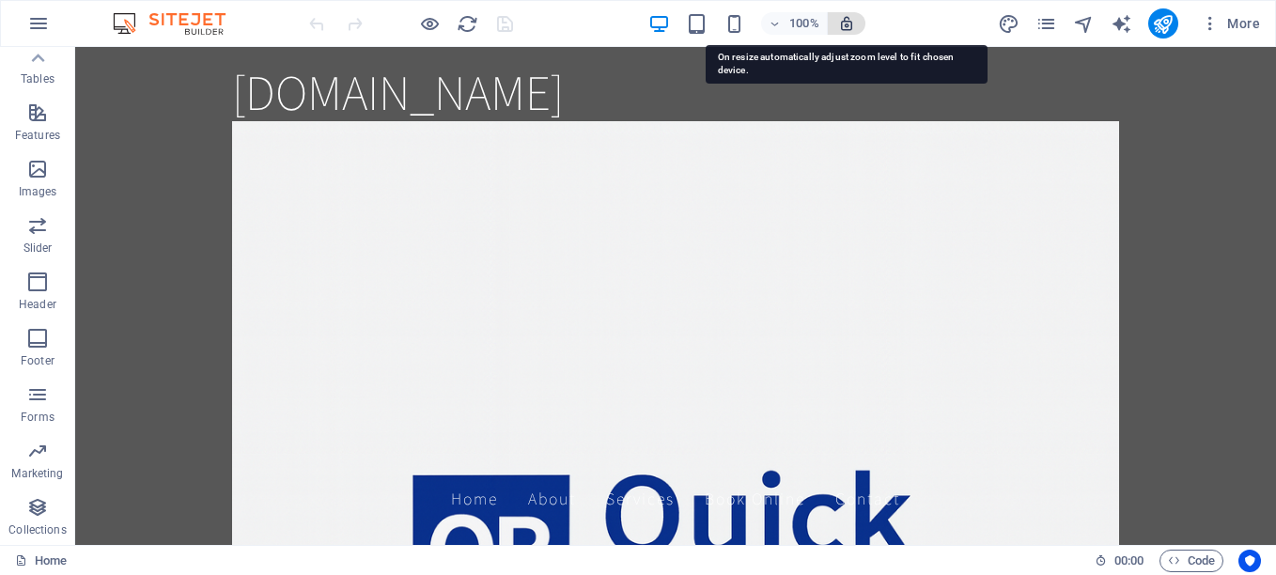
click at [849, 20] on icon "button" at bounding box center [846, 23] width 17 height 17
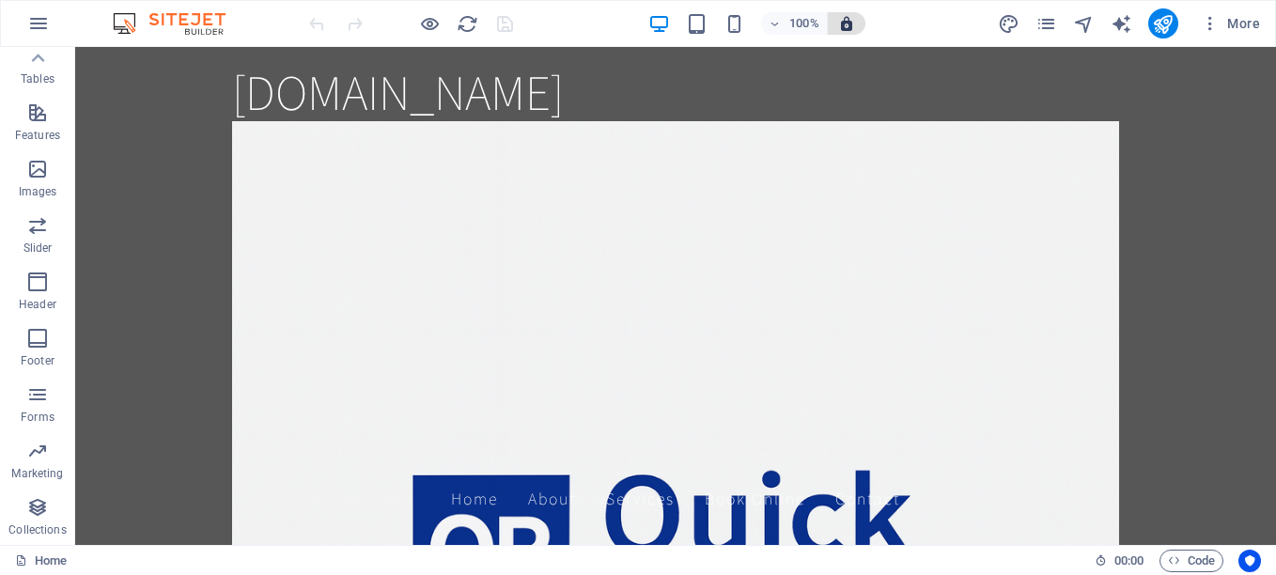
click at [859, 31] on button "button" at bounding box center [847, 23] width 38 height 23
click at [1124, 19] on icon "text_generator" at bounding box center [1122, 24] width 22 height 22
select select "English"
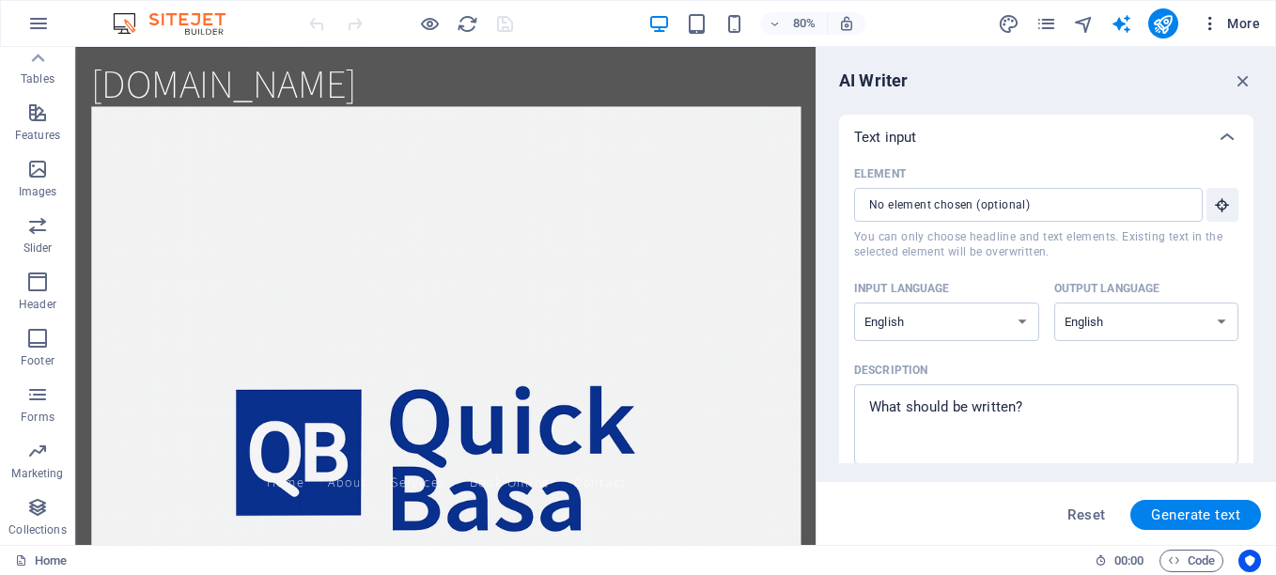
click at [1233, 23] on span "More" at bounding box center [1230, 23] width 59 height 19
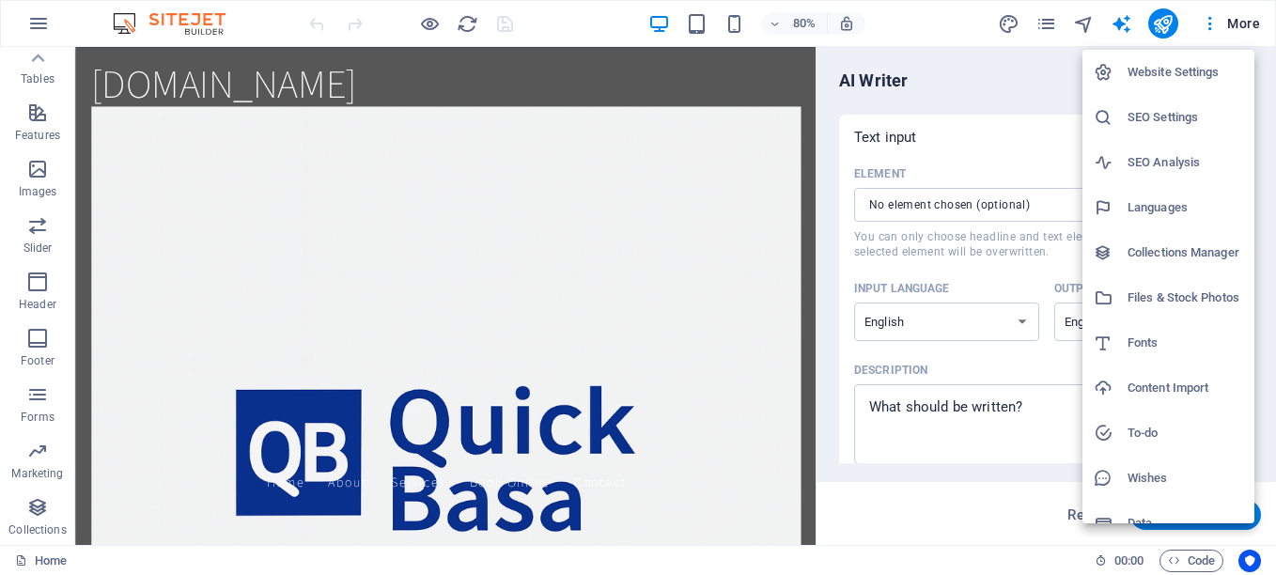
click at [1214, 81] on h6 "Website Settings" at bounding box center [1185, 72] width 116 height 23
